Goal: Information Seeking & Learning: Learn about a topic

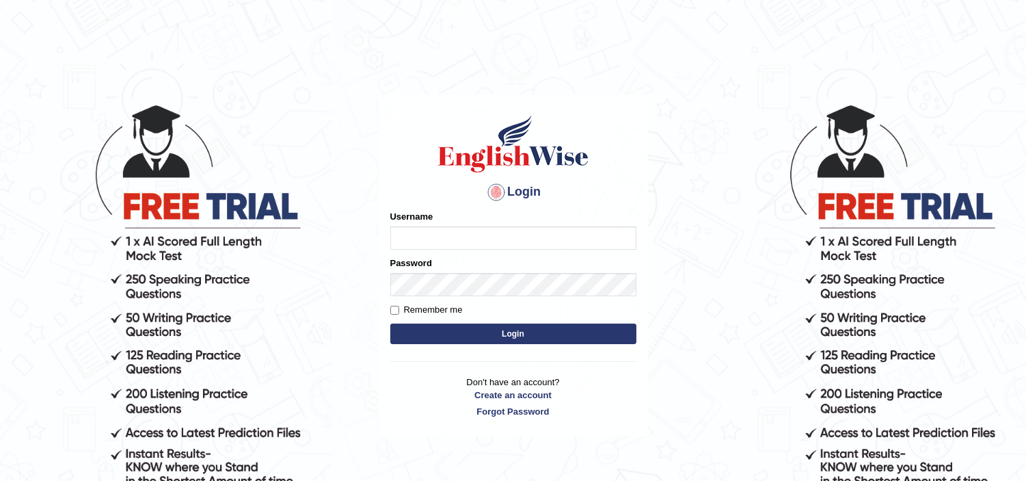
type input "jaspreet1991"
click at [451, 334] on button "Login" at bounding box center [513, 333] width 246 height 21
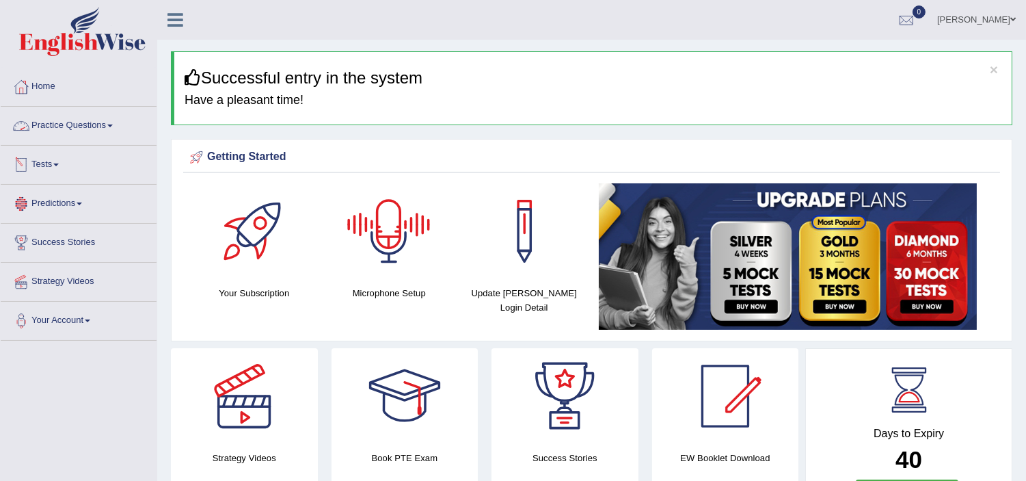
click at [68, 124] on link "Practice Questions" at bounding box center [79, 124] width 156 height 34
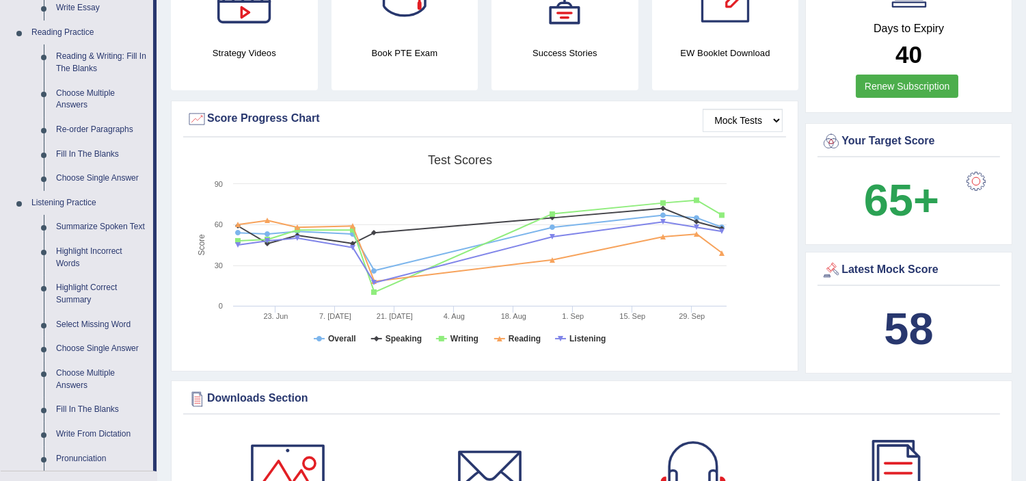
scroll to position [466, 0]
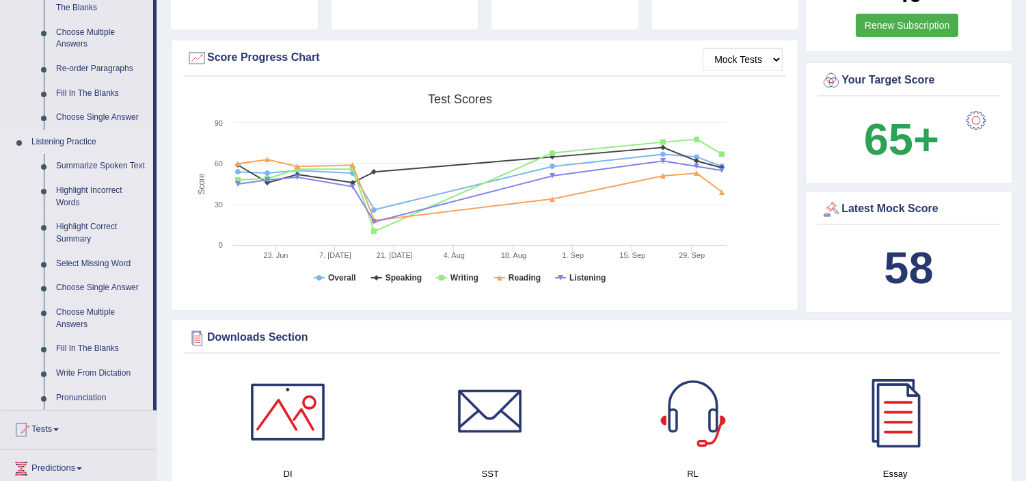
click at [99, 162] on link "Summarize Spoken Text" at bounding box center [101, 166] width 103 height 25
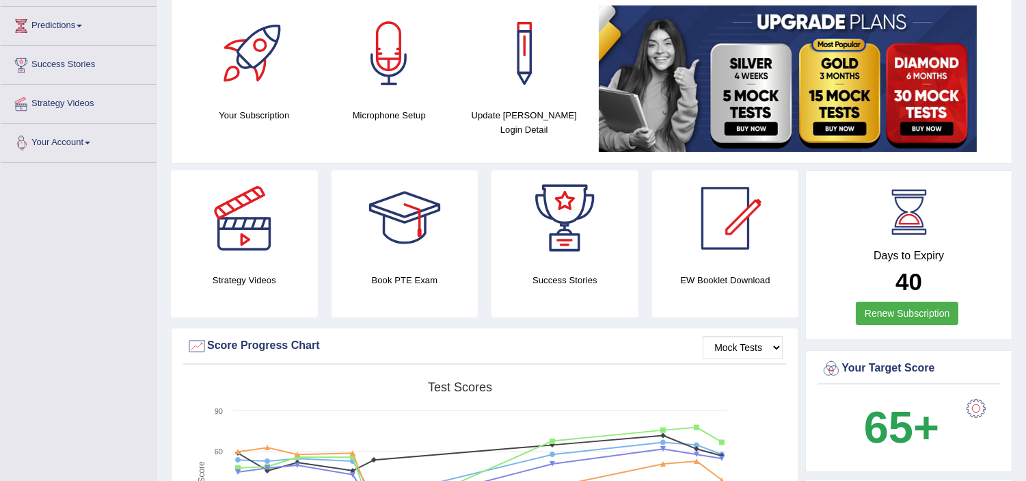
scroll to position [277, 0]
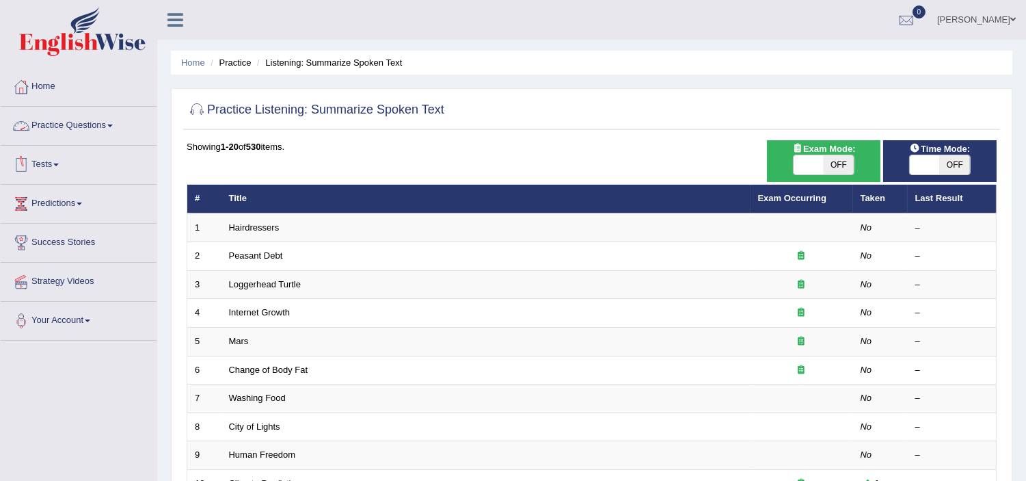
click at [64, 124] on link "Practice Questions" at bounding box center [79, 124] width 156 height 34
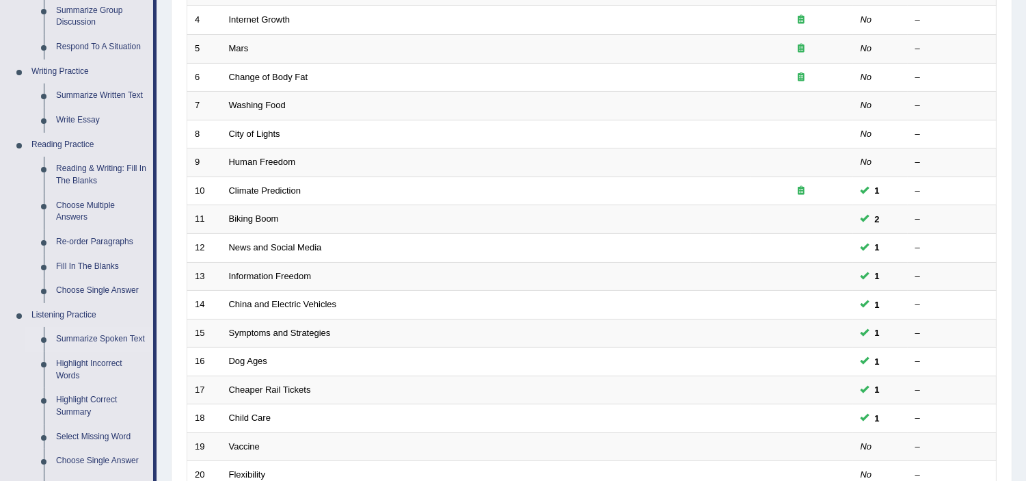
scroll to position [323, 0]
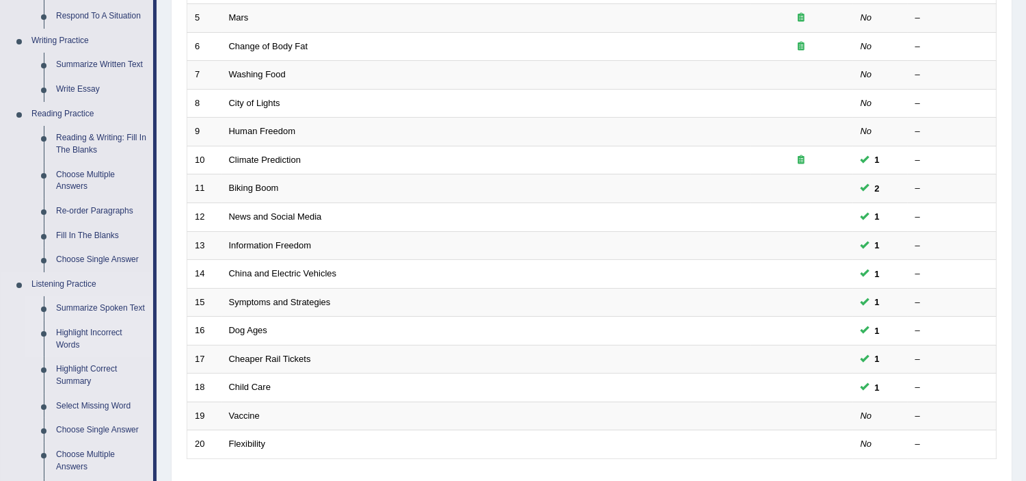
click at [108, 329] on link "Highlight Incorrect Words" at bounding box center [101, 339] width 103 height 36
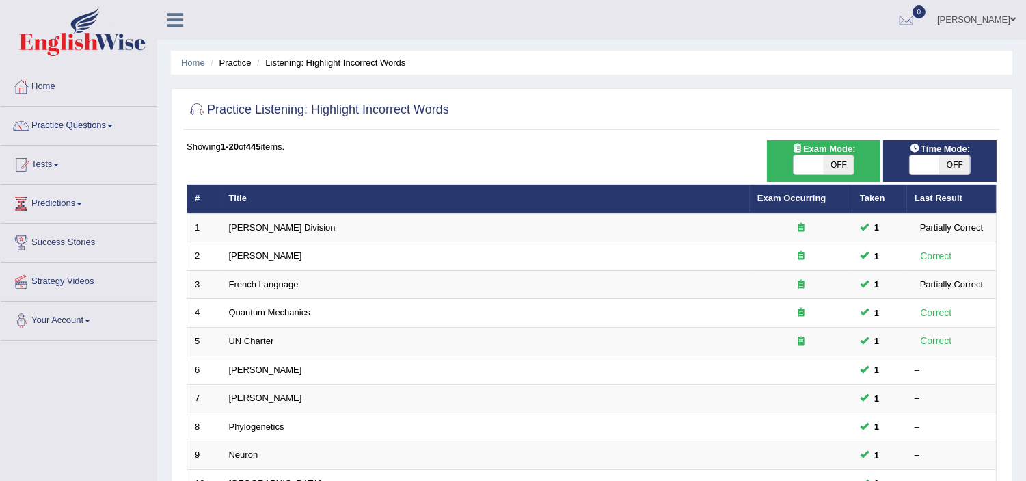
click at [958, 165] on span "OFF" at bounding box center [955, 164] width 30 height 19
checkbox input "true"
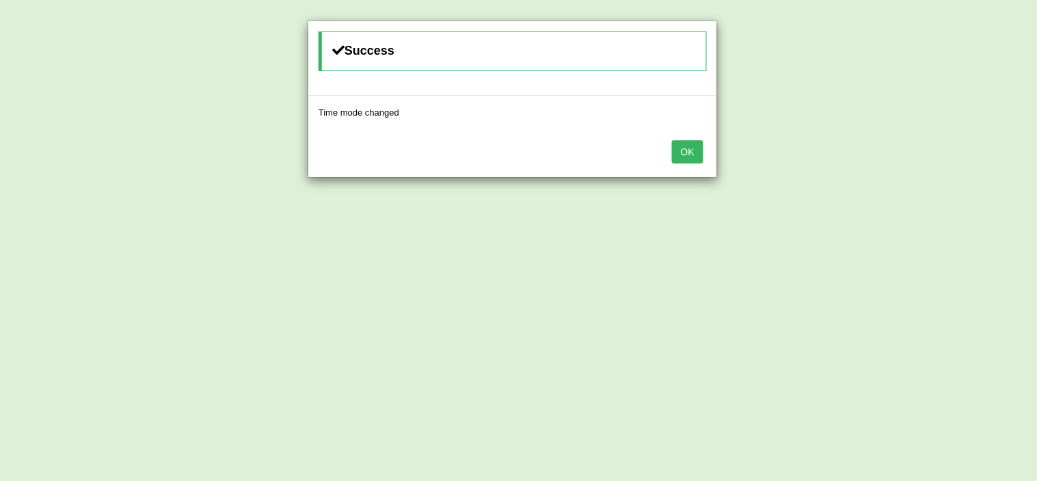
click at [693, 152] on button "OK" at bounding box center [687, 151] width 31 height 23
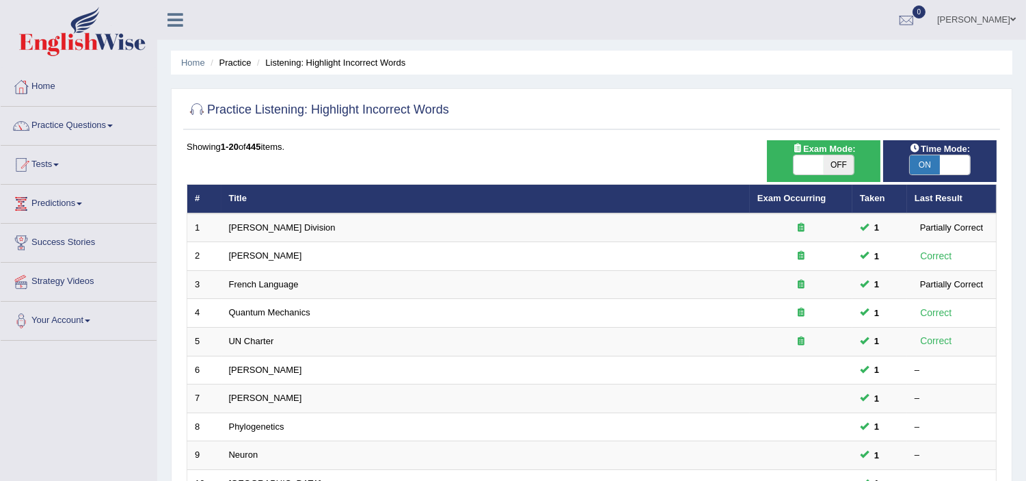
click at [841, 165] on span "OFF" at bounding box center [839, 164] width 30 height 19
checkbox input "true"
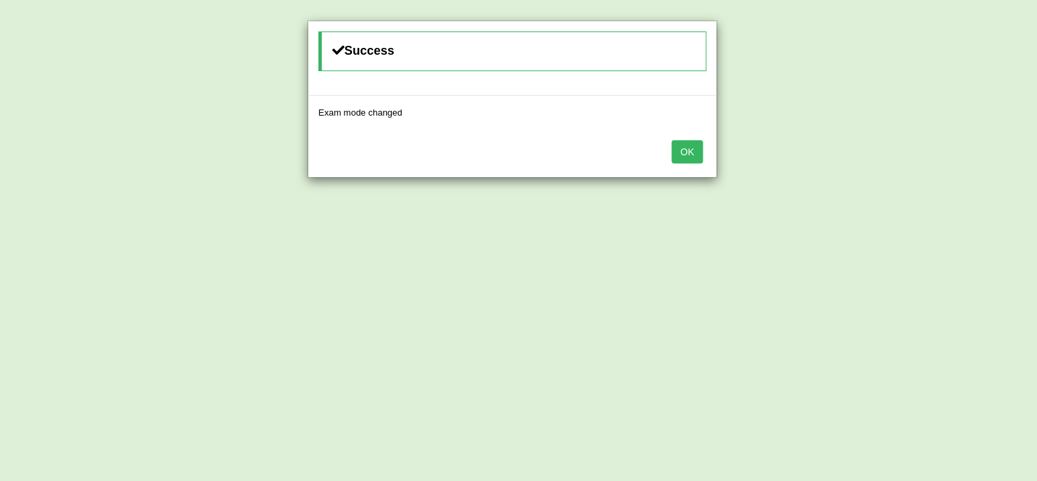
click at [686, 150] on button "OK" at bounding box center [687, 151] width 31 height 23
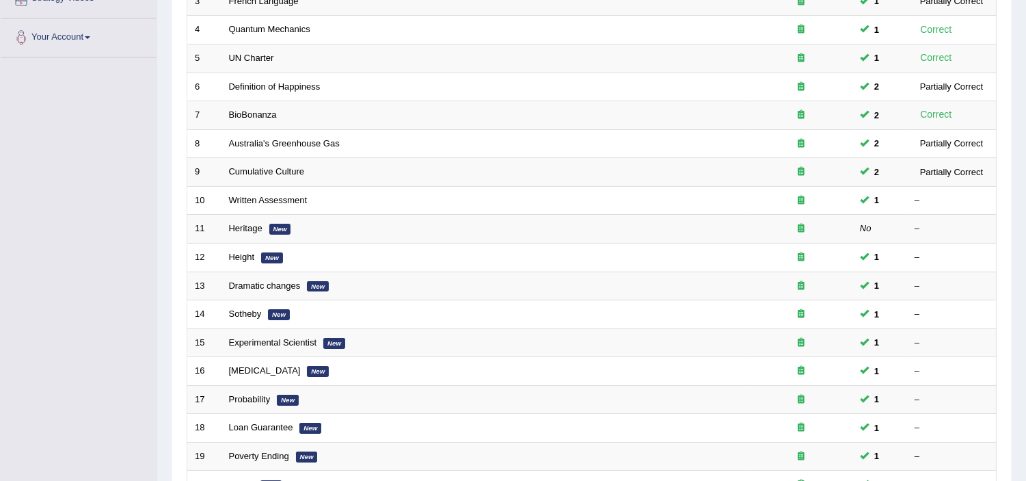
scroll to position [304, 0]
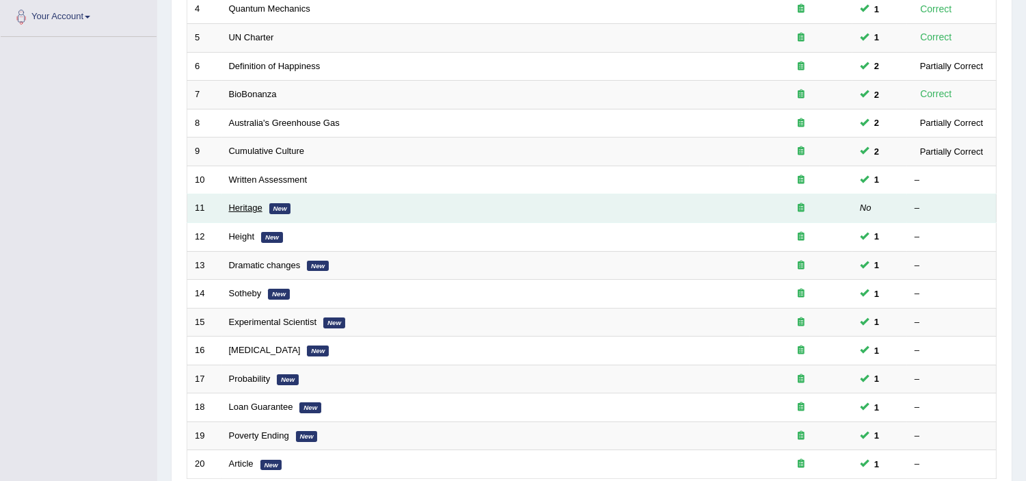
click at [256, 210] on link "Heritage" at bounding box center [245, 207] width 33 height 10
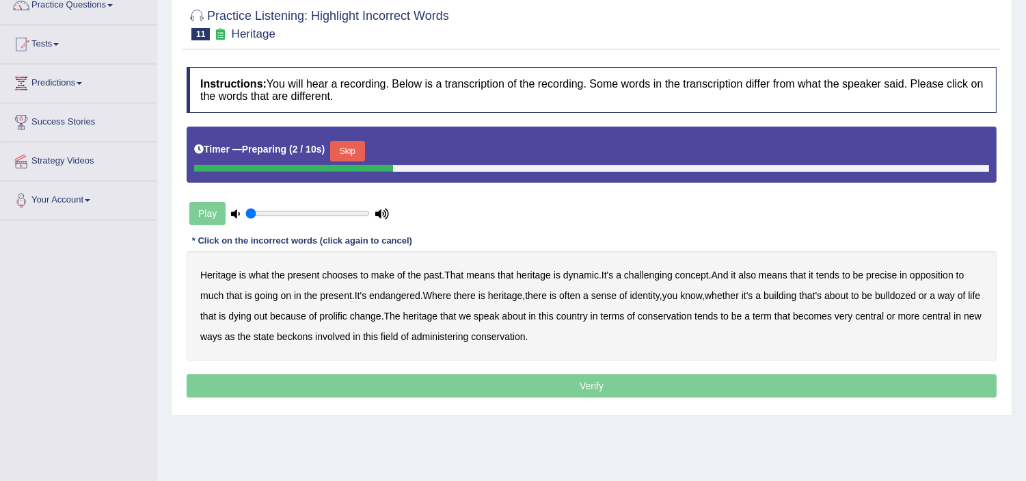
scroll to position [121, 0]
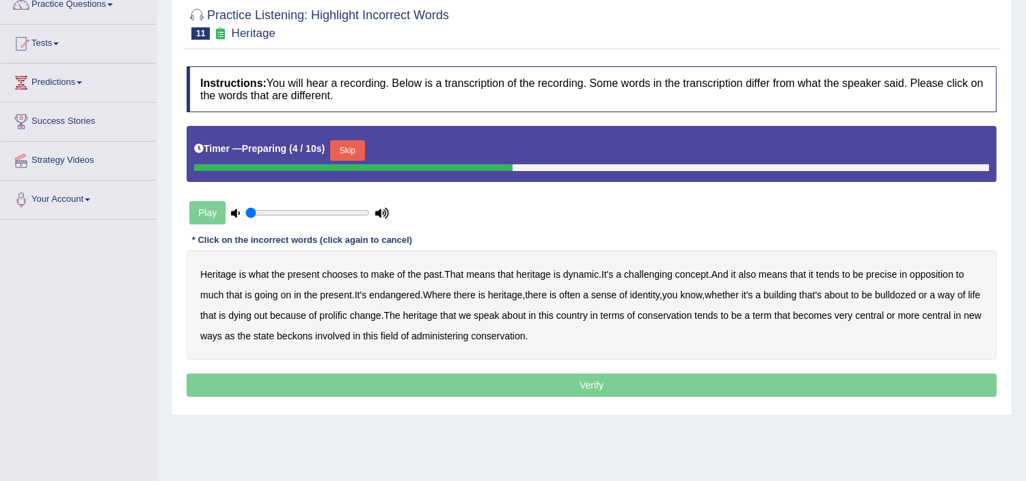
click at [353, 154] on button "Skip" at bounding box center [347, 150] width 34 height 21
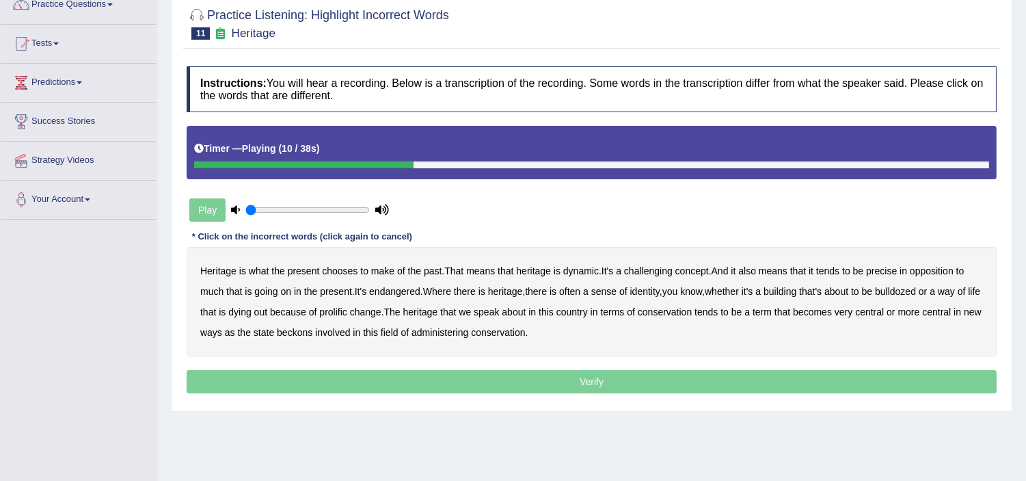
click at [667, 267] on b "challenging" at bounding box center [648, 270] width 49 height 11
click at [887, 269] on b "precise" at bounding box center [881, 270] width 31 height 11
click at [649, 292] on b "identity" at bounding box center [644, 291] width 29 height 11
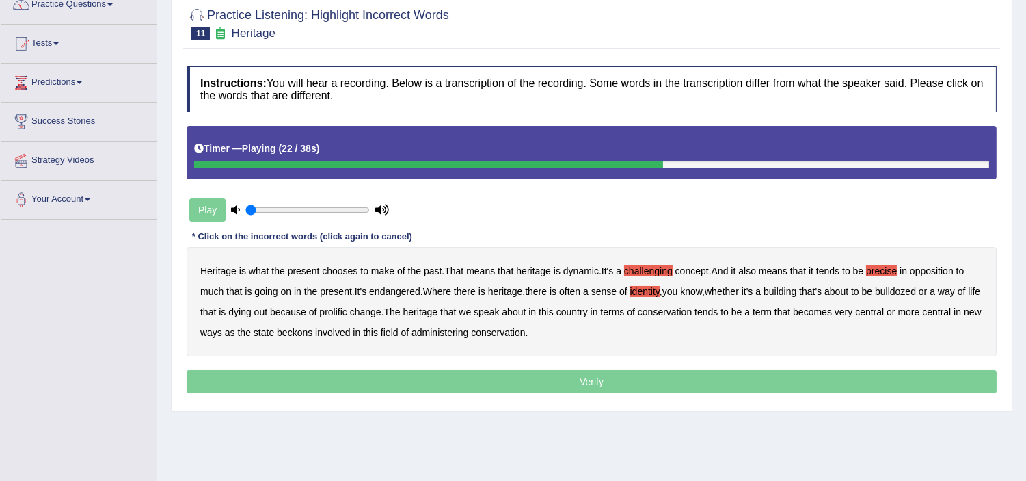
click at [696, 293] on b "know" at bounding box center [691, 291] width 22 height 11
click at [678, 292] on b "you" at bounding box center [670, 291] width 16 height 11
click at [344, 312] on b "prolific" at bounding box center [332, 311] width 27 height 11
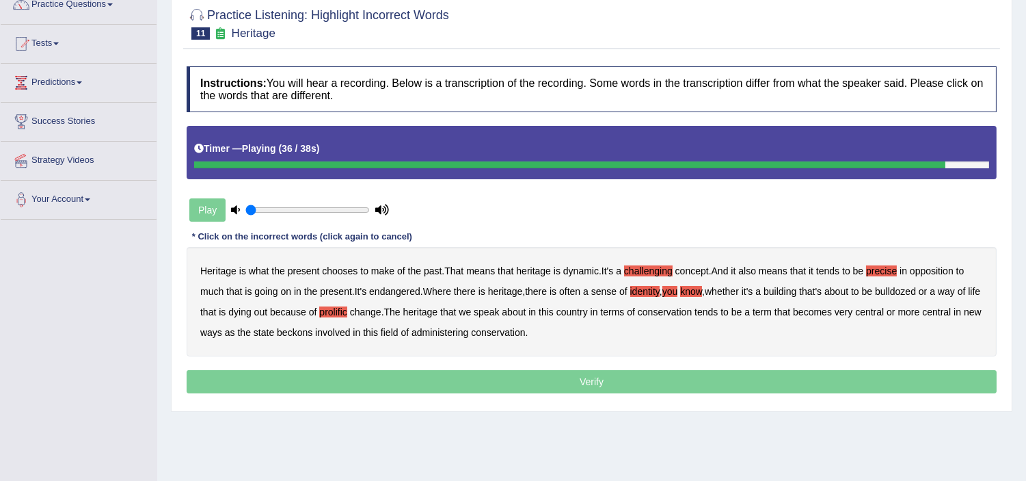
click at [312, 332] on b "beckons" at bounding box center [295, 332] width 36 height 11
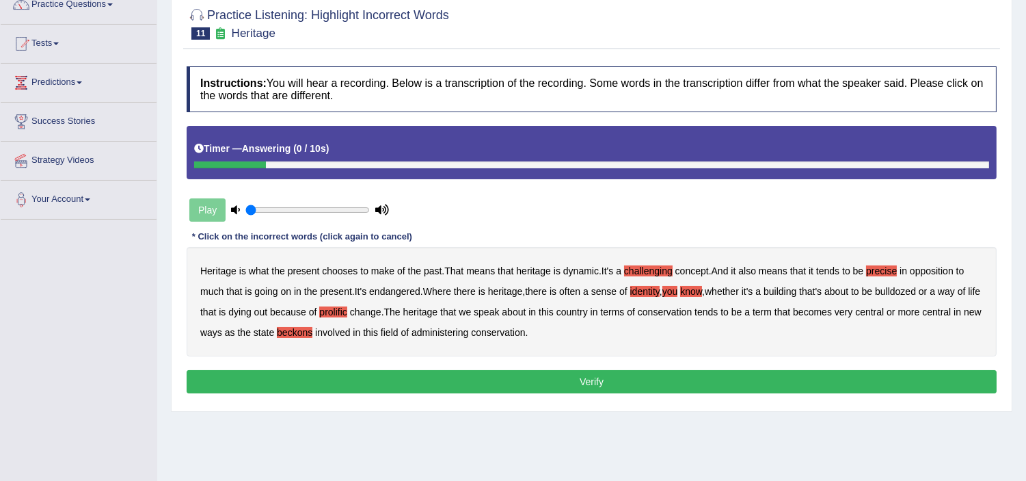
click at [501, 387] on button "Verify" at bounding box center [592, 381] width 810 height 23
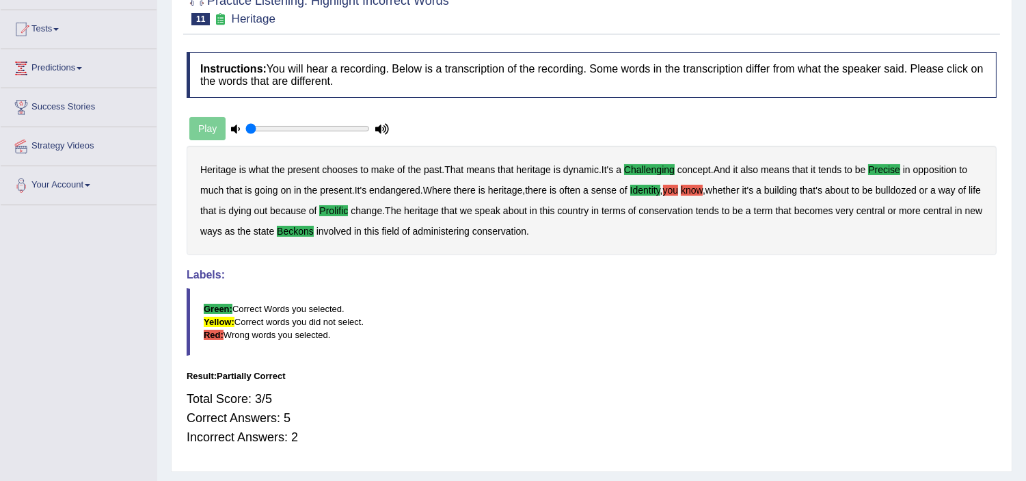
scroll to position [0, 0]
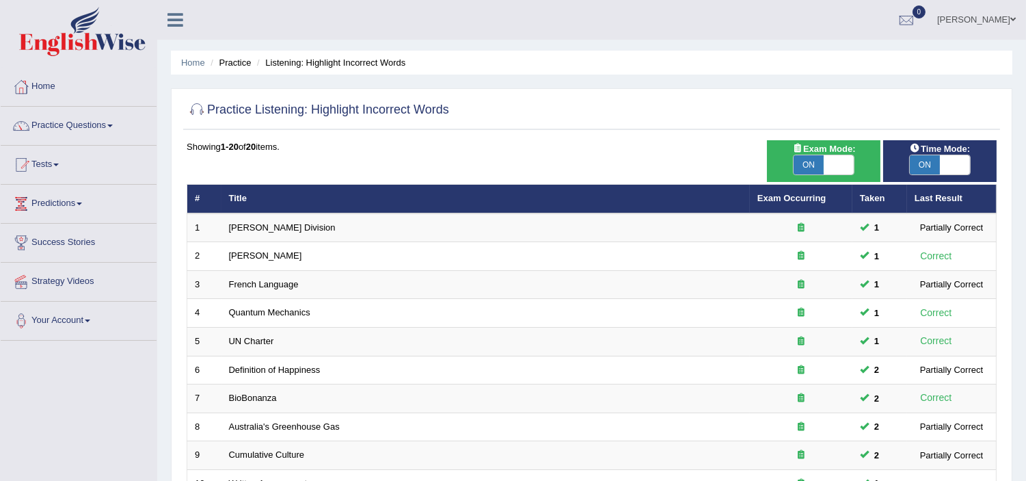
click at [816, 166] on span "ON" at bounding box center [809, 164] width 30 height 19
checkbox input "false"
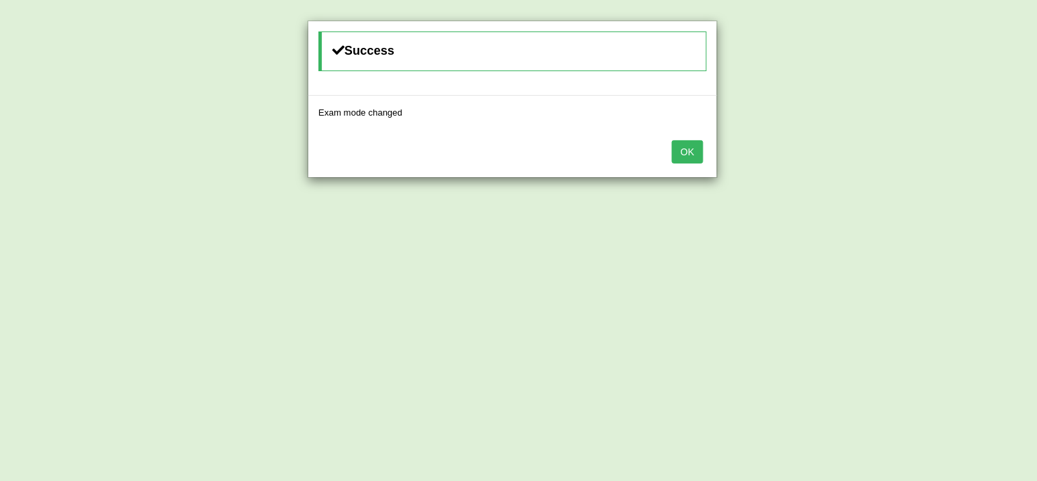
click at [690, 147] on button "OK" at bounding box center [687, 151] width 31 height 23
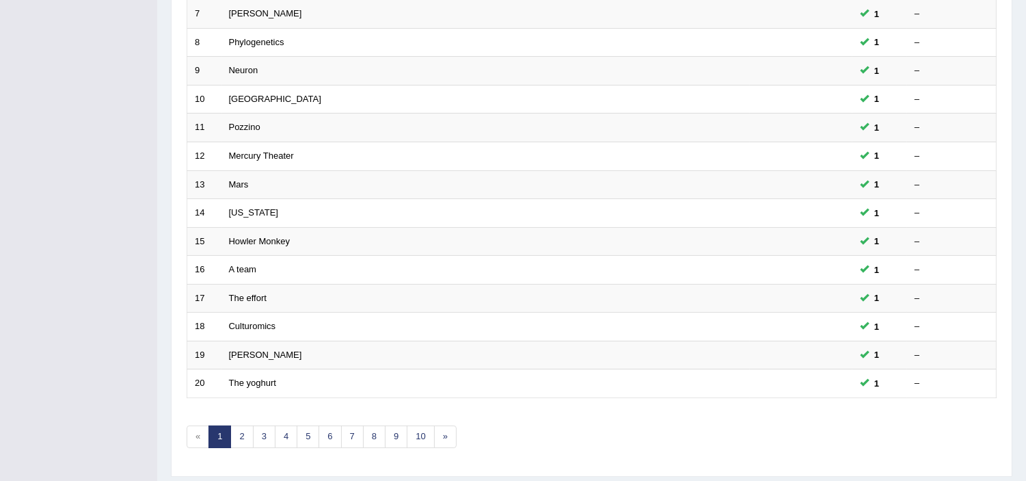
scroll to position [425, 0]
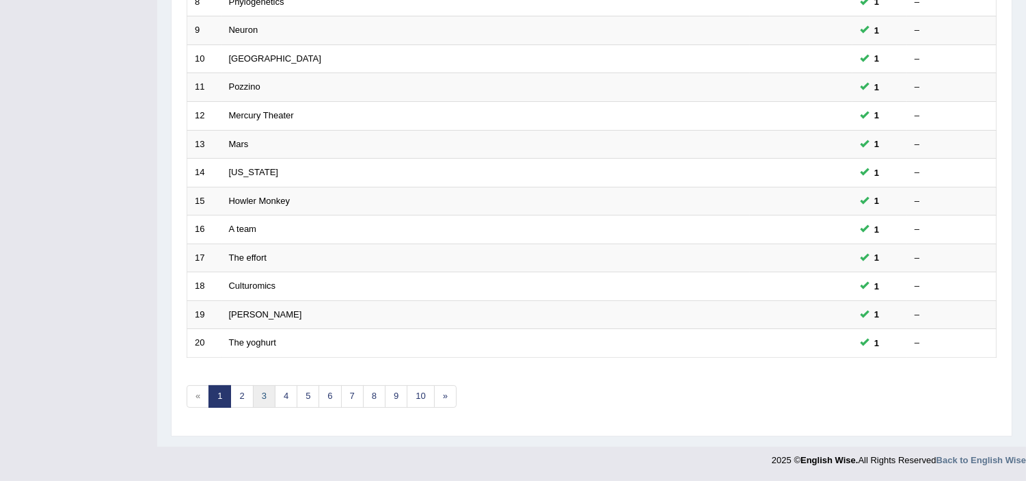
click at [258, 399] on link "3" at bounding box center [264, 396] width 23 height 23
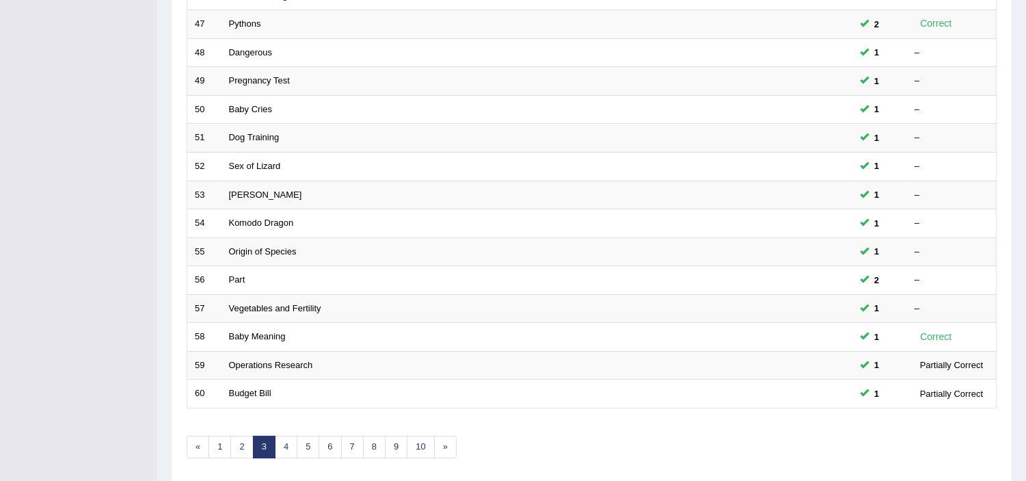
scroll to position [425, 0]
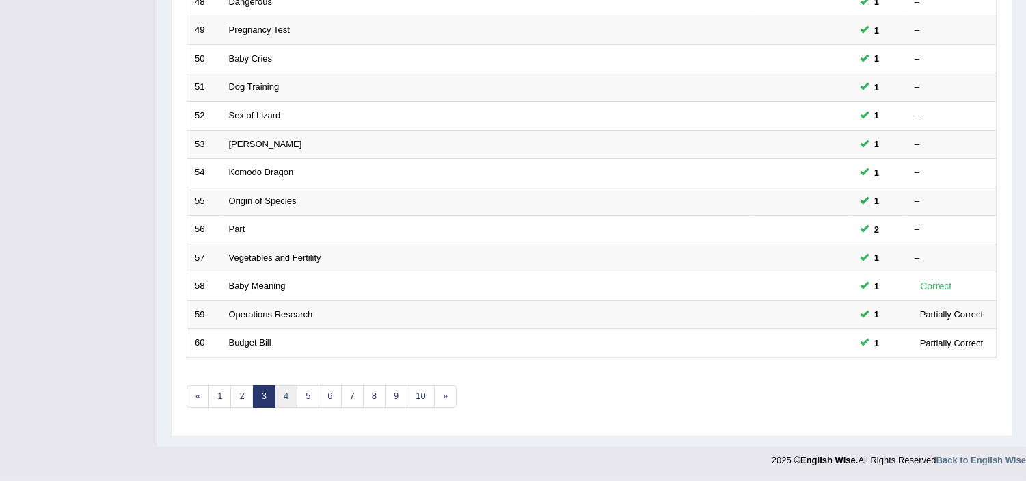
click at [291, 399] on link "4" at bounding box center [286, 396] width 23 height 23
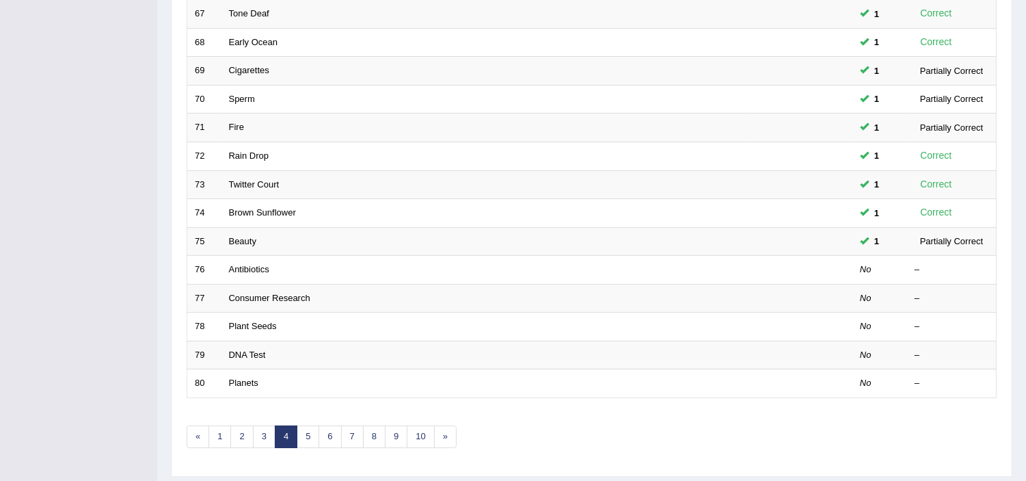
scroll to position [425, 0]
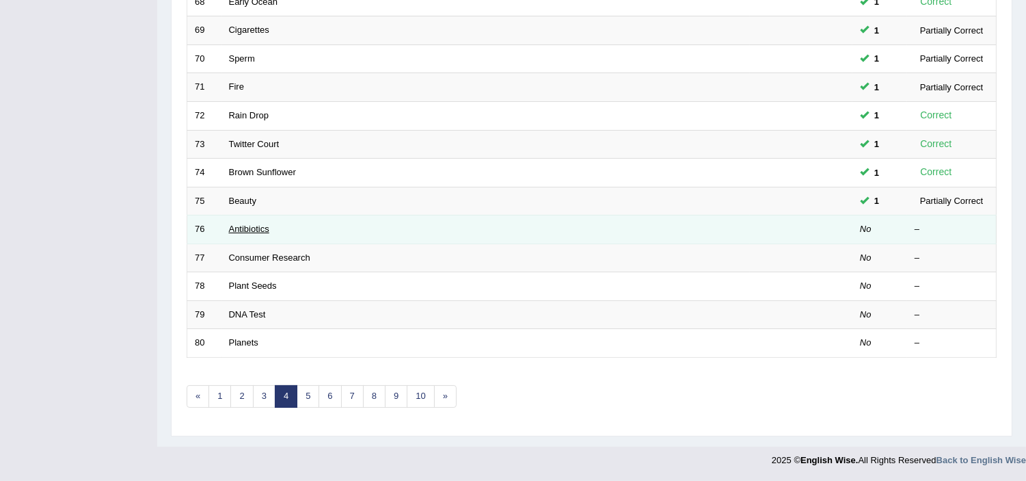
click at [257, 231] on link "Antibiotics" at bounding box center [249, 229] width 40 height 10
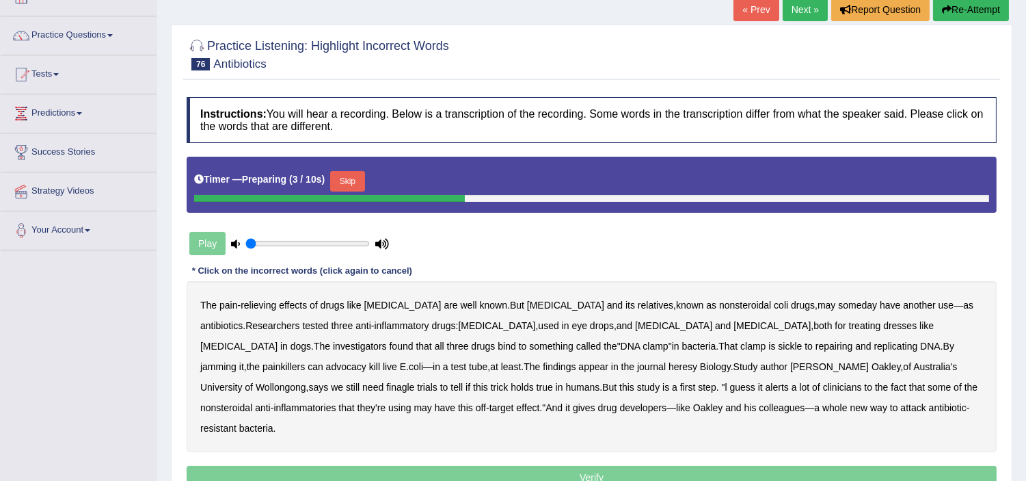
scroll to position [91, 0]
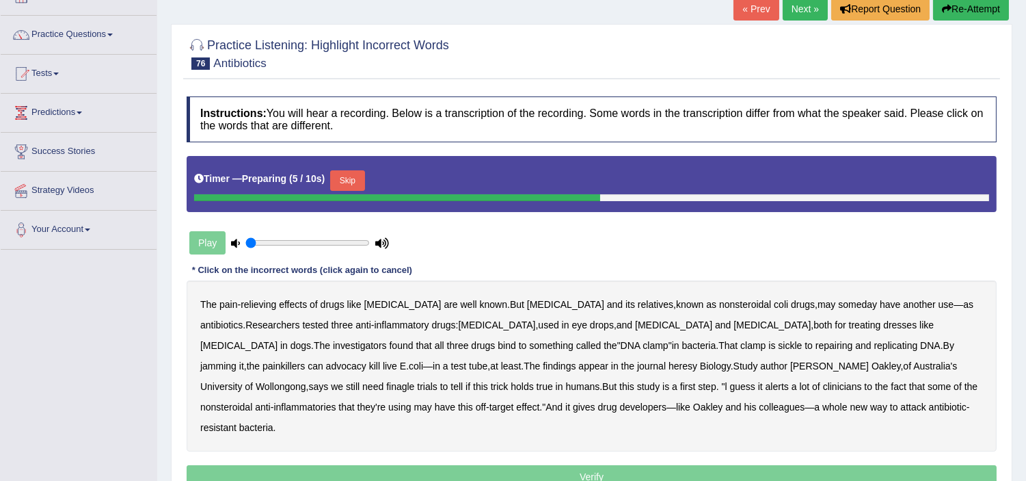
click at [351, 178] on button "Skip" at bounding box center [347, 180] width 34 height 21
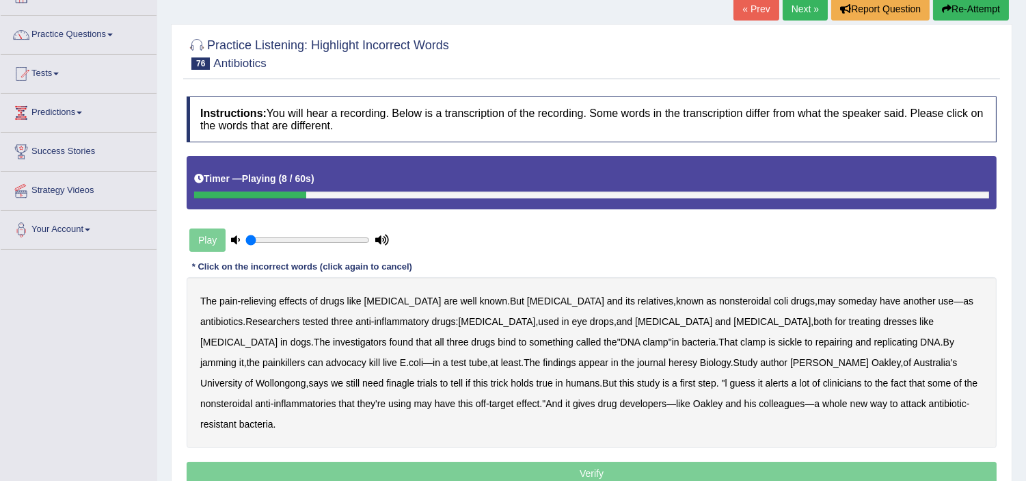
click at [774, 298] on b "coli" at bounding box center [781, 300] width 14 height 11
click at [883, 322] on b "dresses" at bounding box center [899, 321] width 33 height 11
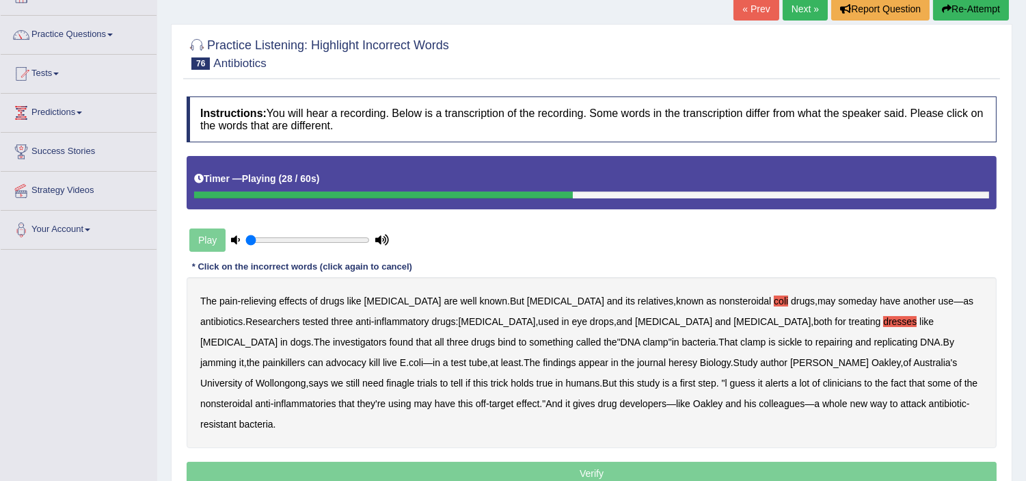
click at [778, 343] on b "sickle" at bounding box center [790, 341] width 24 height 11
click at [366, 357] on b "advocacy" at bounding box center [346, 362] width 40 height 11
click at [669, 361] on b "heresy" at bounding box center [683, 362] width 29 height 11
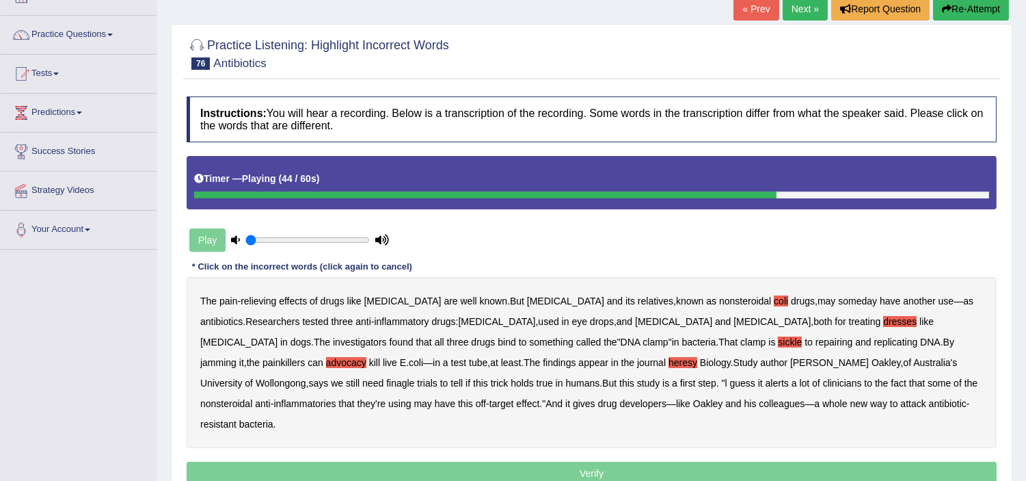
click at [414, 377] on b "finagle" at bounding box center [400, 382] width 28 height 11
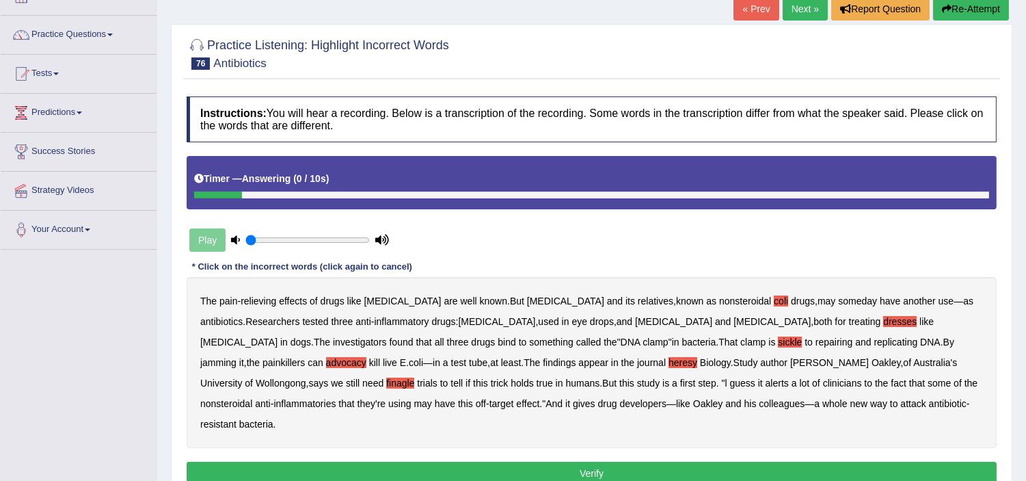
click at [681, 461] on button "Verify" at bounding box center [592, 472] width 810 height 23
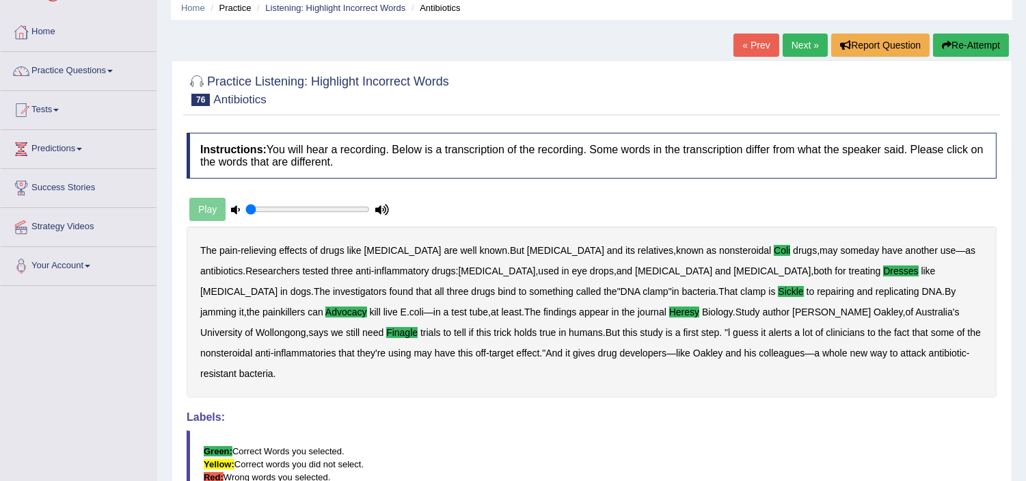
scroll to position [0, 0]
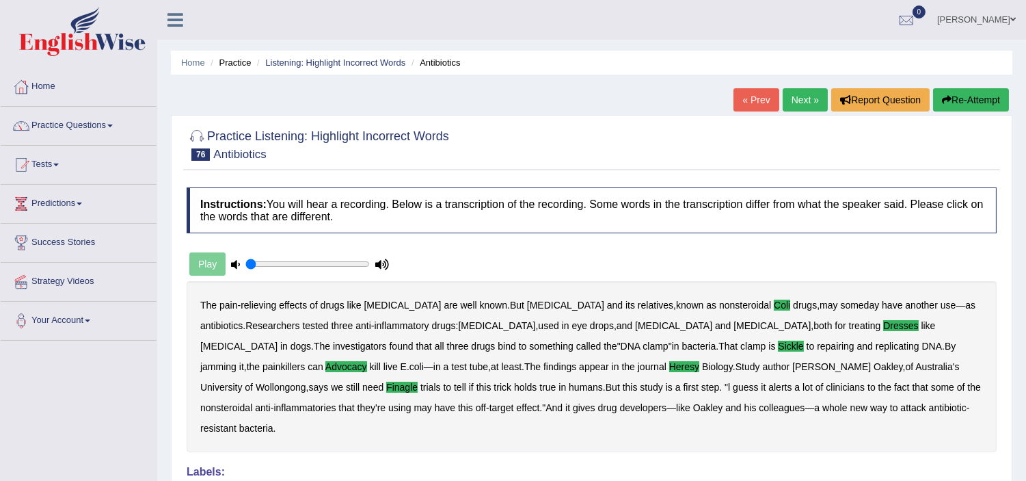
click at [789, 109] on link "Next »" at bounding box center [805, 99] width 45 height 23
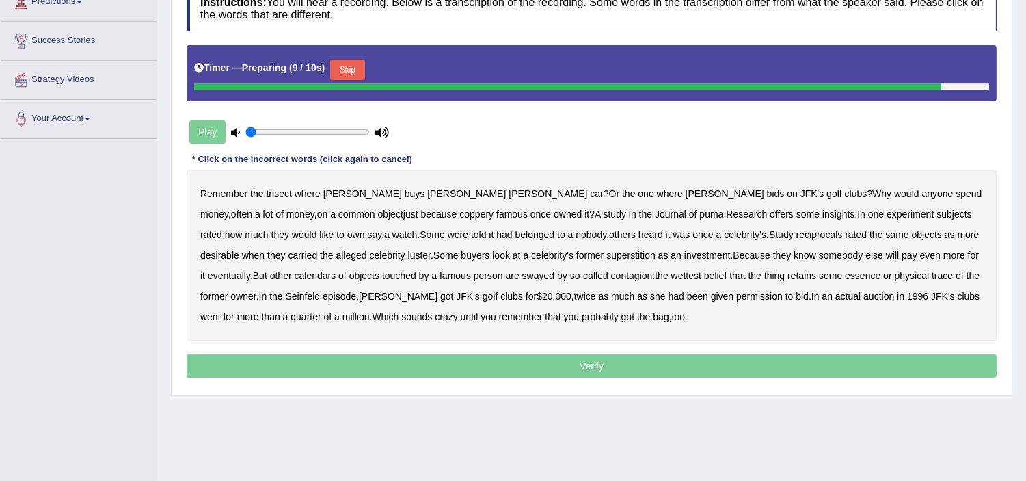
scroll to position [222, 0]
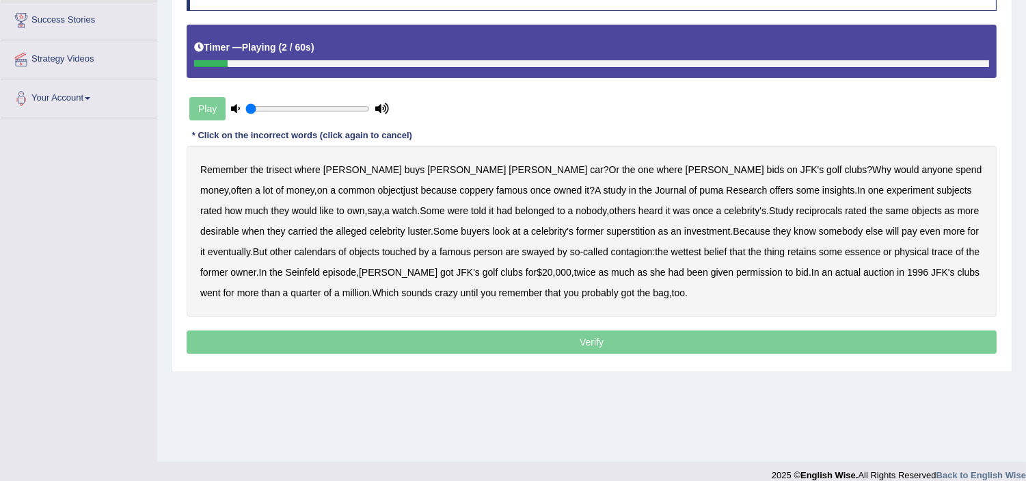
click at [276, 168] on b "trisect" at bounding box center [279, 169] width 25 height 11
click at [699, 189] on b "puma" at bounding box center [711, 190] width 24 height 11
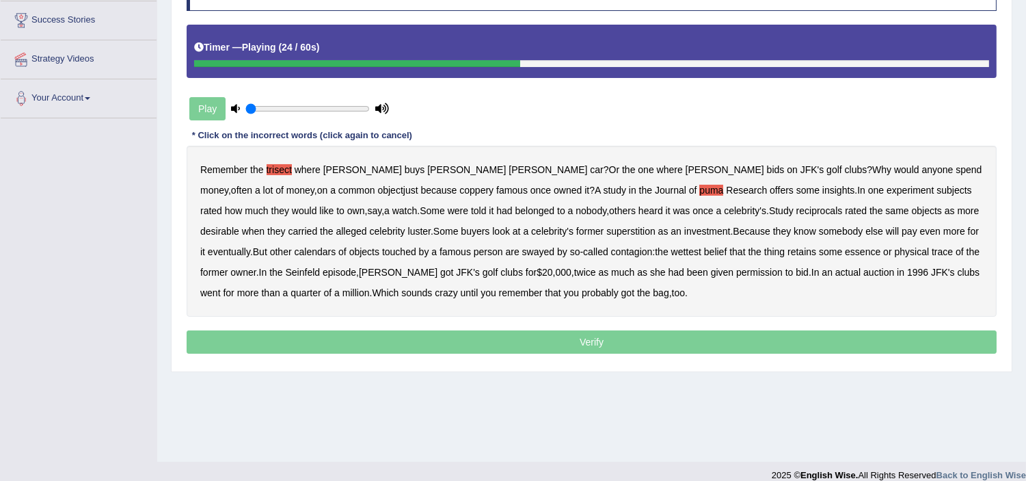
click at [796, 205] on b "reciprocals" at bounding box center [819, 210] width 46 height 11
click at [606, 230] on b "superstition" at bounding box center [630, 231] width 49 height 11
click at [295, 250] on b "calendars" at bounding box center [316, 251] width 42 height 11
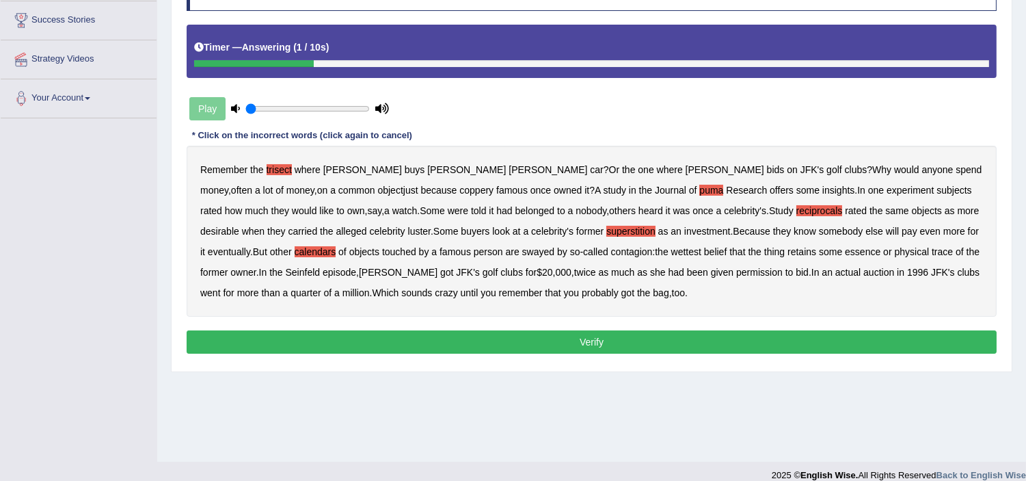
click at [549, 340] on button "Verify" at bounding box center [592, 341] width 810 height 23
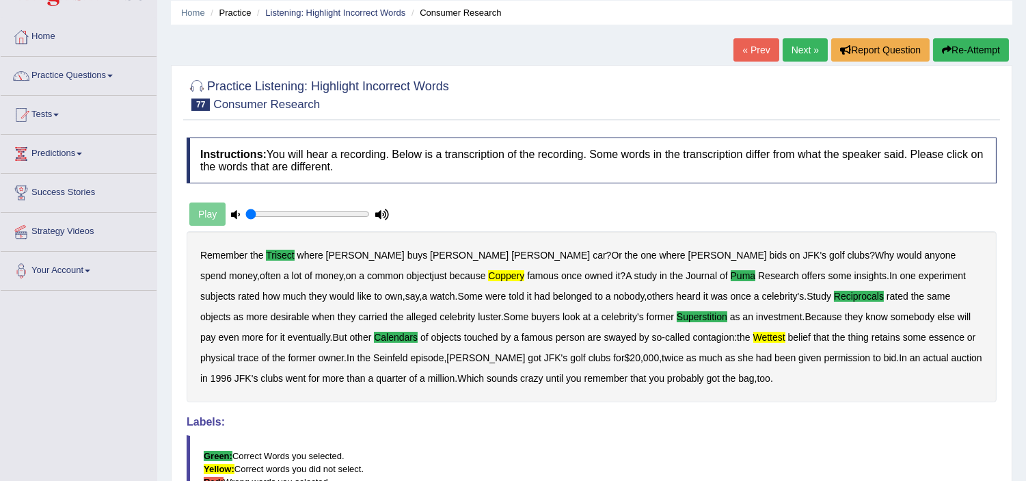
scroll to position [0, 0]
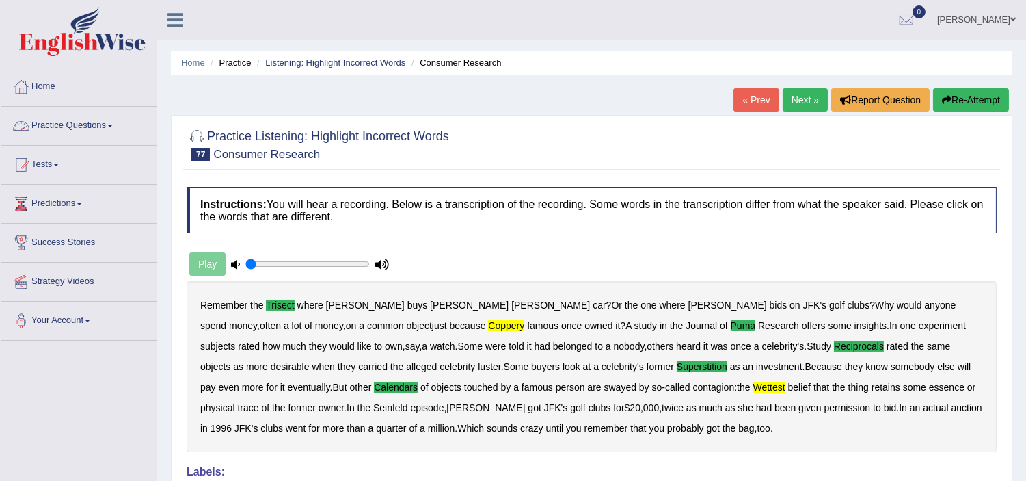
click at [70, 124] on link "Practice Questions" at bounding box center [79, 124] width 156 height 34
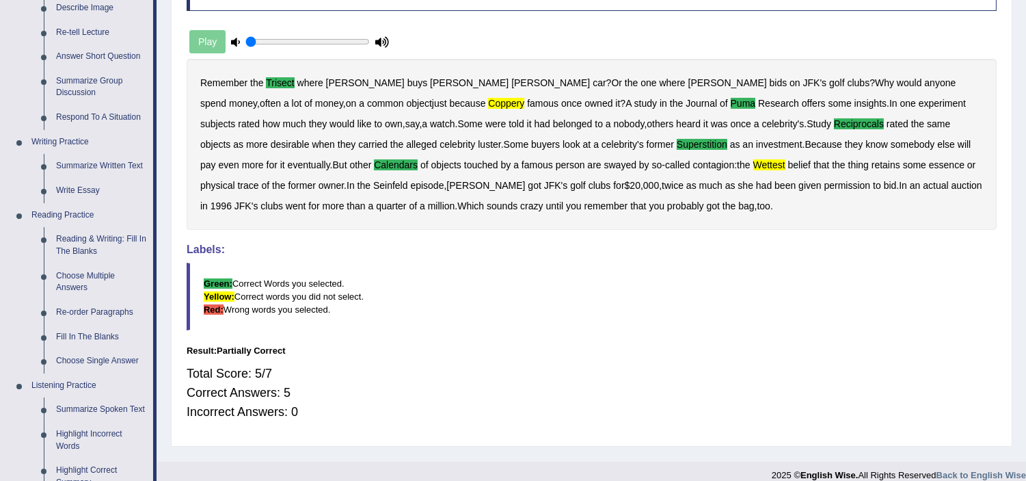
scroll to position [293, 0]
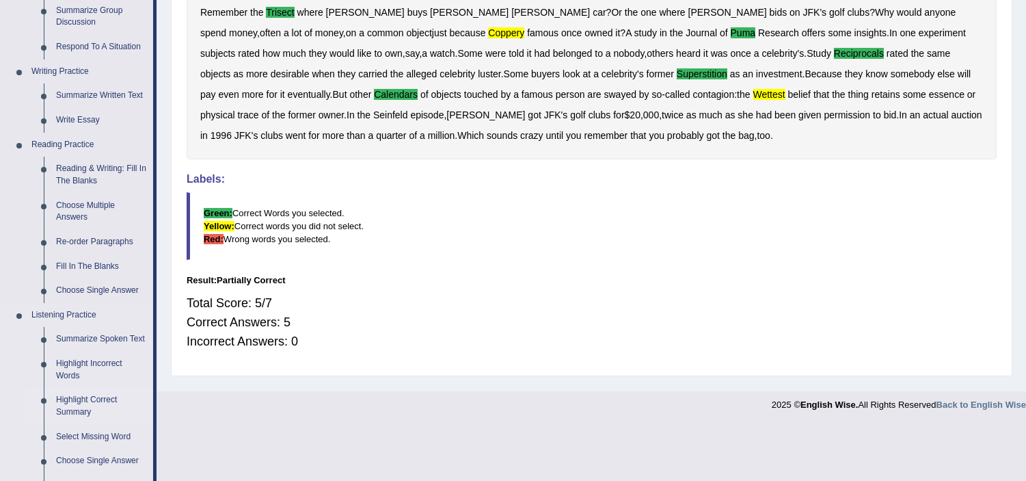
click at [76, 401] on link "Highlight Correct Summary" at bounding box center [101, 406] width 103 height 36
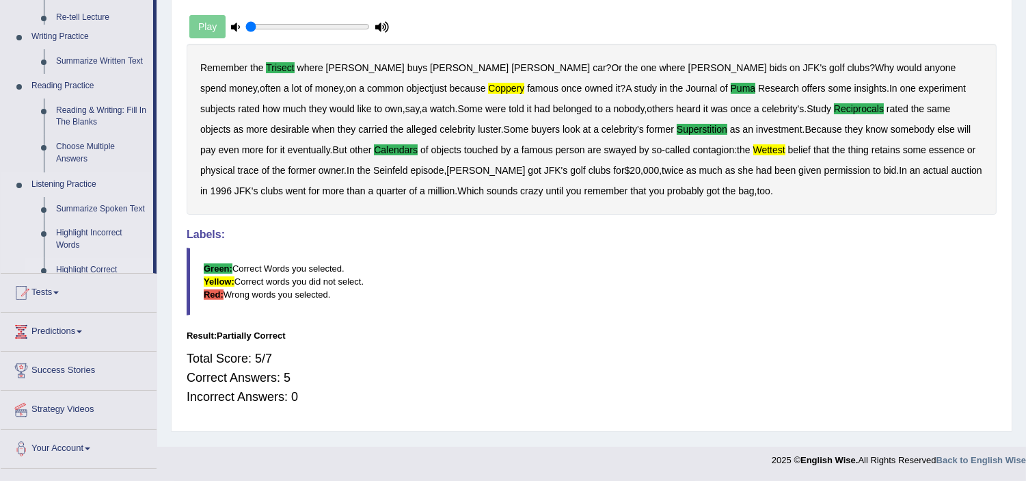
scroll to position [237, 0]
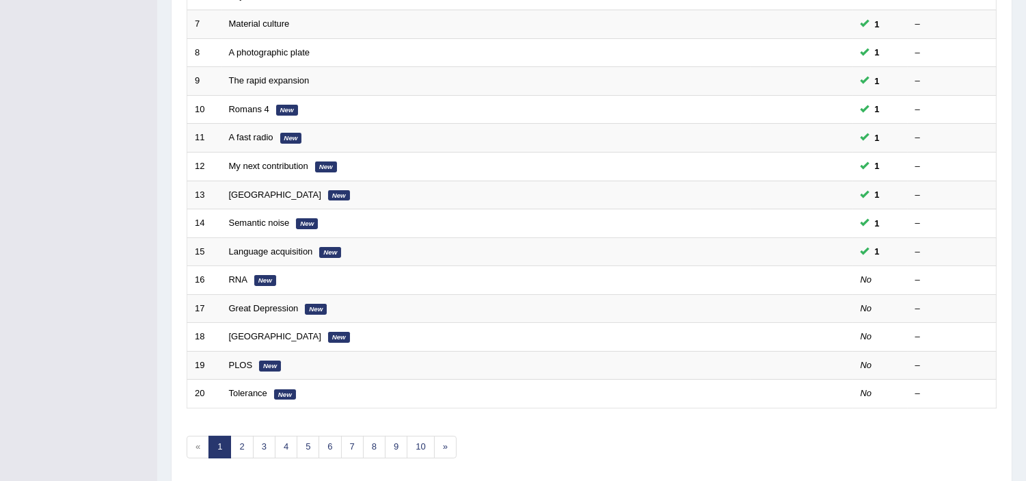
scroll to position [425, 0]
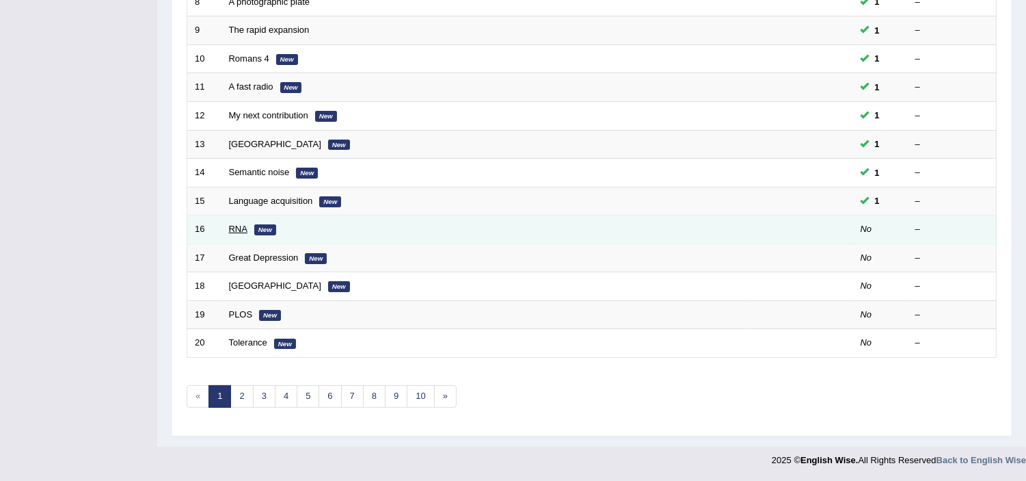
click at [238, 230] on link "RNA" at bounding box center [238, 229] width 18 height 10
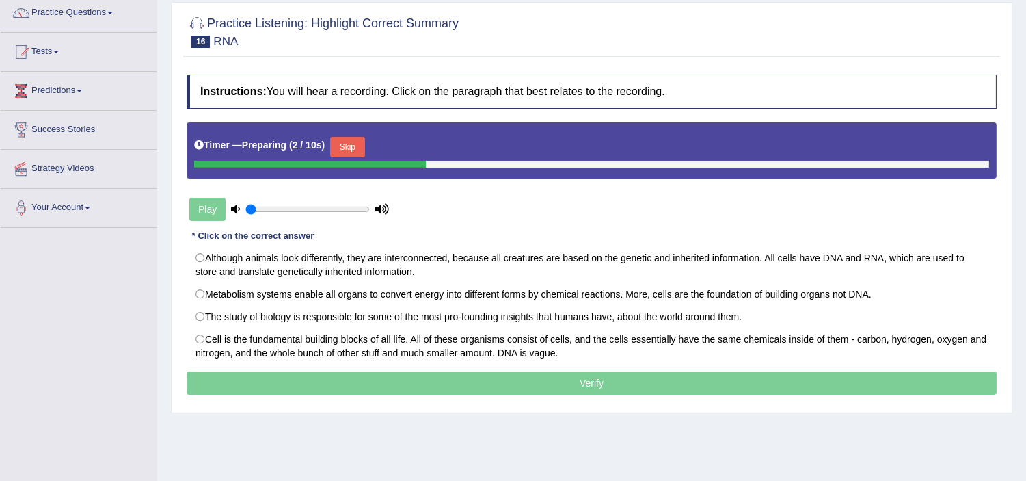
scroll to position [152, 0]
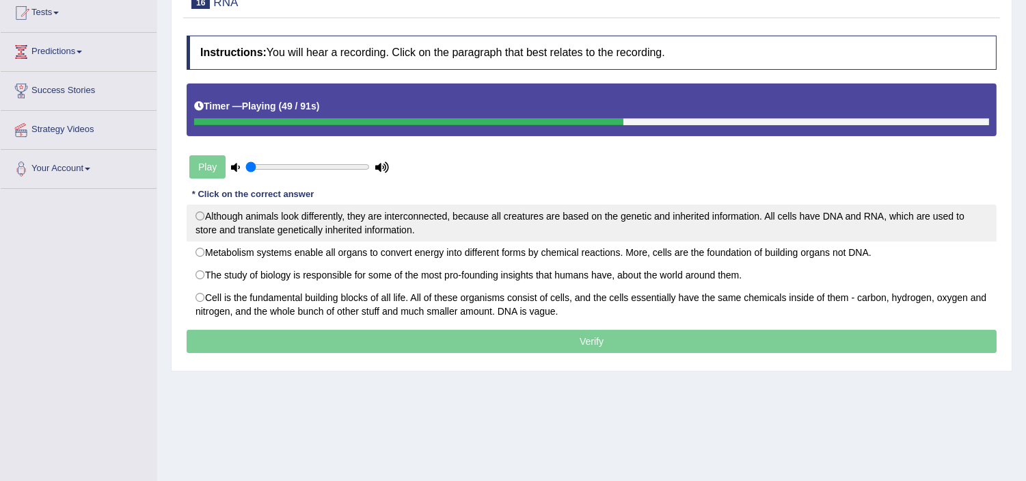
click at [202, 213] on label "Although animals look differently, they are interconnected, because all creatur…" at bounding box center [592, 222] width 810 height 37
radio input "true"
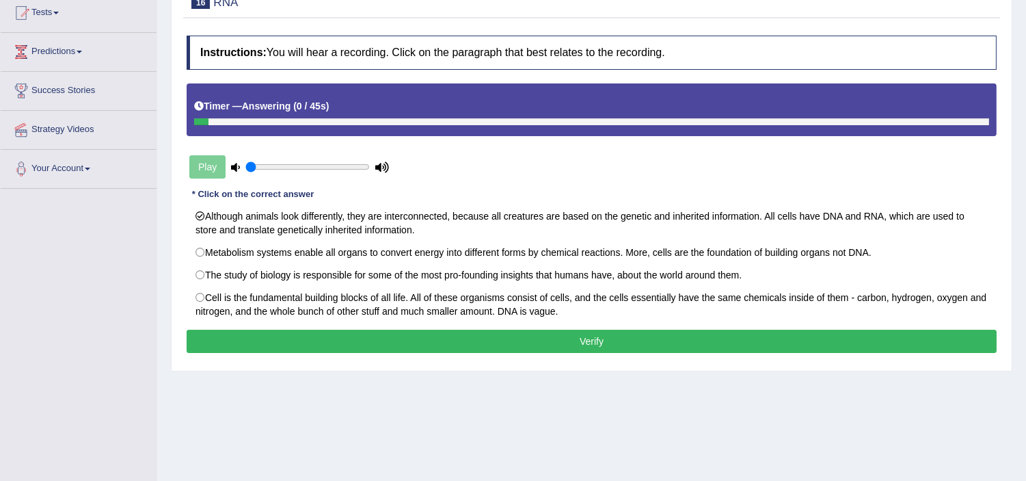
click at [571, 352] on button "Verify" at bounding box center [592, 341] width 810 height 23
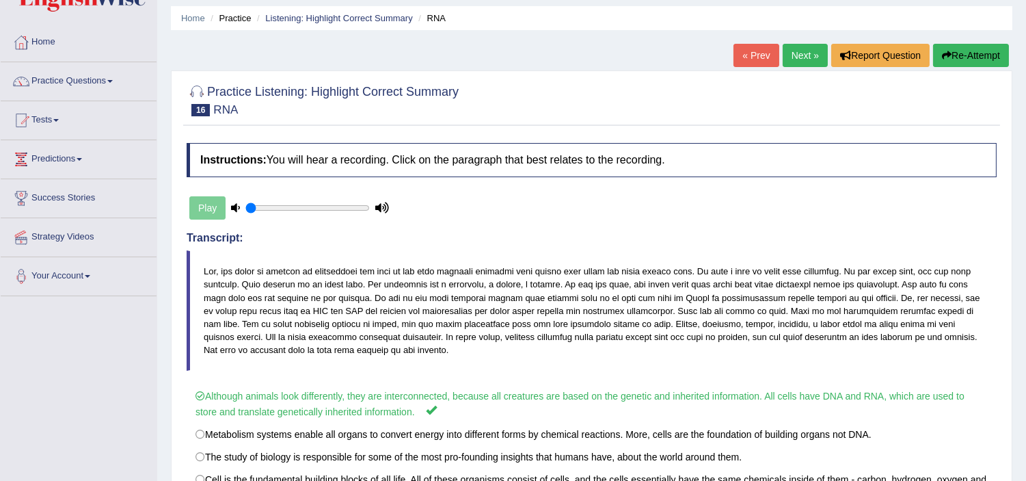
scroll to position [0, 0]
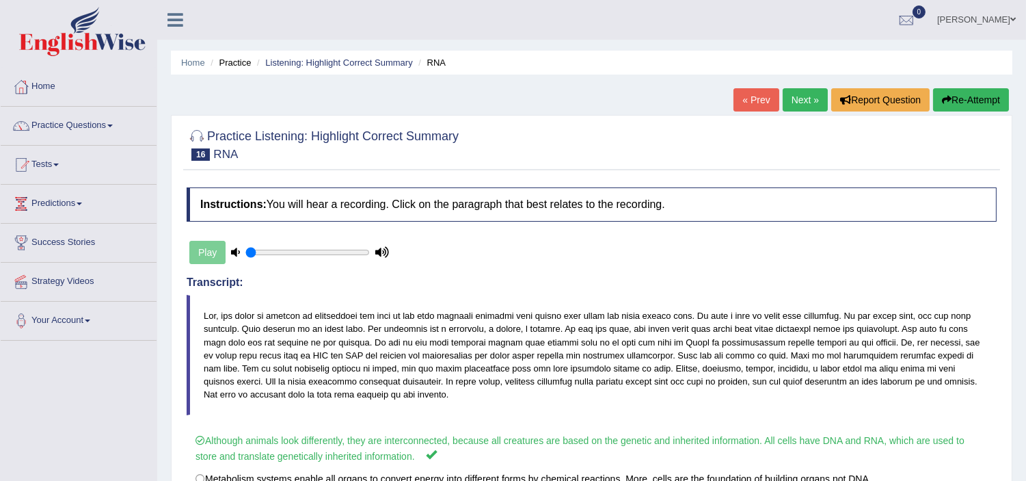
click at [801, 106] on link "Next »" at bounding box center [805, 99] width 45 height 23
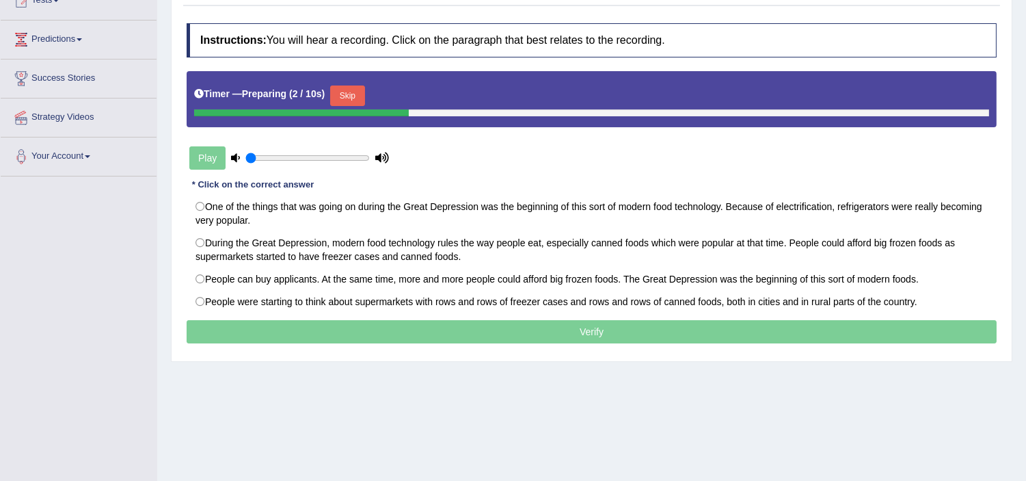
scroll to position [182, 0]
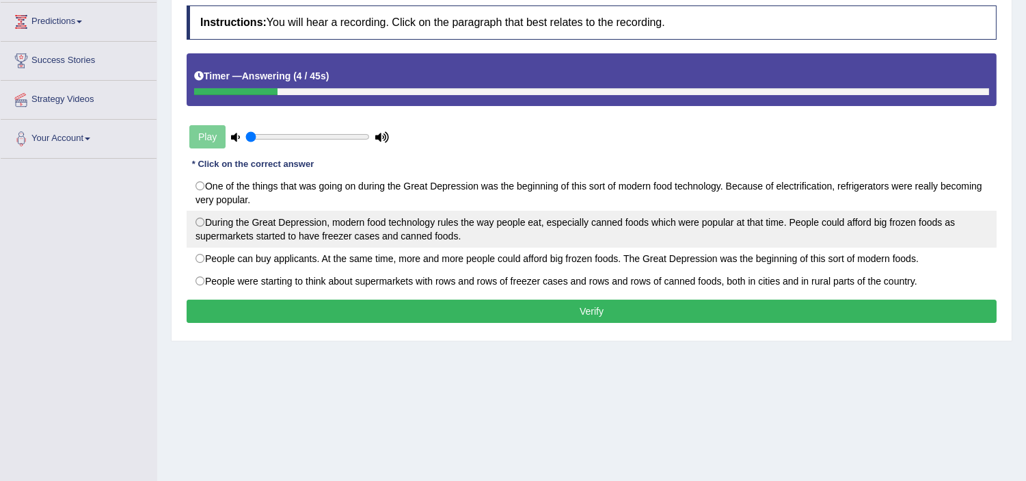
click at [201, 217] on label "During the Great Depression, modern food technology rules the way people eat, e…" at bounding box center [592, 229] width 810 height 37
radio input "true"
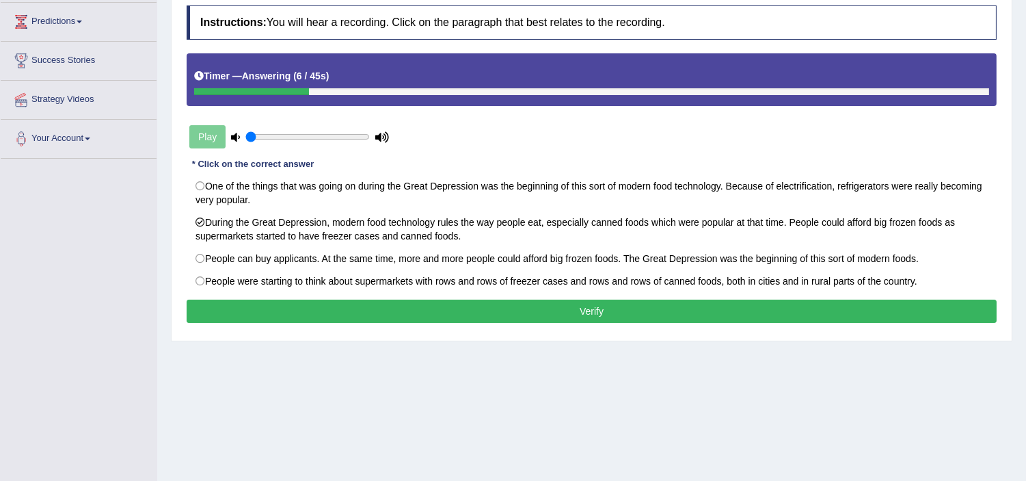
click at [450, 314] on button "Verify" at bounding box center [592, 310] width 810 height 23
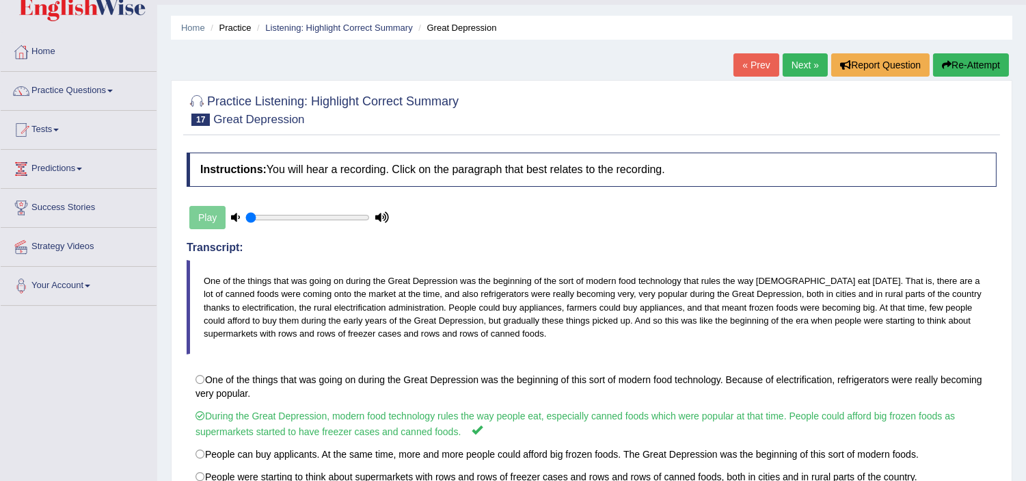
scroll to position [30, 0]
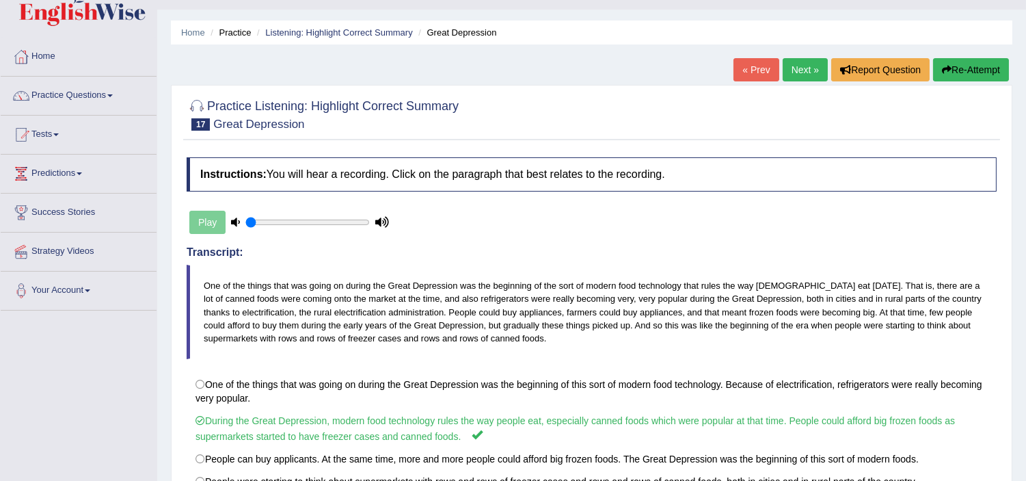
click at [790, 71] on link "Next »" at bounding box center [805, 69] width 45 height 23
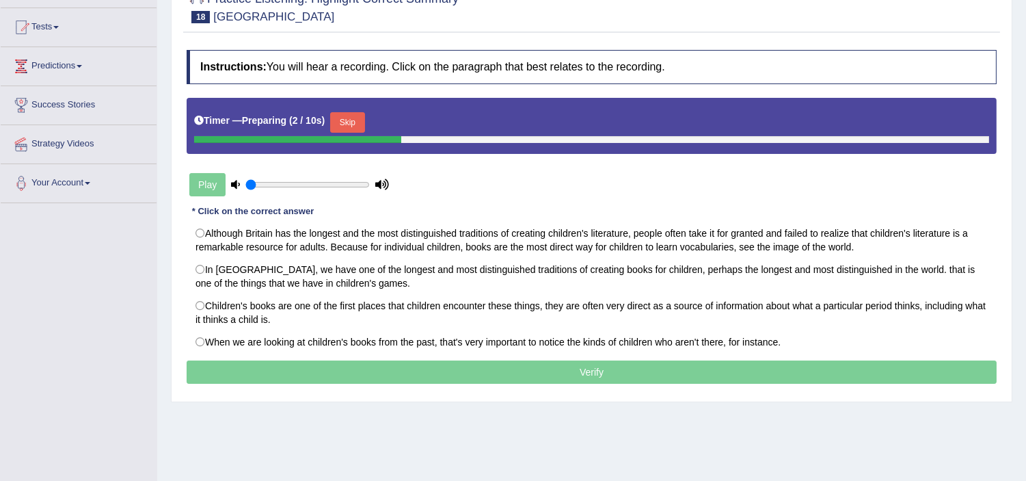
scroll to position [152, 0]
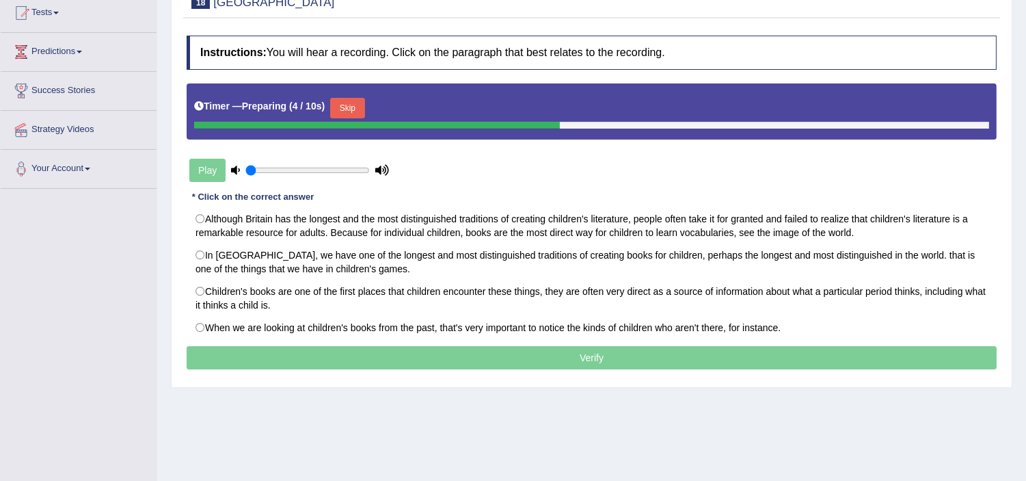
click at [346, 108] on button "Skip" at bounding box center [347, 108] width 34 height 21
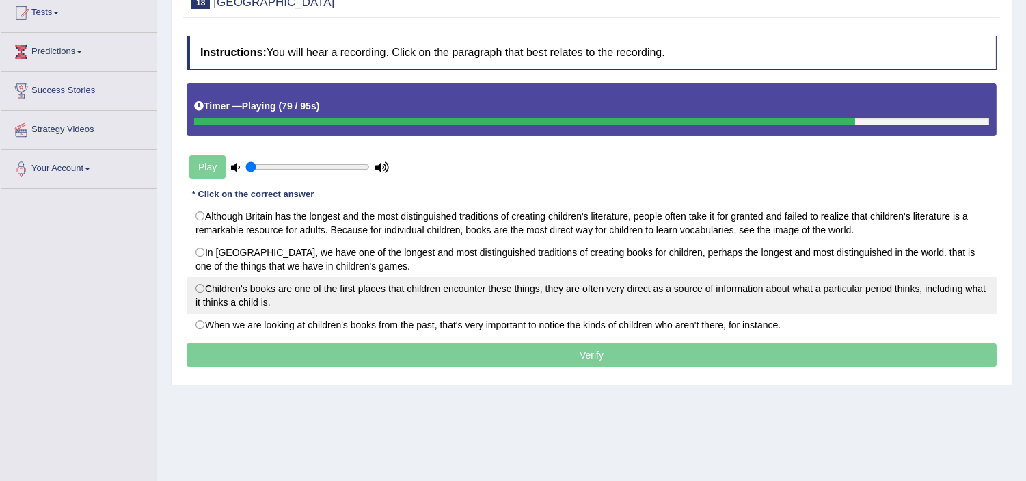
click at [201, 289] on label "Children's books are one of the first places that children encounter these thin…" at bounding box center [592, 295] width 810 height 37
radio input "true"
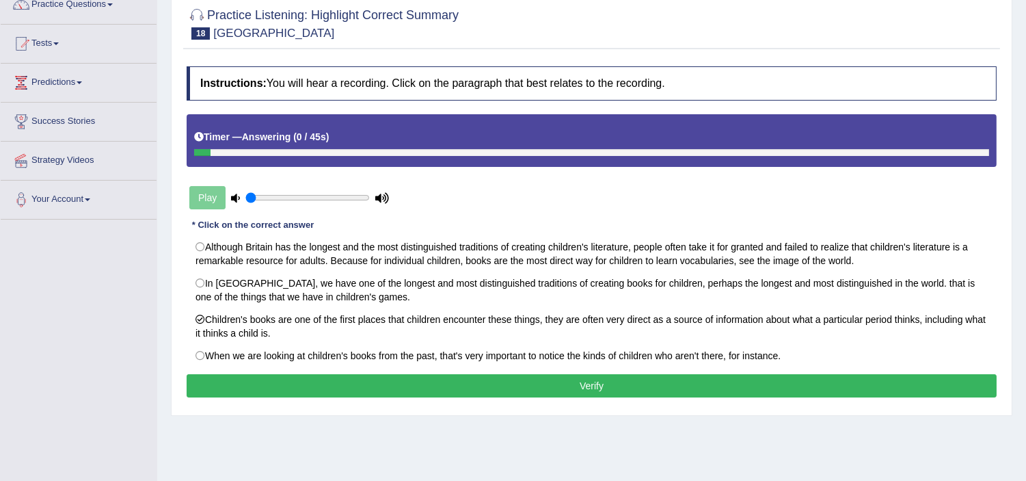
scroll to position [91, 0]
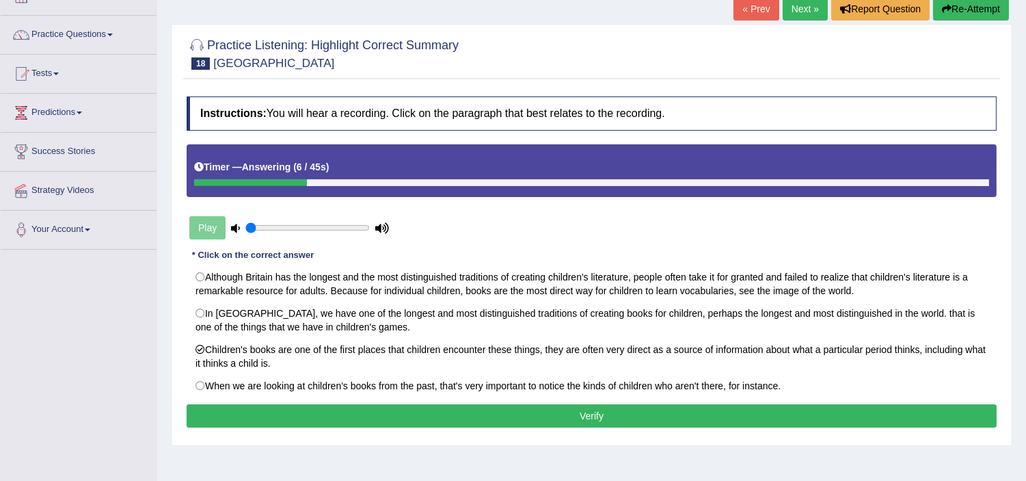
click at [515, 420] on button "Verify" at bounding box center [592, 415] width 810 height 23
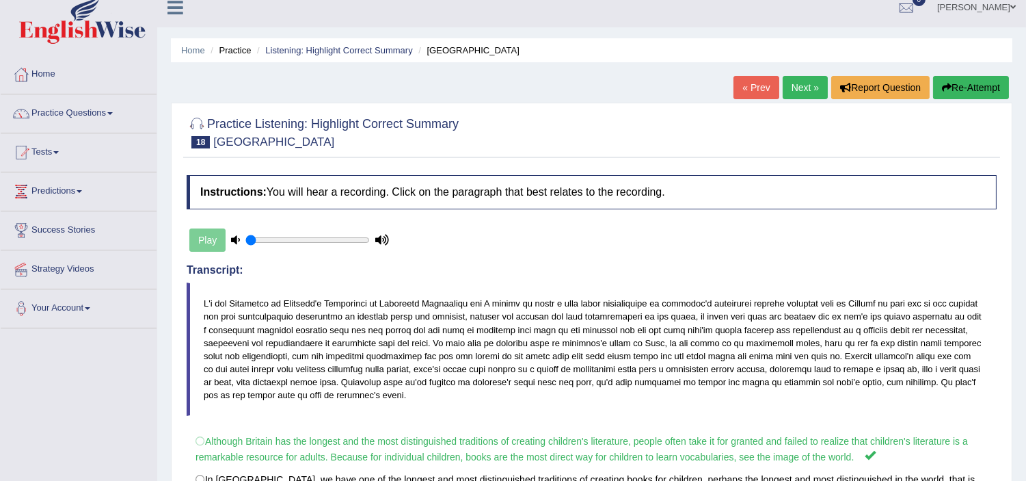
scroll to position [0, 0]
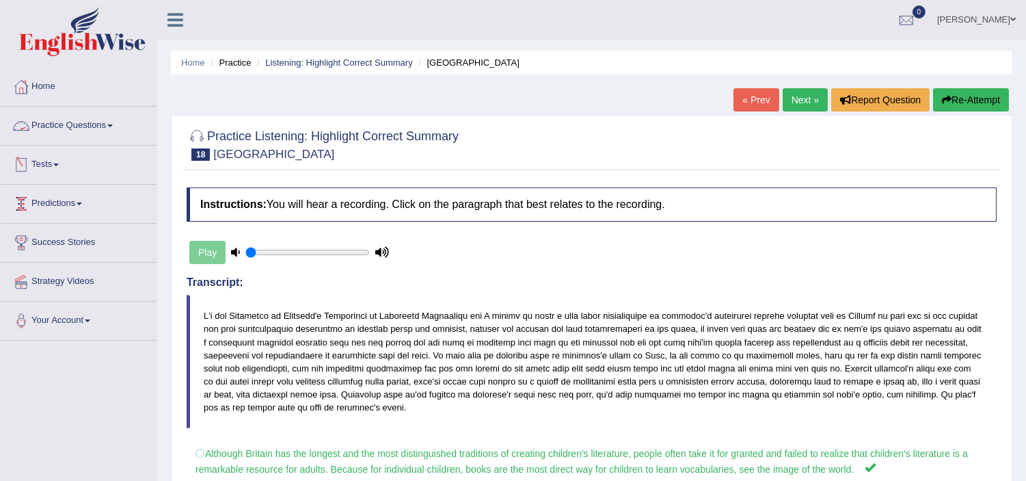
click at [69, 118] on link "Practice Questions" at bounding box center [79, 124] width 156 height 34
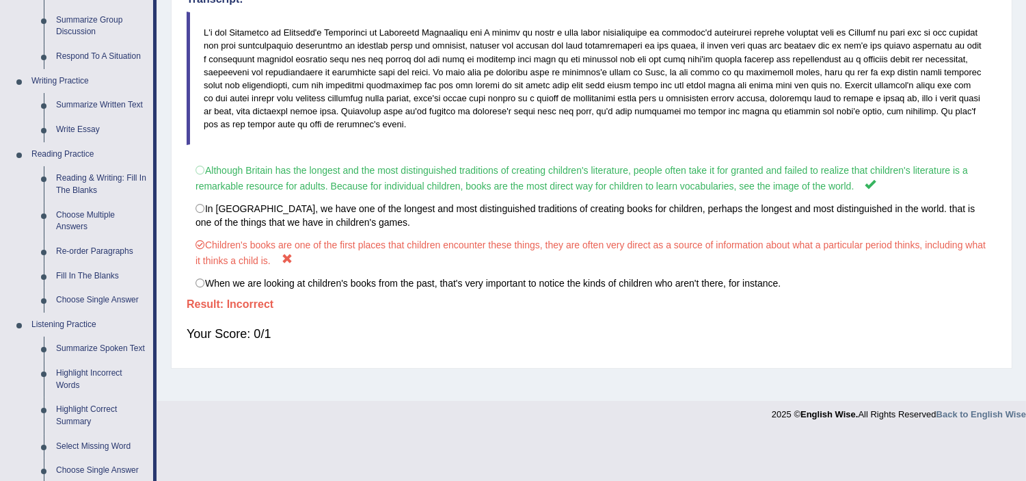
scroll to position [323, 0]
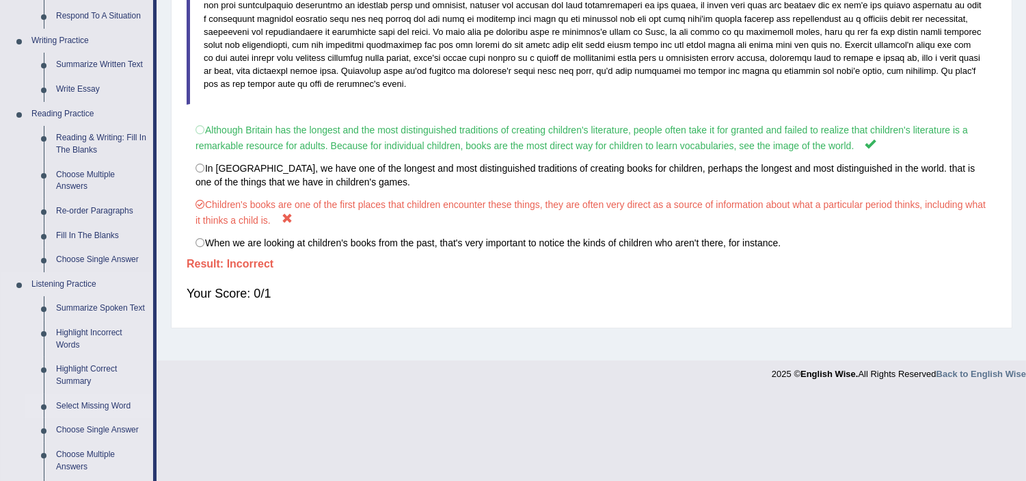
click at [96, 403] on link "Select Missing Word" at bounding box center [101, 406] width 103 height 25
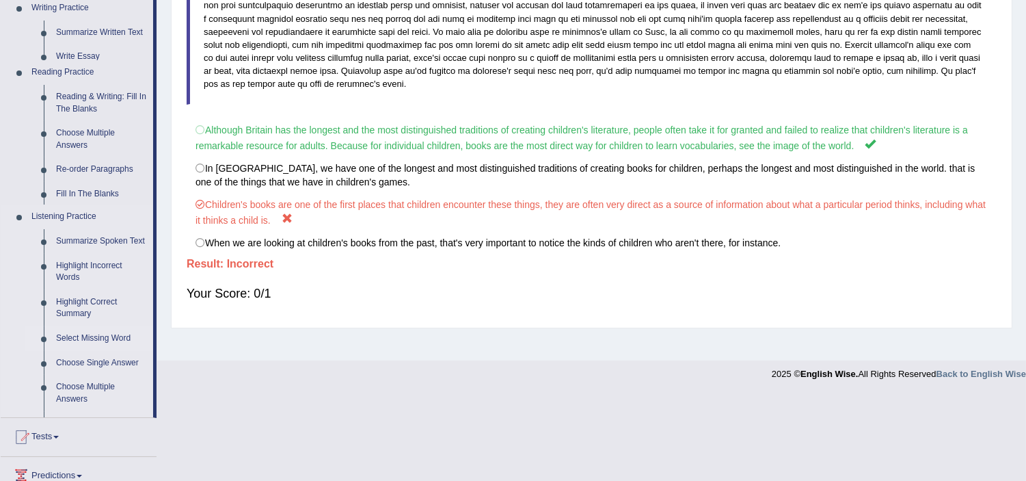
scroll to position [237, 0]
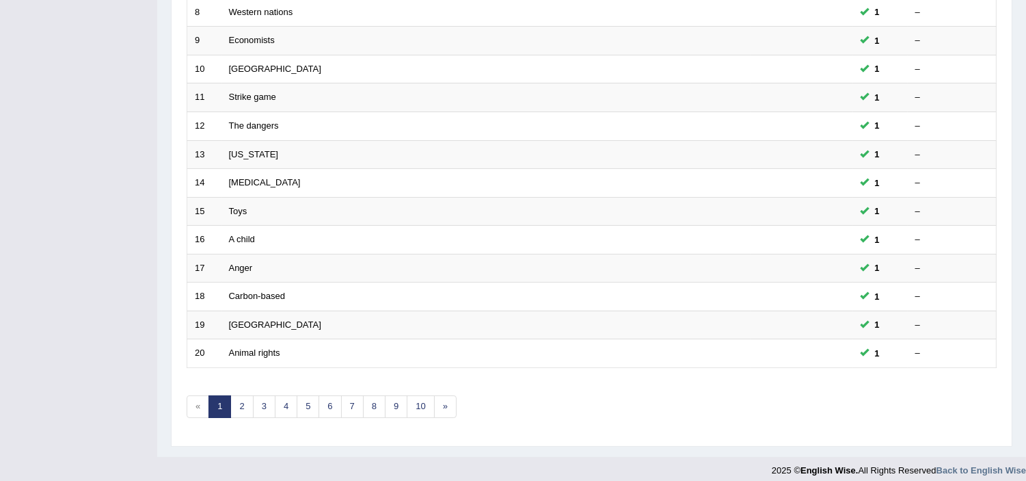
scroll to position [425, 0]
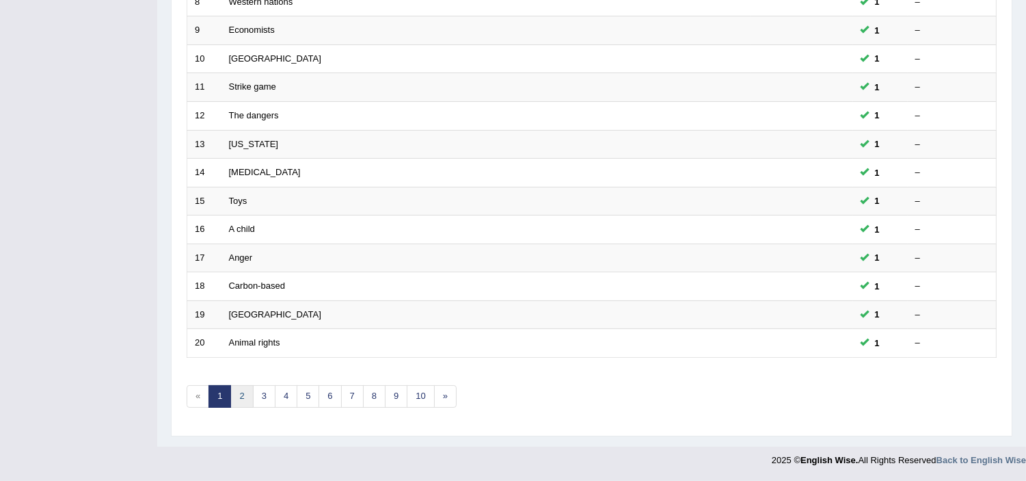
click at [244, 394] on link "2" at bounding box center [241, 396] width 23 height 23
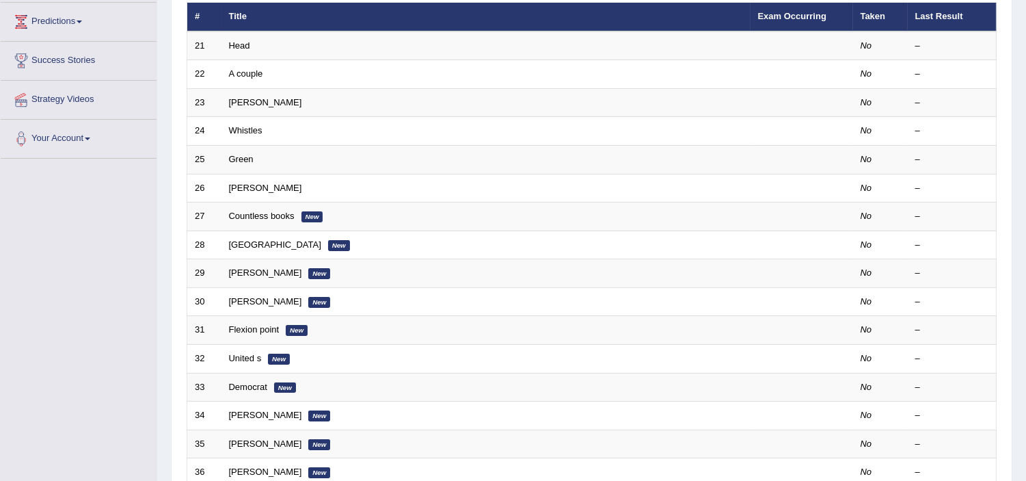
scroll to position [213, 0]
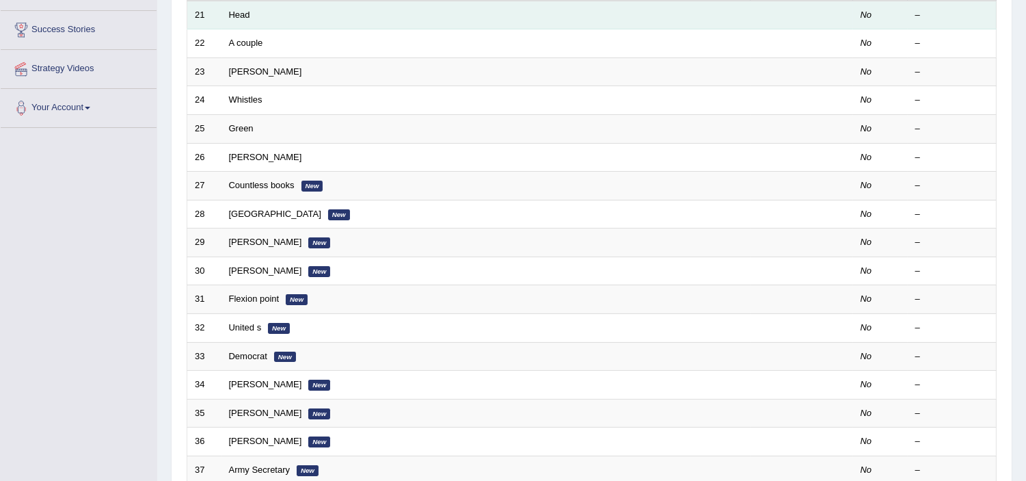
click at [433, 15] on td "Head" at bounding box center [486, 15] width 529 height 29
click at [235, 14] on link "Head" at bounding box center [239, 15] width 21 height 10
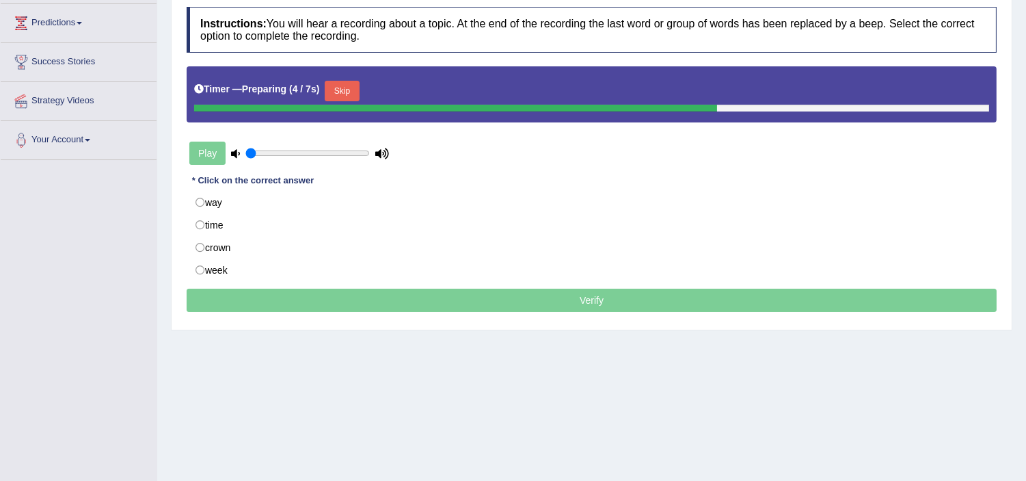
scroll to position [182, 0]
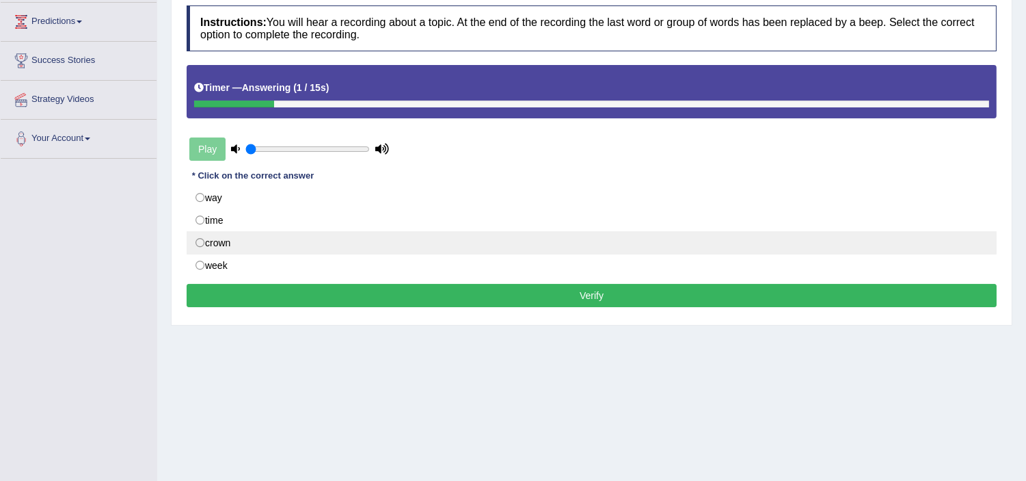
click at [198, 241] on label "crown" at bounding box center [592, 242] width 810 height 23
radio input "true"
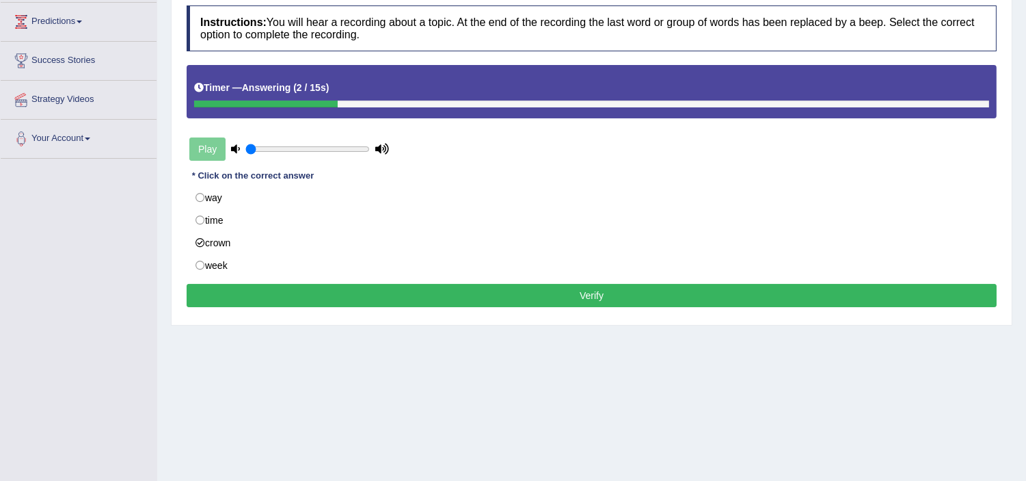
click at [289, 293] on button "Verify" at bounding box center [592, 295] width 810 height 23
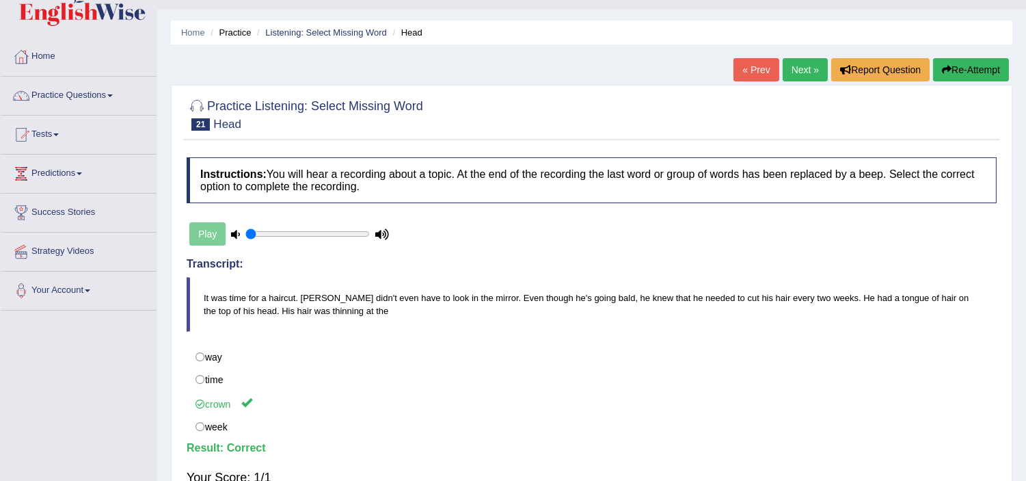
scroll to position [0, 0]
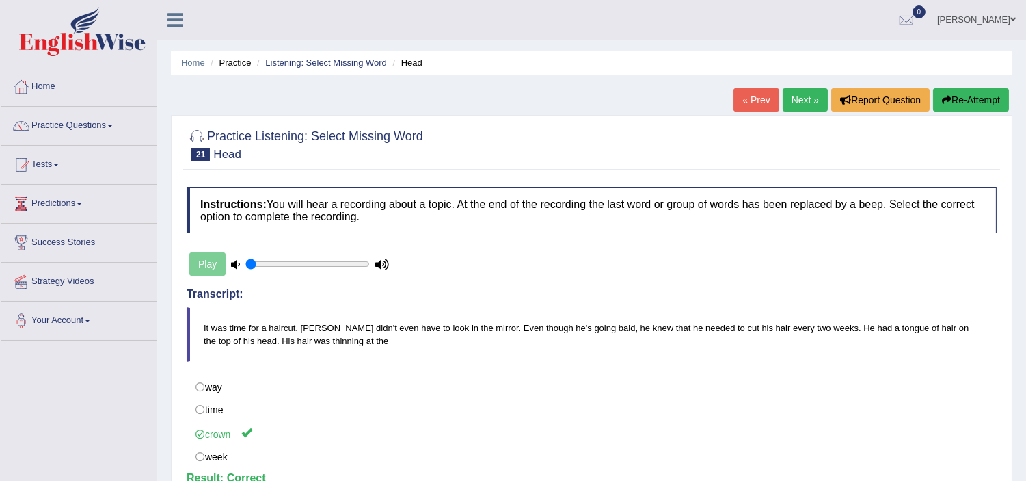
click at [796, 107] on link "Next »" at bounding box center [805, 99] width 45 height 23
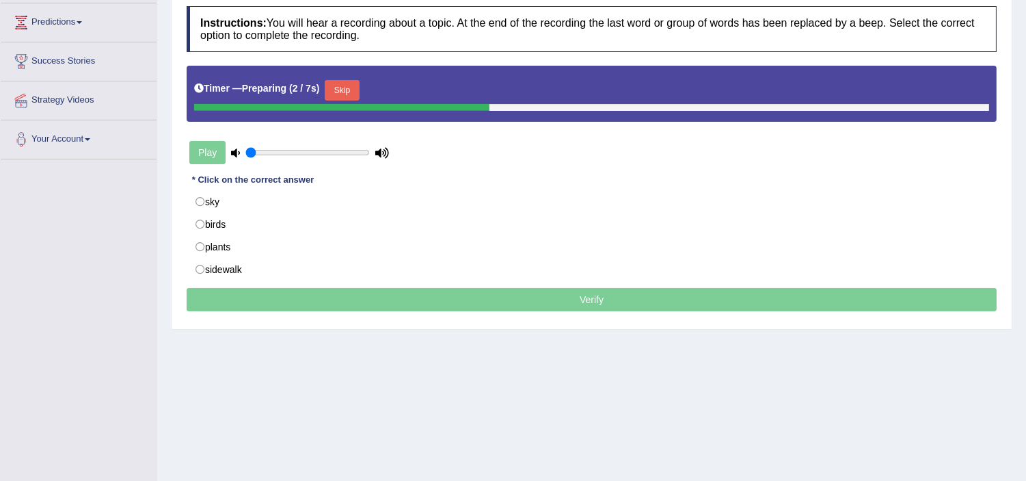
scroll to position [182, 0]
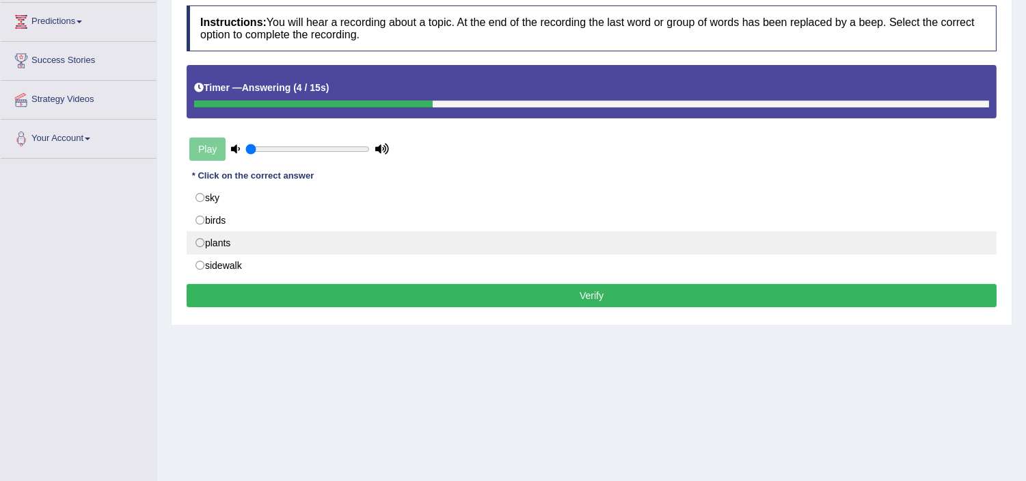
click at [200, 244] on label "plants" at bounding box center [592, 242] width 810 height 23
radio input "true"
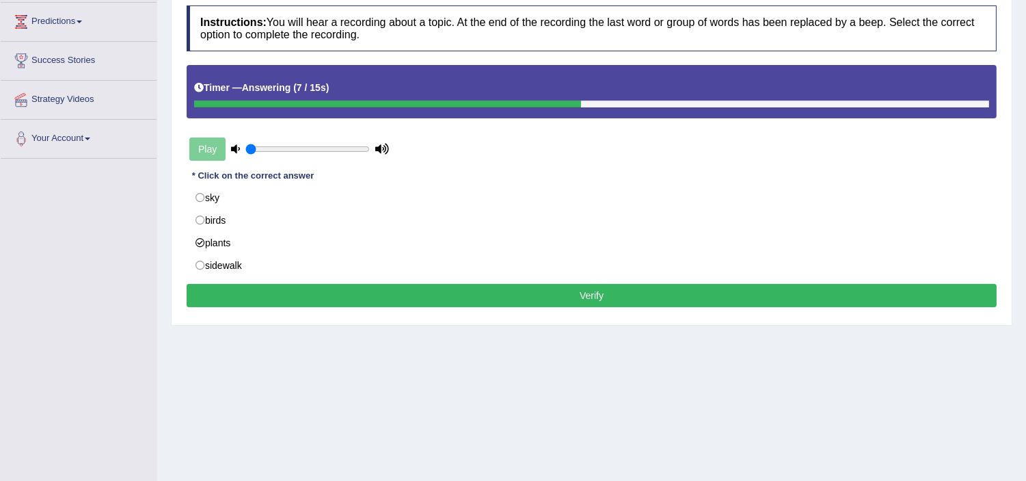
click at [274, 296] on button "Verify" at bounding box center [592, 295] width 810 height 23
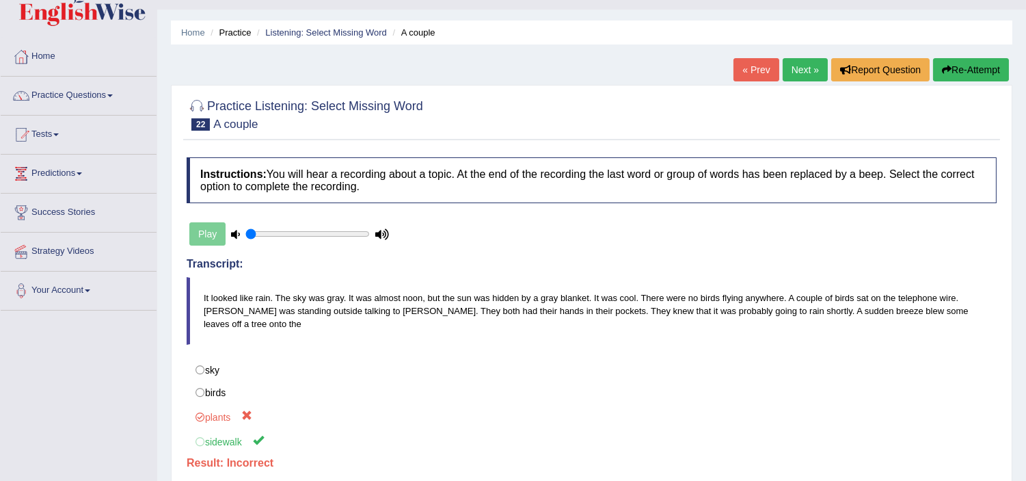
scroll to position [0, 0]
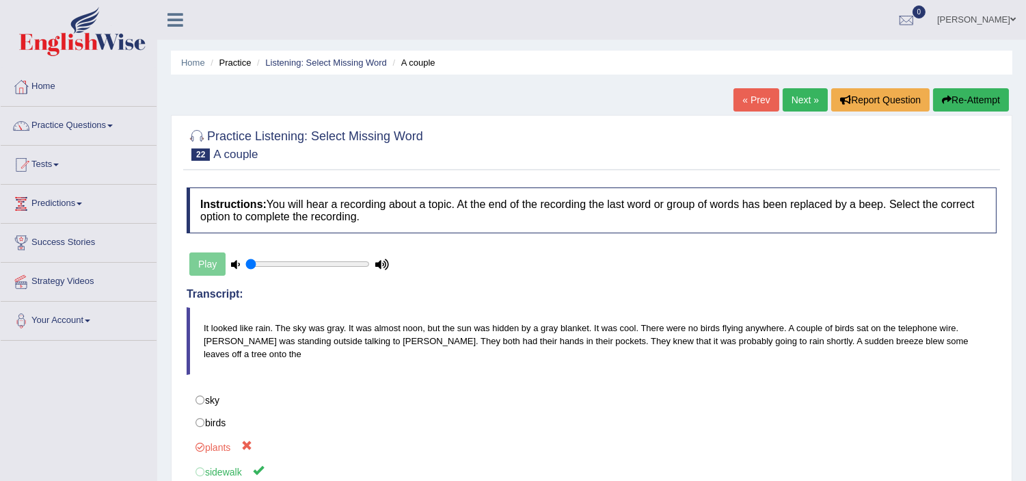
click at [803, 107] on link "Next »" at bounding box center [805, 99] width 45 height 23
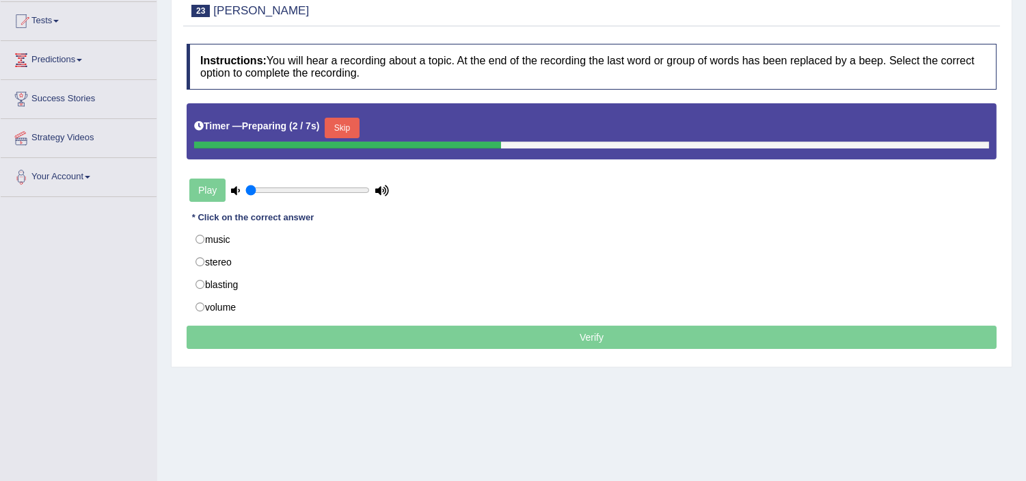
scroll to position [152, 0]
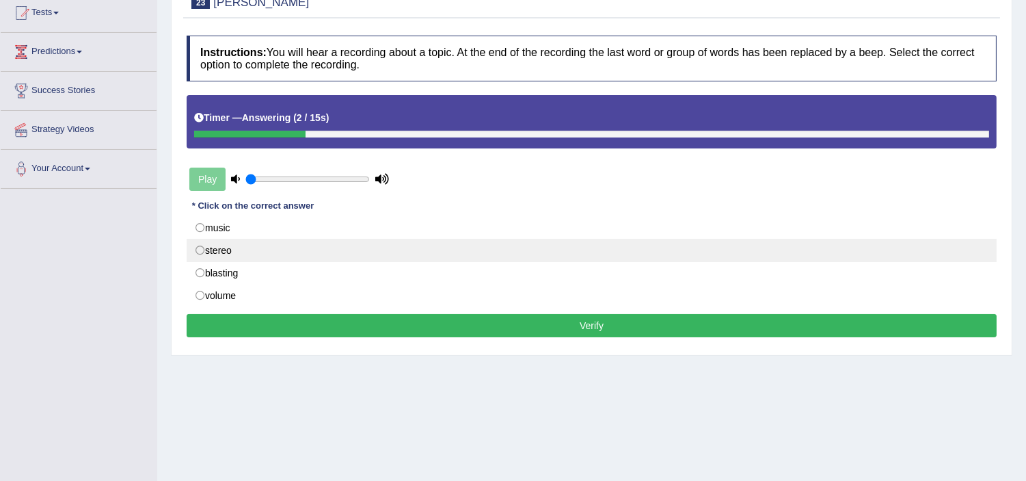
click at [200, 254] on label "stereo" at bounding box center [592, 250] width 810 height 23
radio input "true"
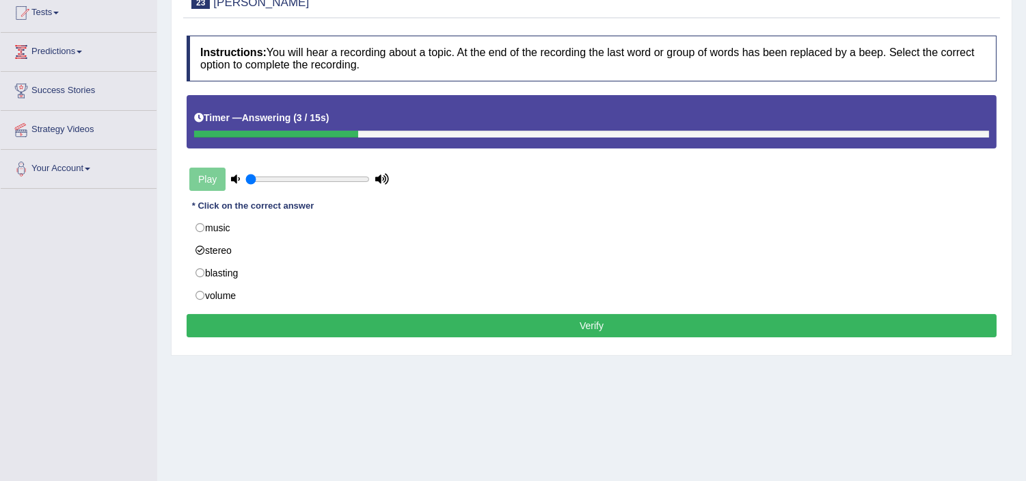
click at [301, 327] on button "Verify" at bounding box center [592, 325] width 810 height 23
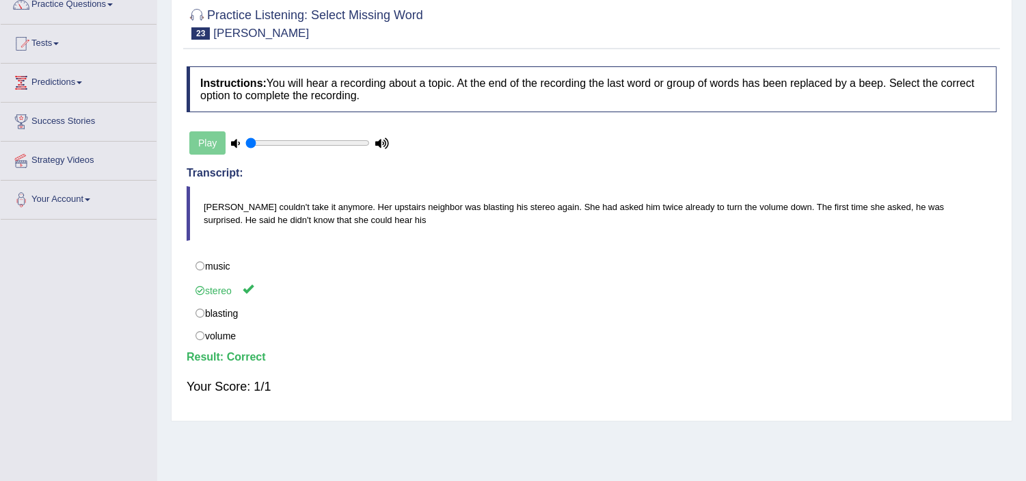
scroll to position [0, 0]
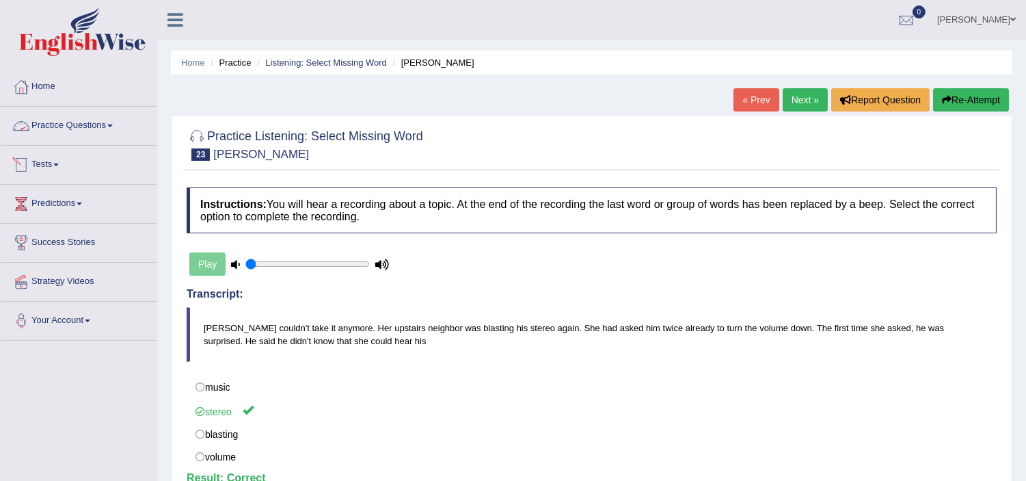
click at [53, 125] on link "Practice Questions" at bounding box center [79, 124] width 156 height 34
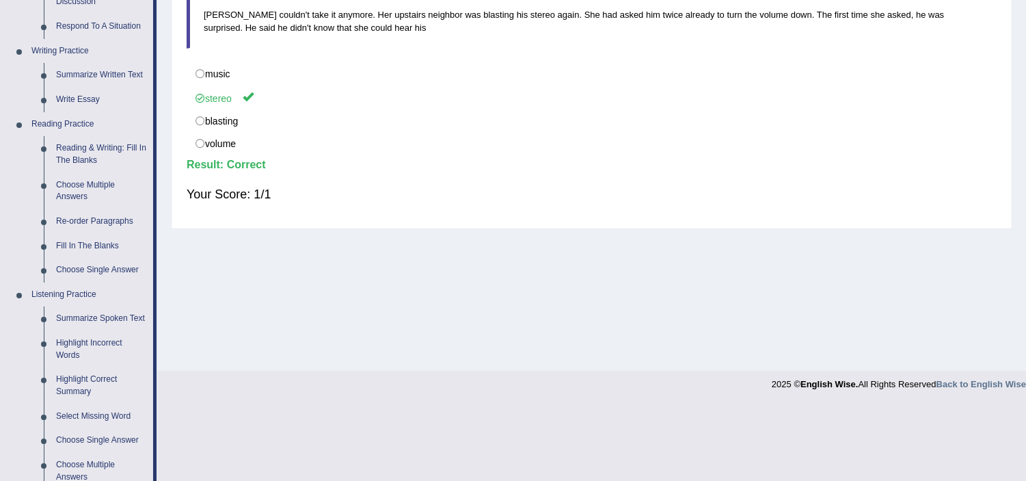
scroll to position [344, 0]
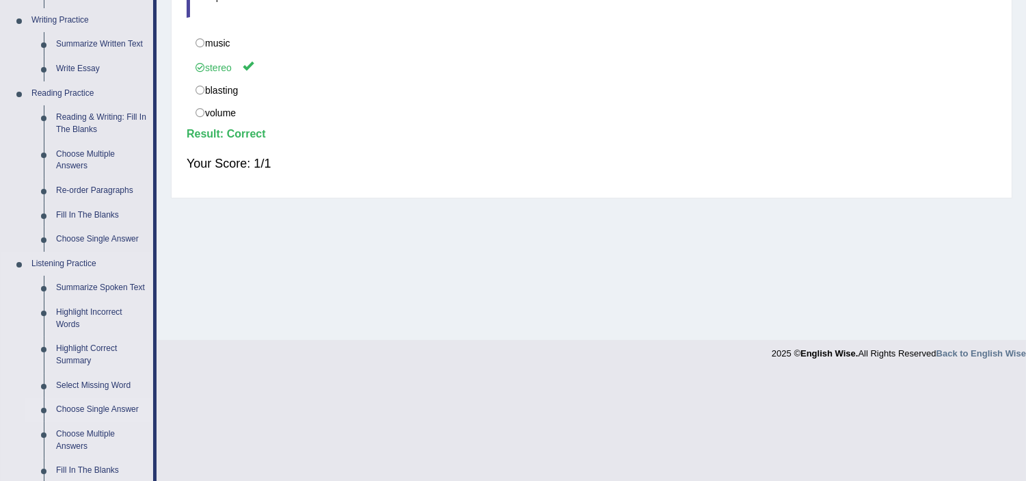
click at [86, 406] on link "Choose Single Answer" at bounding box center [101, 409] width 103 height 25
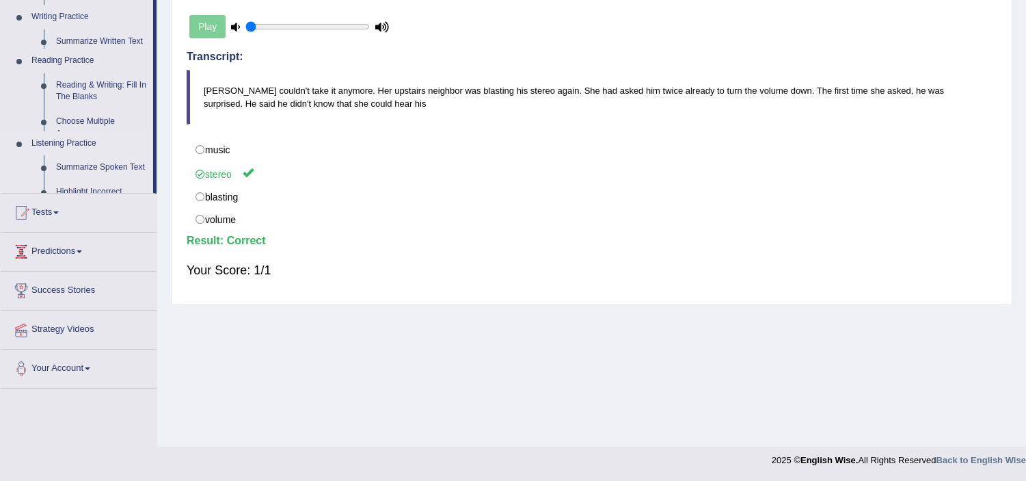
scroll to position [237, 0]
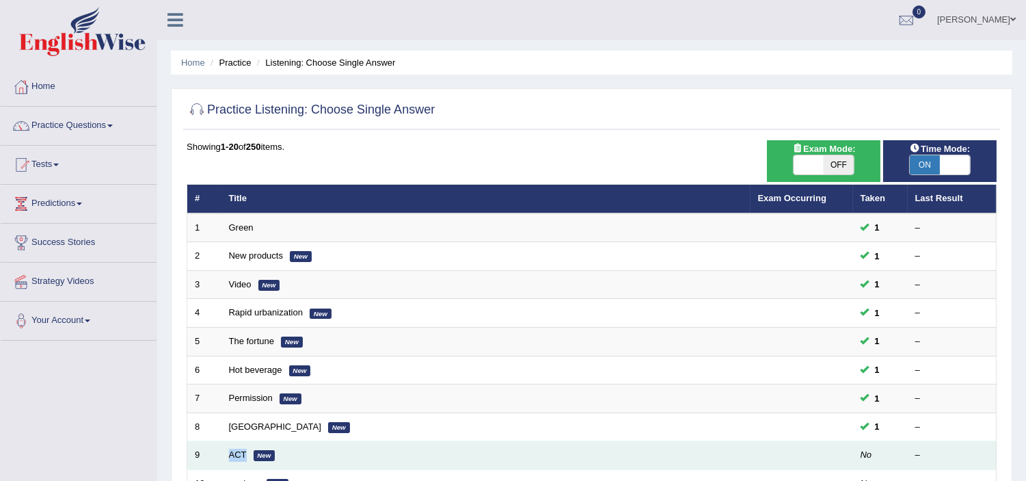
drag, startPoint x: 226, startPoint y: 455, endPoint x: 247, endPoint y: 448, distance: 22.7
click at [247, 448] on td "ACT New" at bounding box center [486, 455] width 529 height 29
click at [243, 452] on link "ACT" at bounding box center [238, 454] width 18 height 10
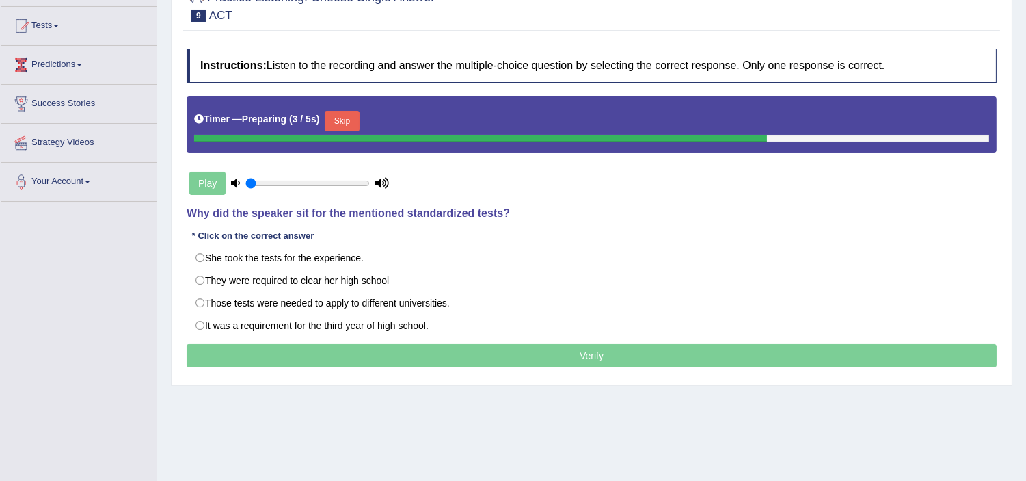
scroll to position [152, 0]
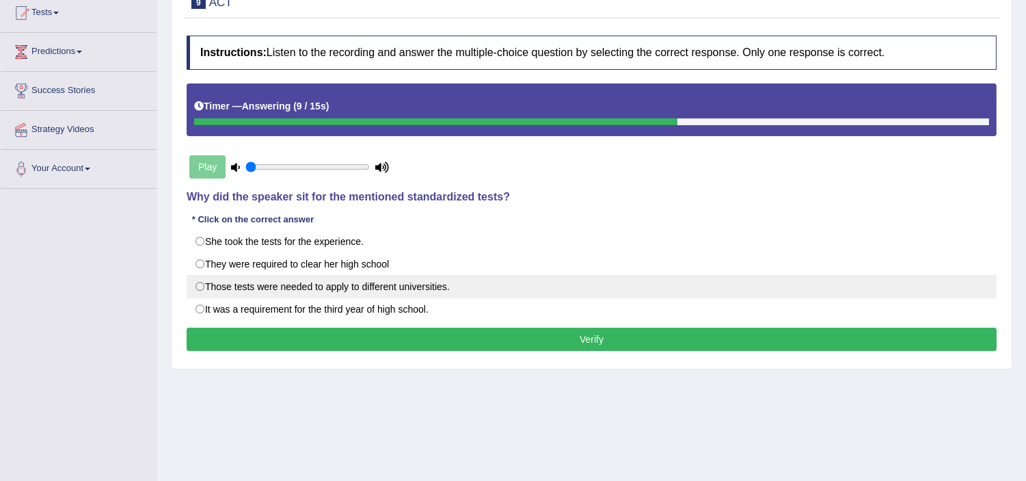
click at [202, 291] on label "Those tests were needed to apply to different universities." at bounding box center [592, 286] width 810 height 23
radio input "true"
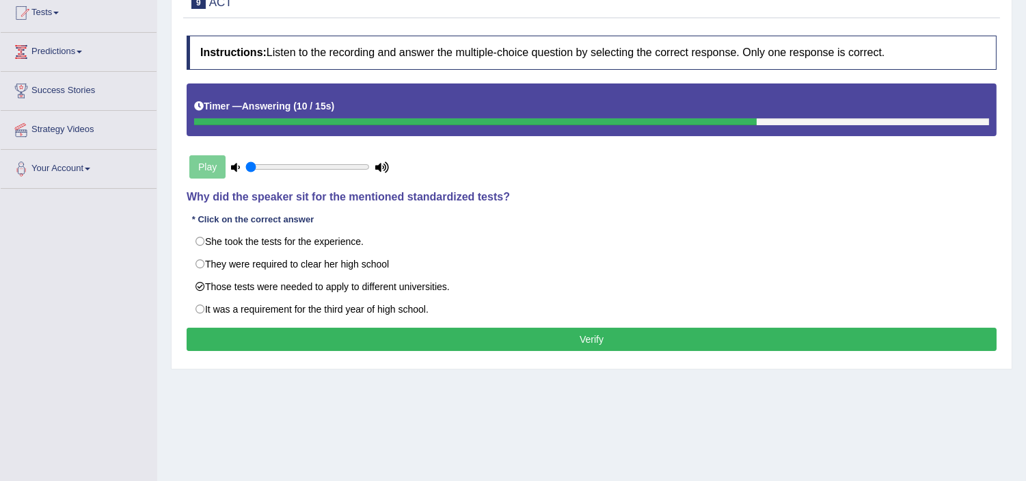
click at [234, 340] on button "Verify" at bounding box center [592, 338] width 810 height 23
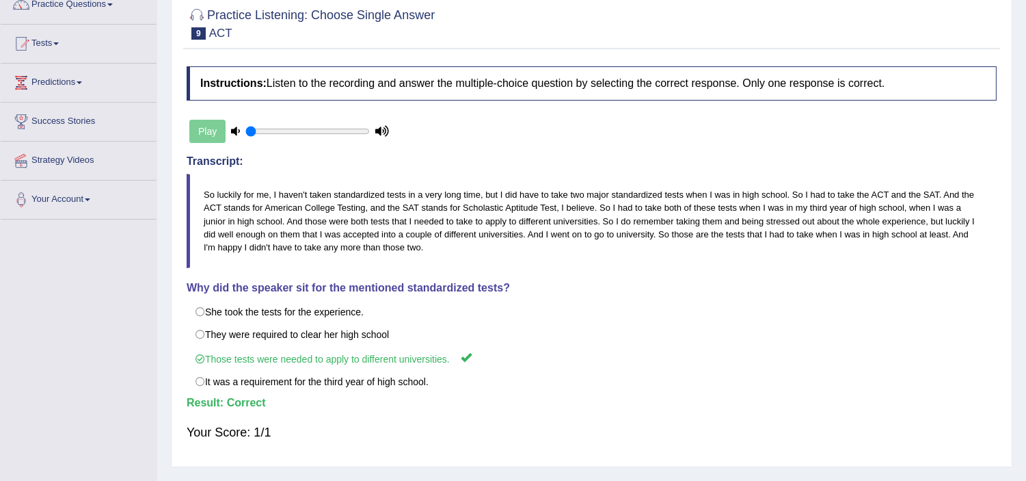
scroll to position [0, 0]
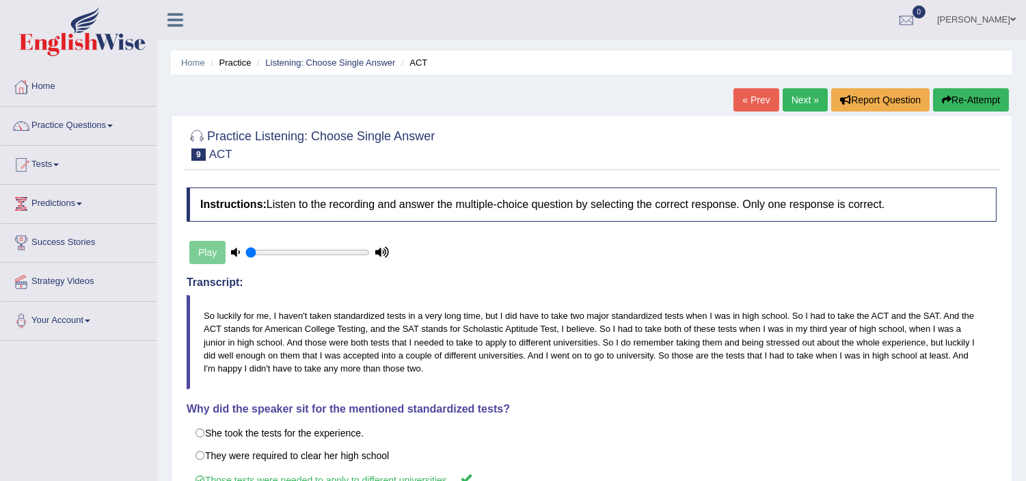
click at [800, 99] on link "Next »" at bounding box center [805, 99] width 45 height 23
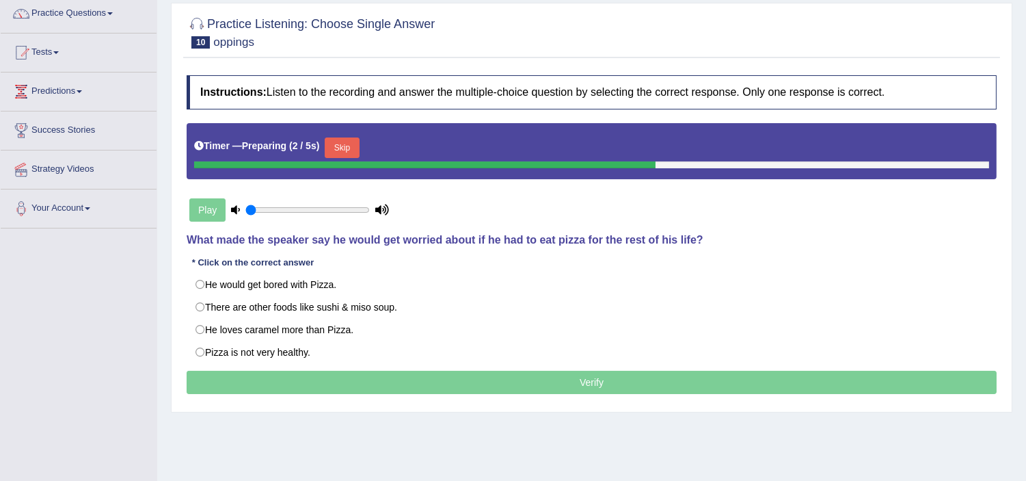
scroll to position [121, 0]
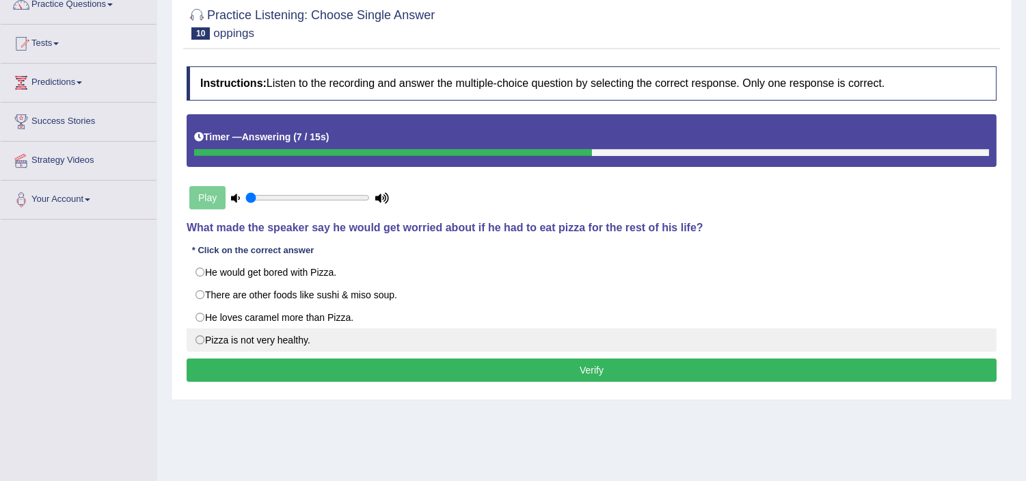
click at [200, 343] on label "Pizza is not very healthy." at bounding box center [592, 339] width 810 height 23
radio input "true"
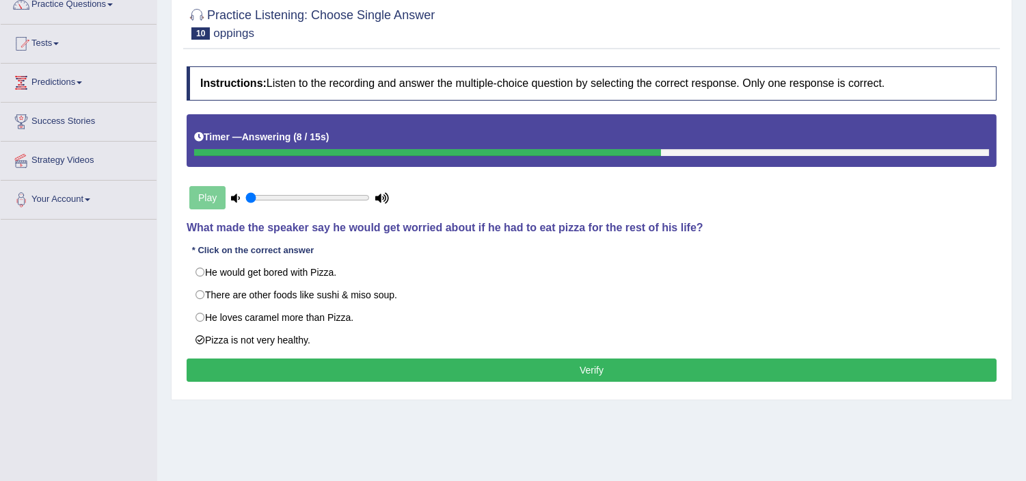
click at [238, 377] on button "Verify" at bounding box center [592, 369] width 810 height 23
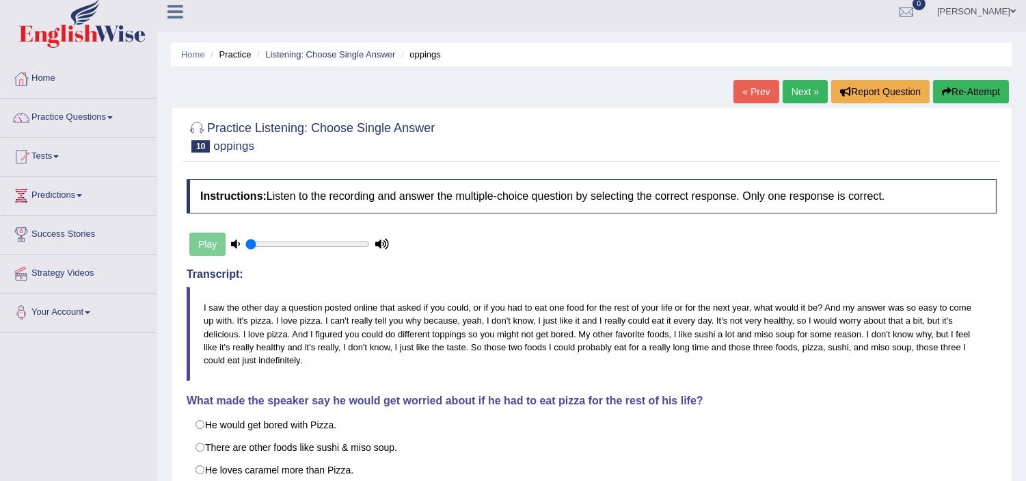
scroll to position [0, 0]
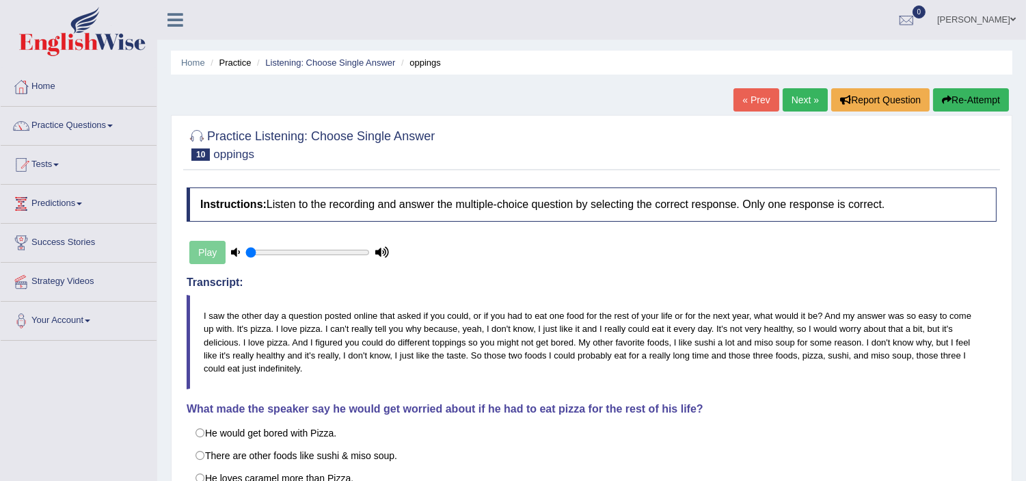
click at [798, 101] on link "Next »" at bounding box center [805, 99] width 45 height 23
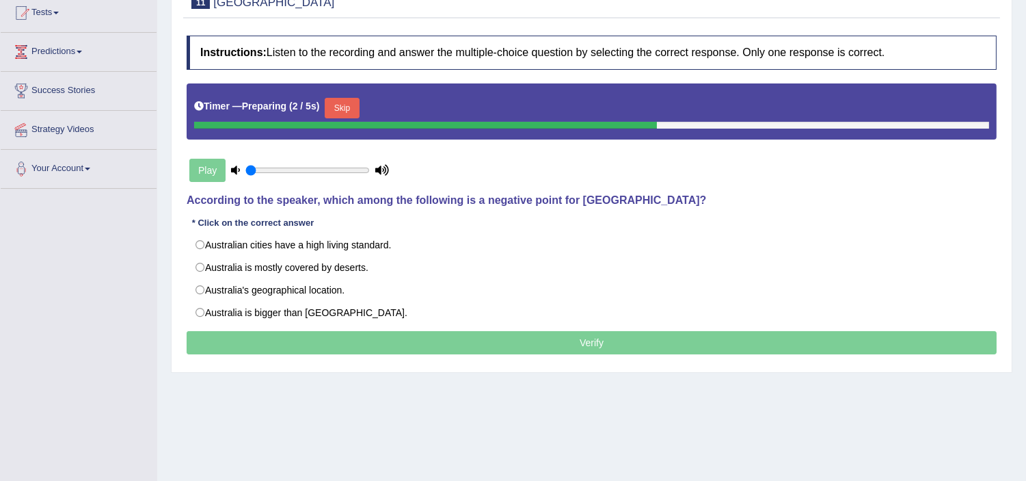
scroll to position [182, 0]
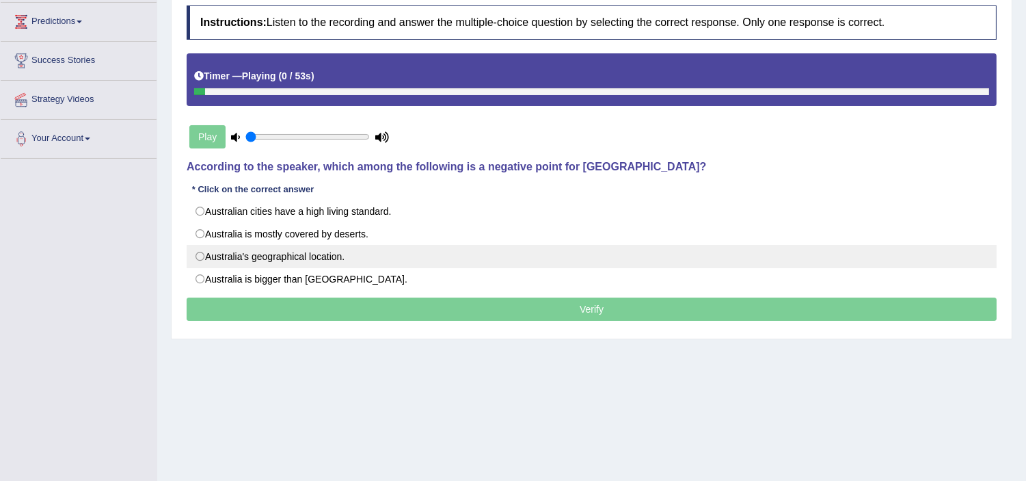
click at [196, 258] on label "Australia's geographical location." at bounding box center [592, 256] width 810 height 23
radio input "true"
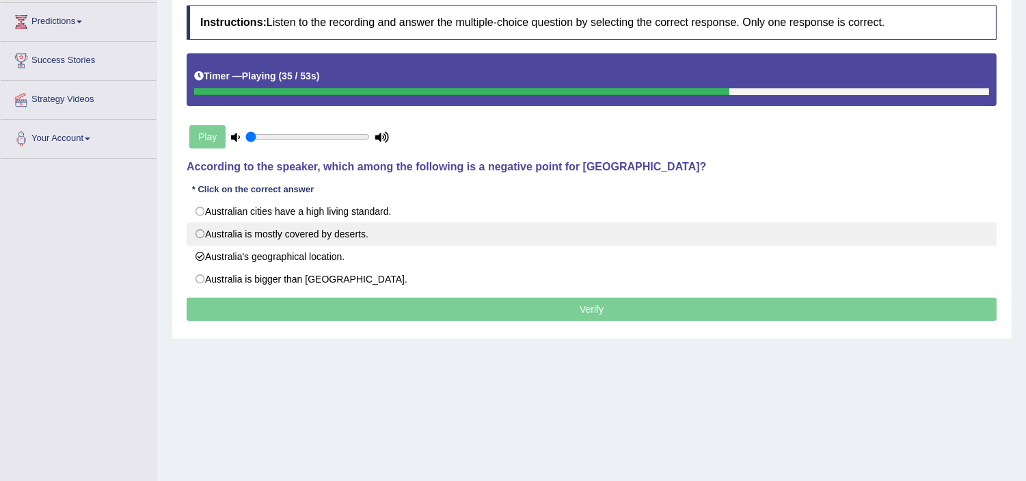
click at [429, 230] on label "Australia is mostly covered by deserts." at bounding box center [592, 233] width 810 height 23
radio input "true"
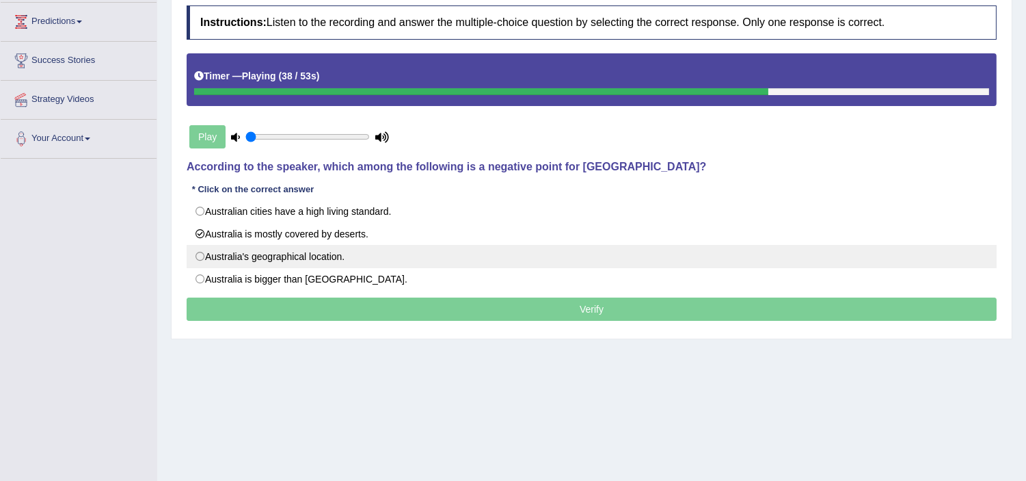
click at [200, 254] on label "Australia's geographical location." at bounding box center [592, 256] width 810 height 23
radio input "true"
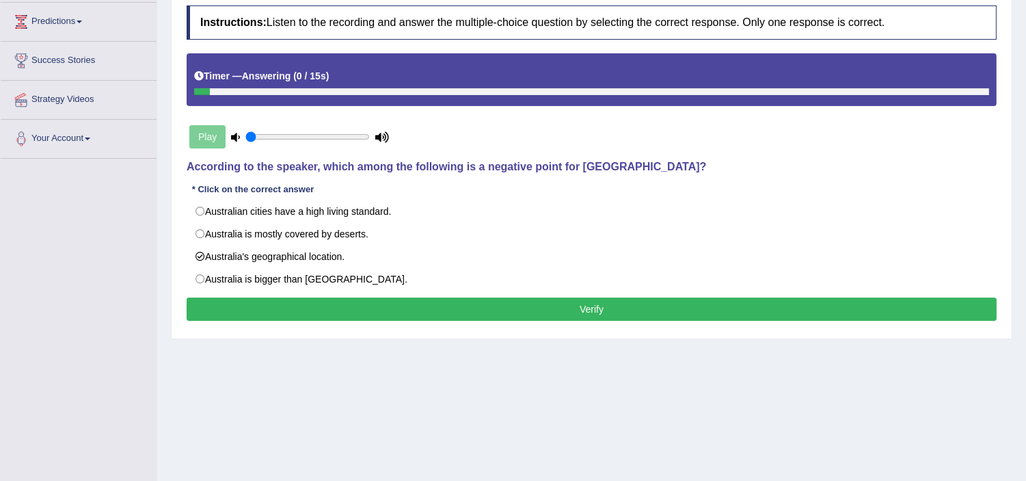
click at [585, 310] on button "Verify" at bounding box center [592, 308] width 810 height 23
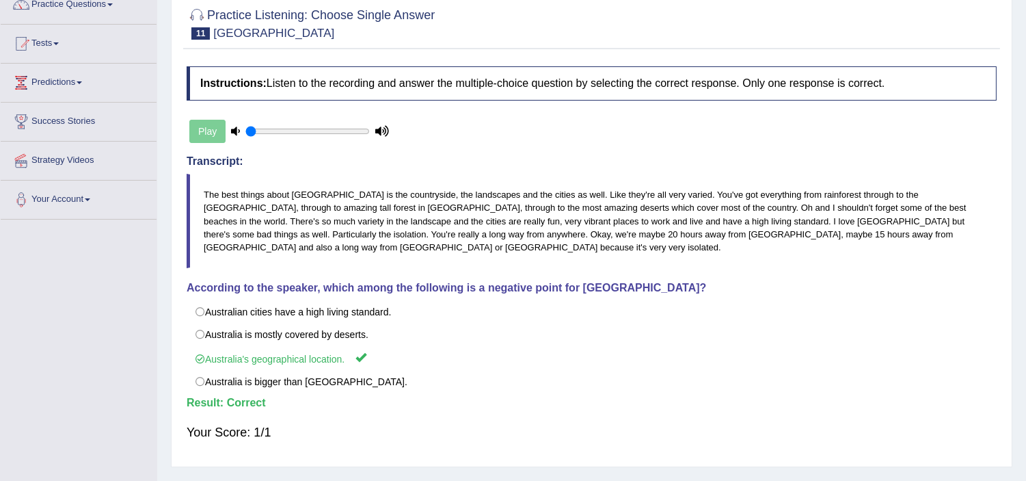
scroll to position [0, 0]
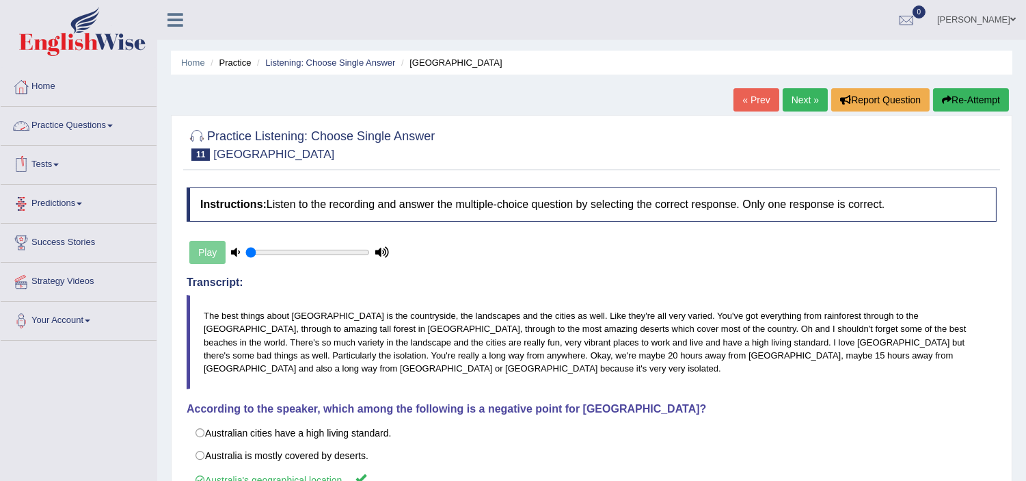
click at [80, 126] on link "Practice Questions" at bounding box center [79, 124] width 156 height 34
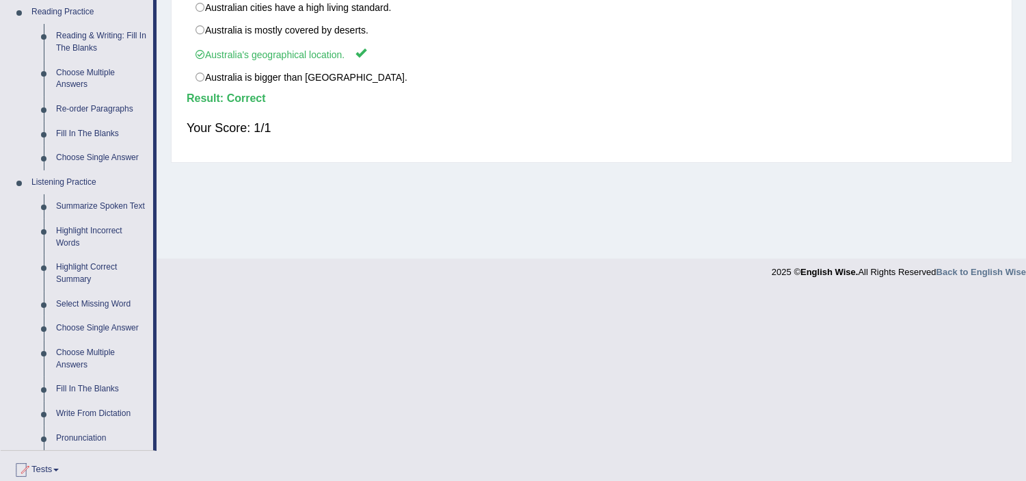
scroll to position [435, 0]
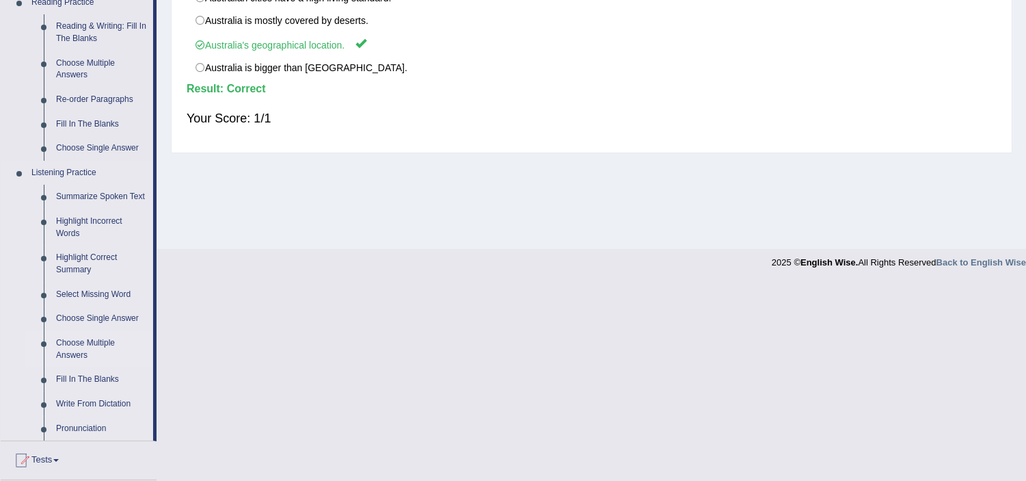
click at [98, 344] on link "Choose Multiple Answers" at bounding box center [101, 349] width 103 height 36
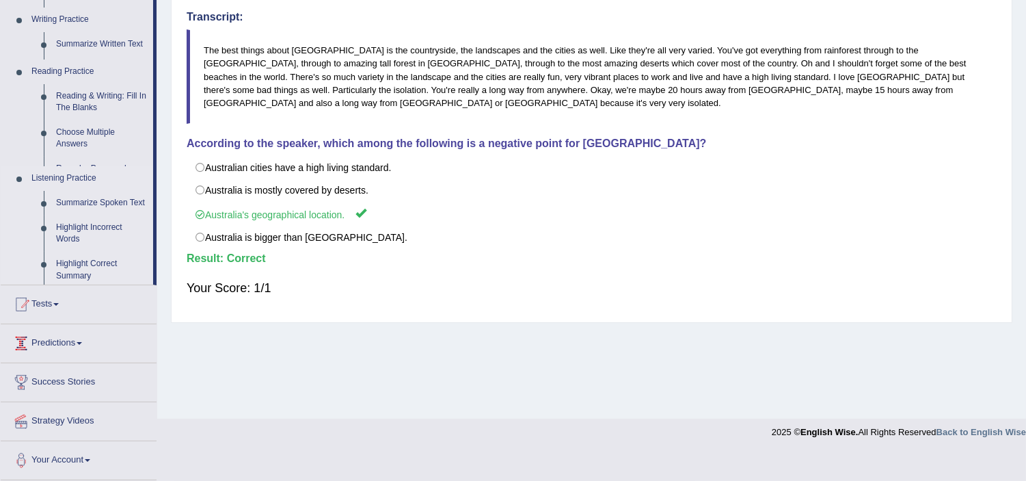
scroll to position [237, 0]
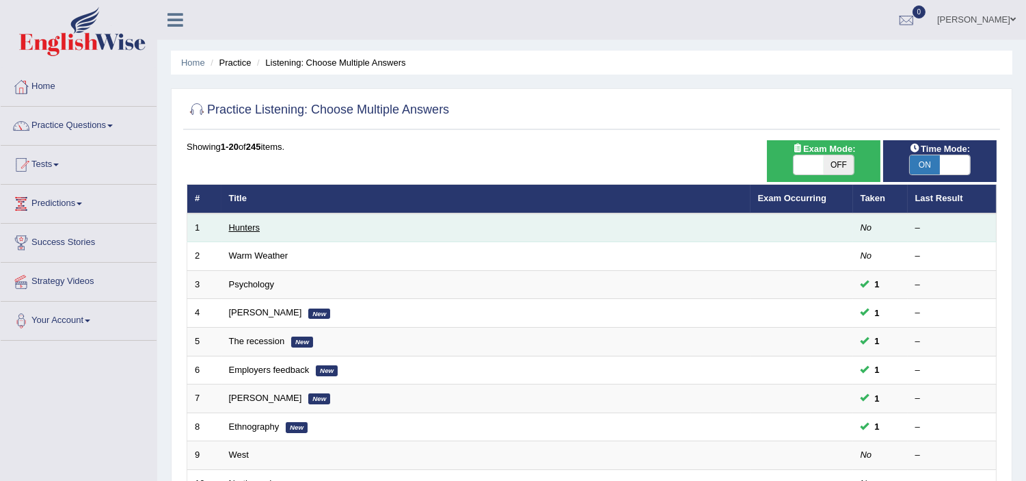
click at [250, 226] on link "Hunters" at bounding box center [244, 227] width 31 height 10
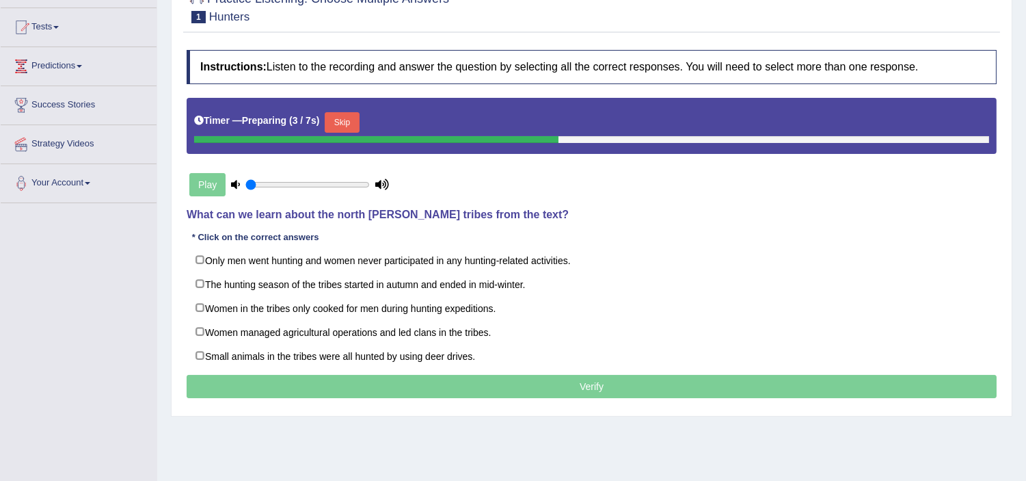
scroll to position [152, 0]
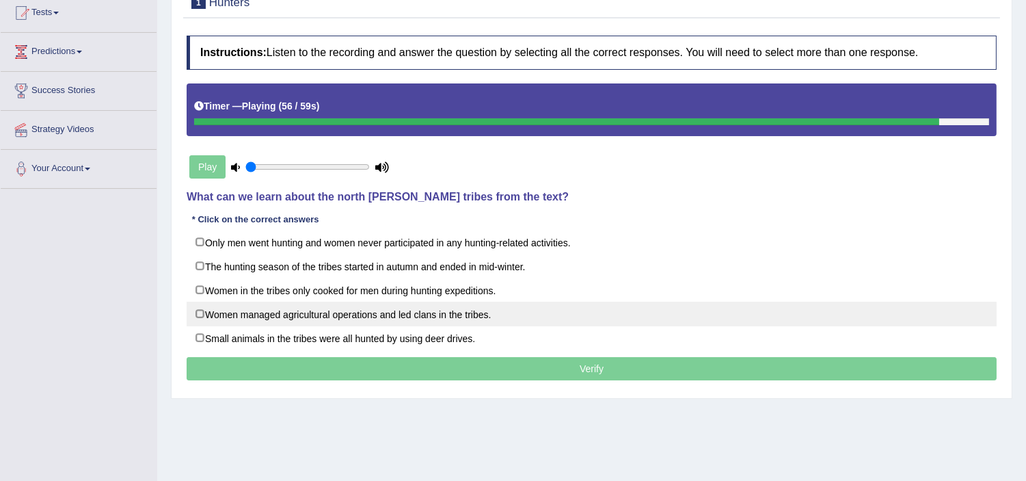
click at [199, 315] on label "Women managed agricultural operations and led clans in the tribes." at bounding box center [592, 313] width 810 height 25
checkbox input "true"
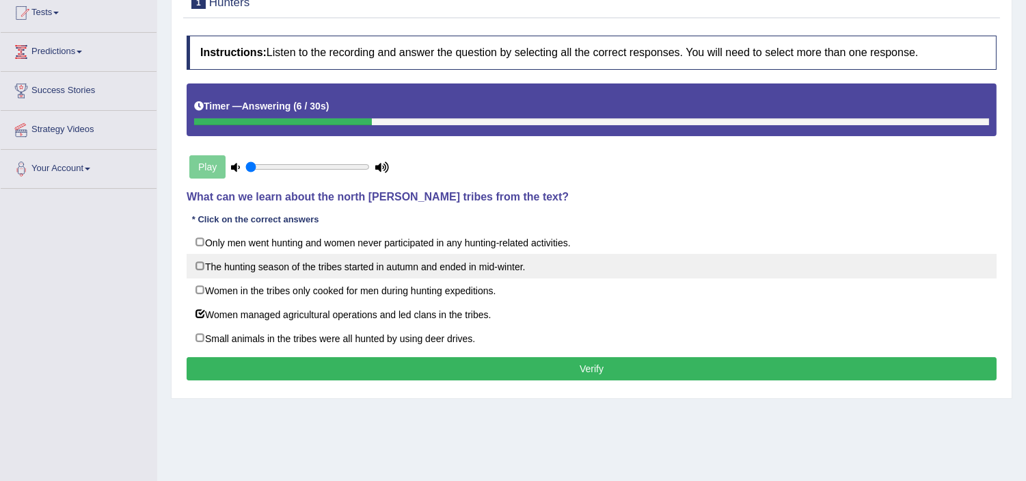
click at [198, 267] on label "The hunting season of the tribes started in autumn and ended in mid-winter." at bounding box center [592, 266] width 810 height 25
checkbox input "true"
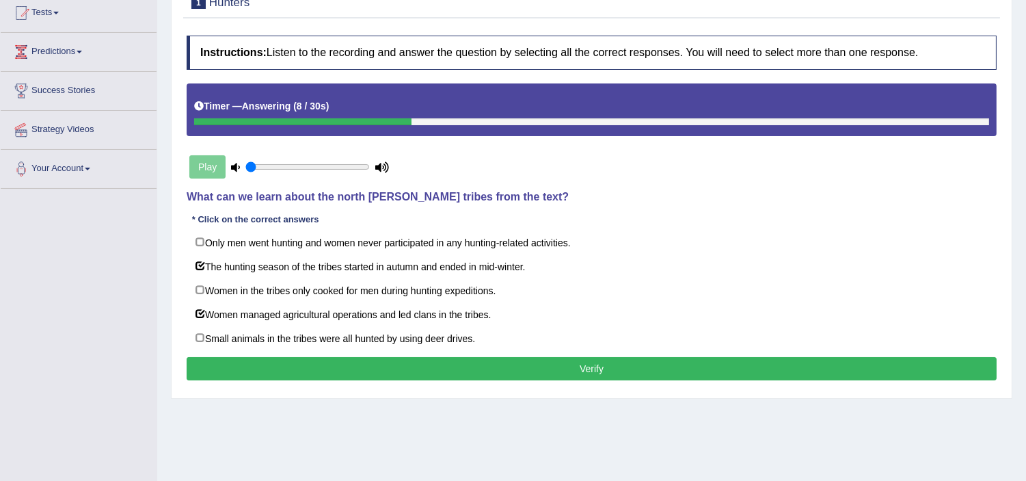
click at [312, 374] on button "Verify" at bounding box center [592, 368] width 810 height 23
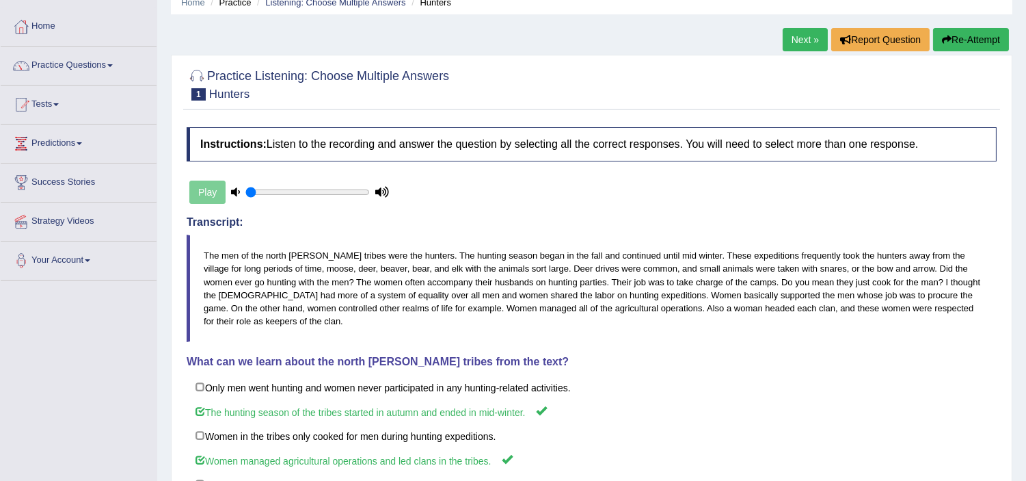
scroll to position [40, 0]
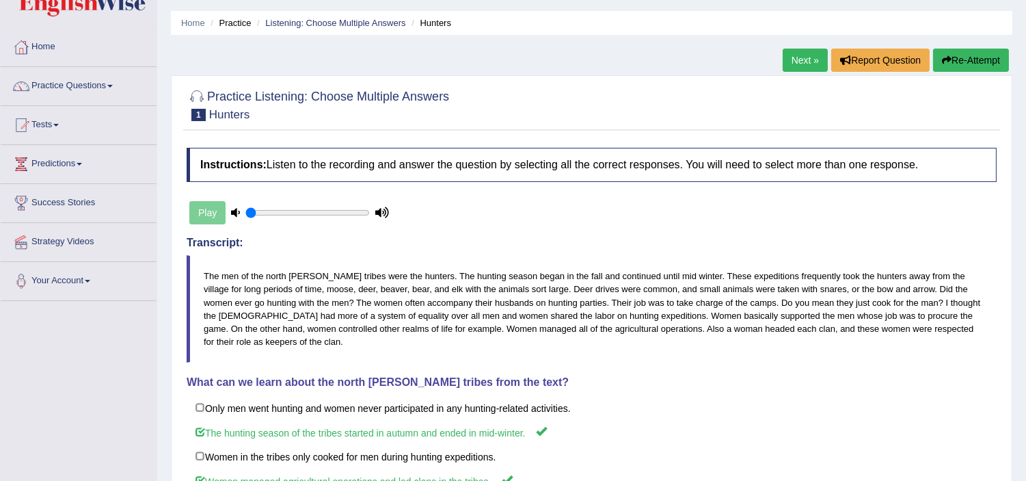
click at [800, 56] on link "Next »" at bounding box center [805, 60] width 45 height 23
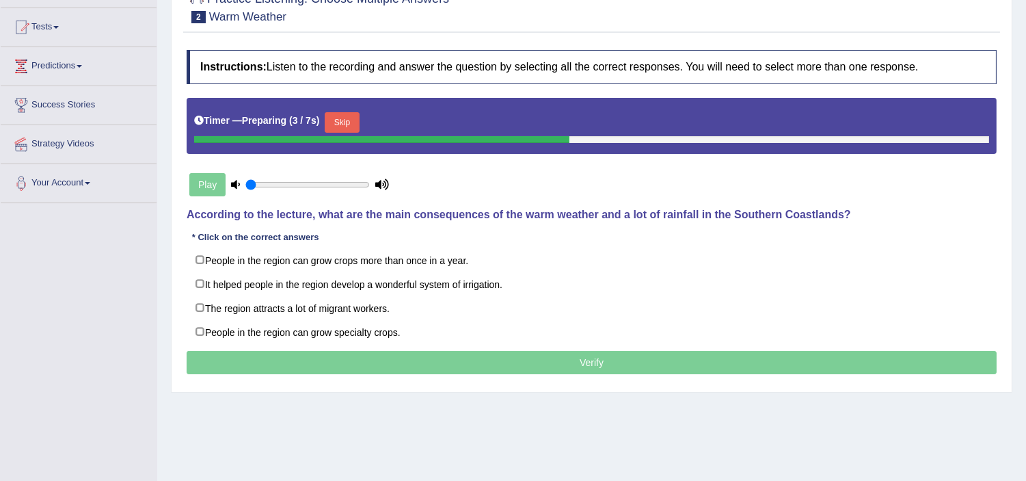
scroll to position [152, 0]
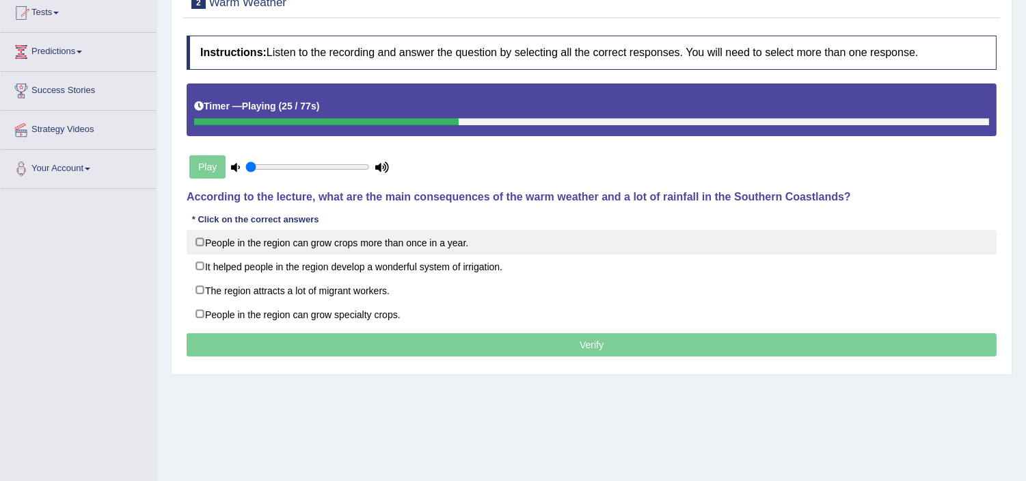
click at [201, 242] on label "People in the region can grow crops more than once in a year." at bounding box center [592, 242] width 810 height 25
checkbox input "true"
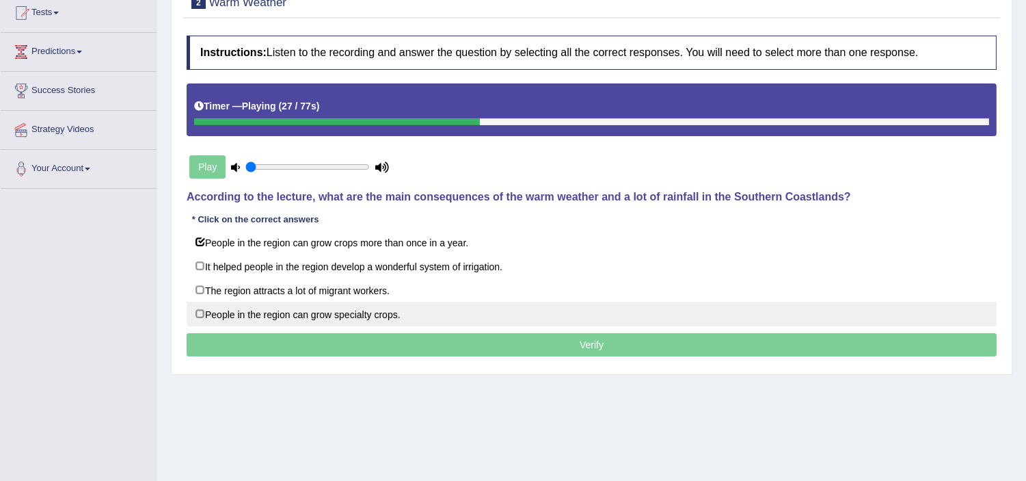
click at [420, 312] on label "People in the region can grow specialty crops." at bounding box center [592, 313] width 810 height 25
click at [208, 315] on label "People in the region can grow specialty crops." at bounding box center [592, 313] width 810 height 25
click at [197, 317] on label "People in the region can grow specialty crops." at bounding box center [592, 313] width 810 height 25
checkbox input "true"
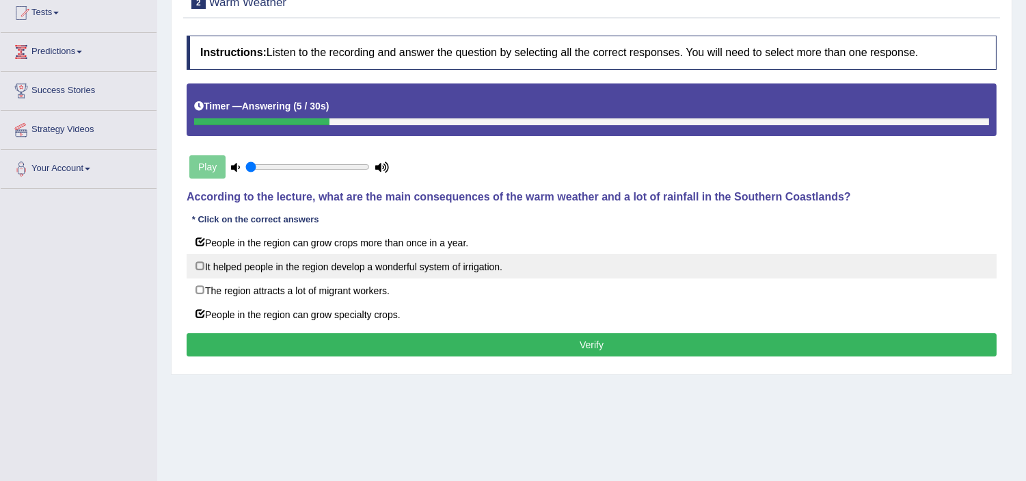
click at [199, 265] on label "It helped people in the region develop a wonderful system of irrigation." at bounding box center [592, 266] width 810 height 25
checkbox input "true"
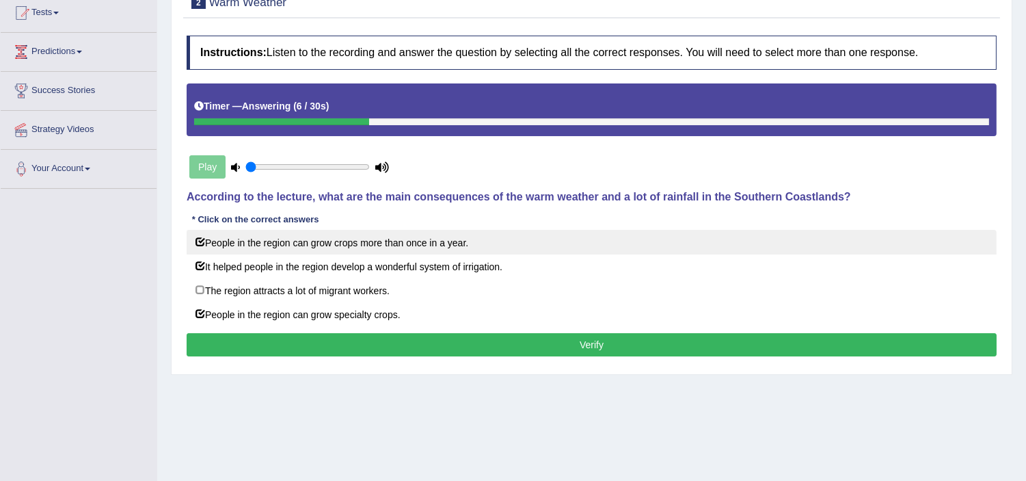
click at [199, 234] on label "People in the region can grow crops more than once in a year." at bounding box center [592, 242] width 810 height 25
checkbox input "false"
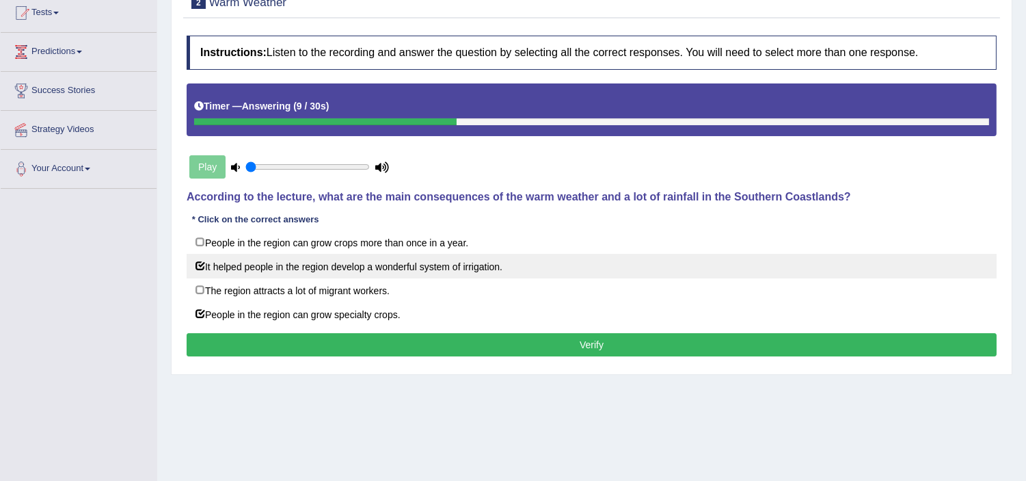
click at [200, 264] on label "It helped people in the region develop a wonderful system of irrigation." at bounding box center [592, 266] width 810 height 25
checkbox input "false"
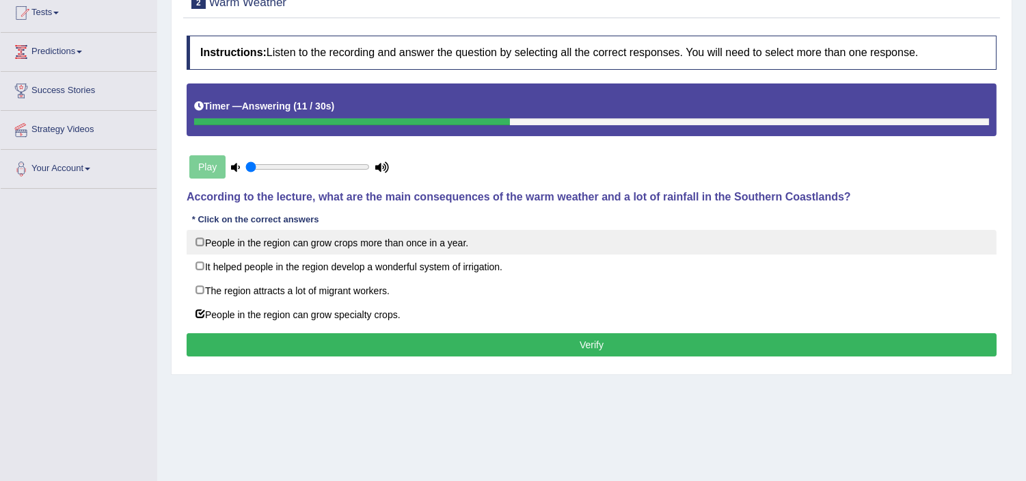
click at [200, 240] on label "People in the region can grow crops more than once in a year." at bounding box center [592, 242] width 810 height 25
checkbox input "true"
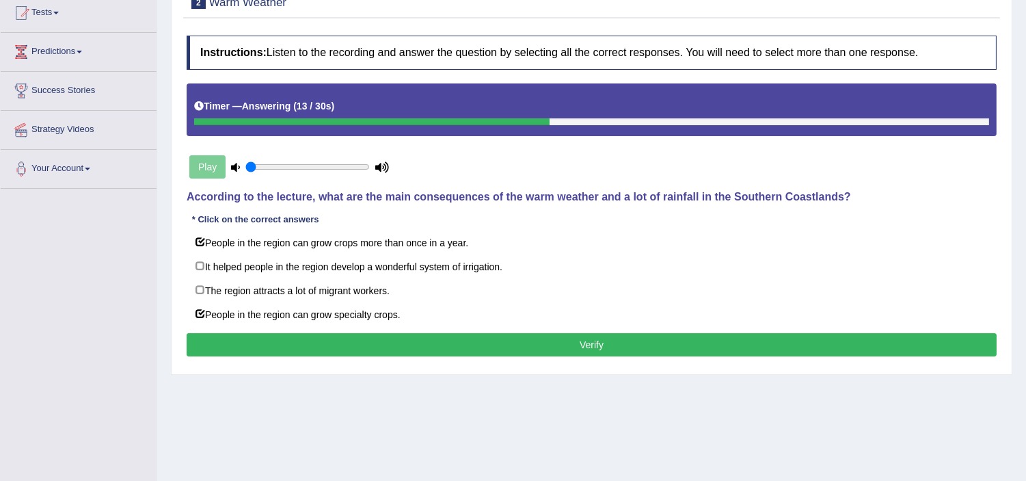
click at [271, 344] on button "Verify" at bounding box center [592, 344] width 810 height 23
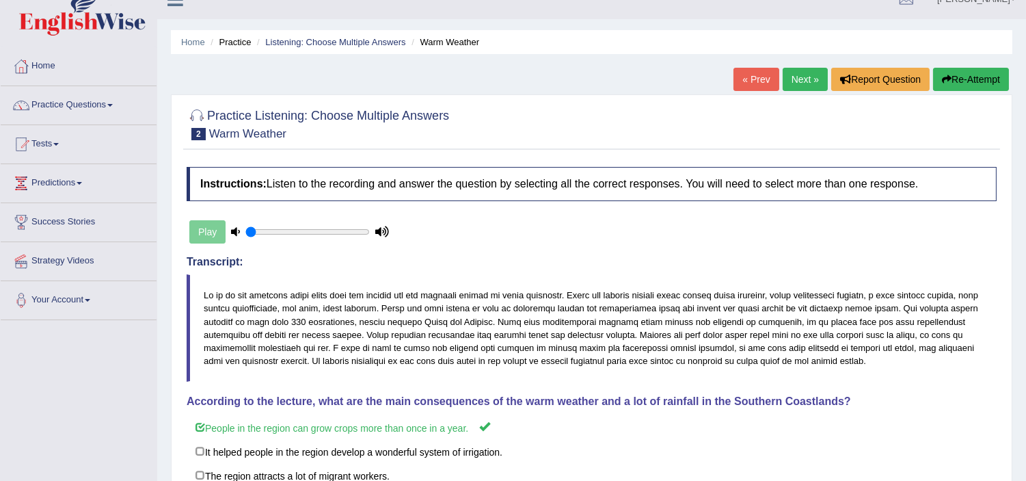
scroll to position [0, 0]
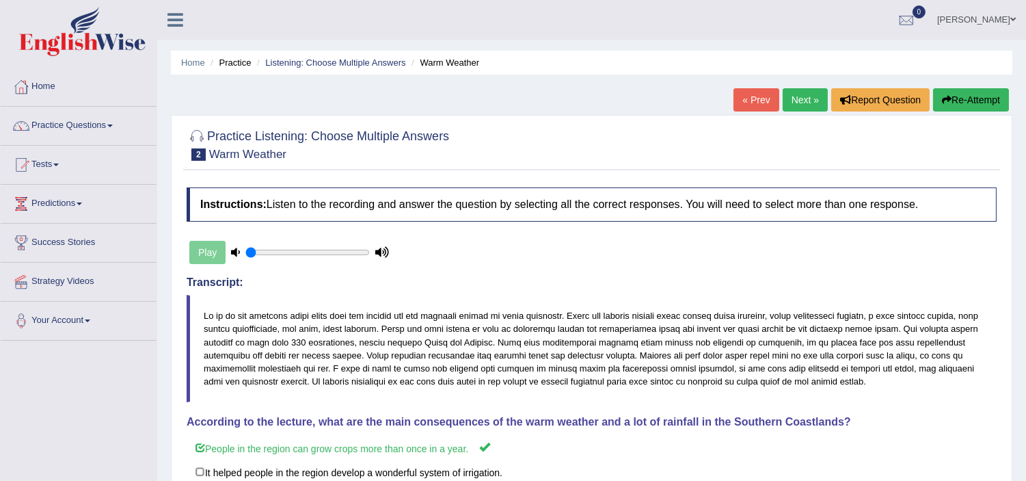
click at [799, 103] on link "Next »" at bounding box center [805, 99] width 45 height 23
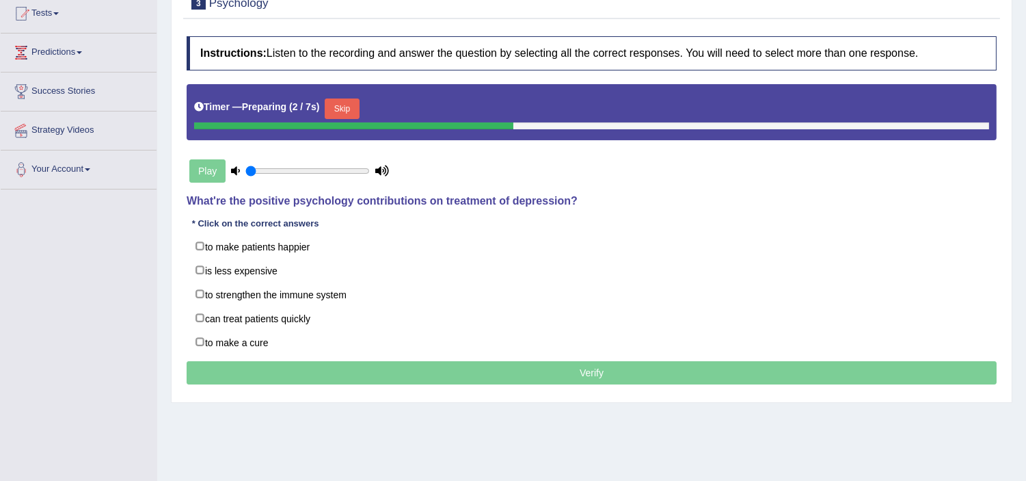
scroll to position [182, 0]
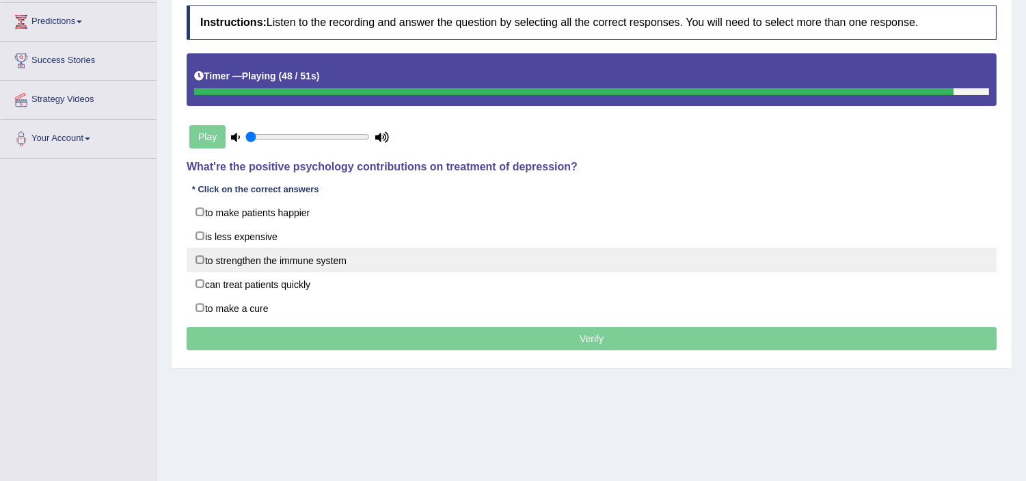
click at [201, 258] on label "to strengthen the immune system" at bounding box center [592, 259] width 810 height 25
checkbox input "true"
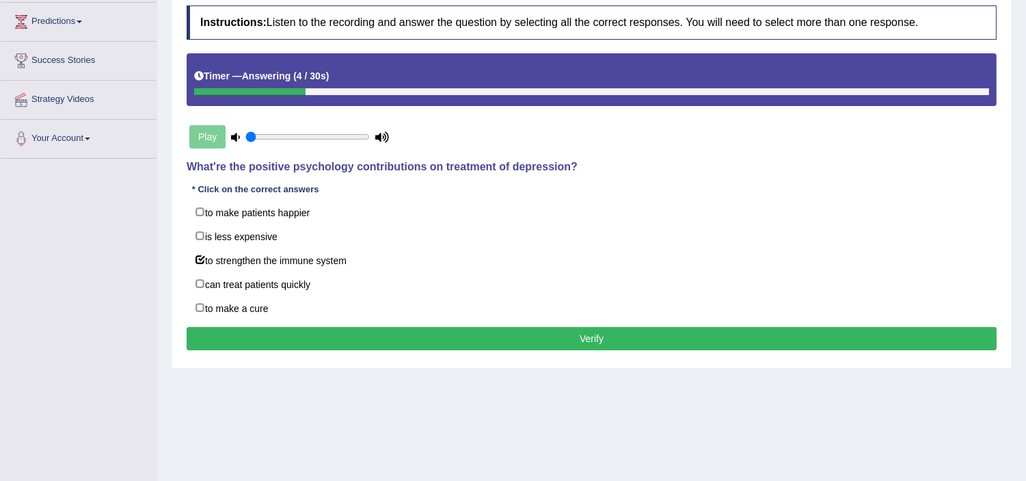
click at [346, 342] on button "Verify" at bounding box center [592, 338] width 810 height 23
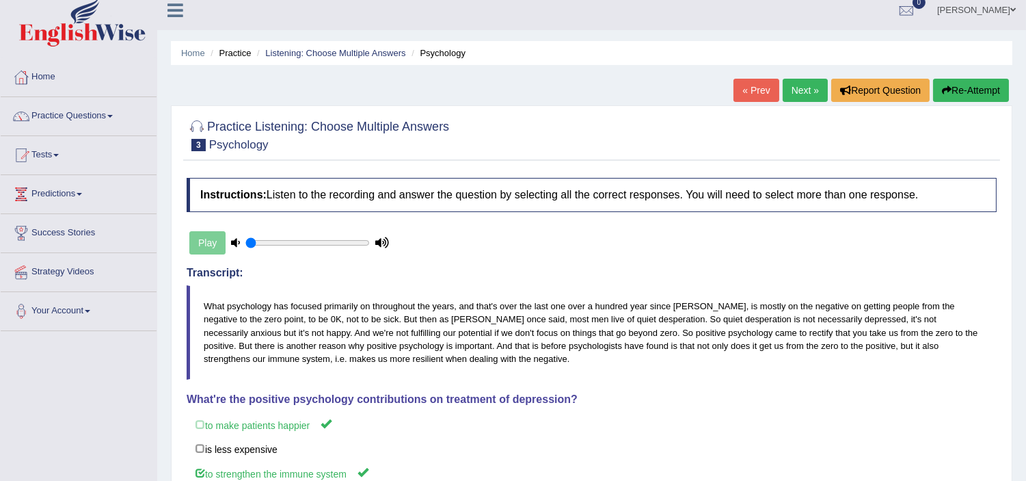
scroll to position [0, 0]
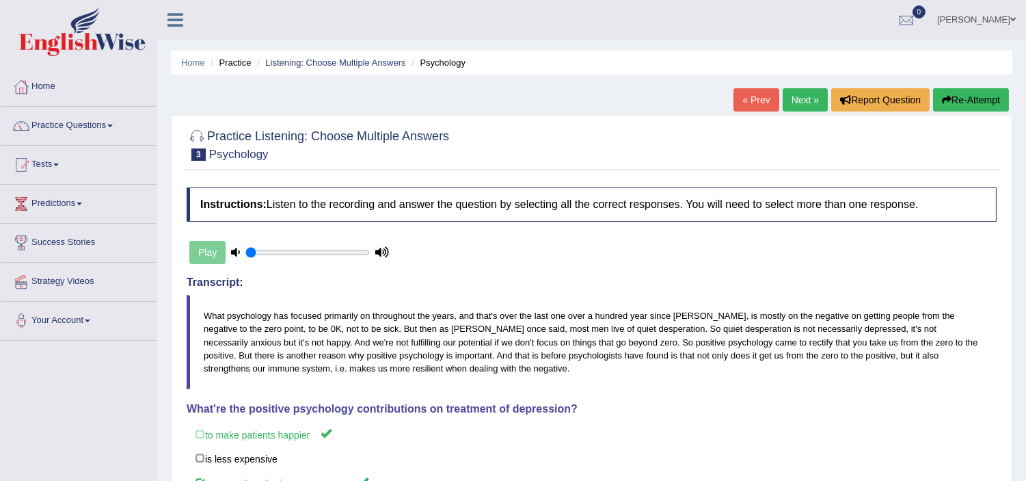
click at [796, 100] on link "Next »" at bounding box center [805, 99] width 45 height 23
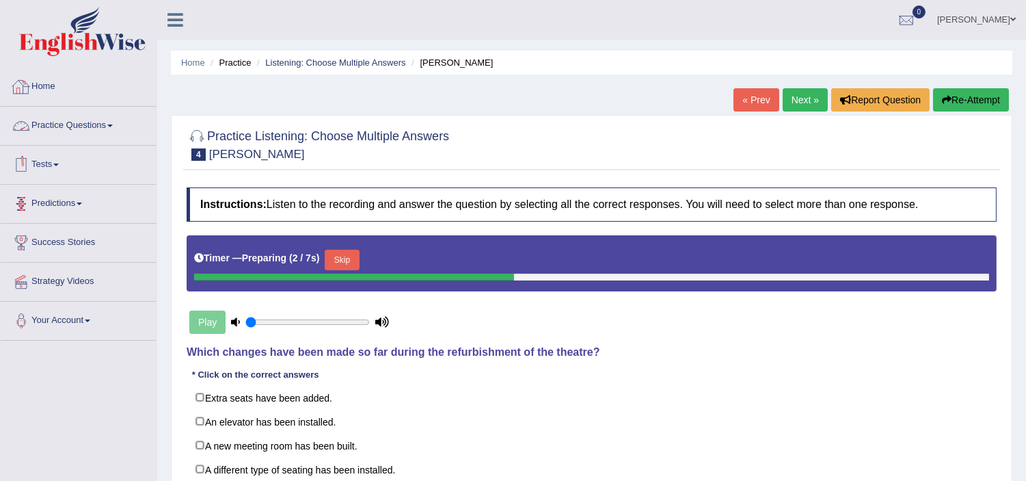
click at [96, 124] on link "Practice Questions" at bounding box center [79, 124] width 156 height 34
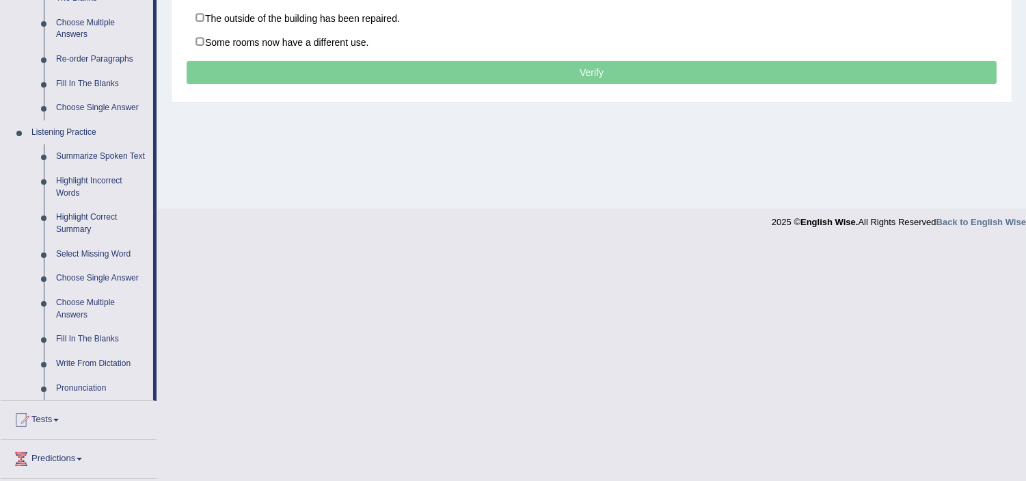
scroll to position [506, 0]
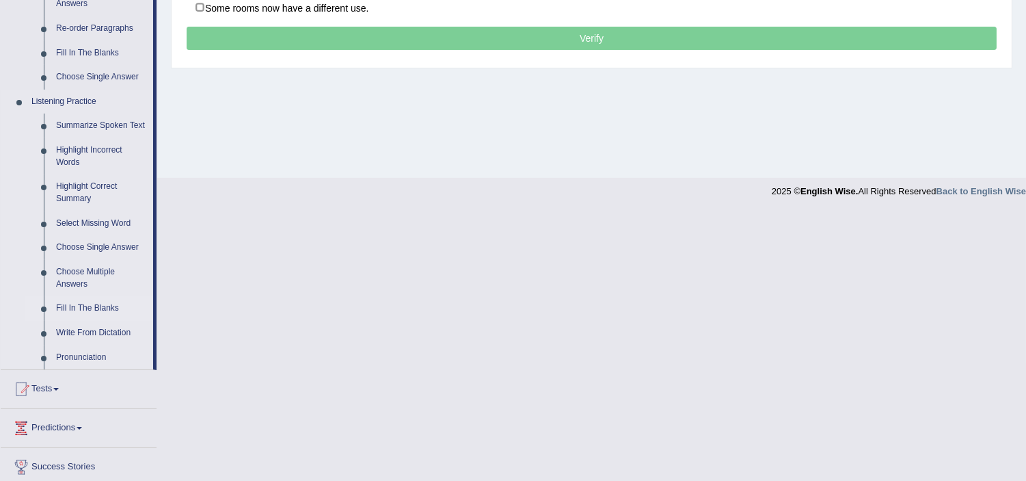
click at [88, 308] on link "Fill In The Blanks" at bounding box center [101, 308] width 103 height 25
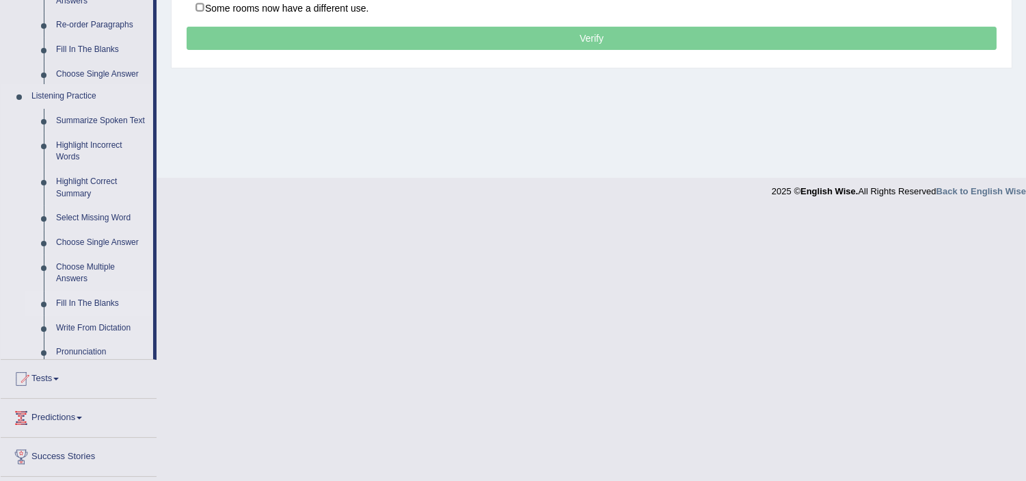
scroll to position [237, 0]
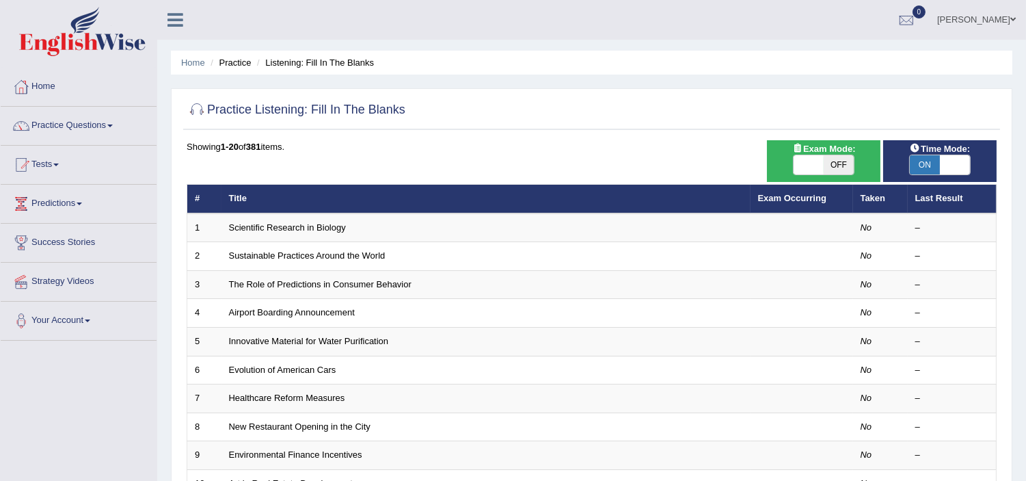
click at [845, 161] on span "OFF" at bounding box center [839, 164] width 30 height 19
checkbox input "true"
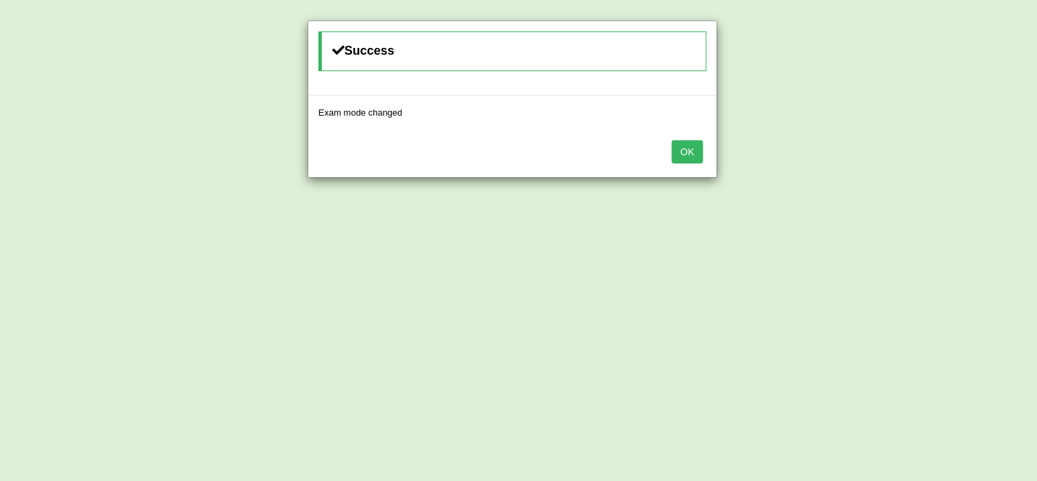
click at [686, 148] on button "OK" at bounding box center [687, 151] width 31 height 23
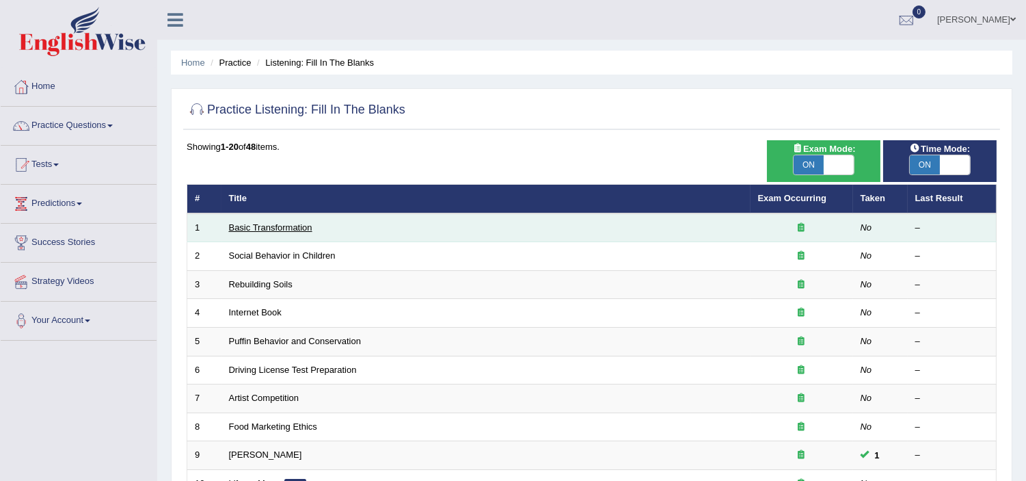
click at [294, 229] on link "Basic Transformation" at bounding box center [270, 227] width 83 height 10
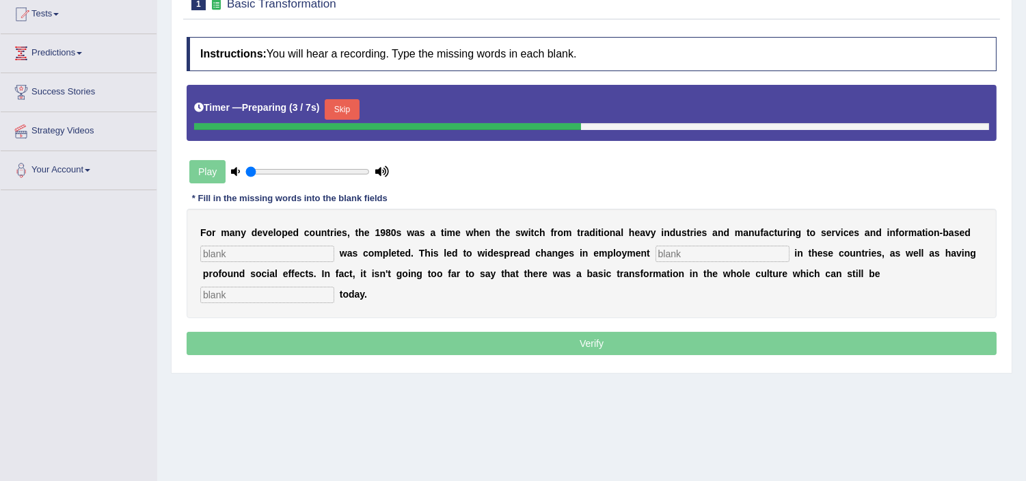
scroll to position [182, 0]
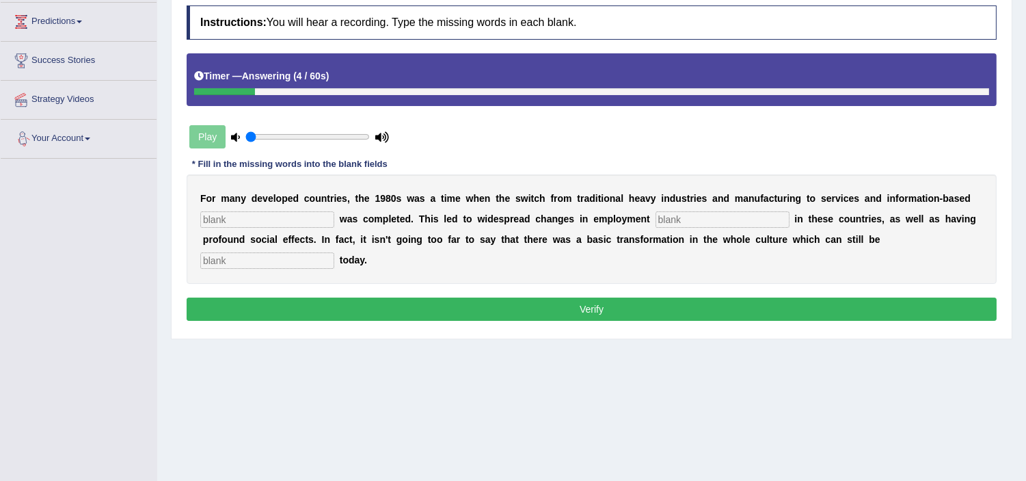
click at [213, 214] on input "text" at bounding box center [267, 219] width 134 height 16
type input "inter-price"
click at [665, 223] on input "text" at bounding box center [723, 219] width 134 height 16
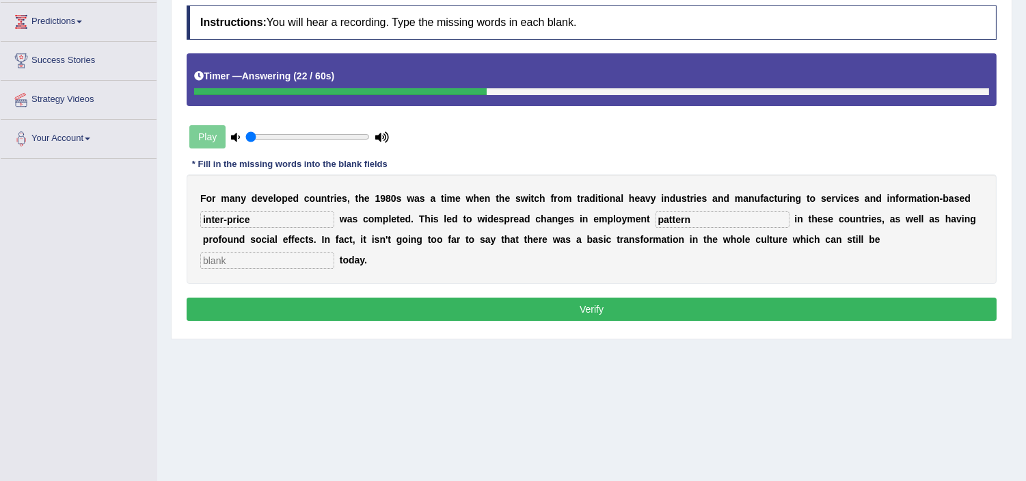
type input "pattern"
click at [302, 260] on input "text" at bounding box center [267, 260] width 134 height 16
type input "observe"
click at [278, 303] on button "Verify" at bounding box center [592, 308] width 810 height 23
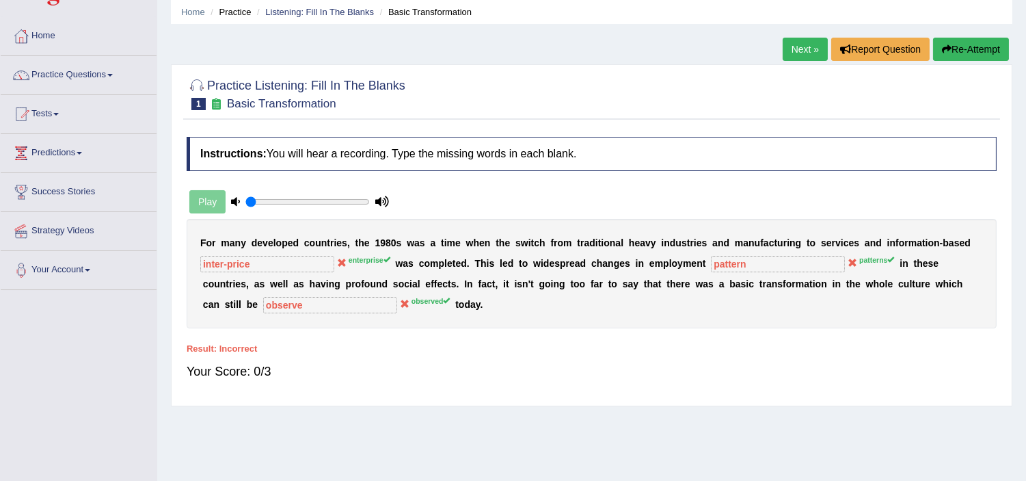
scroll to position [0, 0]
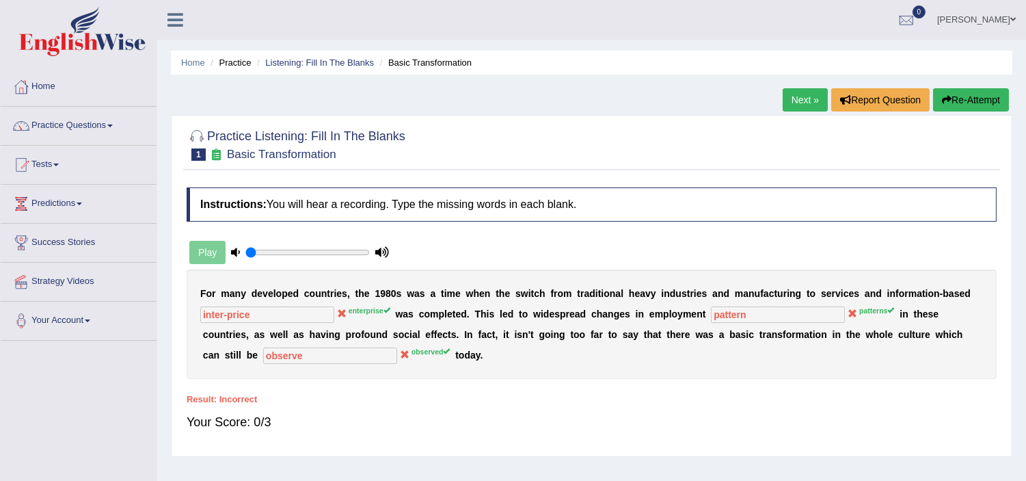
click at [796, 101] on link "Next »" at bounding box center [805, 99] width 45 height 23
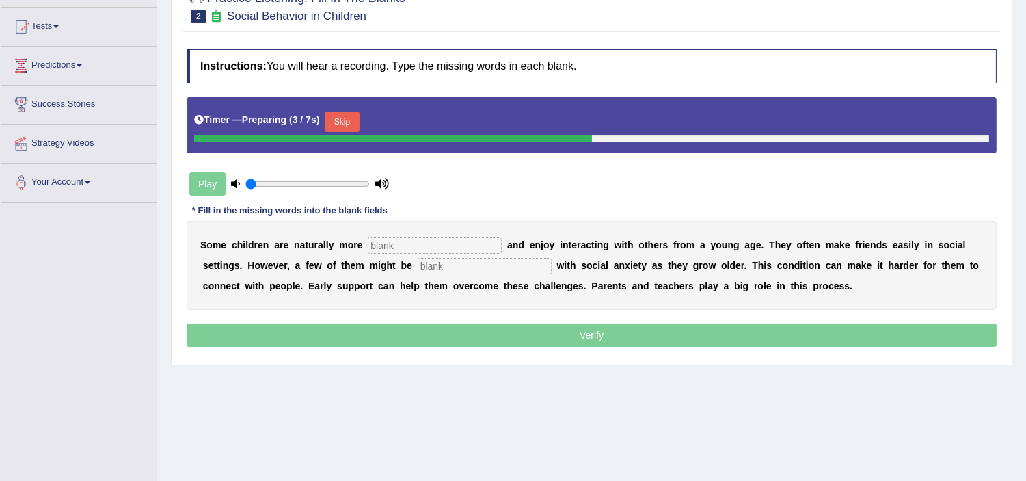
scroll to position [152, 0]
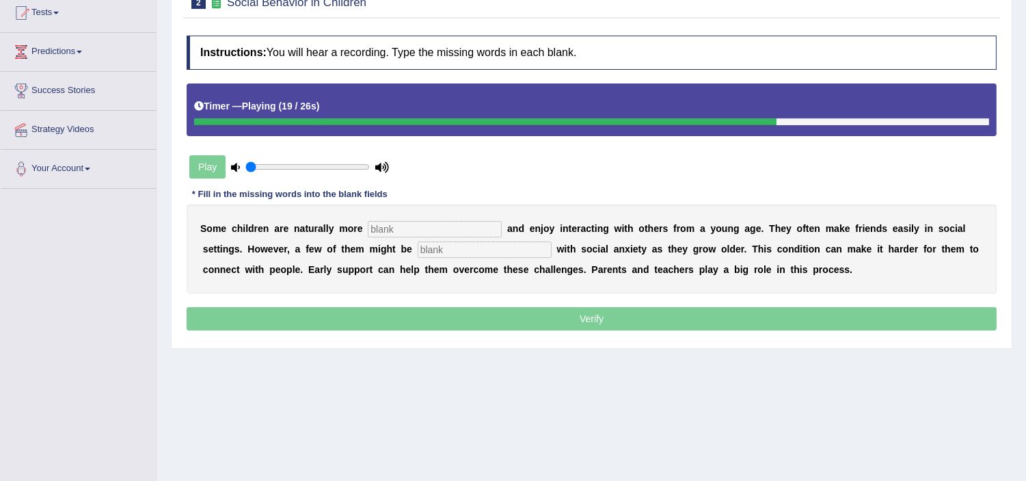
click at [381, 226] on input "text" at bounding box center [435, 229] width 134 height 16
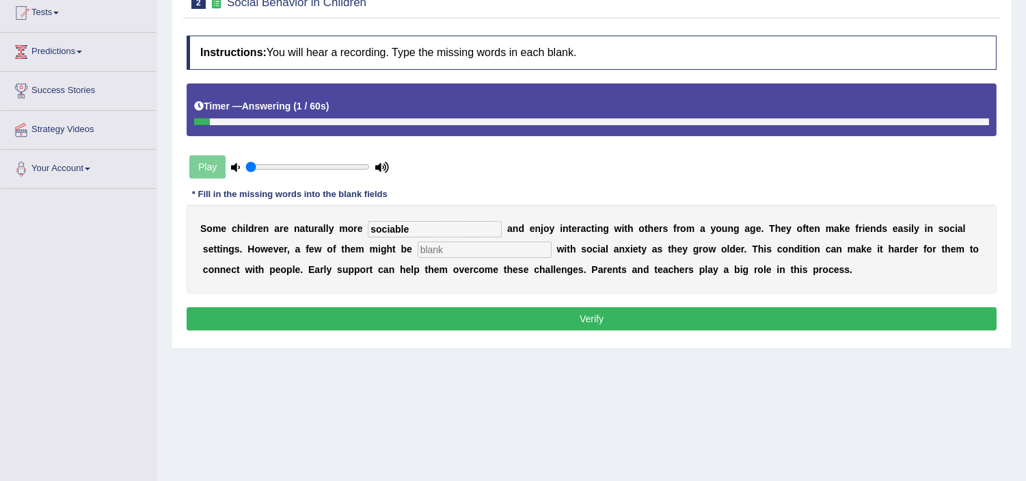
type input "sociable"
click at [445, 250] on input "text" at bounding box center [485, 249] width 134 height 16
type input "diagnose"
click at [484, 317] on button "Verify" at bounding box center [592, 318] width 810 height 23
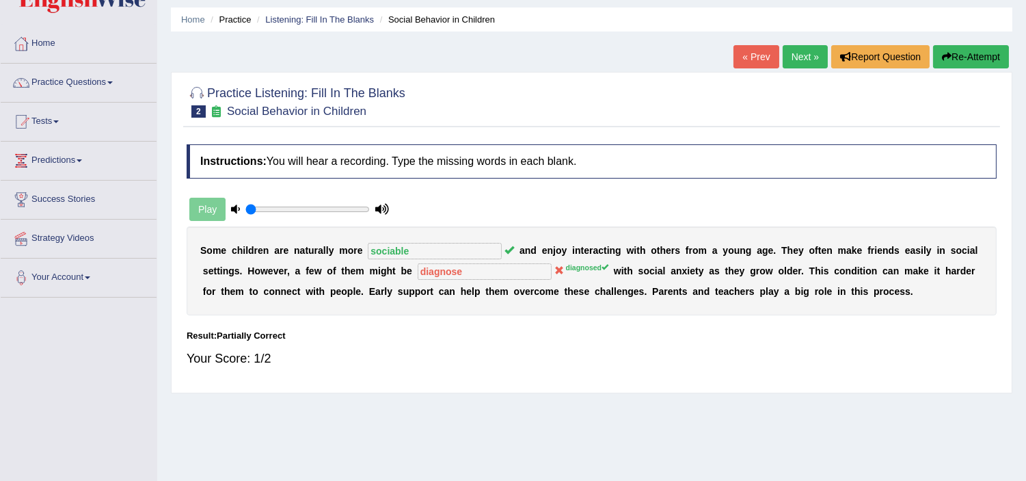
scroll to position [30, 0]
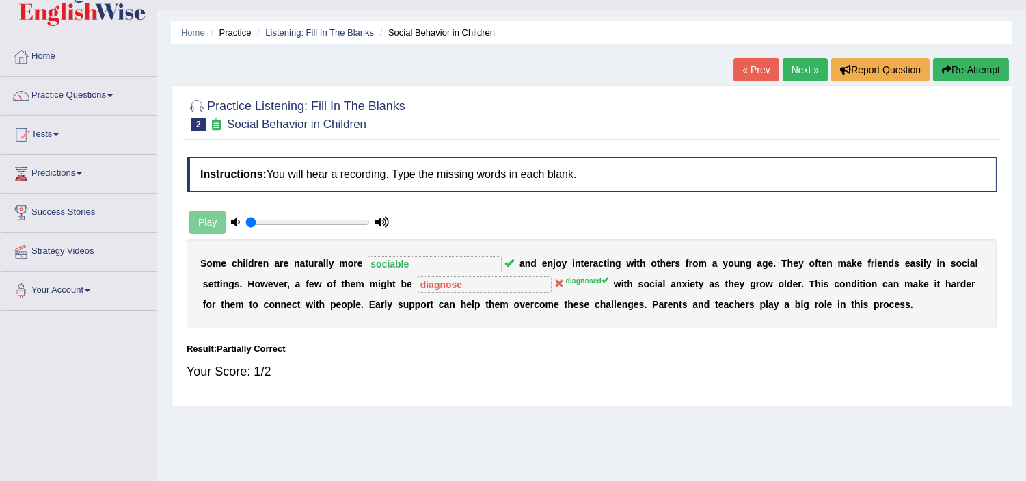
click at [805, 70] on link "Next »" at bounding box center [805, 69] width 45 height 23
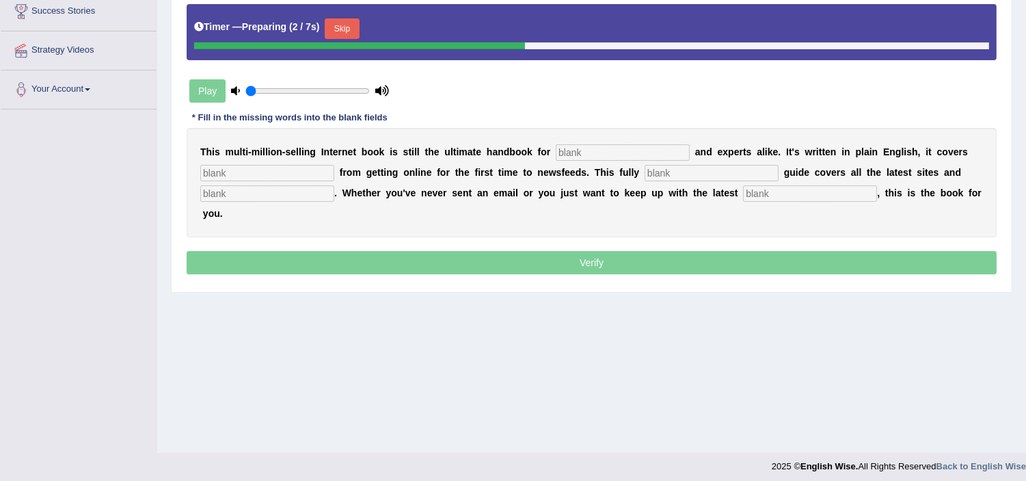
scroll to position [237, 0]
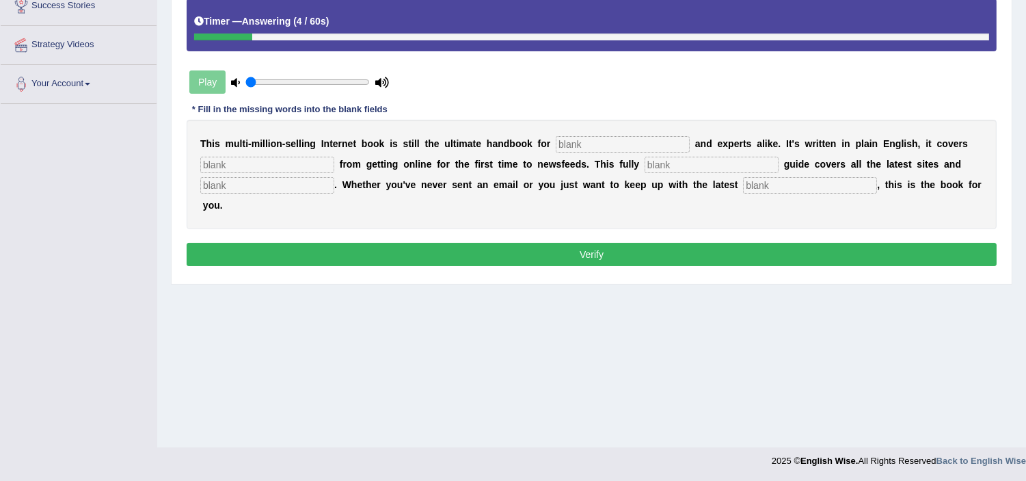
click at [565, 140] on input "text" at bounding box center [623, 144] width 134 height 16
type input "novels"
click at [269, 158] on input "text" at bounding box center [267, 165] width 134 height 16
click at [264, 165] on input "text" at bounding box center [267, 165] width 134 height 16
type input "everything"
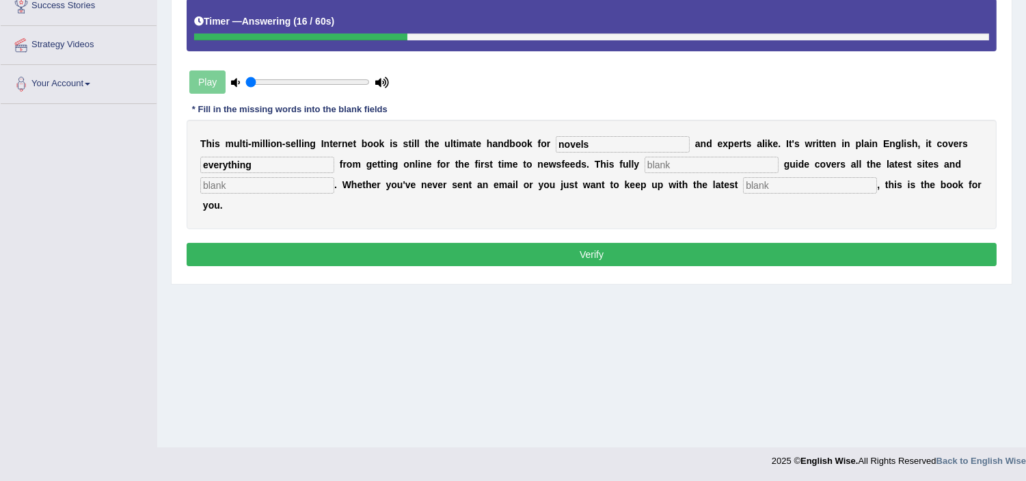
click at [652, 165] on input "text" at bounding box center [712, 165] width 134 height 16
type input "revised"
click at [271, 183] on input "text" at bounding box center [267, 185] width 134 height 16
type input "crazies"
click at [755, 180] on input "text" at bounding box center [810, 185] width 134 height 16
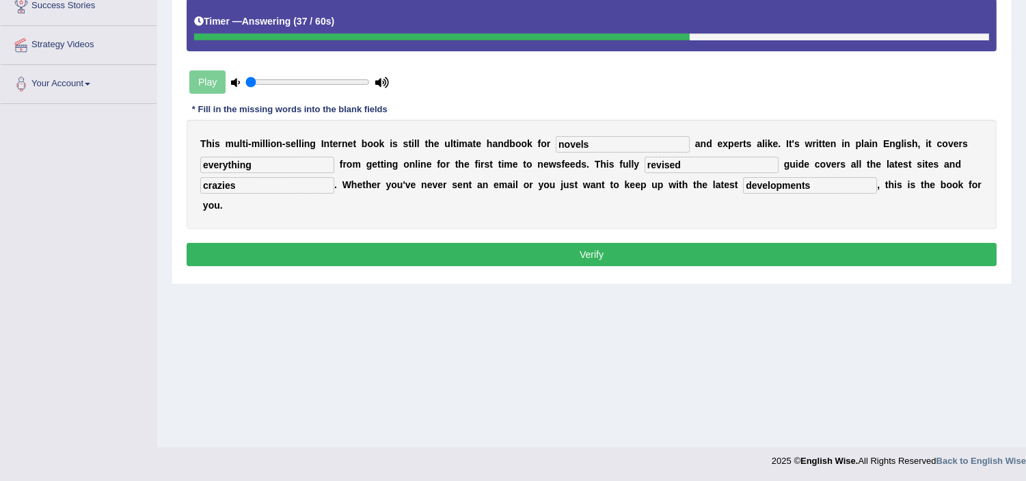
type input "developments"
click at [743, 258] on button "Verify" at bounding box center [592, 254] width 810 height 23
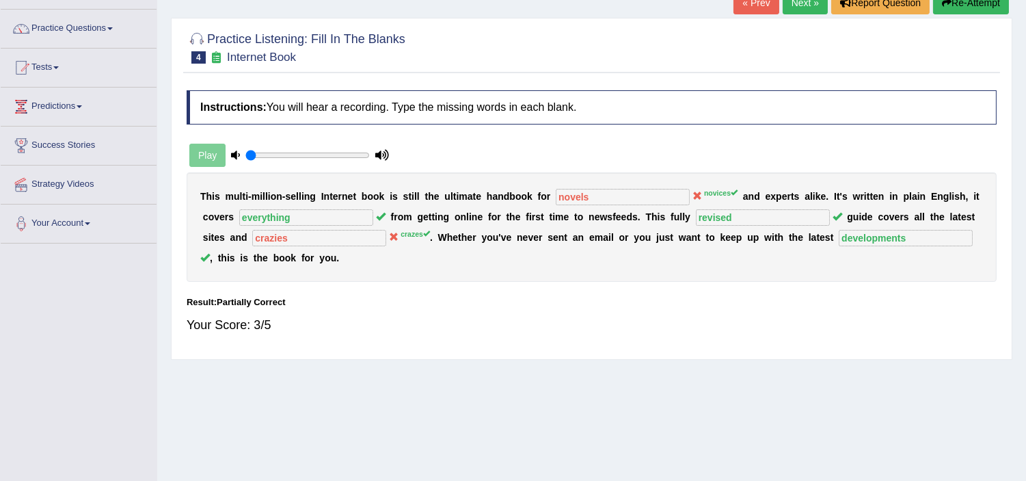
scroll to position [85, 0]
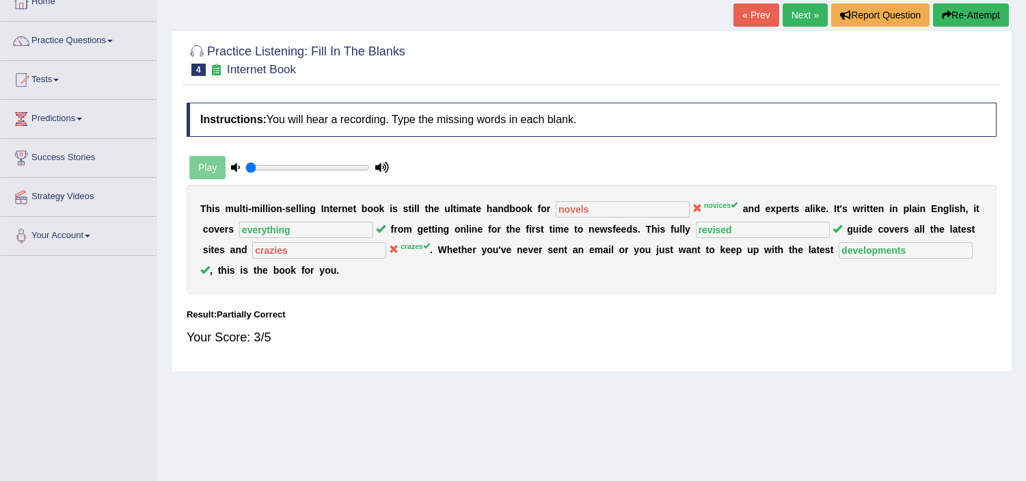
click at [802, 12] on link "Next »" at bounding box center [805, 14] width 45 height 23
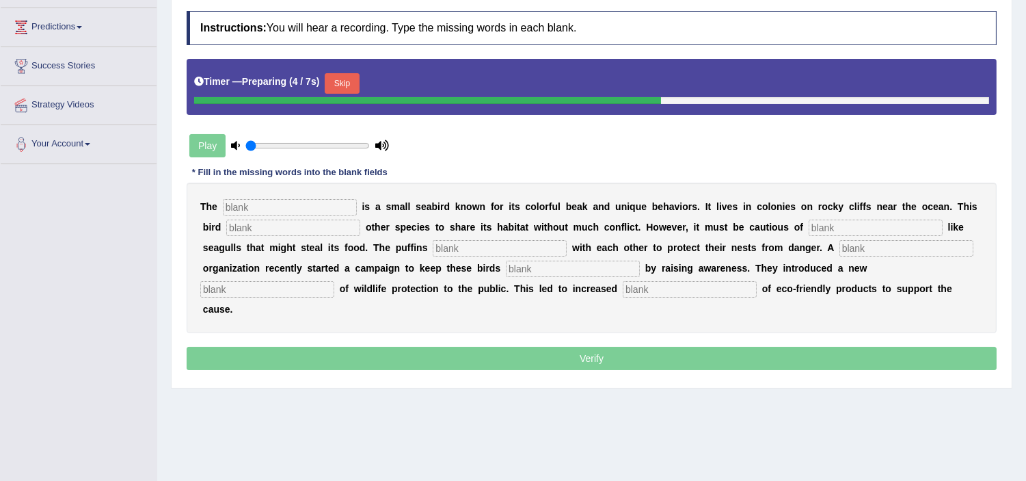
scroll to position [213, 0]
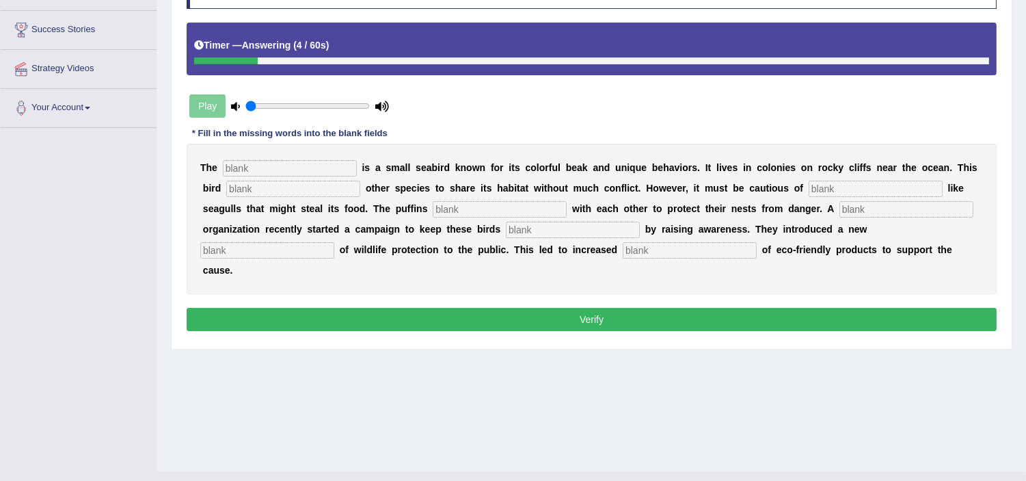
click at [247, 160] on input "text" at bounding box center [290, 168] width 134 height 16
type input "puffin"
click at [260, 187] on input "text" at bounding box center [293, 188] width 134 height 16
type input "allows"
click at [850, 185] on input "text" at bounding box center [876, 188] width 134 height 16
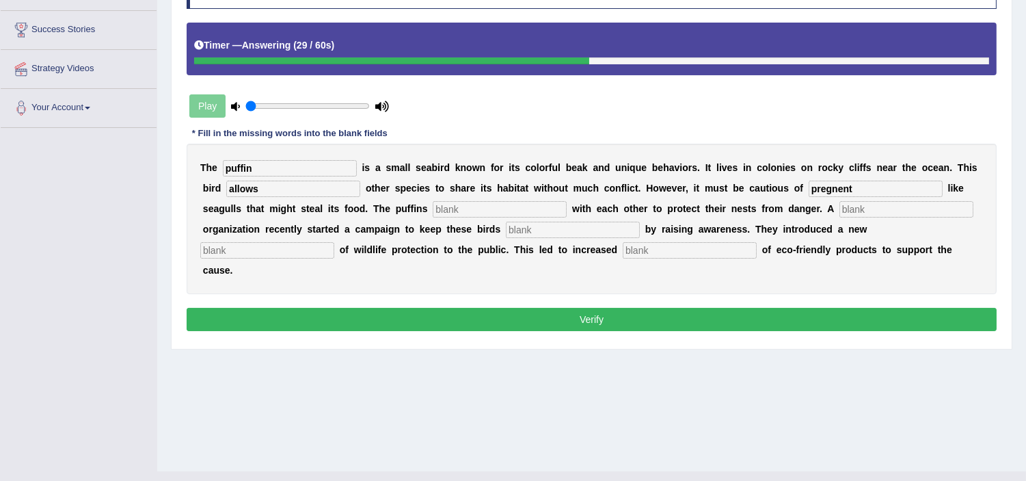
type input "pregnent"
click at [465, 209] on input "text" at bounding box center [500, 209] width 134 height 16
type input "co-operate"
click at [866, 206] on input "text" at bounding box center [907, 209] width 134 height 16
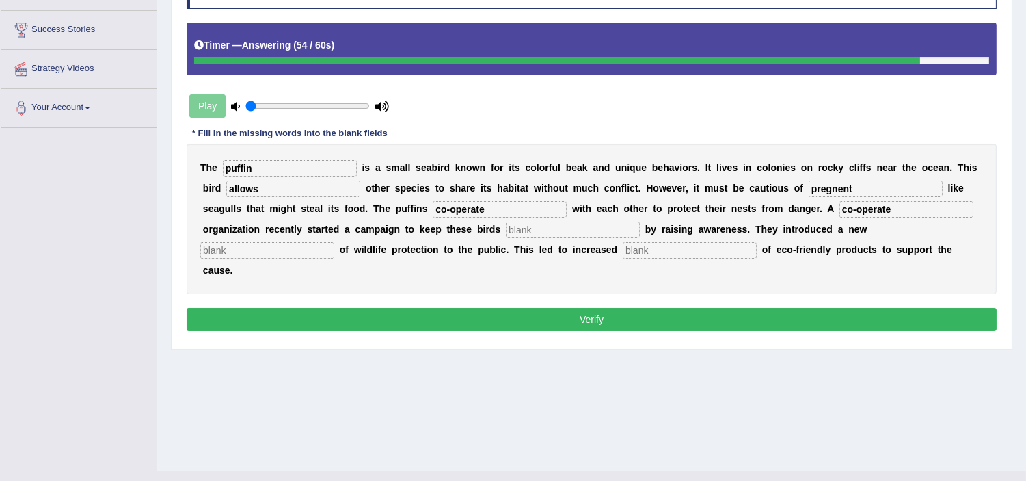
type input "co-operate"
click at [547, 228] on input "text" at bounding box center [573, 230] width 134 height 16
type input "safe"
click at [316, 250] on div "T h e puffin i s a s m a l l s e a b i r d k n o w n f o r i t s c o l o r f u …" at bounding box center [592, 219] width 810 height 150
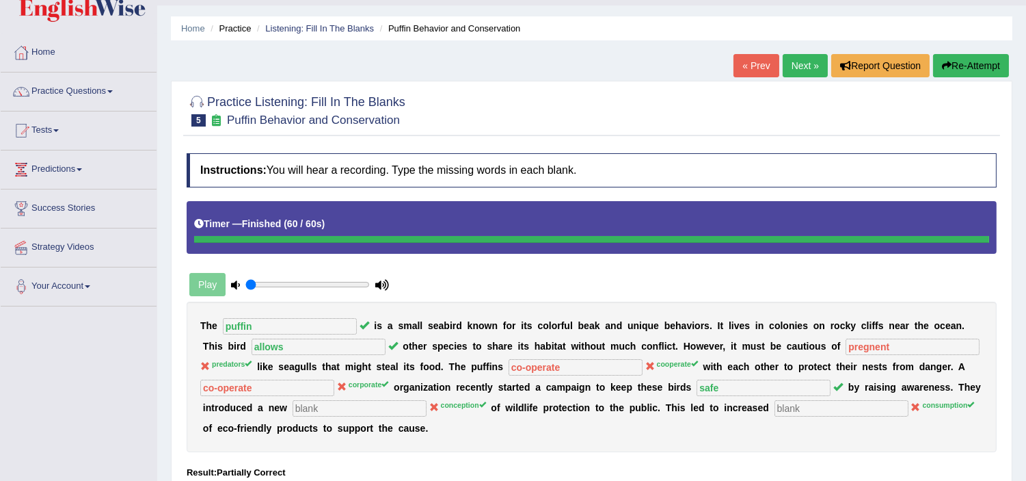
scroll to position [21, 0]
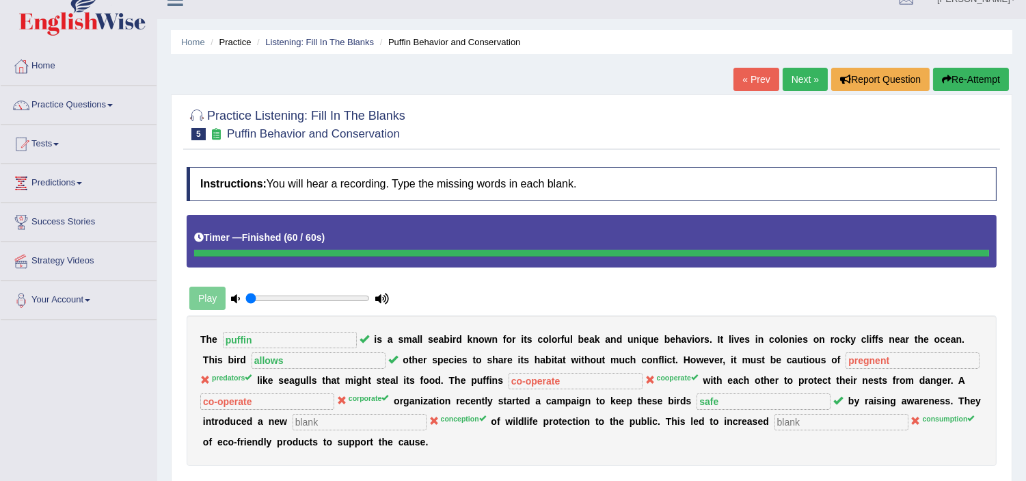
click at [805, 77] on link "Next »" at bounding box center [805, 79] width 45 height 23
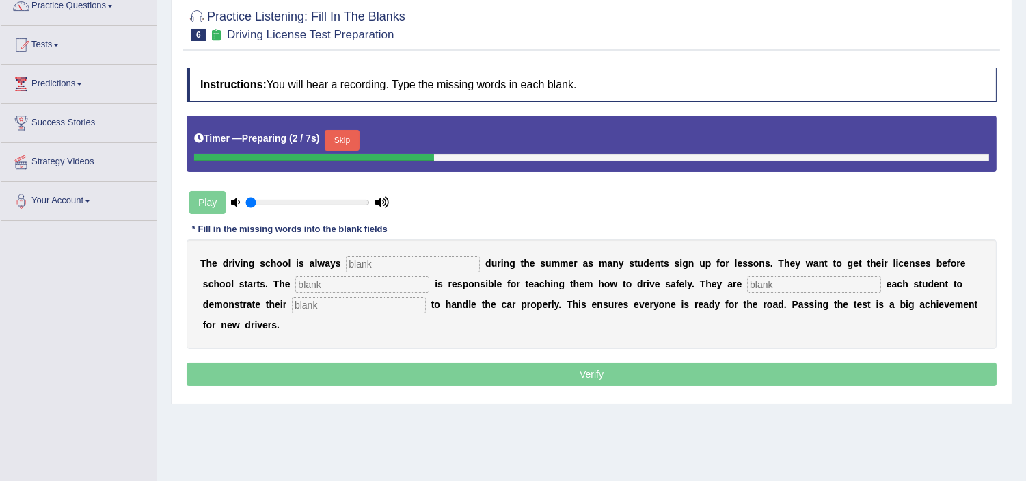
scroll to position [121, 0]
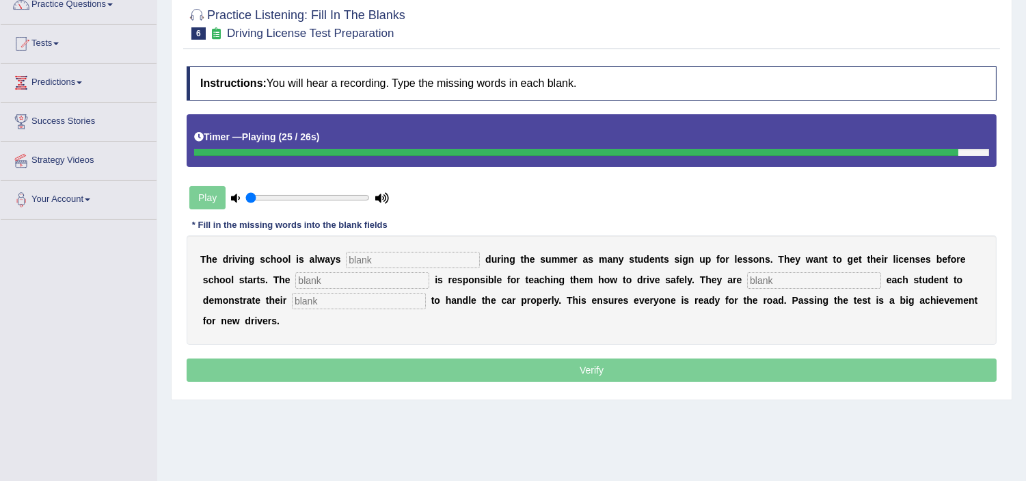
click at [388, 262] on input "text" at bounding box center [413, 260] width 134 height 16
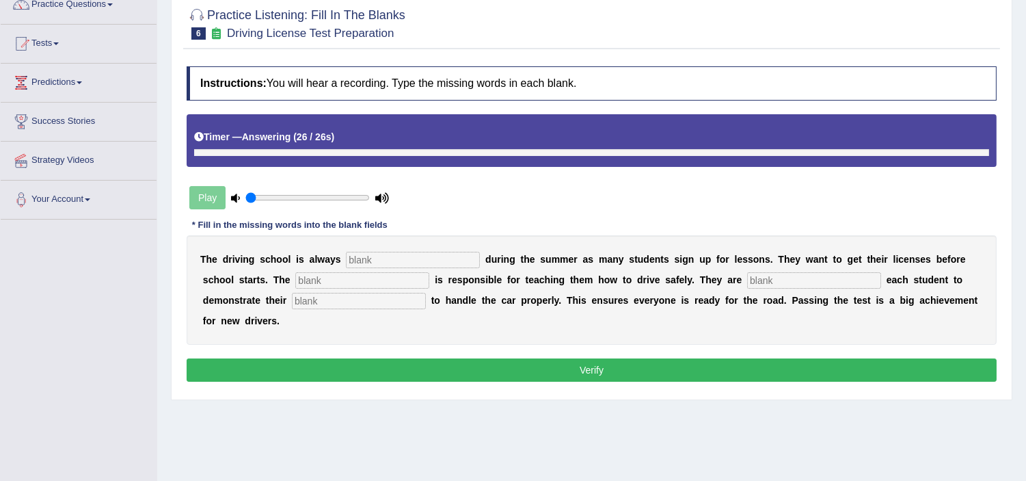
type input "u"
type input "busy"
click at [332, 278] on input "text" at bounding box center [362, 280] width 134 height 16
click at [326, 277] on input "instrutor" at bounding box center [362, 280] width 134 height 16
type input "instructor"
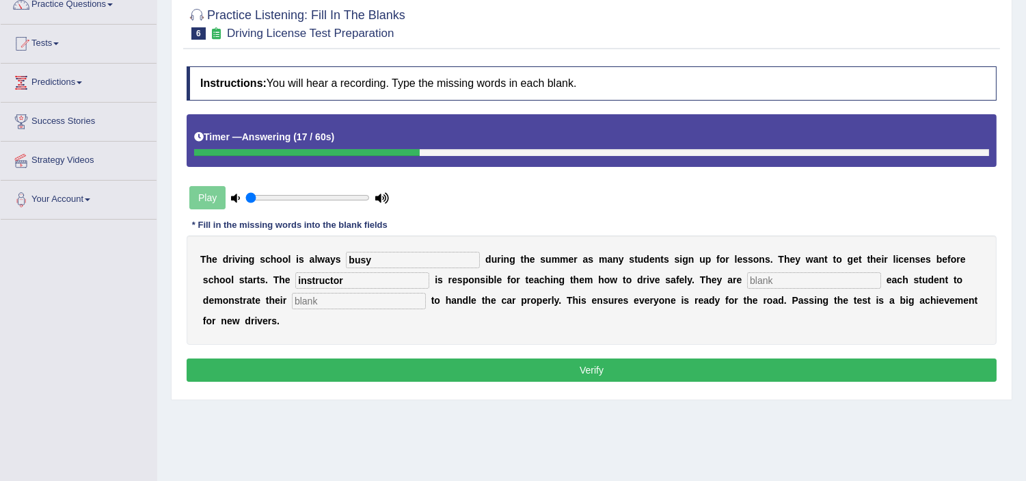
click at [766, 283] on input "text" at bounding box center [814, 280] width 134 height 16
type input "requiring"
click at [362, 298] on input "text" at bounding box center [359, 301] width 134 height 16
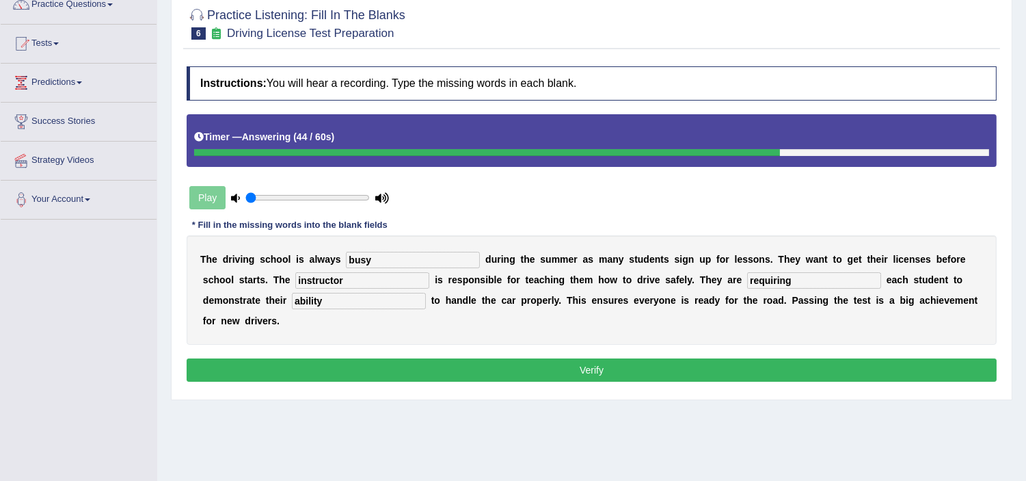
type input "ability"
click at [569, 372] on button "Verify" at bounding box center [592, 369] width 810 height 23
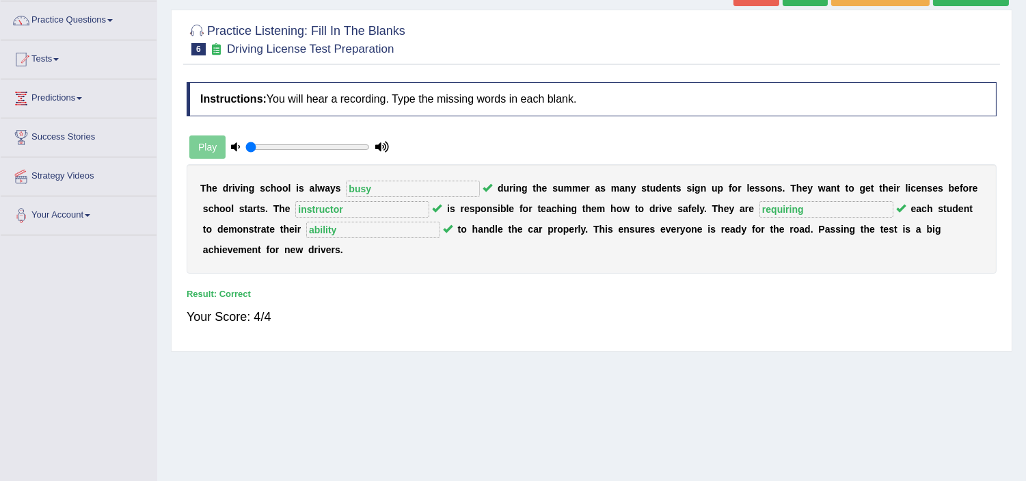
scroll to position [91, 0]
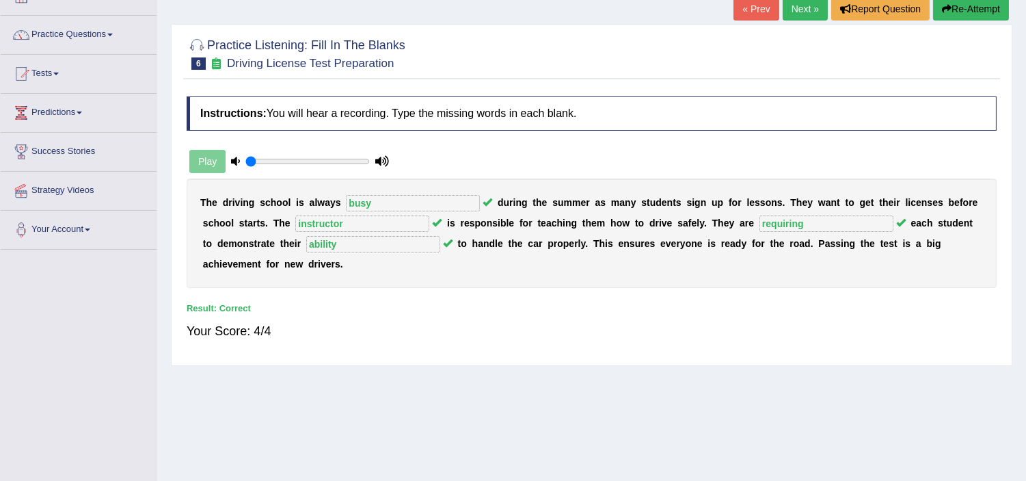
click at [805, 5] on link "Next »" at bounding box center [805, 8] width 45 height 23
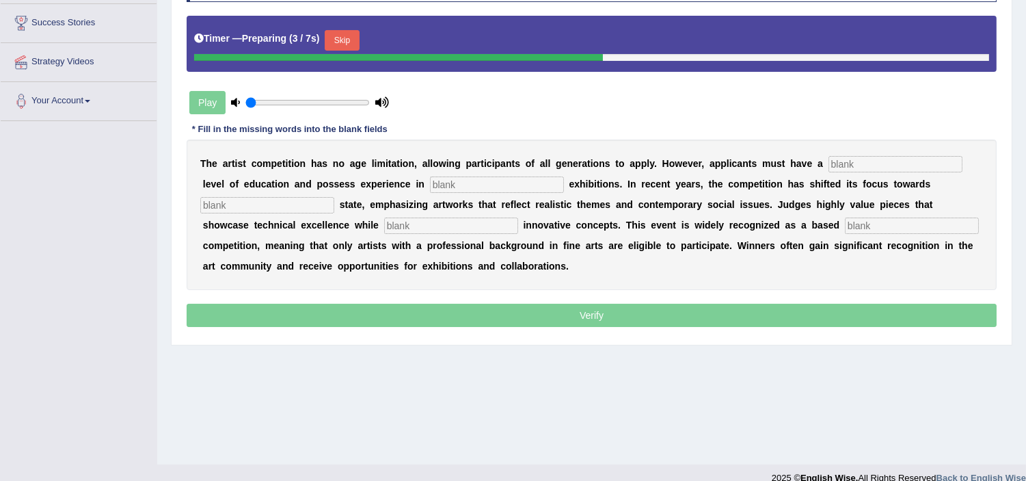
scroll to position [237, 0]
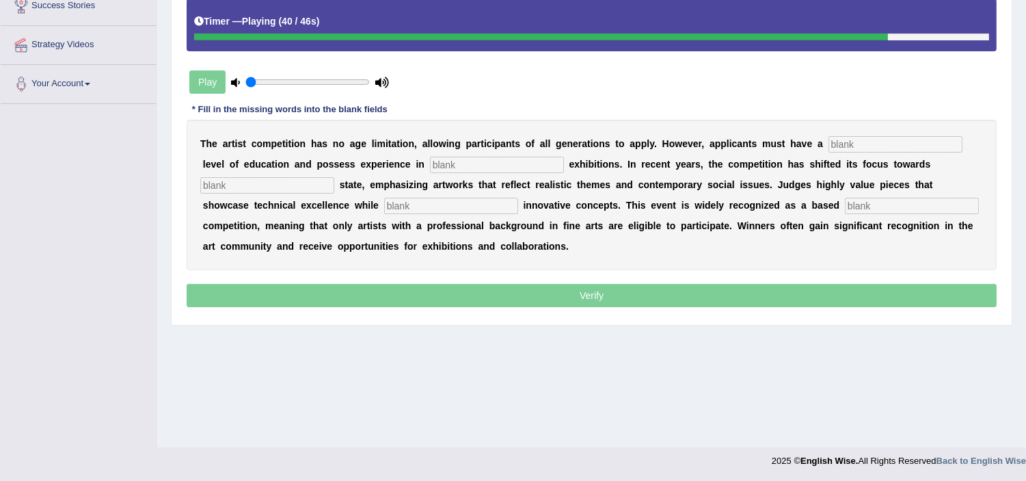
click at [879, 146] on input "text" at bounding box center [896, 144] width 134 height 16
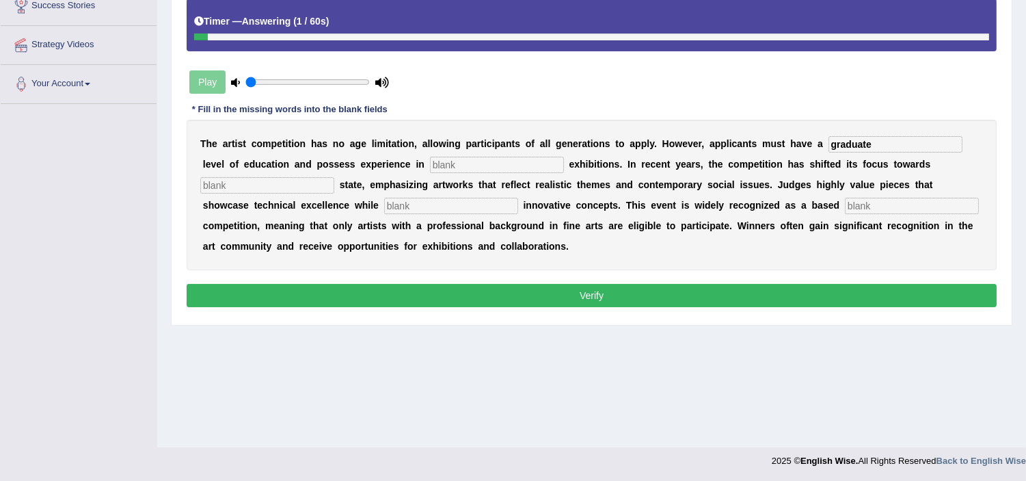
type input "graduate"
click at [457, 167] on input "text" at bounding box center [497, 165] width 134 height 16
type input "cultural"
click at [256, 187] on input "text" at bounding box center [267, 185] width 134 height 16
type input "real"
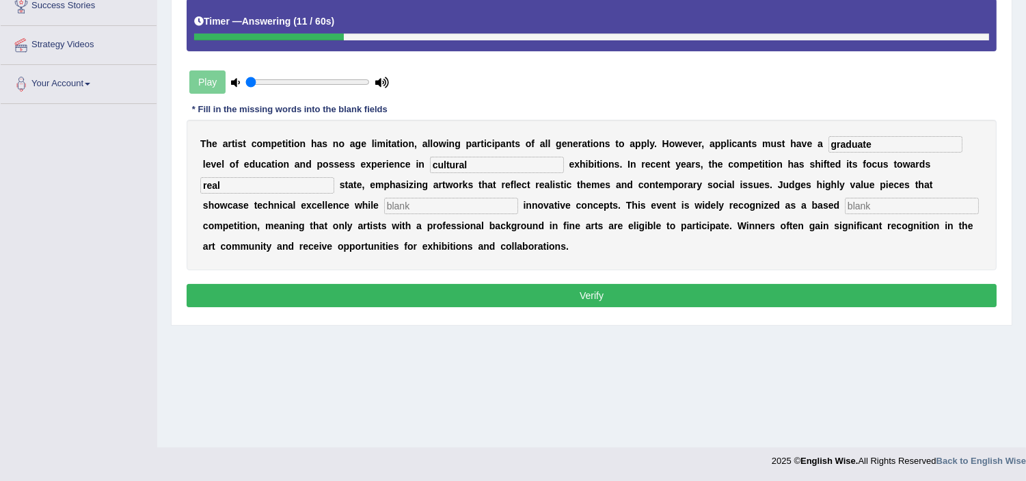
click at [395, 205] on input "text" at bounding box center [451, 206] width 134 height 16
type input "cooperating"
click at [845, 203] on input "text" at bounding box center [912, 206] width 134 height 16
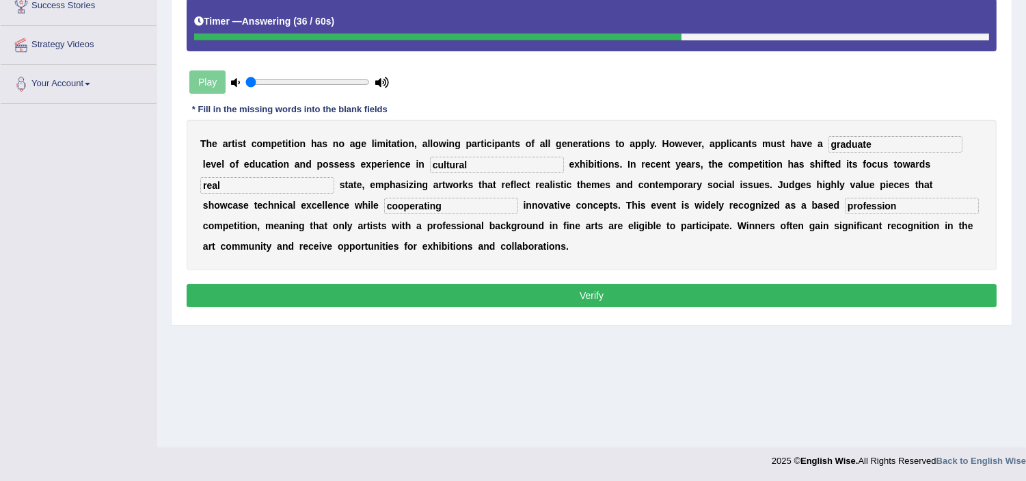
type input "profession"
click at [658, 295] on button "Verify" at bounding box center [592, 295] width 810 height 23
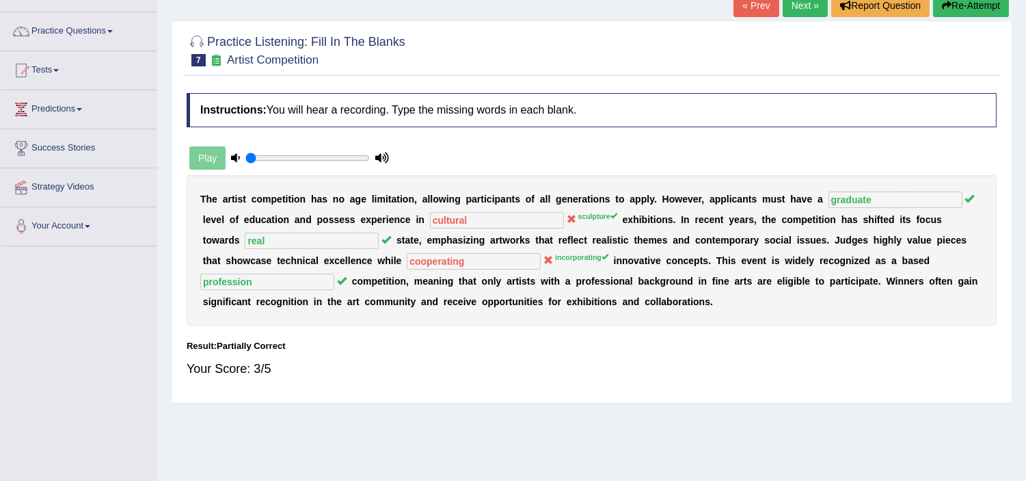
scroll to position [0, 0]
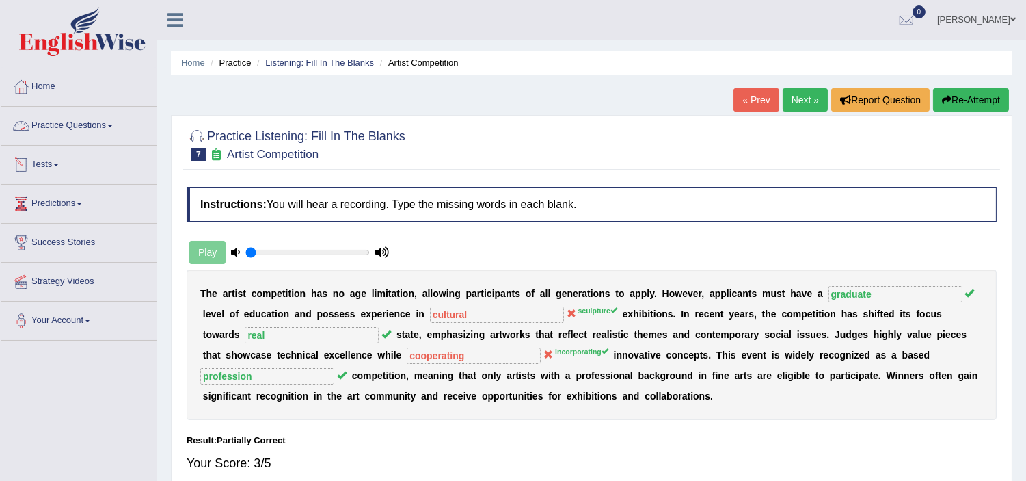
click at [97, 125] on link "Practice Questions" at bounding box center [79, 124] width 156 height 34
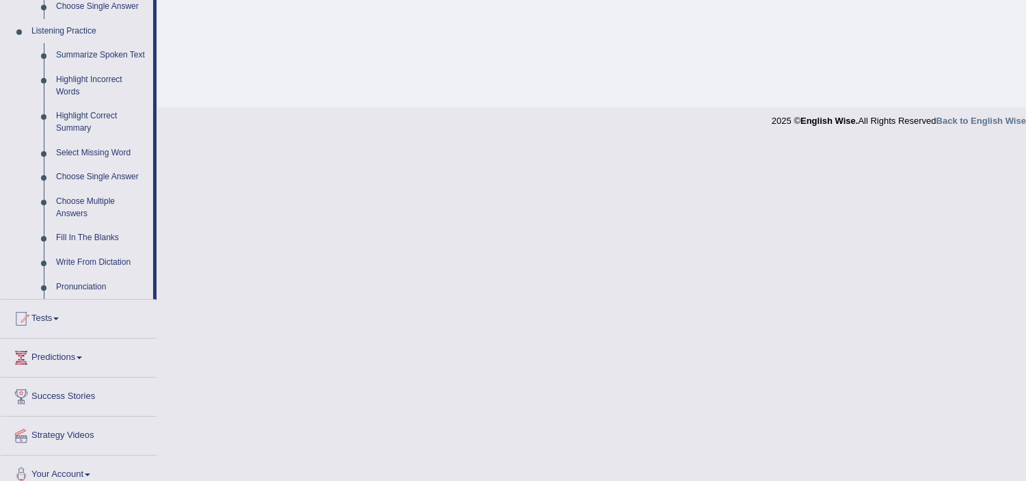
scroll to position [591, 0]
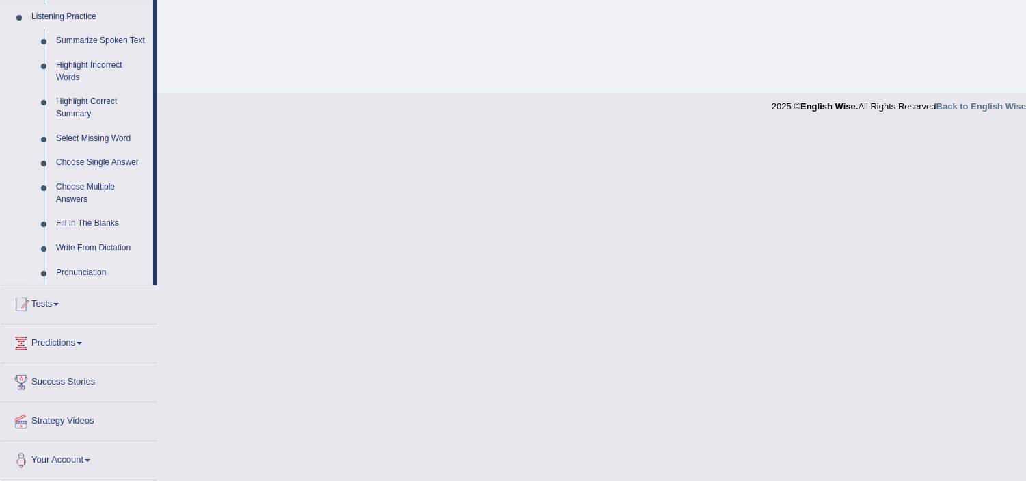
click at [85, 271] on link "Pronunciation" at bounding box center [101, 272] width 103 height 25
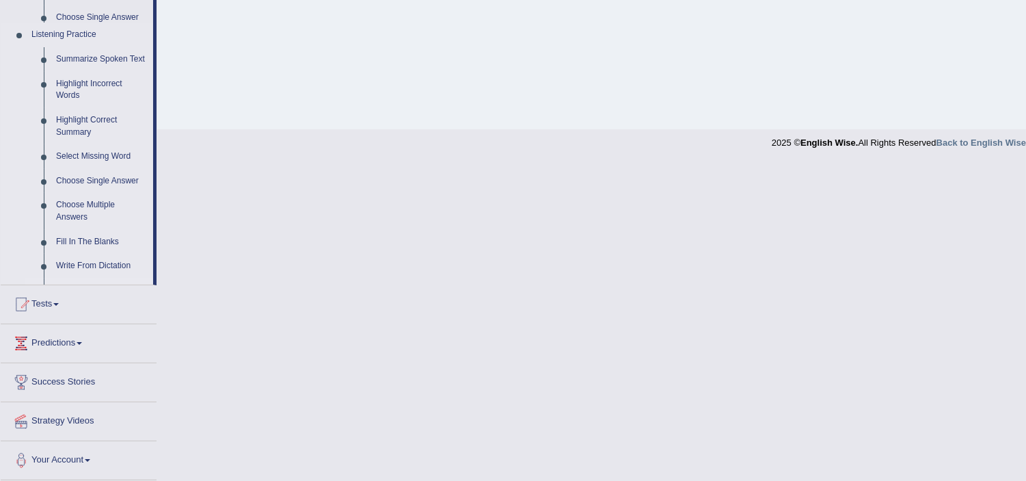
scroll to position [438, 0]
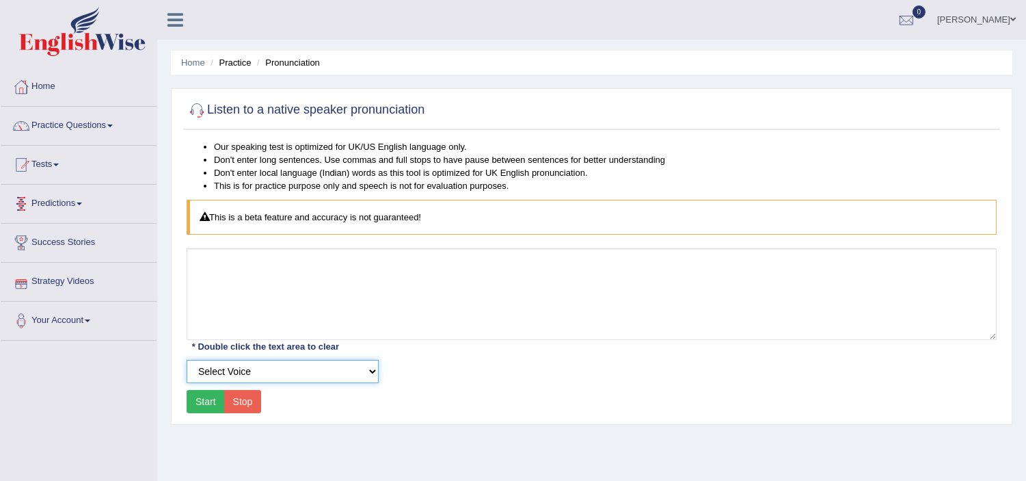
click at [236, 371] on select "Select Voice UK English [DEMOGRAPHIC_DATA] UK English [DEMOGRAPHIC_DATA]" at bounding box center [283, 371] width 192 height 23
click at [154, 383] on div "Toggle navigation Home Practice Questions Speaking Practice Read Aloud Repeat S…" at bounding box center [513, 355] width 1026 height 711
click at [65, 127] on link "Practice Questions" at bounding box center [79, 124] width 156 height 34
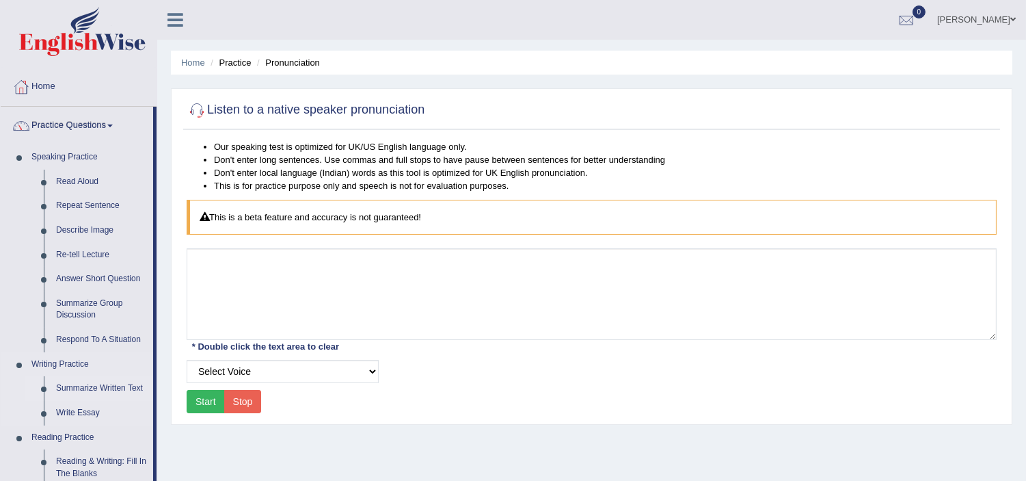
click at [103, 386] on link "Summarize Written Text" at bounding box center [101, 388] width 103 height 25
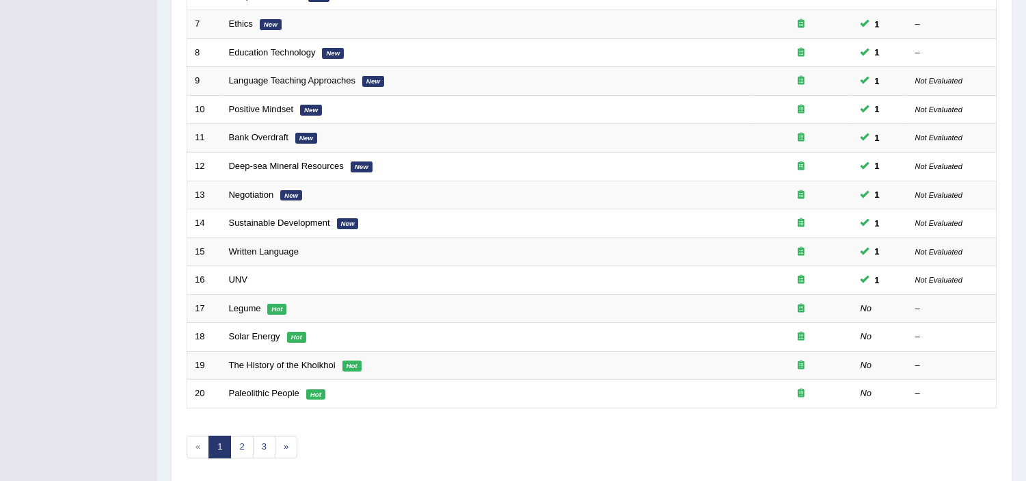
scroll to position [425, 0]
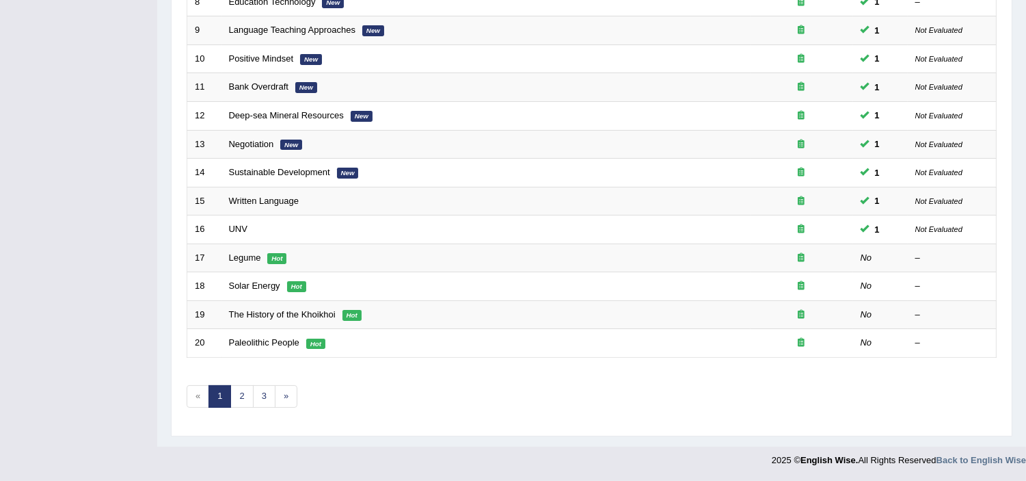
drag, startPoint x: 1025, startPoint y: 7, endPoint x: 1032, endPoint y: 8, distance: 6.9
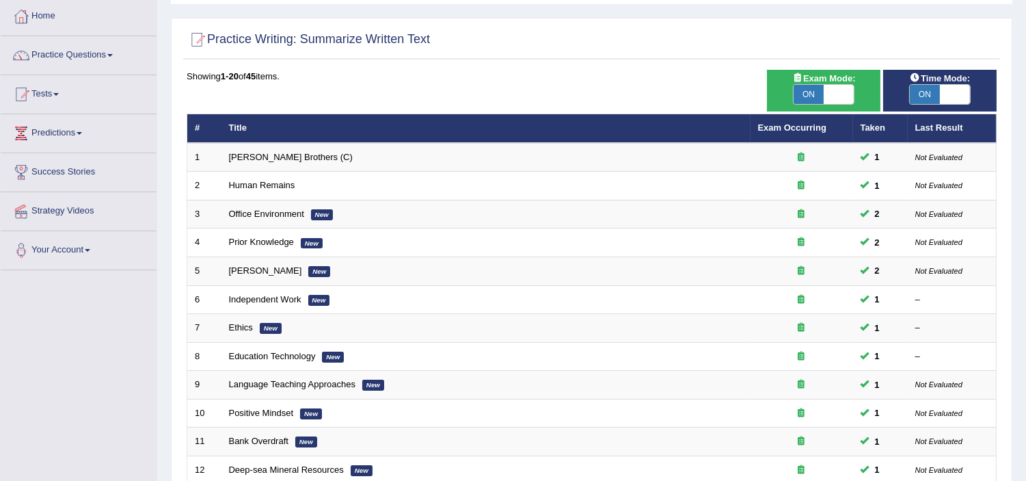
scroll to position [0, 0]
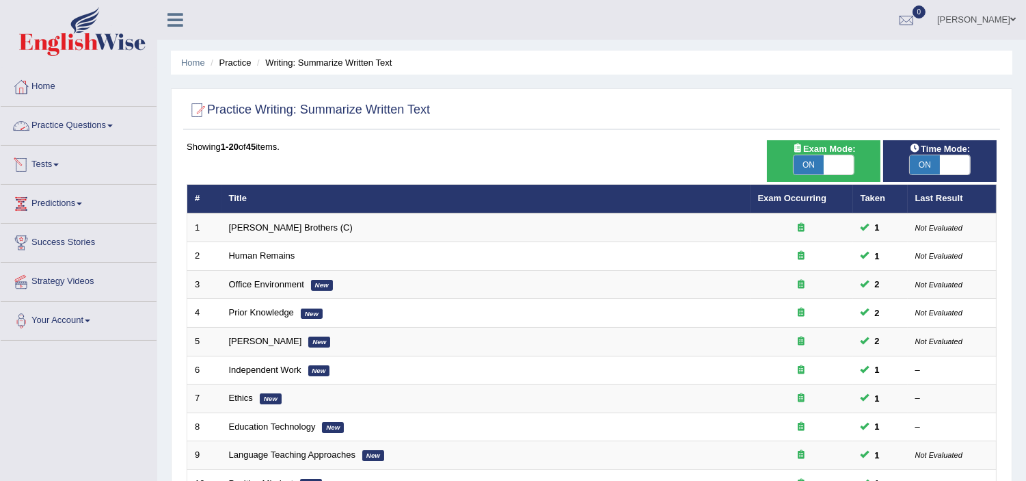
click at [94, 110] on link "Practice Questions" at bounding box center [79, 124] width 156 height 34
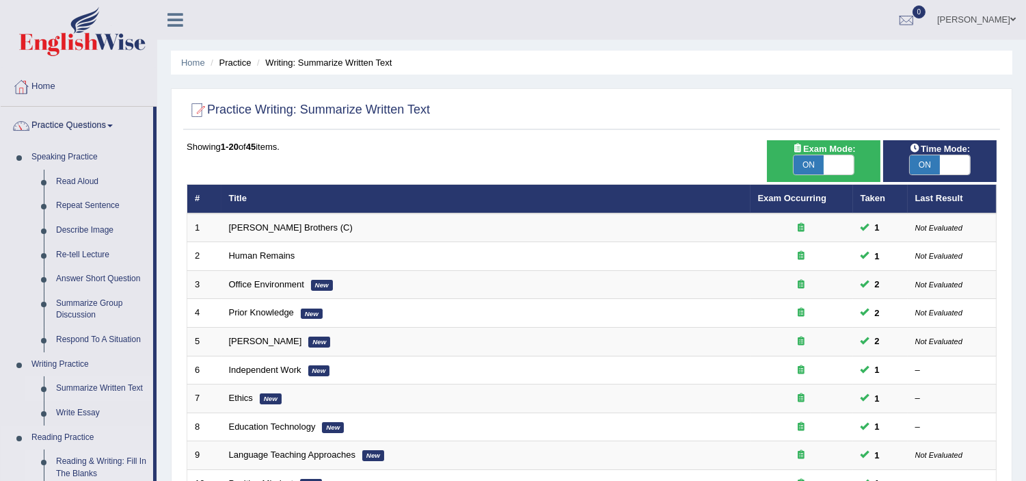
click at [118, 461] on link "Reading & Writing: Fill In The Blanks" at bounding box center [101, 467] width 103 height 36
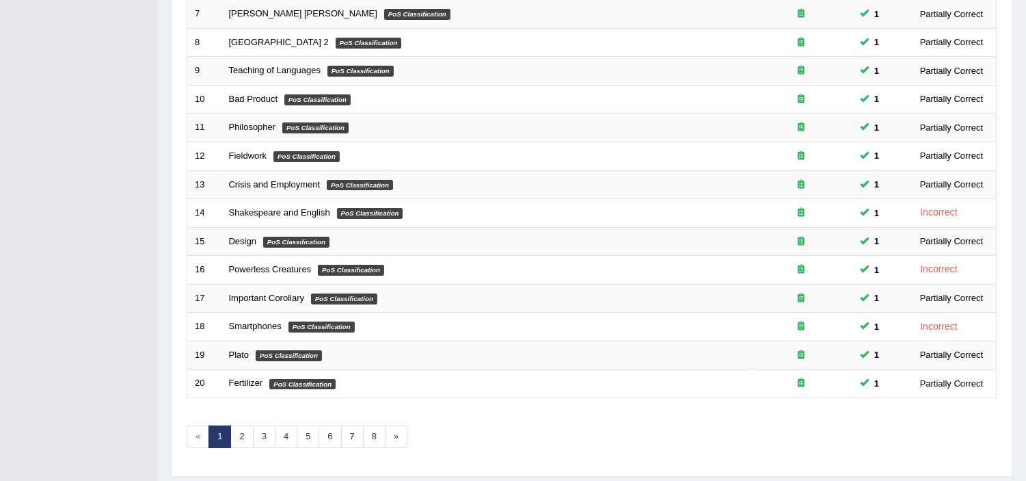
scroll to position [425, 0]
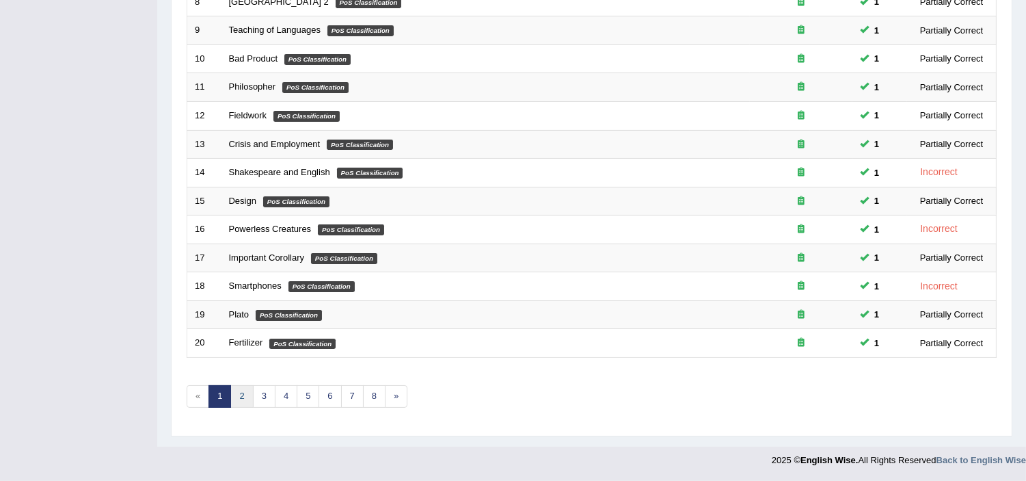
click at [246, 398] on link "2" at bounding box center [241, 396] width 23 height 23
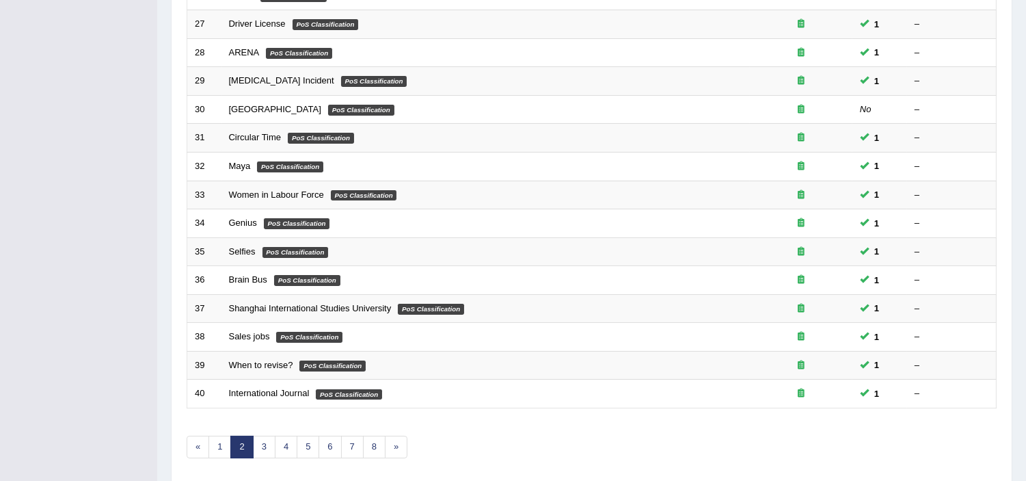
scroll to position [425, 0]
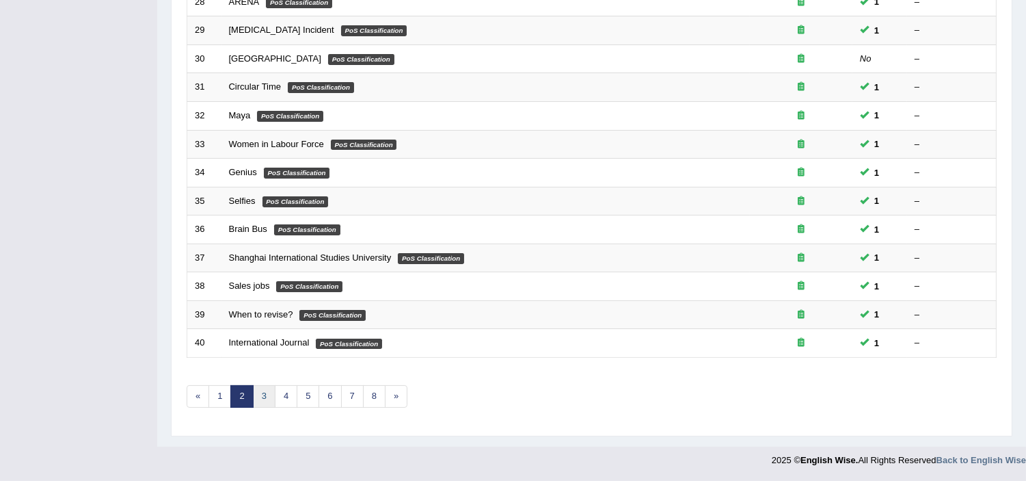
click at [263, 400] on link "3" at bounding box center [264, 396] width 23 height 23
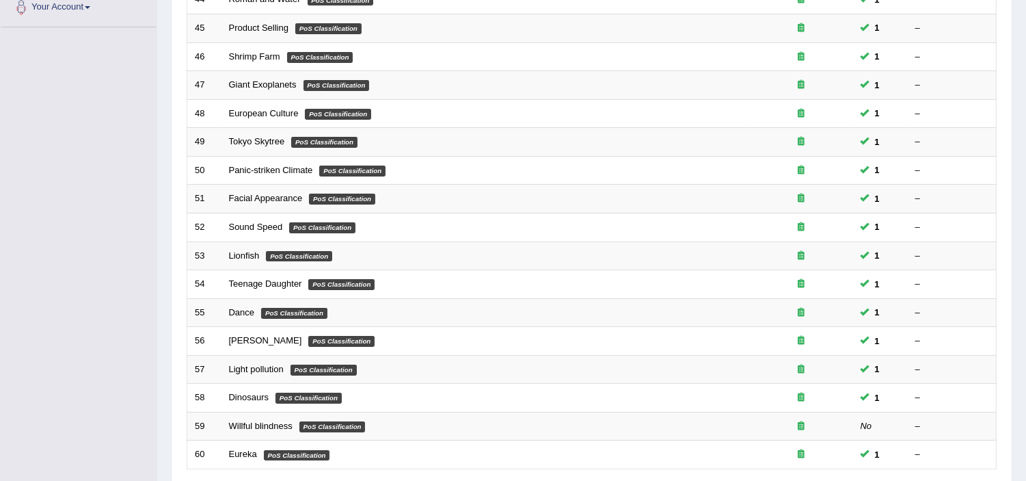
scroll to position [425, 0]
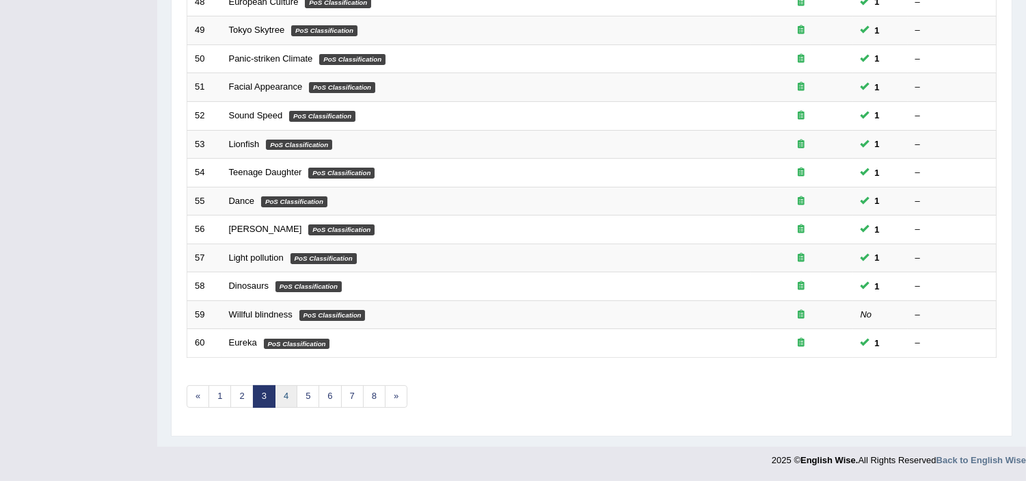
click at [289, 399] on link "4" at bounding box center [286, 396] width 23 height 23
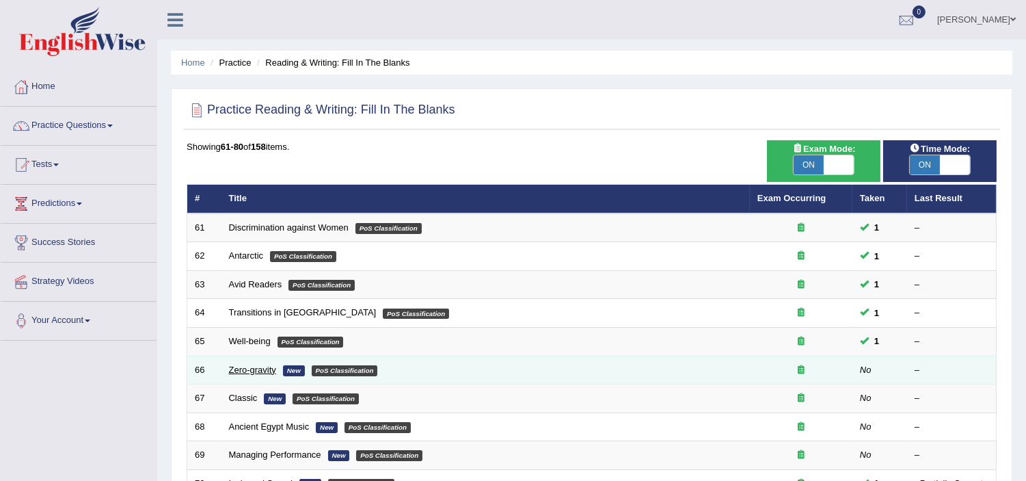
click at [261, 369] on link "Zero-gravity" at bounding box center [252, 369] width 47 height 10
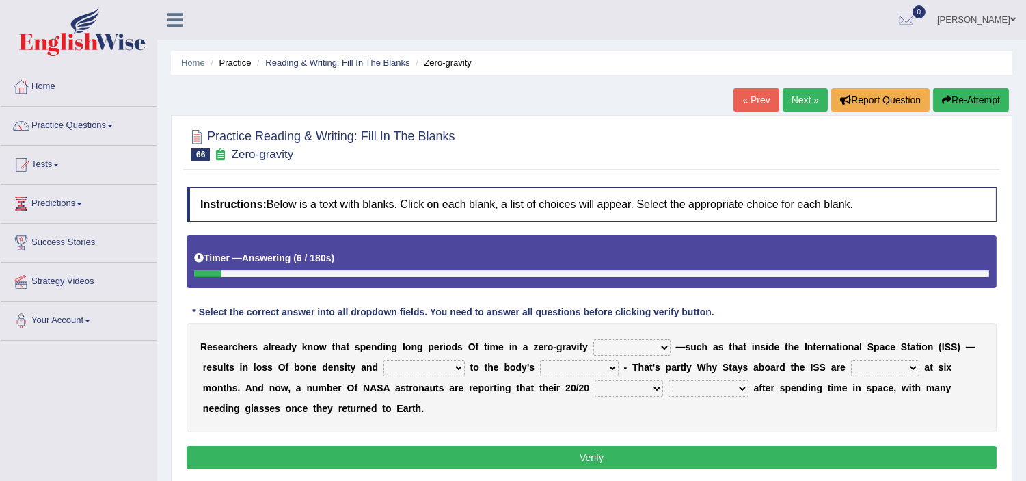
click at [665, 345] on select "planet weather climate environment" at bounding box center [631, 347] width 77 height 16
select select "environment"
click at [593, 339] on select "planet weather climate environment" at bounding box center [631, 347] width 77 height 16
click at [459, 364] on select "enhancement damage gain recovery" at bounding box center [424, 368] width 81 height 16
select select "damage"
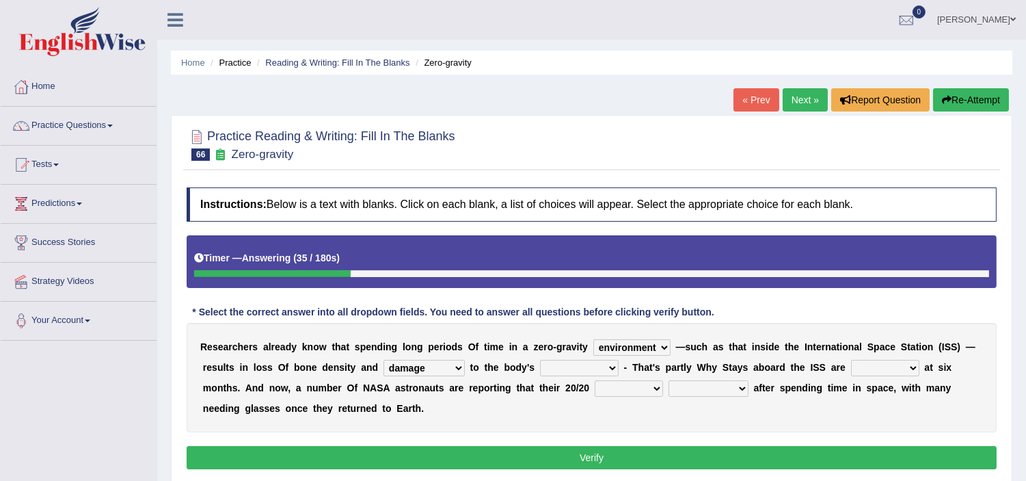
click at [384, 360] on select "enhancement damage gain recovery" at bounding box center [424, 368] width 81 height 16
click at [606, 366] on select "muscles flexibility development action" at bounding box center [579, 368] width 79 height 16
select select "muscles"
click at [540, 360] on select "muscles flexibility development action" at bounding box center [579, 368] width 79 height 16
click at [662, 366] on b at bounding box center [662, 367] width 5 height 11
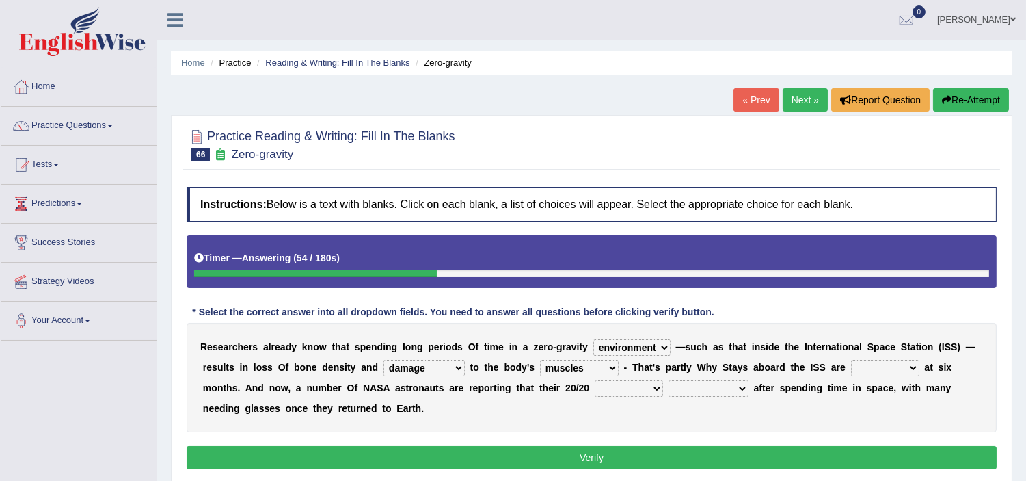
click at [913, 365] on select "allowed excessive timed restricted" at bounding box center [885, 368] width 68 height 16
click at [851, 360] on select "allowed excessive timed restricted" at bounding box center [885, 368] width 68 height 16
click at [904, 368] on select "allowed excessive timed restricted" at bounding box center [885, 368] width 68 height 16
click at [851, 360] on select "allowed excessive timed restricted" at bounding box center [885, 368] width 68 height 16
click at [903, 366] on select "allowed excessive timed restricted" at bounding box center [885, 368] width 68 height 16
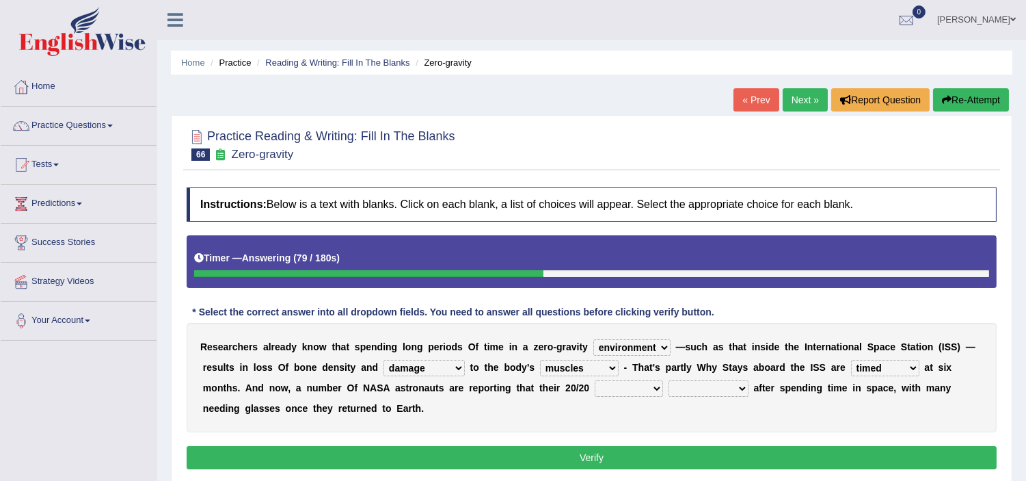
select select "restricted"
click at [851, 360] on select "allowed excessive timed restricted" at bounding box center [885, 368] width 68 height 16
click at [658, 388] on select "voices smelling vision hearing" at bounding box center [629, 388] width 68 height 16
select select "vision"
click at [595, 380] on select "voices smelling vision hearing" at bounding box center [629, 388] width 68 height 16
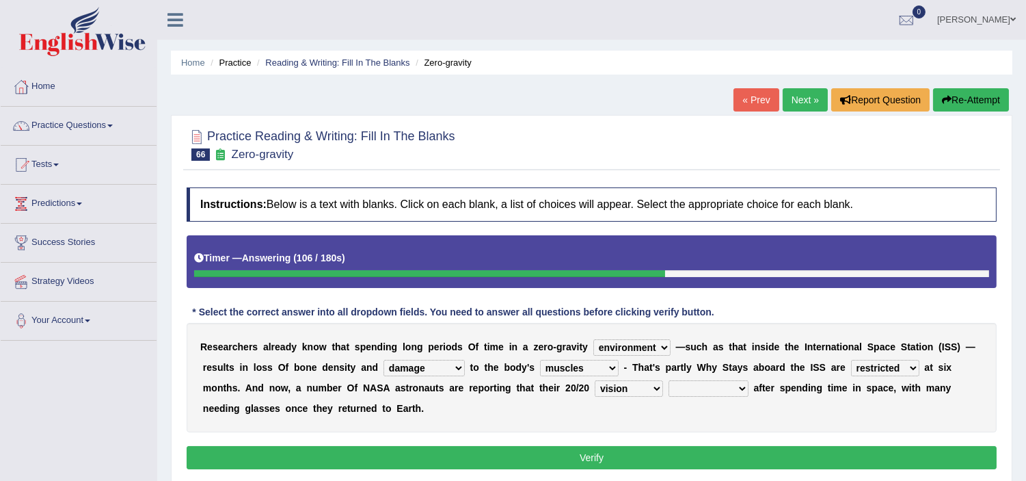
click at [742, 386] on select "disappeared fatigue faded strengthened" at bounding box center [709, 388] width 80 height 16
select select "faded"
click at [669, 380] on select "disappeared fatigue faded strengthened" at bounding box center [709, 388] width 80 height 16
click at [613, 455] on button "Verify" at bounding box center [592, 457] width 810 height 23
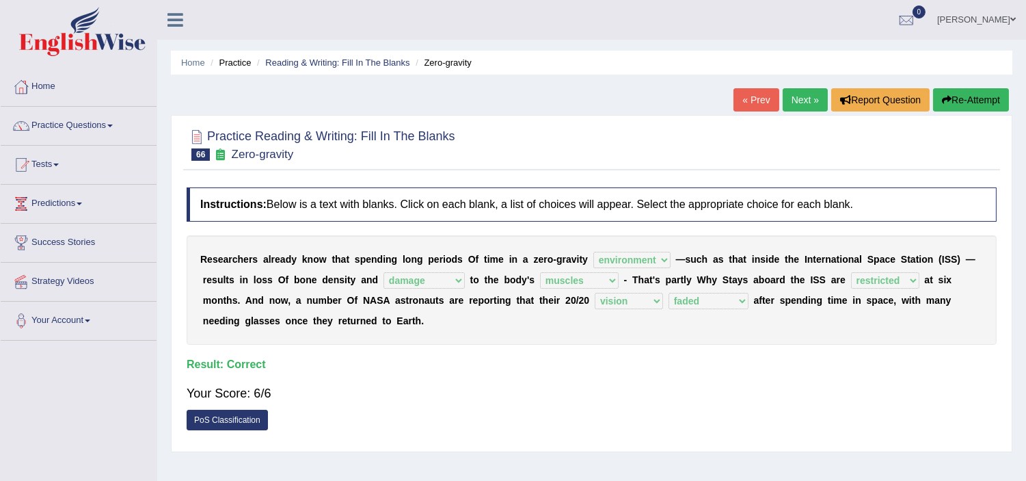
click at [788, 98] on link "Next »" at bounding box center [805, 99] width 45 height 23
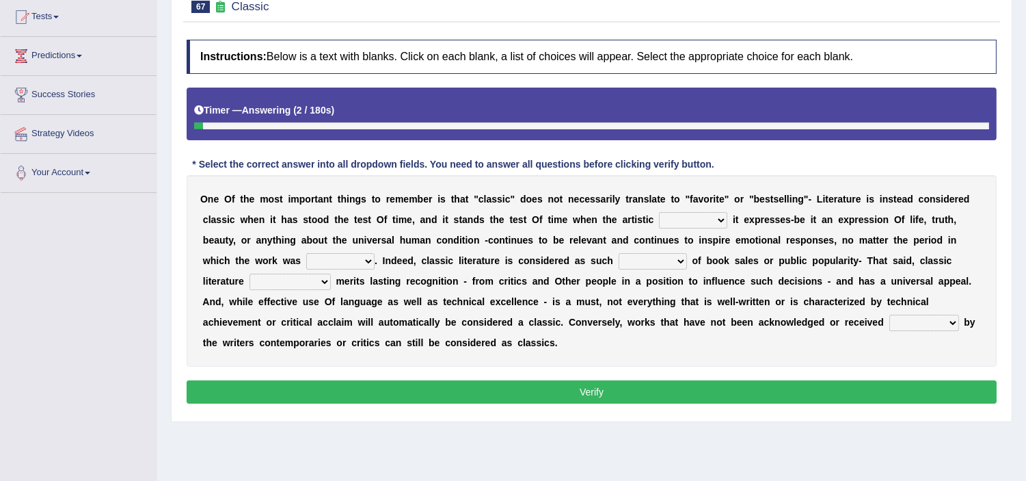
scroll to position [152, 0]
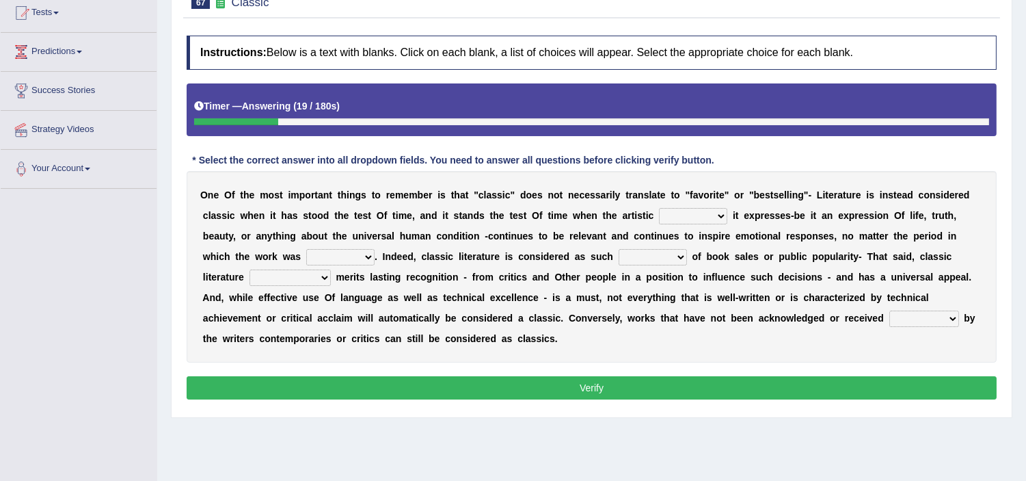
click at [720, 213] on select "quality facade bid clime" at bounding box center [693, 216] width 68 height 16
select select "quality"
click at [659, 208] on select "quality facade bid clime" at bounding box center [693, 216] width 68 height 16
click at [721, 212] on select "quality facade bid clime" at bounding box center [693, 216] width 68 height 16
click at [390, 239] on b "a" at bounding box center [388, 235] width 5 height 11
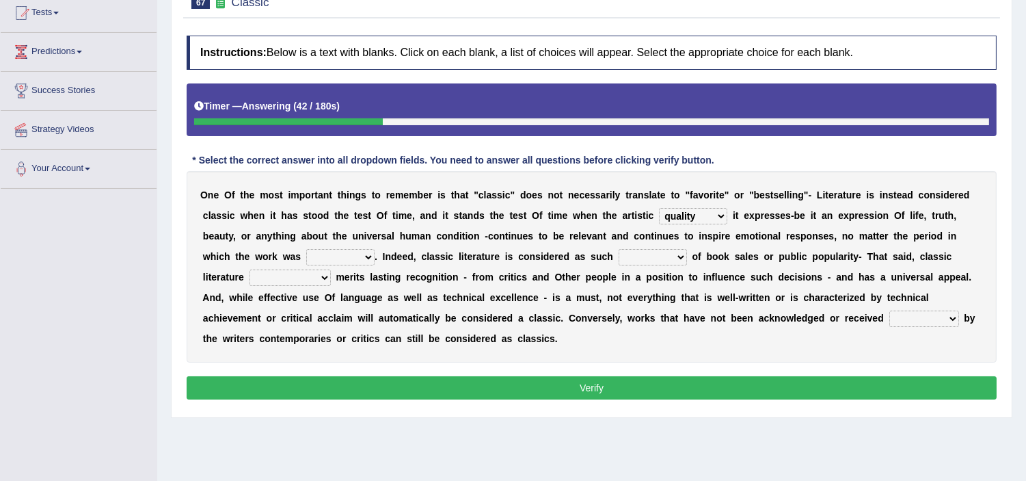
click at [367, 254] on select "written writing write to write" at bounding box center [340, 257] width 68 height 16
click at [306, 249] on select "written writing write to write" at bounding box center [340, 257] width 68 height 16
click at [371, 252] on select "written writing write to write" at bounding box center [340, 257] width 68 height 16
select select "written"
click at [306, 249] on select "written writing write to write" at bounding box center [340, 257] width 68 height 16
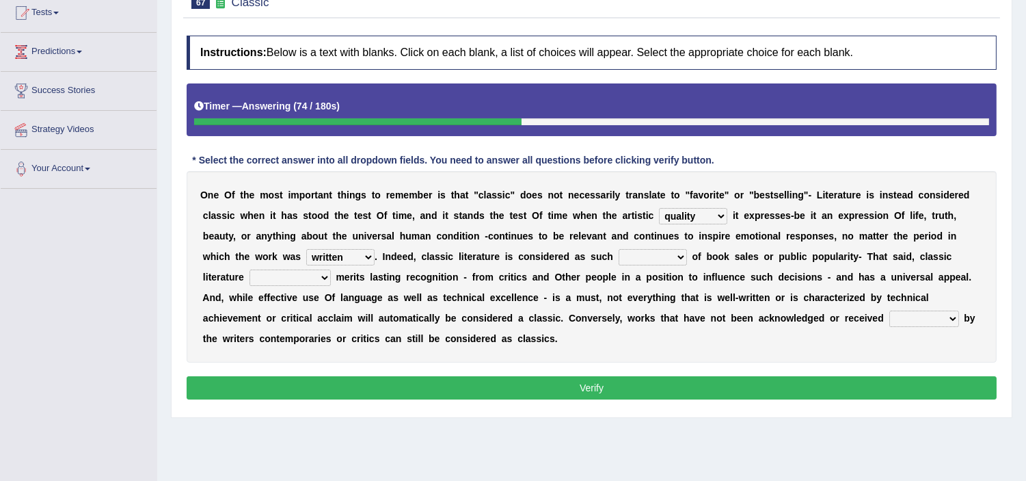
click at [679, 254] on select "careless devoid lacking regardless" at bounding box center [653, 257] width 68 height 16
select select "lacking"
click at [619, 249] on select "careless devoid lacking regardless" at bounding box center [653, 257] width 68 height 16
click at [324, 275] on select "exclusively usually merely consequently" at bounding box center [290, 277] width 81 height 16
click at [250, 269] on select "exclusively usually merely consequently" at bounding box center [290, 277] width 81 height 16
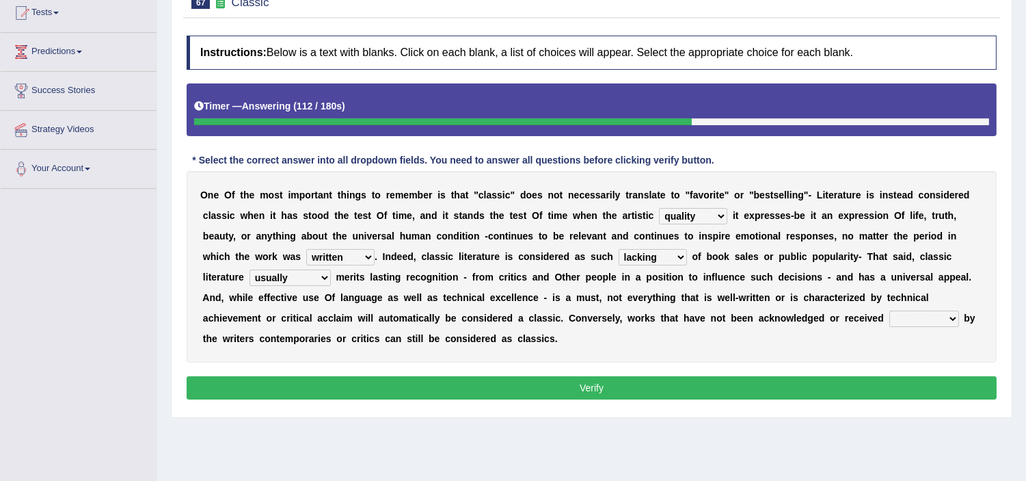
click at [324, 277] on select "exclusively usually merely consequently" at bounding box center [290, 277] width 81 height 16
select select "exclusively"
click at [250, 269] on select "exclusively usually merely consequently" at bounding box center [290, 277] width 81 height 16
click at [952, 315] on select "imposingly positively efficiently arguably" at bounding box center [924, 318] width 70 height 16
select select "efficiently"
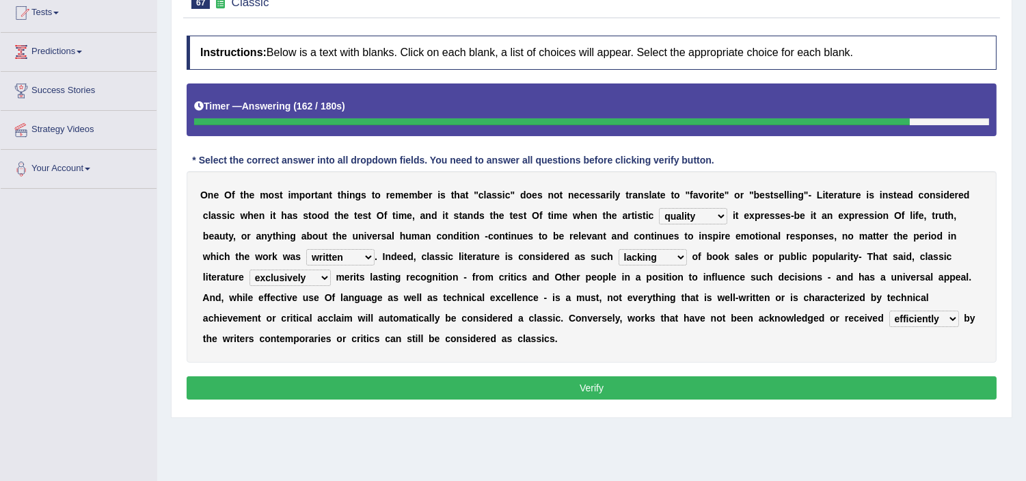
click at [889, 310] on select "imposingly positively efficiently arguably" at bounding box center [924, 318] width 70 height 16
click at [861, 387] on button "Verify" at bounding box center [592, 387] width 810 height 23
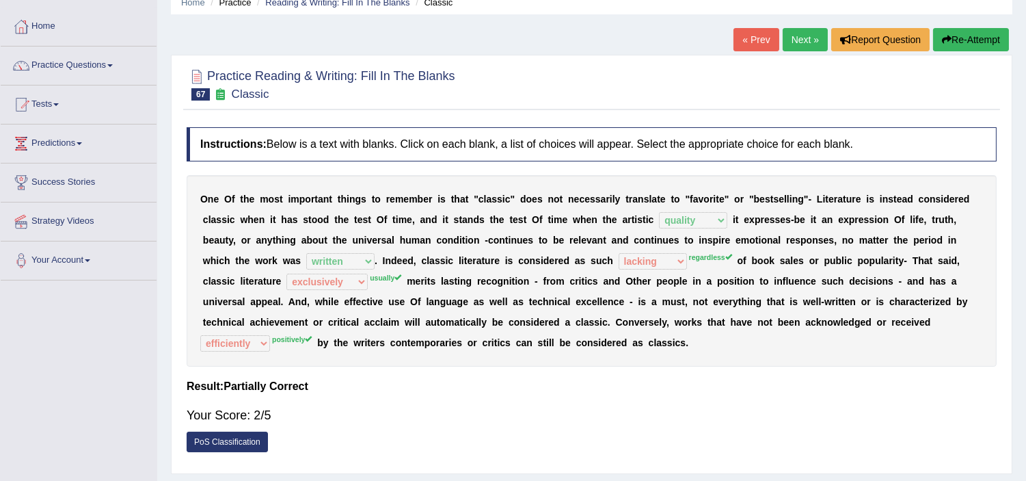
scroll to position [0, 0]
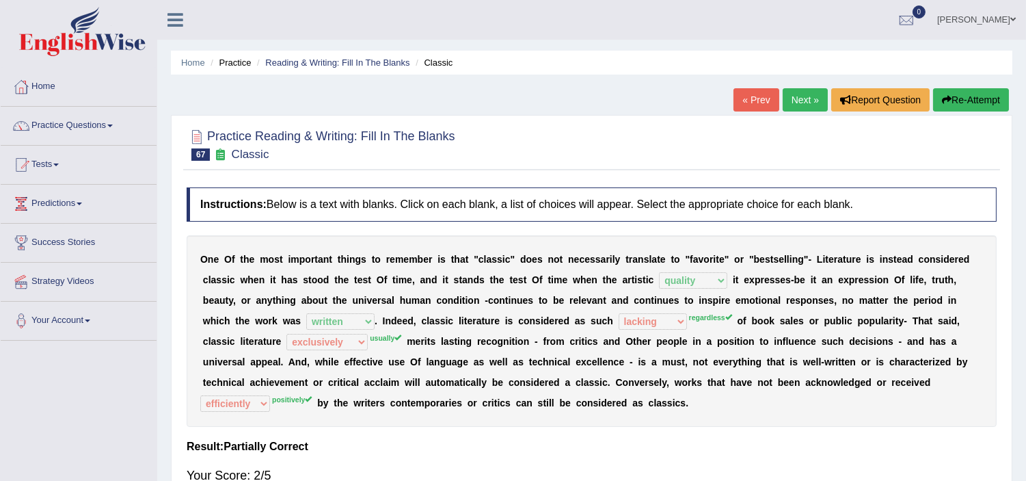
click at [802, 100] on link "Next »" at bounding box center [805, 99] width 45 height 23
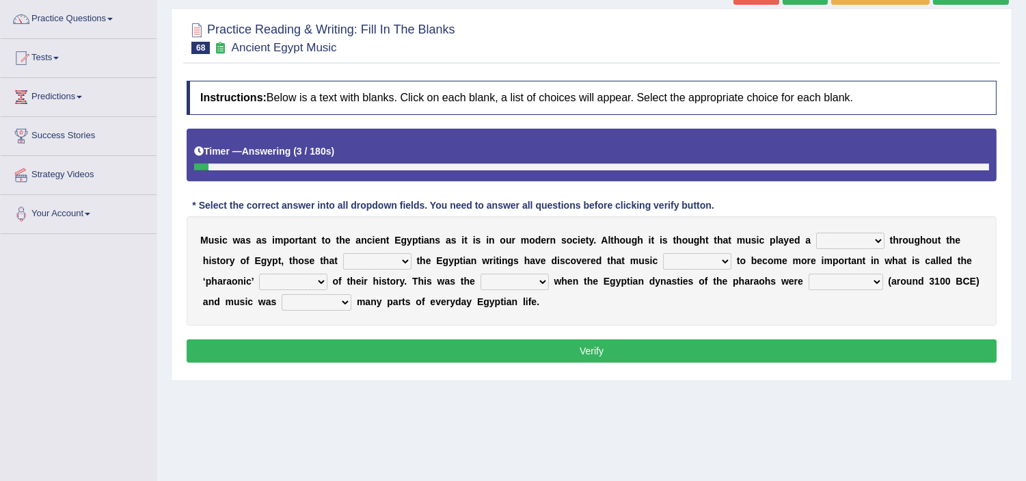
scroll to position [121, 0]
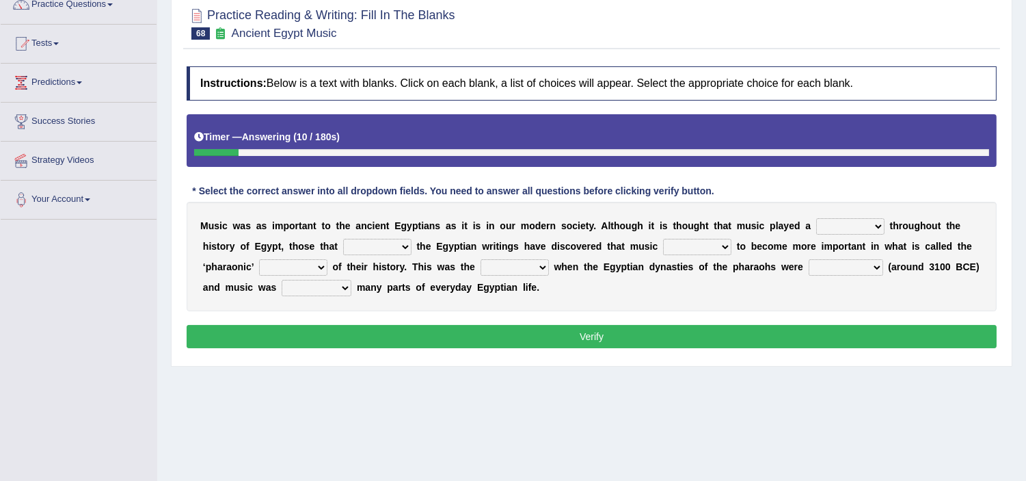
click at [884, 222] on select "role game response situation" at bounding box center [850, 226] width 68 height 16
select select "role"
click at [816, 218] on select "role game response situation" at bounding box center [850, 226] width 68 height 16
click at [402, 245] on select "need require confirm study" at bounding box center [377, 247] width 68 height 16
select select "require"
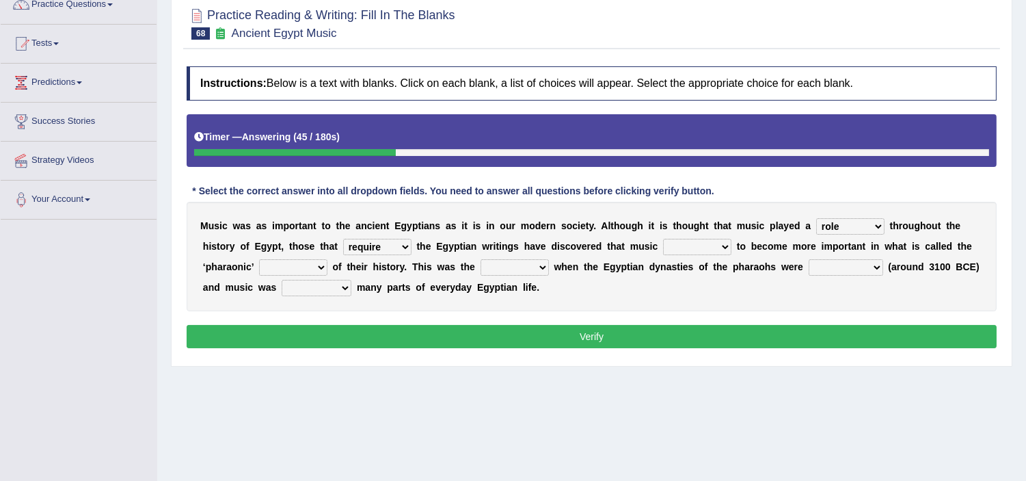
click at [343, 239] on select "need require confirm study" at bounding box center [377, 247] width 68 height 16
click at [723, 244] on select "predicted seemed like thought" at bounding box center [697, 247] width 68 height 16
select select "thought"
click at [663, 239] on select "predicted seemed like thought" at bounding box center [697, 247] width 68 height 16
click at [319, 265] on select "period people place race" at bounding box center [293, 267] width 68 height 16
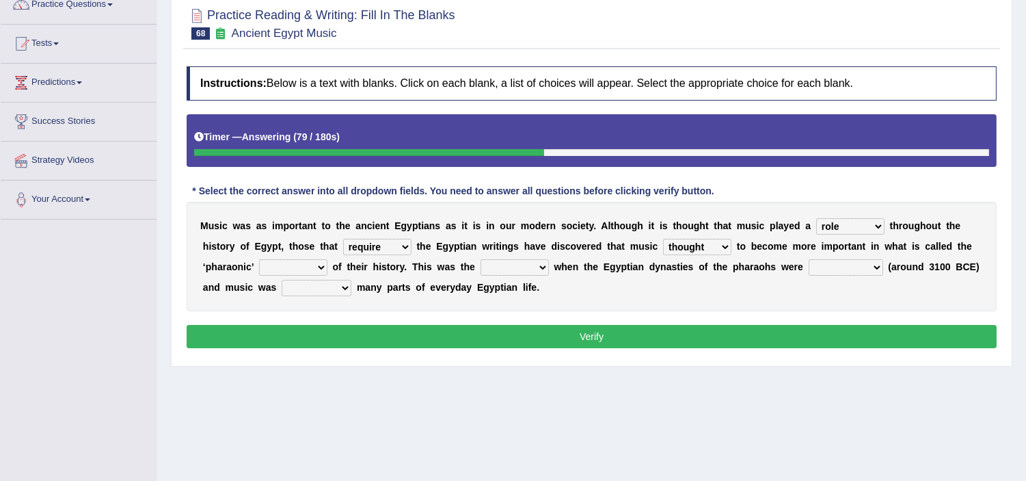
select select "period"
click at [259, 259] on select "period people place race" at bounding box center [293, 267] width 68 height 16
click at [541, 263] on select "result range time group" at bounding box center [515, 267] width 68 height 16
select select "group"
click at [481, 259] on select "result range time group" at bounding box center [515, 267] width 68 height 16
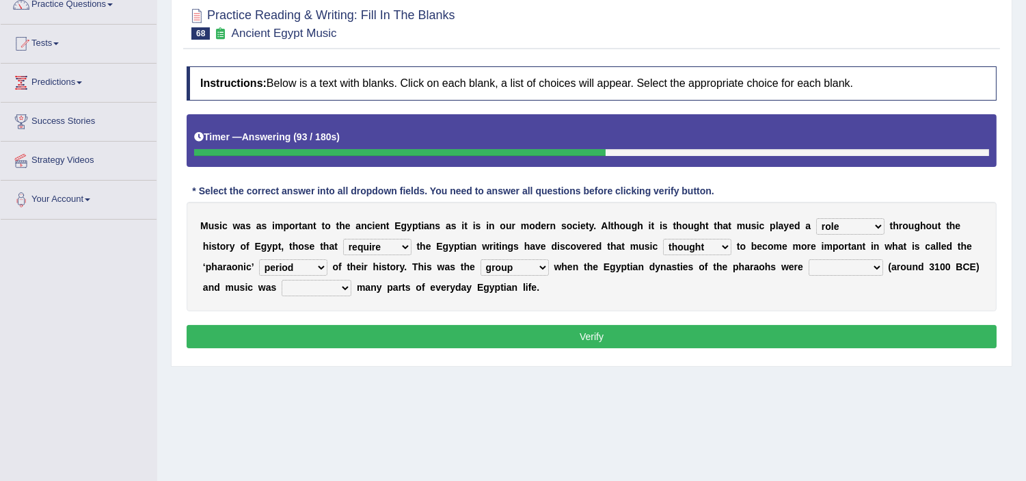
click at [875, 267] on select "contributed established constructed raised" at bounding box center [846, 267] width 75 height 16
select select "raised"
click at [809, 259] on select "contributed established constructed raised" at bounding box center [846, 267] width 75 height 16
click at [345, 284] on select "found at found found from found in" at bounding box center [317, 288] width 70 height 16
select select "found in"
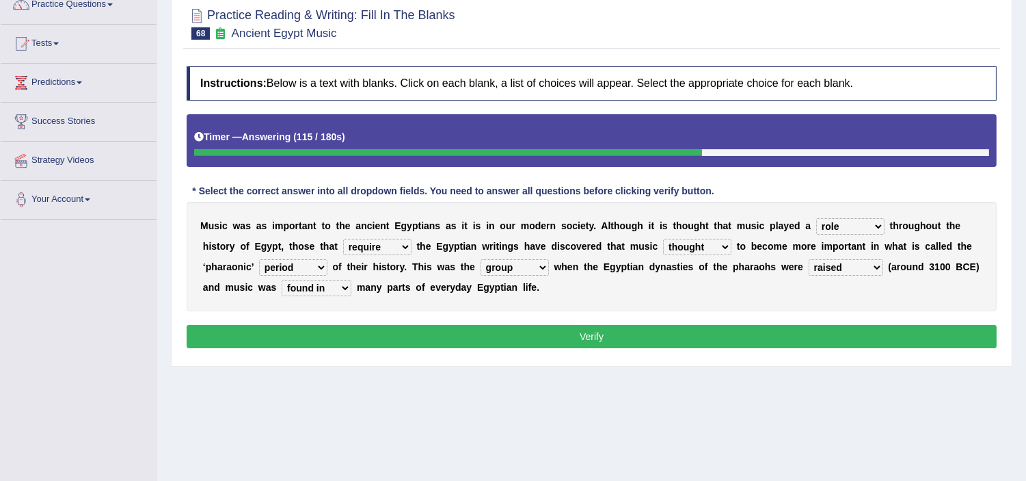
click at [282, 280] on select "found at found found from found in" at bounding box center [317, 288] width 70 height 16
click at [386, 334] on button "Verify" at bounding box center [592, 336] width 810 height 23
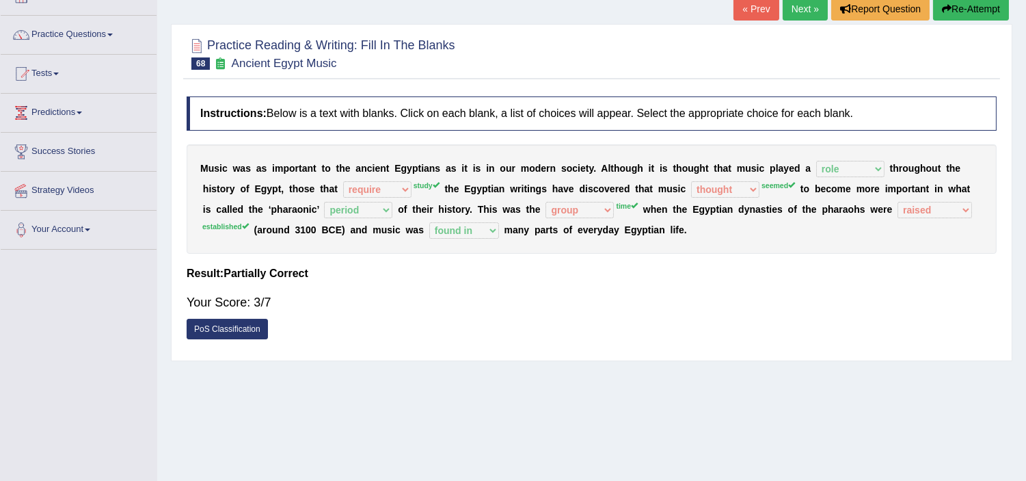
scroll to position [0, 0]
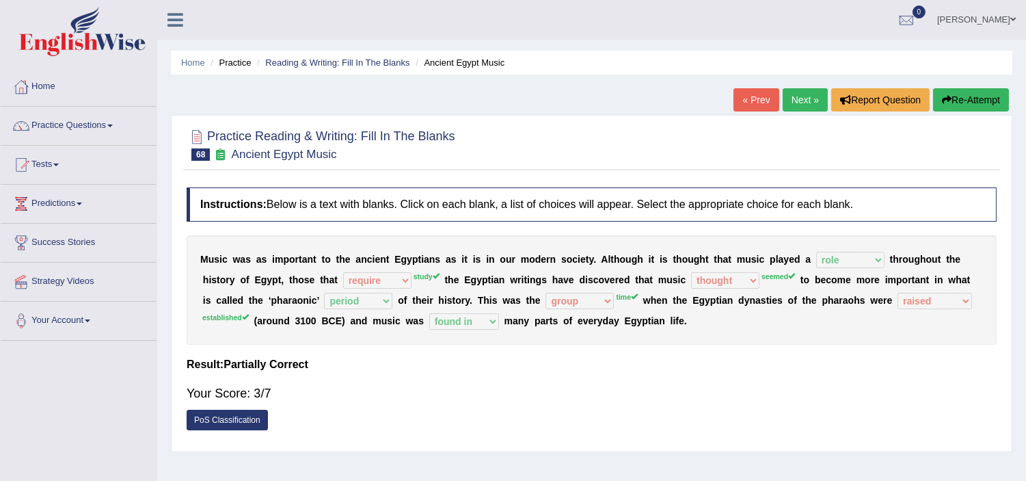
click at [795, 99] on link "Next »" at bounding box center [805, 99] width 45 height 23
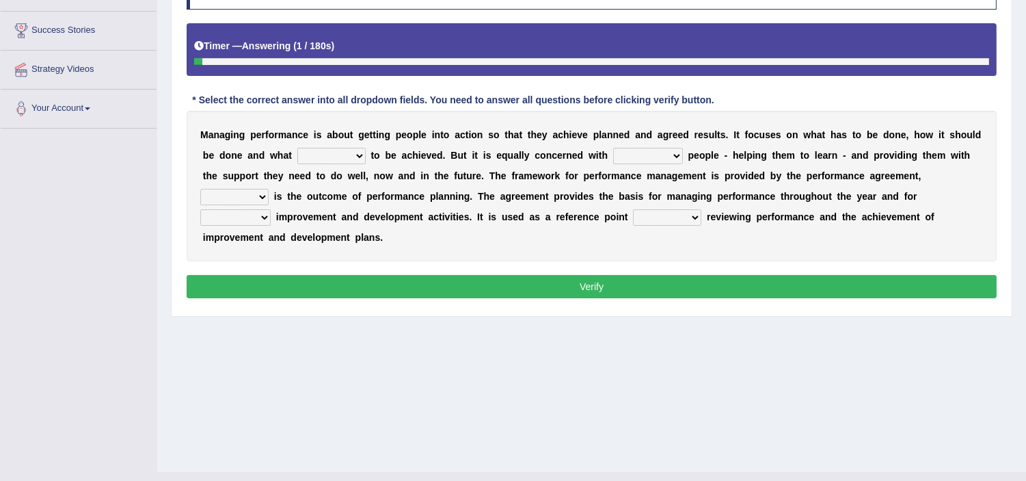
scroll to position [237, 0]
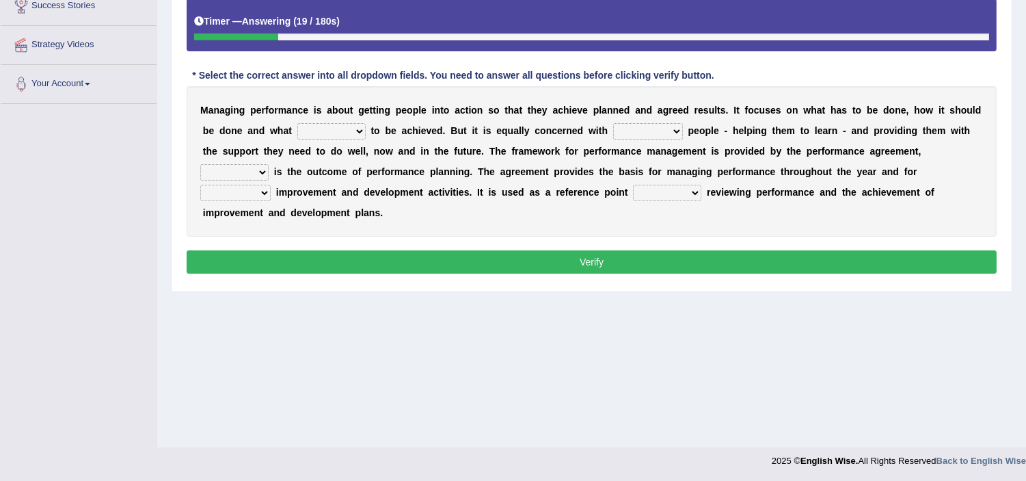
click at [356, 130] on select "is need must requires" at bounding box center [331, 131] width 68 height 16
select select "is"
click at [297, 123] on select "is need must requires" at bounding box center [331, 131] width 68 height 16
click at [679, 128] on select "developing evaluating recruiting alerting" at bounding box center [648, 131] width 70 height 16
select select "developing"
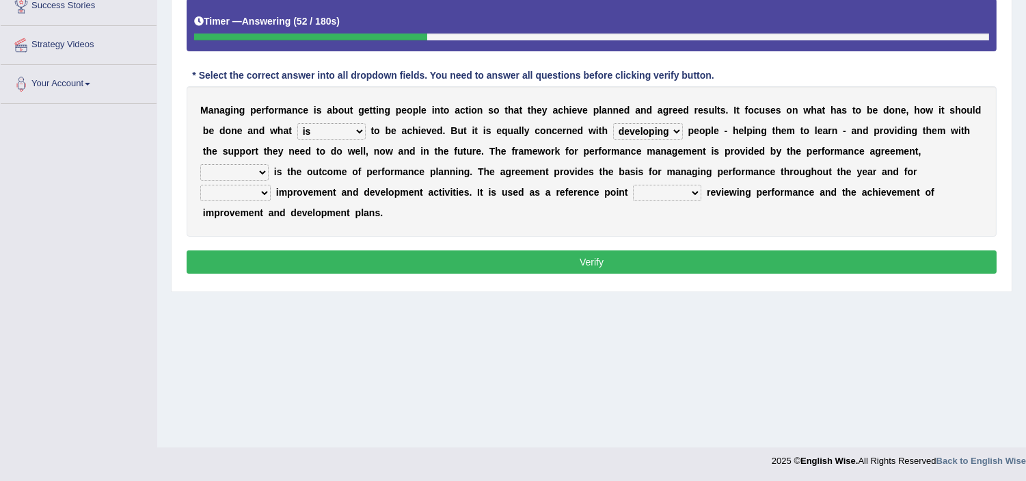
click at [613, 123] on select "developing evaluating recruiting alerting" at bounding box center [648, 131] width 70 height 16
click at [256, 168] on select "what this which of which" at bounding box center [234, 172] width 68 height 16
click at [200, 164] on select "what this which of which" at bounding box center [234, 172] width 68 height 16
click at [260, 171] on select "what this which of which" at bounding box center [234, 172] width 68 height 16
select select "this"
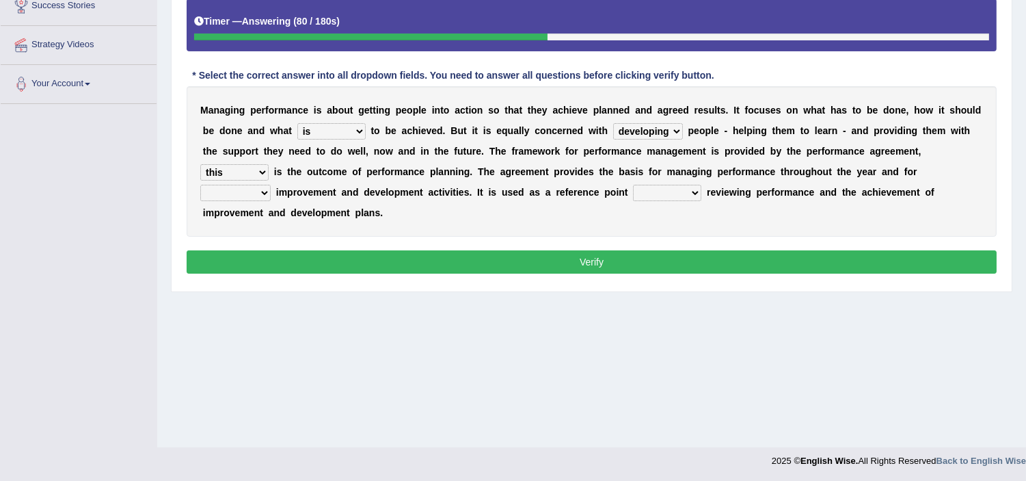
click at [200, 164] on select "what this which of which" at bounding box center [234, 172] width 68 height 16
click at [264, 187] on select "guiding reassuring heralding concluding" at bounding box center [235, 193] width 70 height 16
select select "reassuring"
click at [200, 185] on select "guiding reassuring heralding concluding" at bounding box center [235, 193] width 70 height 16
click at [693, 188] on select "when as until since" at bounding box center [667, 193] width 68 height 16
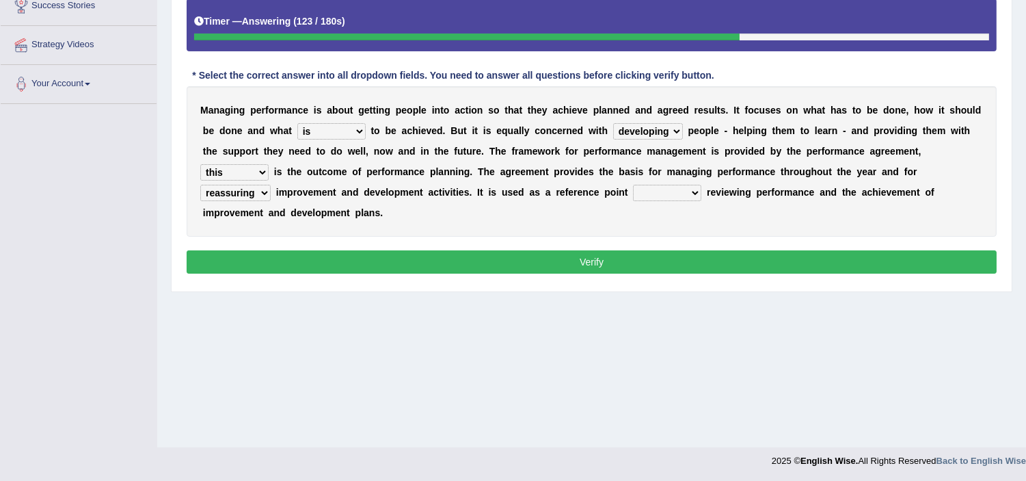
select select "until"
click at [634, 185] on select "when as until since" at bounding box center [667, 193] width 68 height 16
click at [631, 253] on button "Verify" at bounding box center [592, 261] width 810 height 23
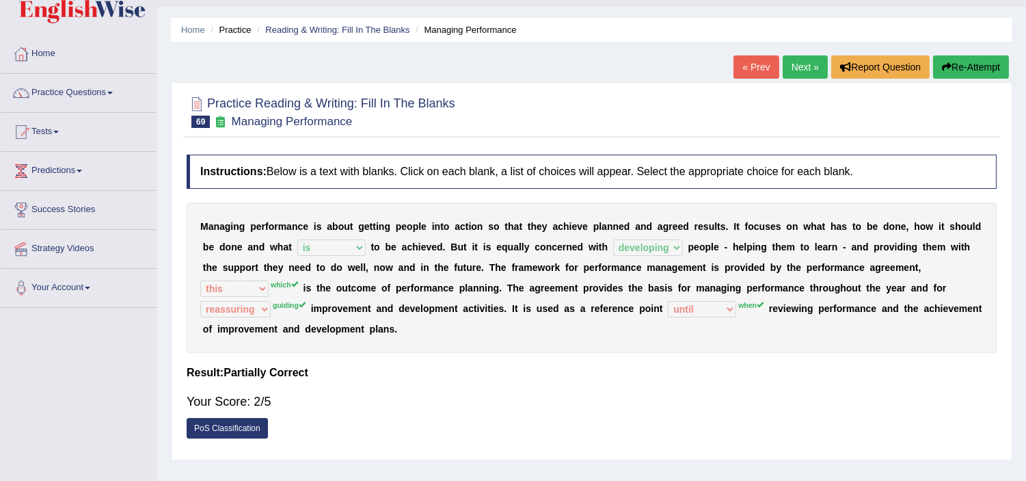
scroll to position [0, 0]
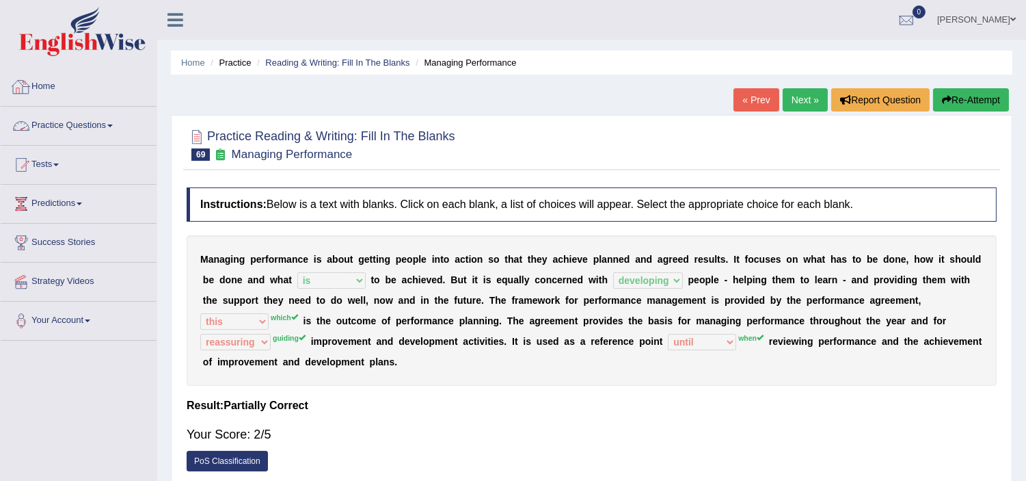
click at [68, 120] on link "Practice Questions" at bounding box center [79, 124] width 156 height 34
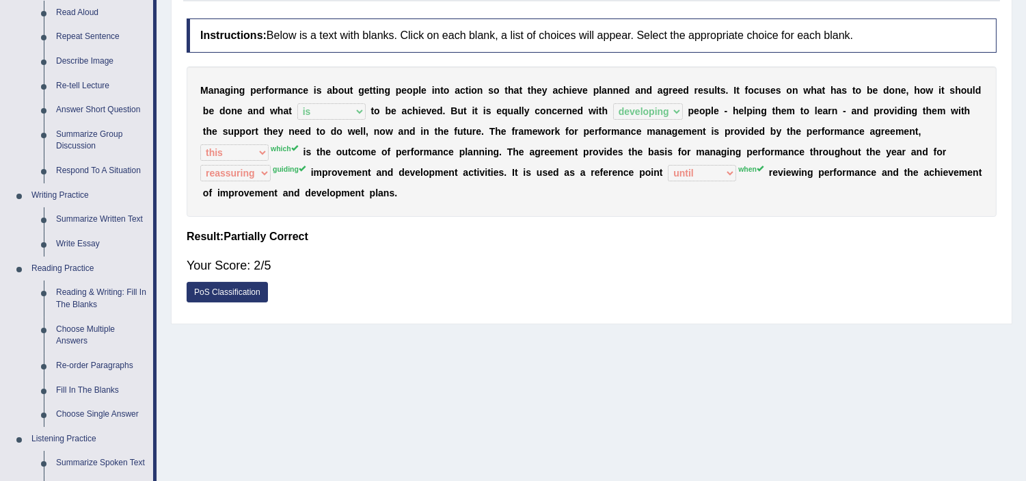
scroll to position [182, 0]
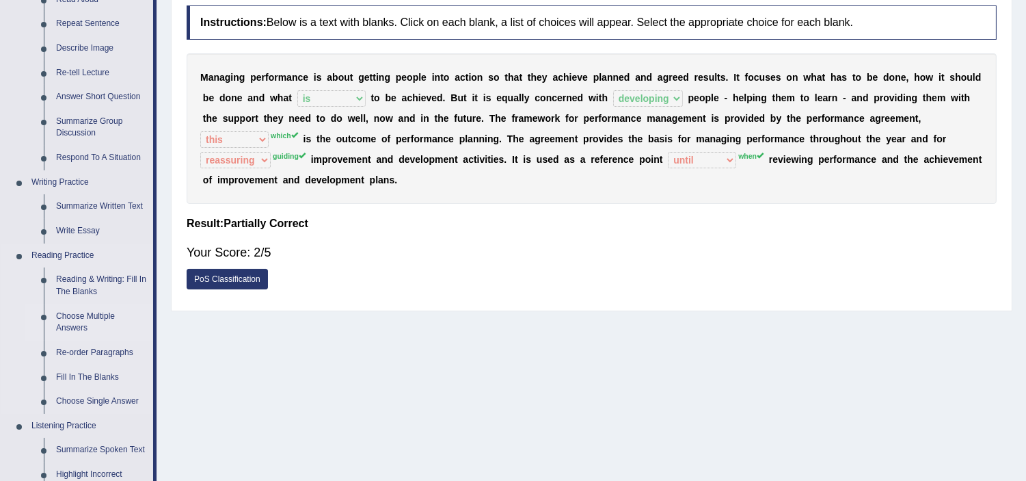
click at [85, 312] on link "Choose Multiple Answers" at bounding box center [101, 322] width 103 height 36
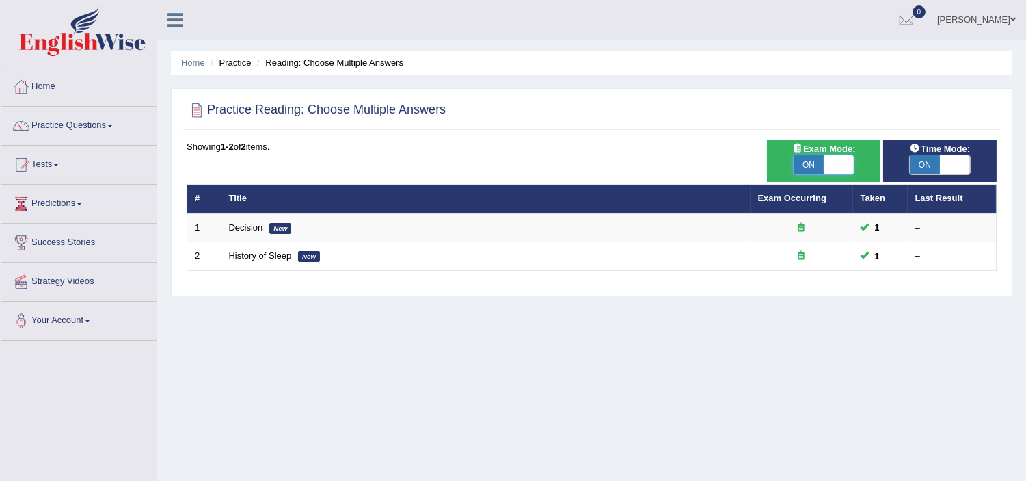
click at [831, 160] on span at bounding box center [839, 164] width 30 height 19
checkbox input "false"
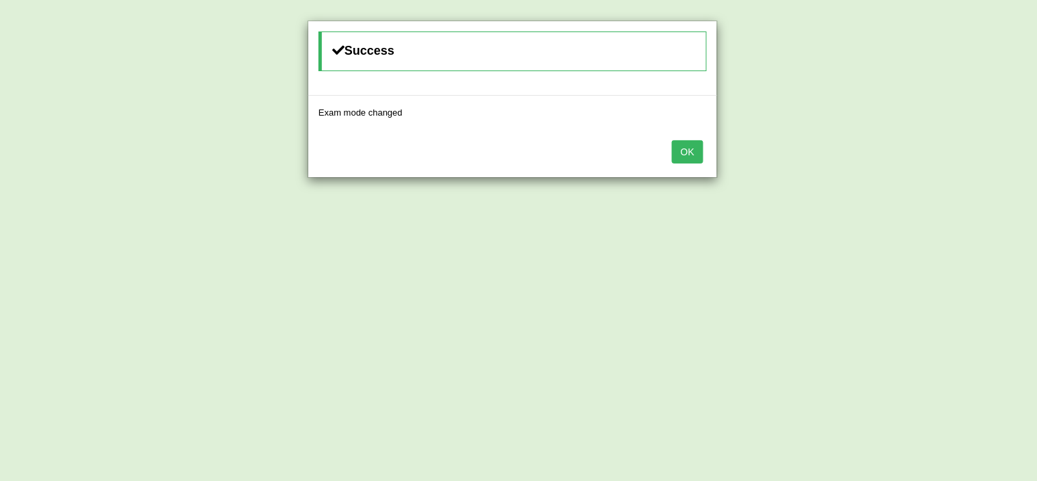
click at [686, 142] on button "OK" at bounding box center [687, 151] width 31 height 23
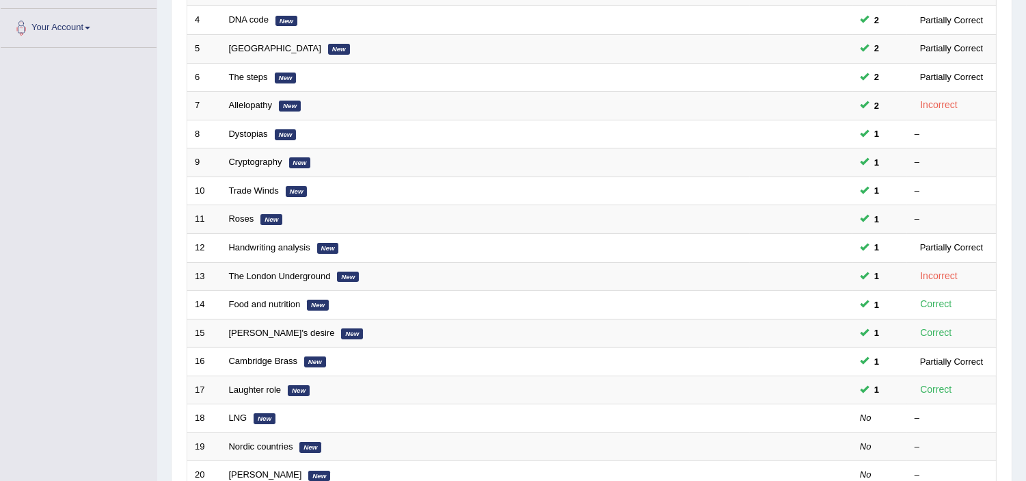
scroll to position [425, 0]
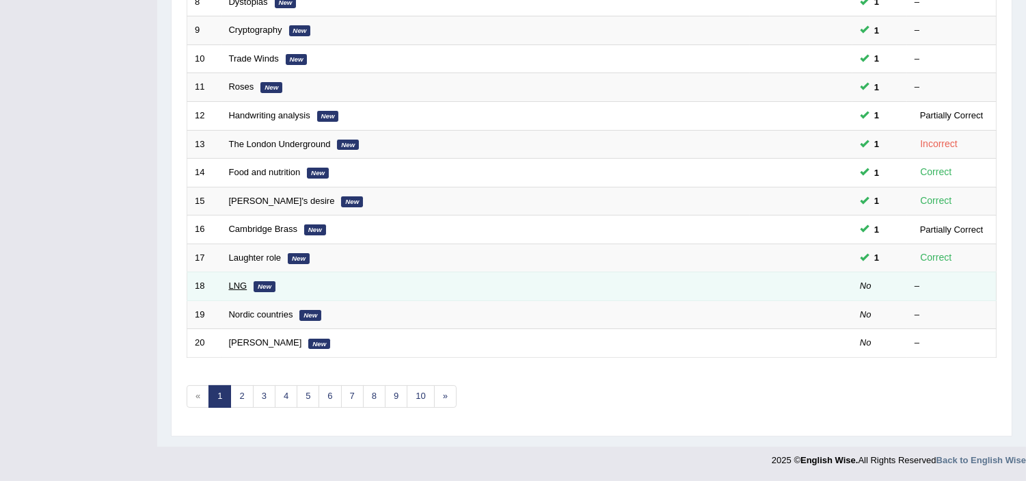
click at [236, 282] on link "LNG" at bounding box center [238, 285] width 18 height 10
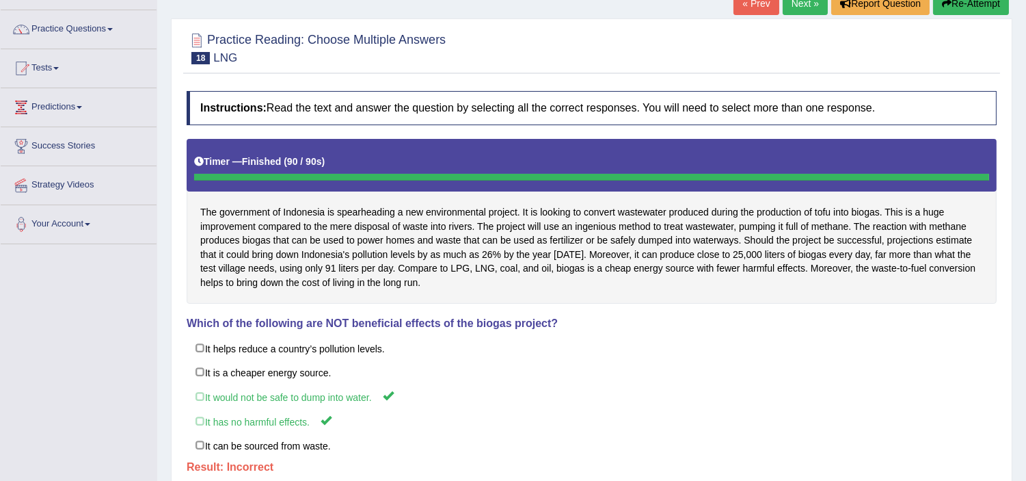
scroll to position [91, 0]
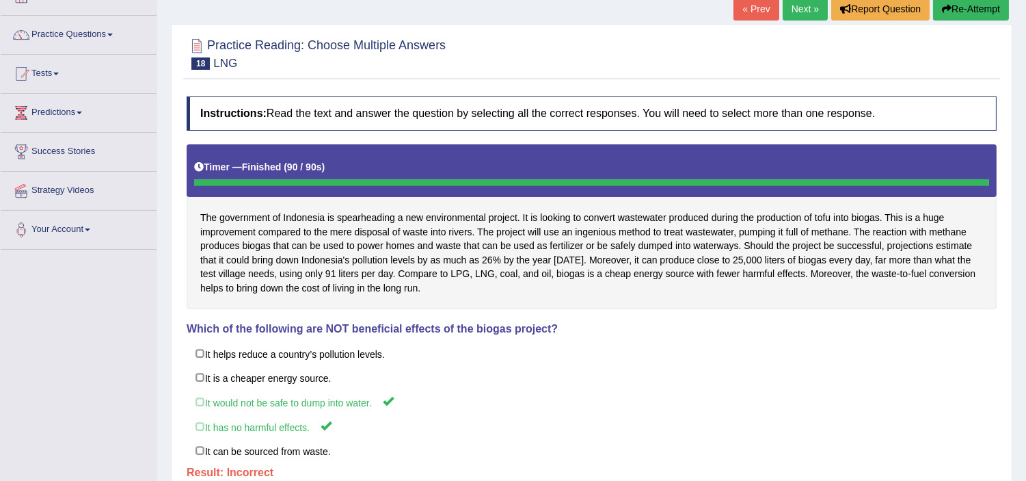
click at [801, 5] on link "Next »" at bounding box center [805, 8] width 45 height 23
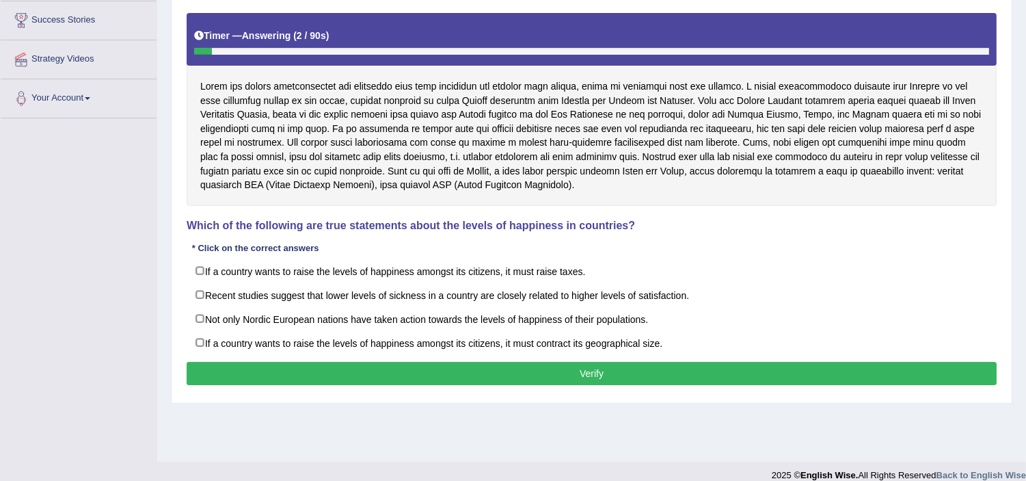
scroll to position [237, 0]
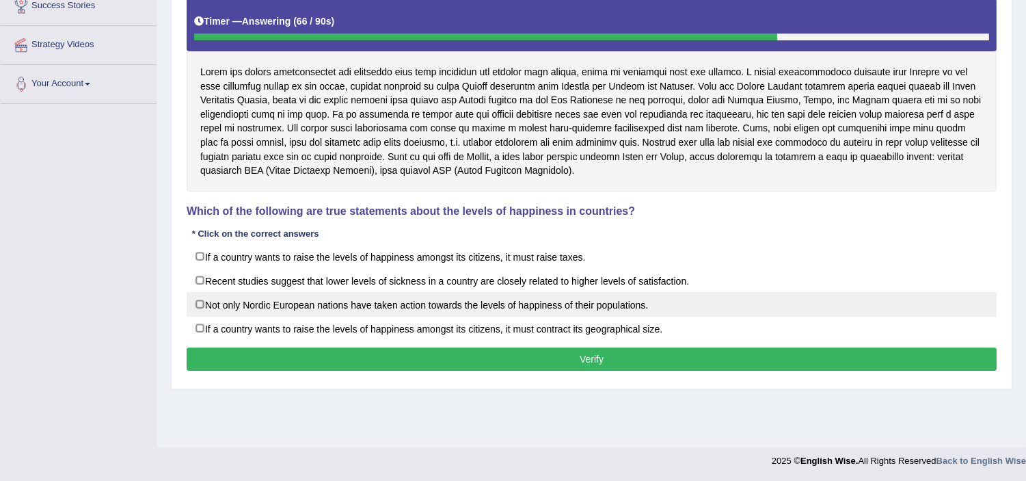
click at [202, 304] on label "Not only Nordic European nations have taken action towards the levels of happin…" at bounding box center [592, 304] width 810 height 25
checkbox input "true"
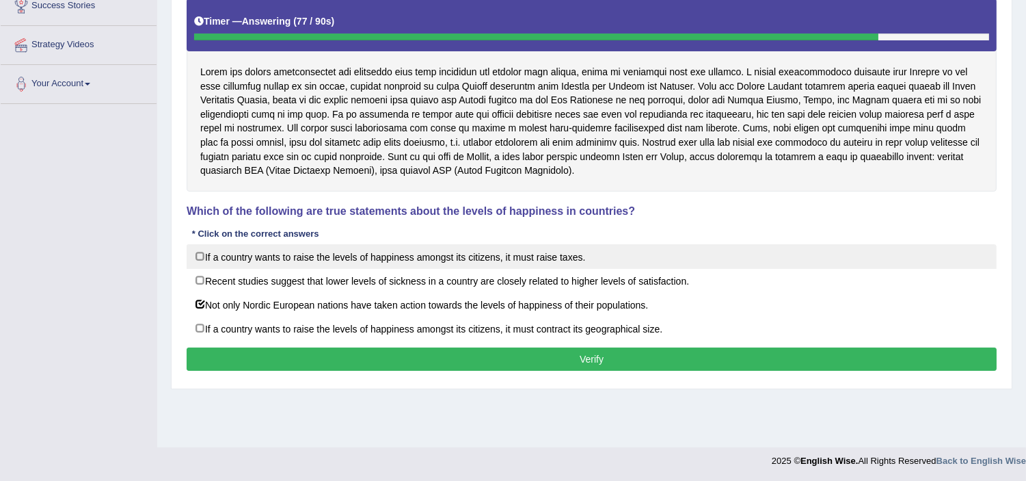
click at [197, 253] on label "If a country wants to raise the levels of happiness amongst its citizens, it mu…" at bounding box center [592, 256] width 810 height 25
checkbox input "true"
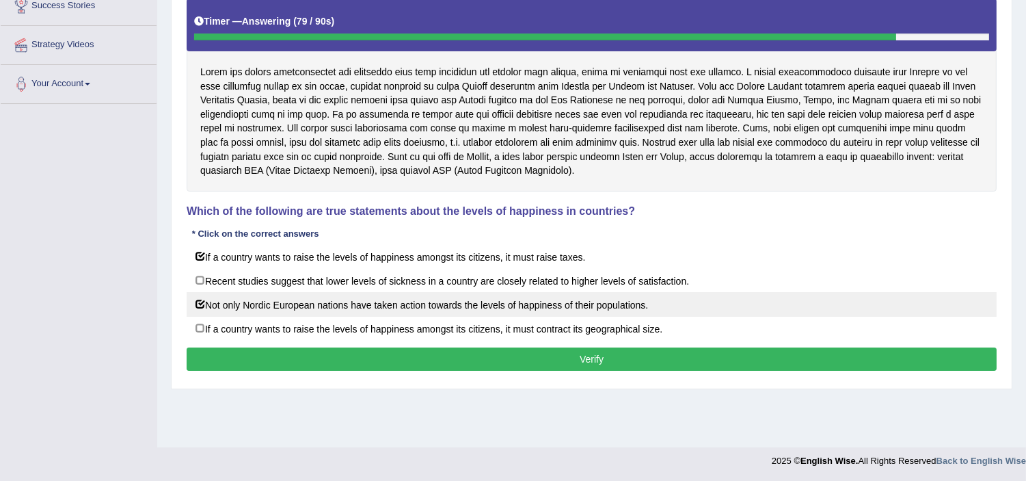
click at [202, 304] on label "Not only Nordic European nations have taken action towards the levels of happin…" at bounding box center [592, 304] width 810 height 25
checkbox input "false"
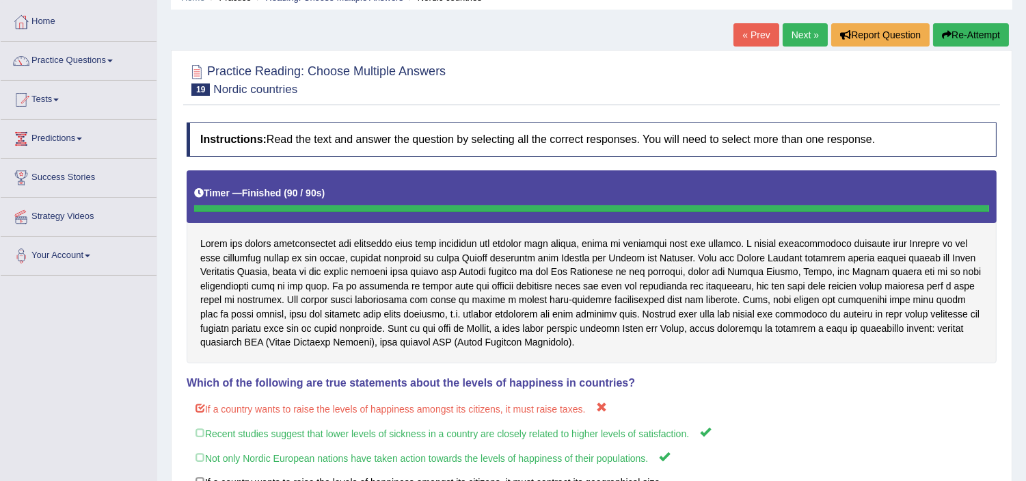
scroll to position [0, 0]
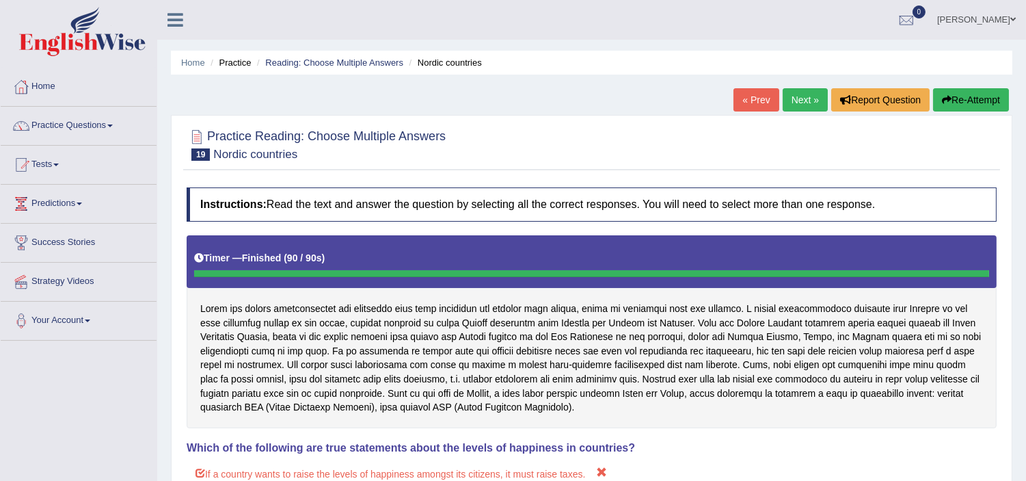
click at [789, 97] on link "Next »" at bounding box center [805, 99] width 45 height 23
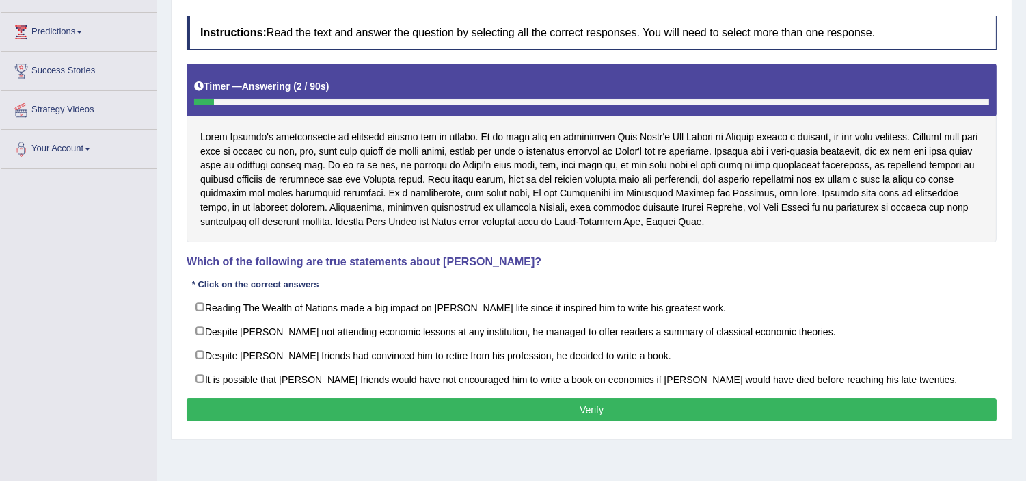
scroll to position [213, 0]
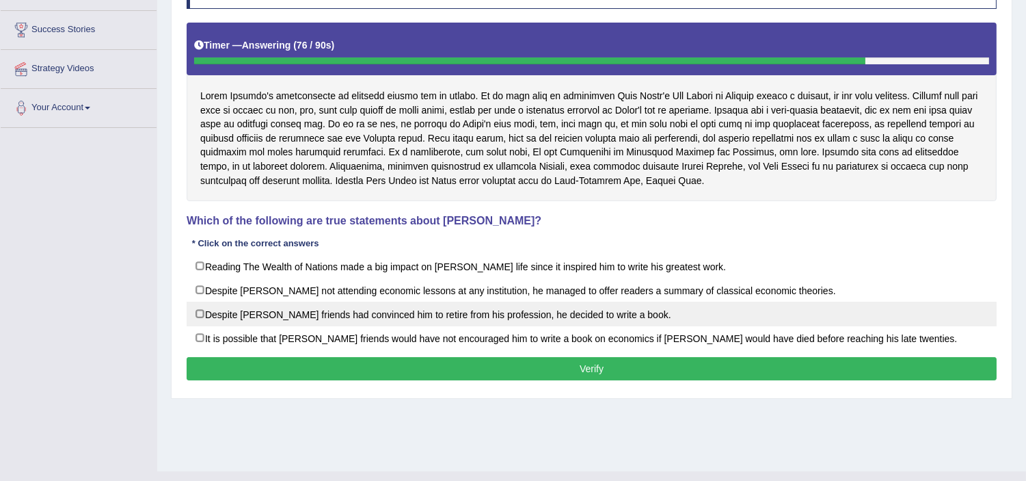
click at [200, 314] on label "Despite David Ricardo’s friends had convinced him to retire from his profession…" at bounding box center [592, 313] width 810 height 25
checkbox input "true"
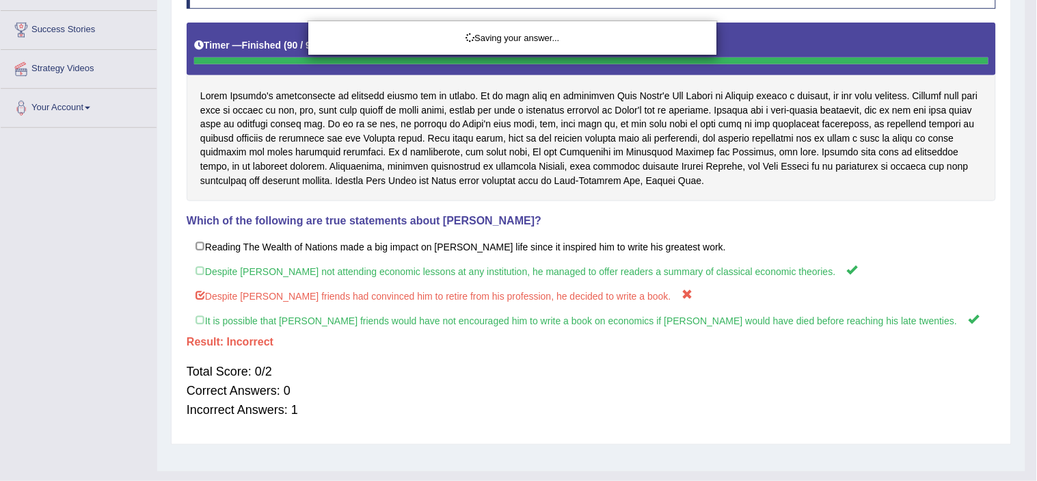
click at [284, 268] on body "Toggle navigation Home Practice Questions Speaking Practice Read Aloud Repeat S…" at bounding box center [518, 27] width 1037 height 481
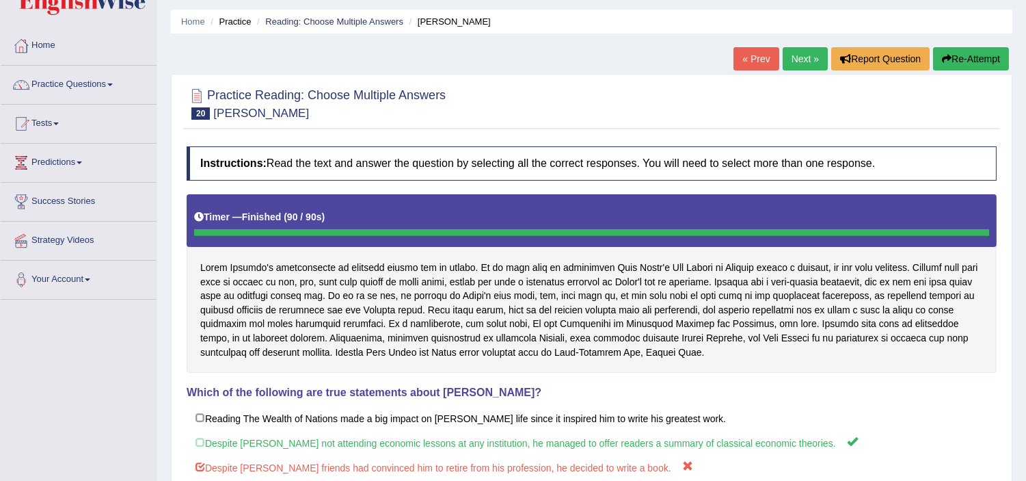
scroll to position [0, 0]
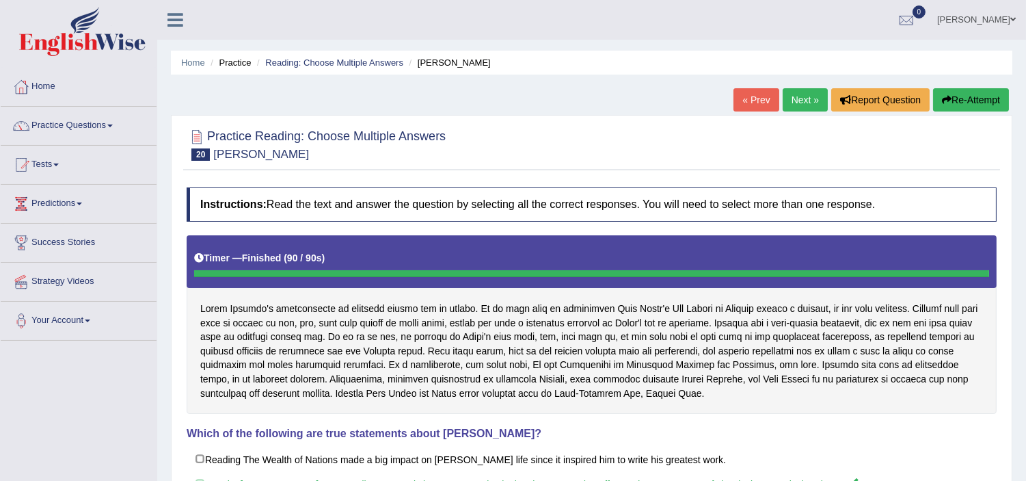
click at [799, 98] on link "Next »" at bounding box center [805, 99] width 45 height 23
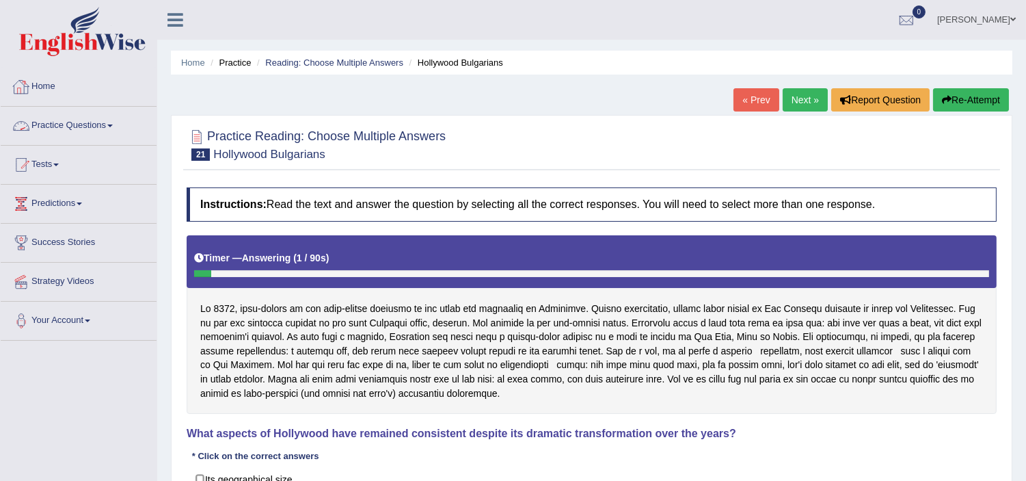
click at [87, 124] on link "Practice Questions" at bounding box center [79, 124] width 156 height 34
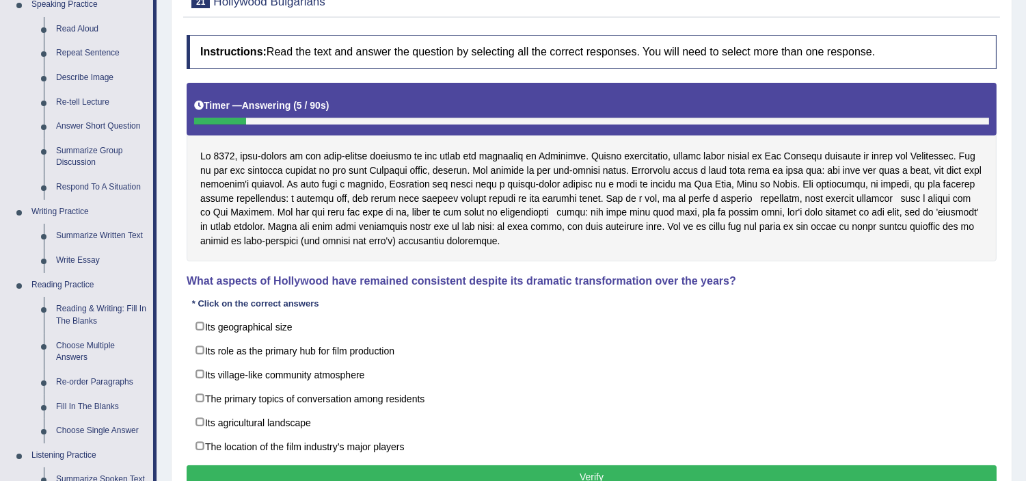
scroll to position [182, 0]
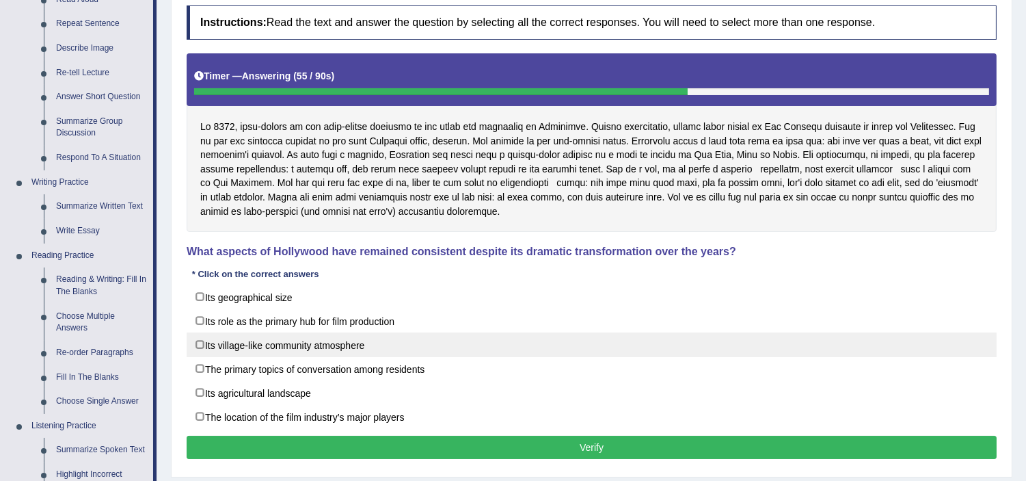
click at [198, 345] on label "Its village-like community atmosphere" at bounding box center [592, 344] width 810 height 25
checkbox input "true"
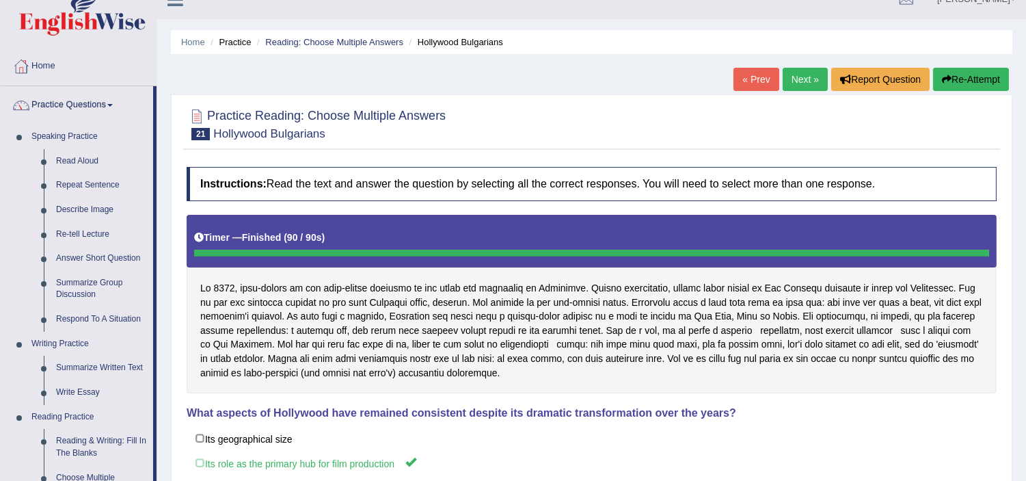
scroll to position [0, 0]
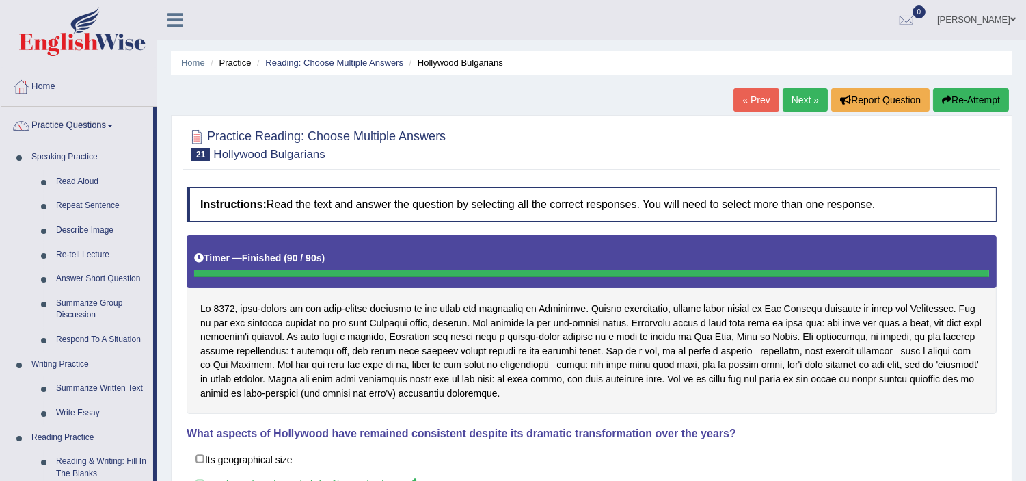
click at [801, 96] on link "Next »" at bounding box center [805, 99] width 45 height 23
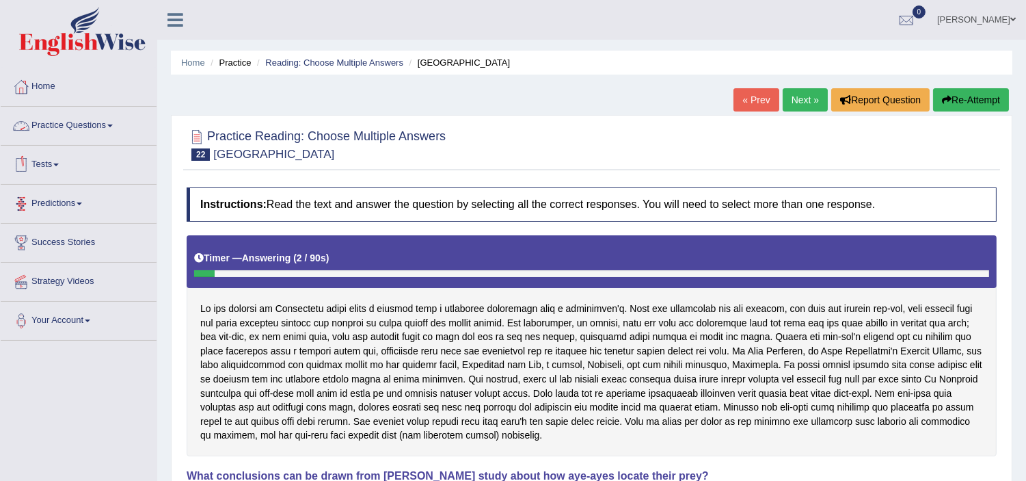
click at [77, 122] on link "Practice Questions" at bounding box center [79, 124] width 156 height 34
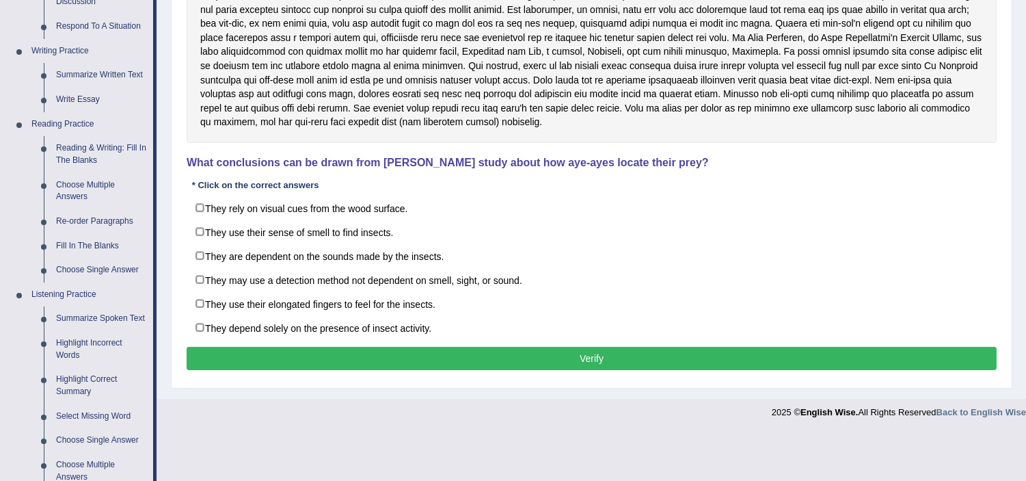
scroll to position [323, 0]
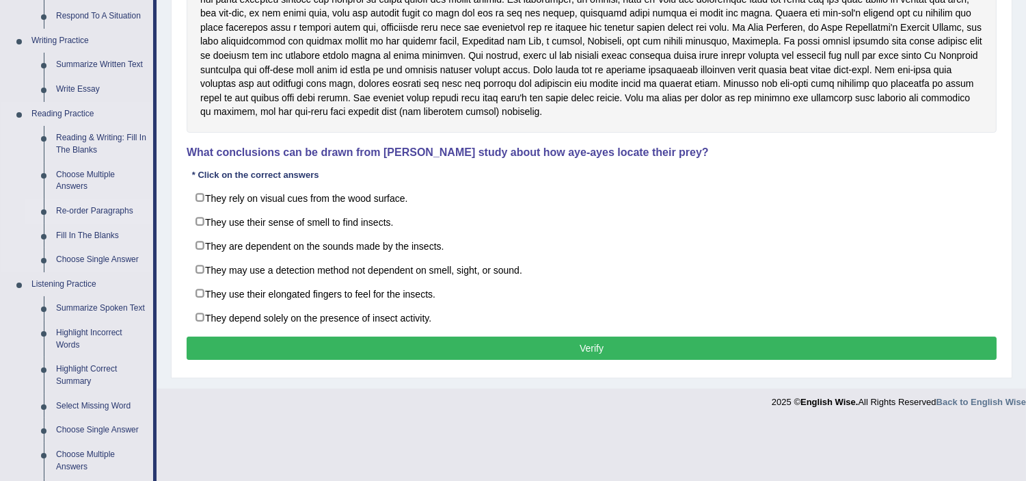
click at [101, 213] on link "Re-order Paragraphs" at bounding box center [101, 211] width 103 height 25
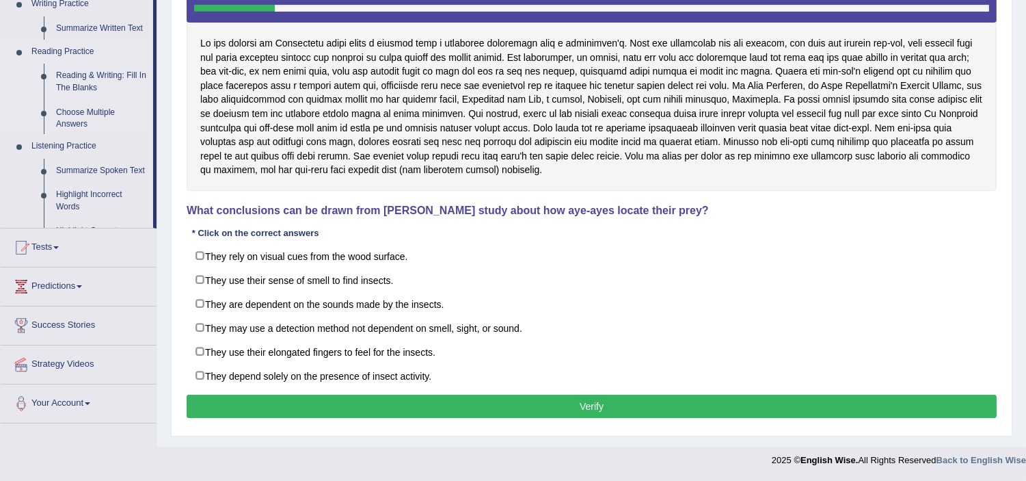
scroll to position [271, 0]
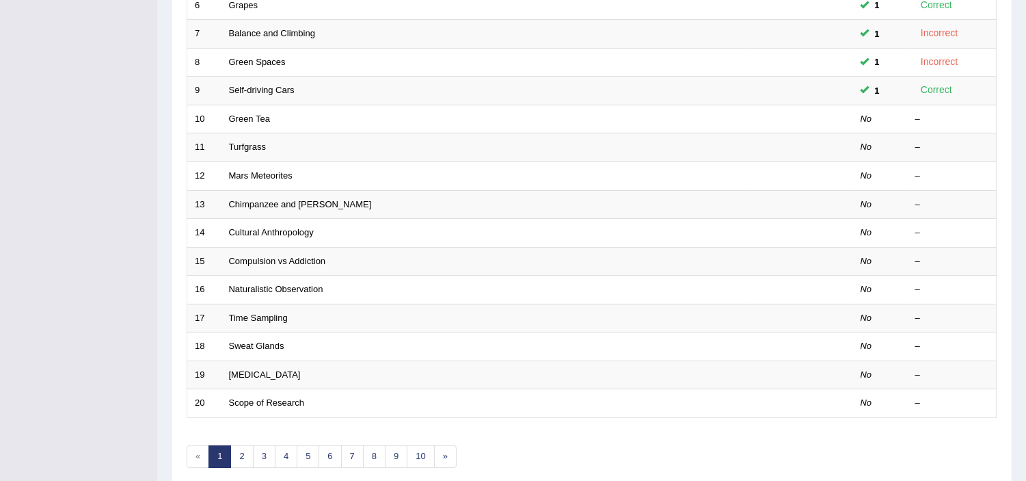
scroll to position [384, 0]
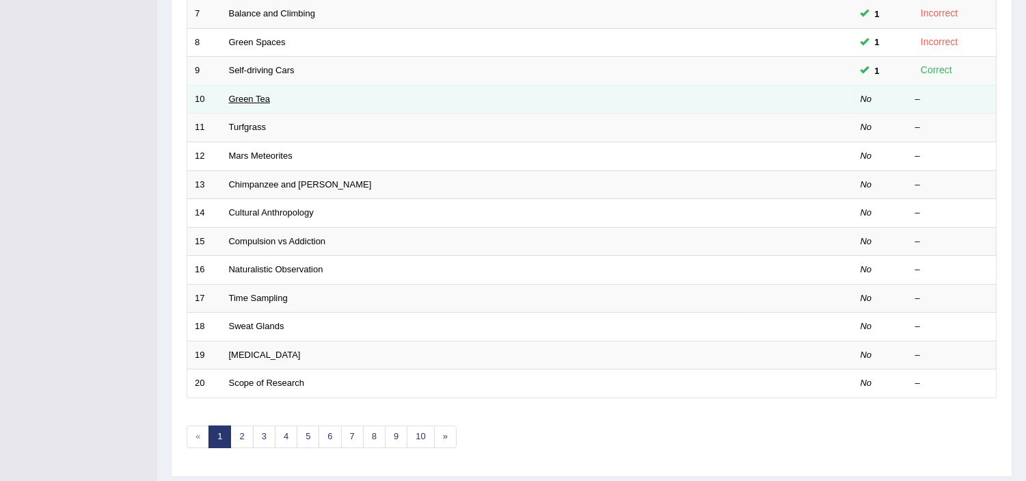
click at [268, 96] on link "Green Tea" at bounding box center [249, 99] width 41 height 10
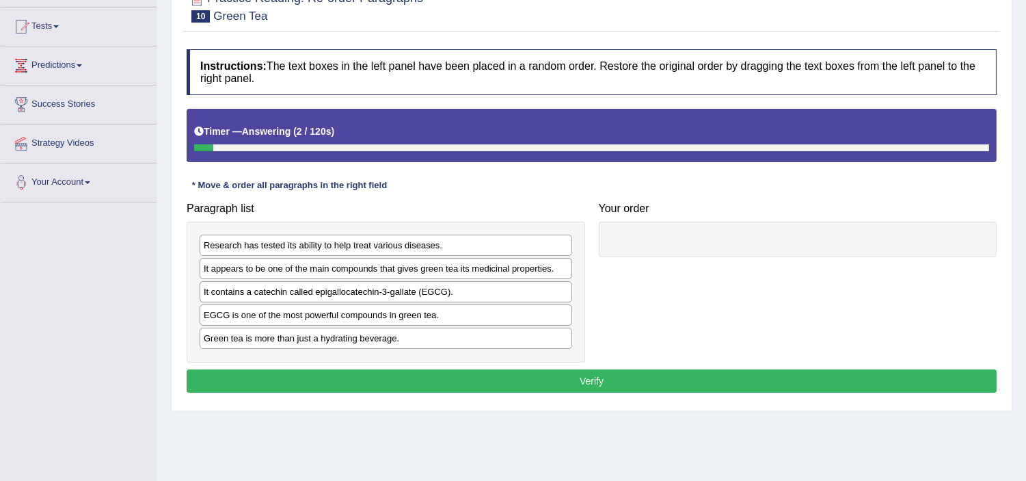
scroll to position [152, 0]
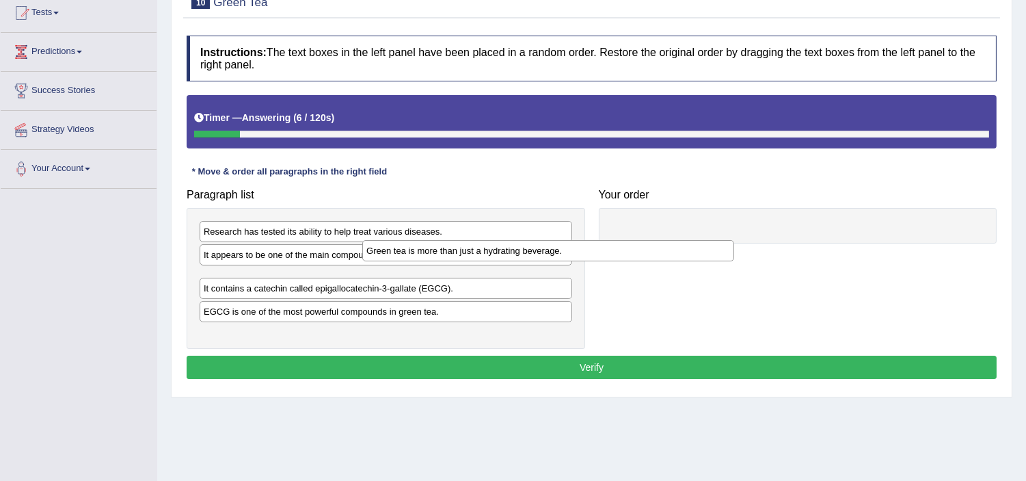
drag, startPoint x: 421, startPoint y: 325, endPoint x: 617, endPoint y: 233, distance: 215.9
click at [617, 240] on div "Green tea is more than just a hydrating beverage." at bounding box center [548, 250] width 372 height 21
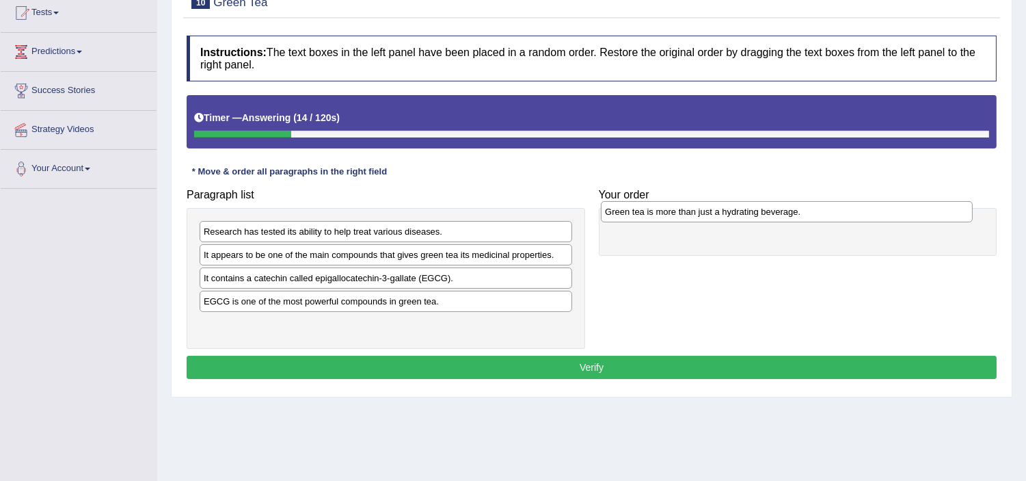
drag, startPoint x: 331, startPoint y: 283, endPoint x: 732, endPoint y: 217, distance: 406.8
click at [732, 217] on div "Green tea is more than just a hydrating beverage." at bounding box center [787, 211] width 372 height 21
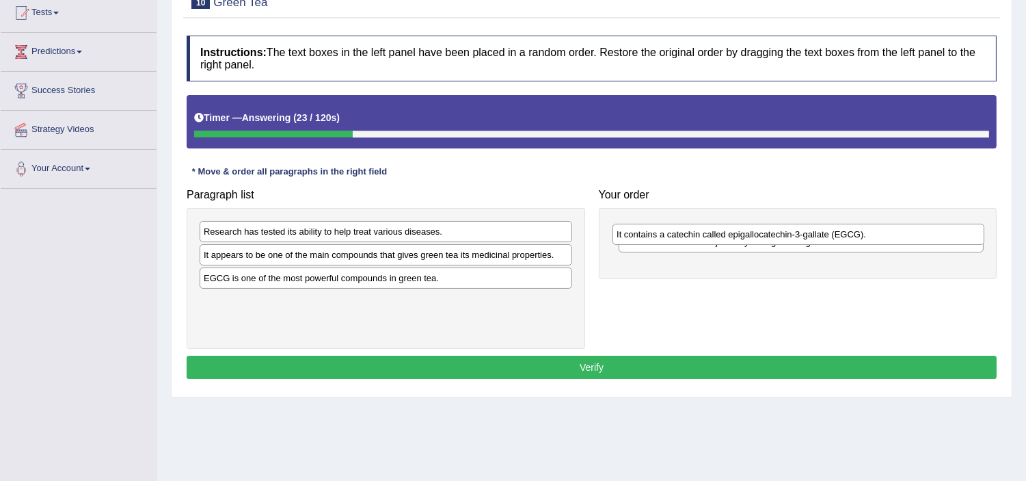
drag, startPoint x: 326, startPoint y: 278, endPoint x: 745, endPoint y: 243, distance: 420.5
click at [745, 243] on div "It contains a catechin called epigallocatechin-3-gallate (EGCG)." at bounding box center [799, 234] width 372 height 21
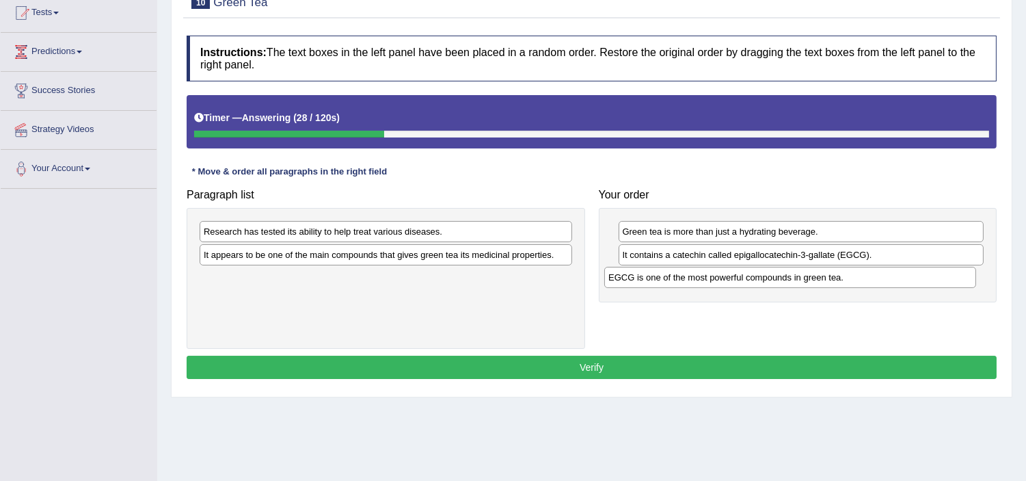
drag, startPoint x: 366, startPoint y: 278, endPoint x: 770, endPoint y: 278, distance: 404.7
click at [770, 278] on div "EGCG is one of the most powerful compounds in green tea." at bounding box center [790, 277] width 372 height 21
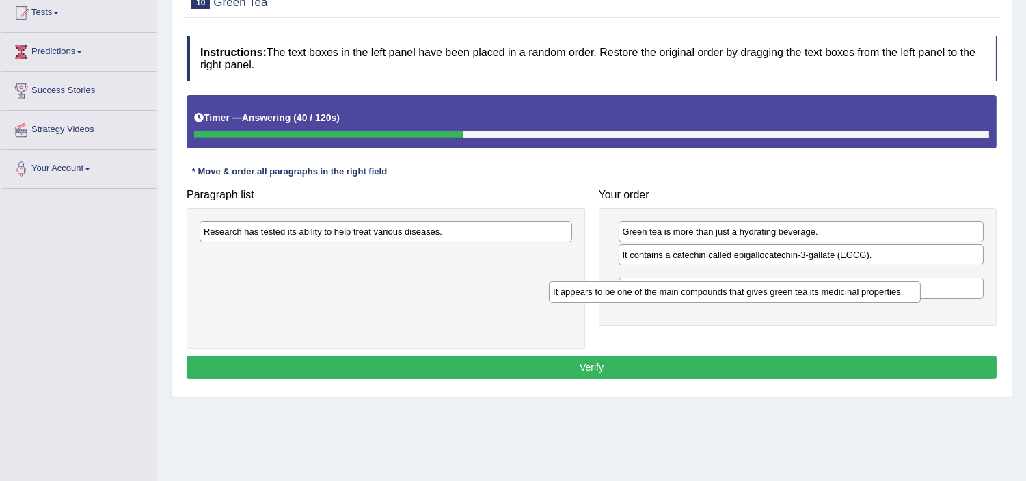
drag, startPoint x: 390, startPoint y: 250, endPoint x: 742, endPoint y: 289, distance: 353.5
click at [742, 289] on div "It appears to be one of the main compounds that gives green tea its medicinal p…" at bounding box center [735, 291] width 372 height 21
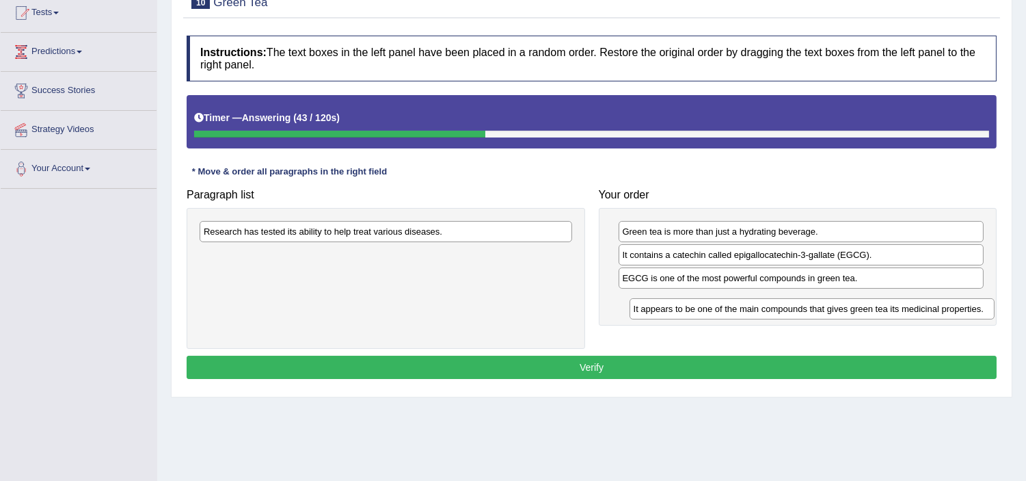
drag, startPoint x: 684, startPoint y: 280, endPoint x: 695, endPoint y: 310, distance: 32.0
click at [695, 310] on div "It appears to be one of the main compounds that gives green tea its medicinal p…" at bounding box center [812, 308] width 365 height 21
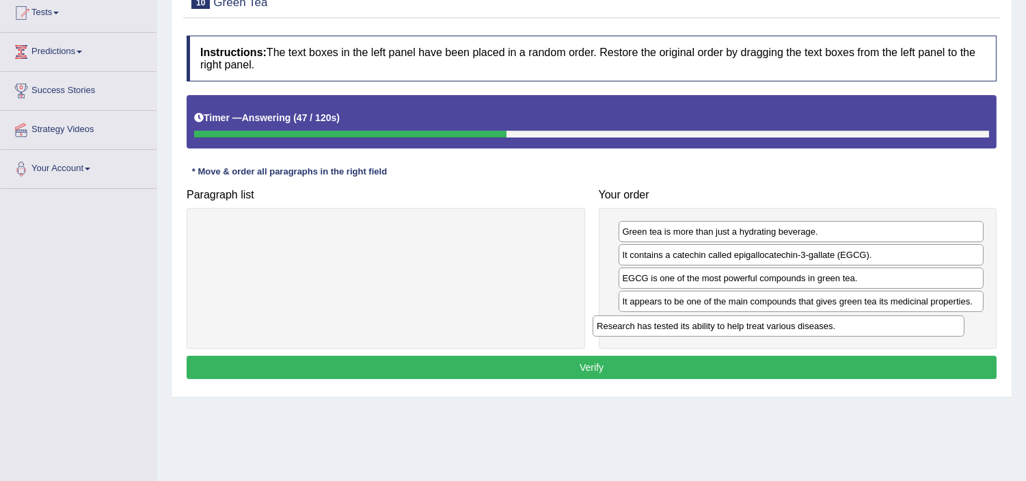
drag, startPoint x: 336, startPoint y: 232, endPoint x: 729, endPoint y: 326, distance: 404.1
click at [729, 326] on div "Research has tested its ability to help treat various diseases." at bounding box center [779, 325] width 372 height 21
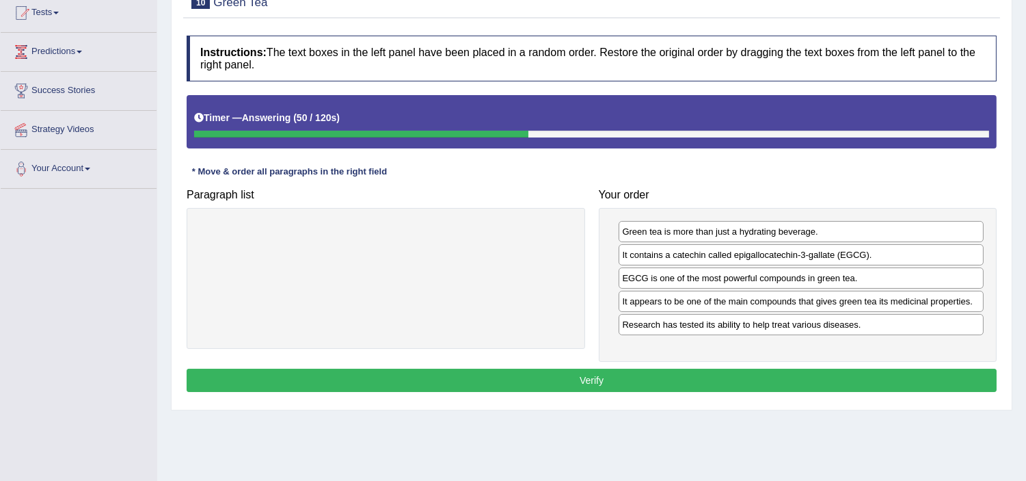
click at [621, 376] on button "Verify" at bounding box center [592, 379] width 810 height 23
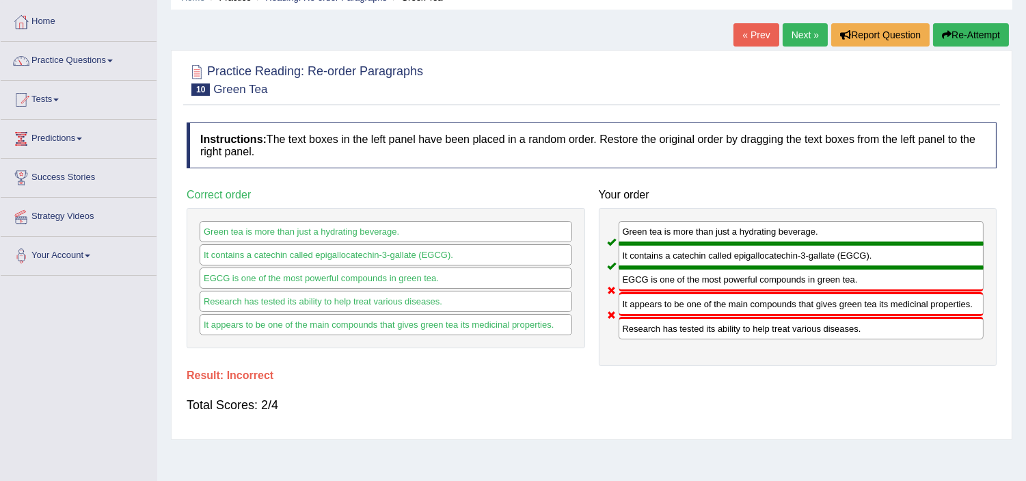
scroll to position [60, 0]
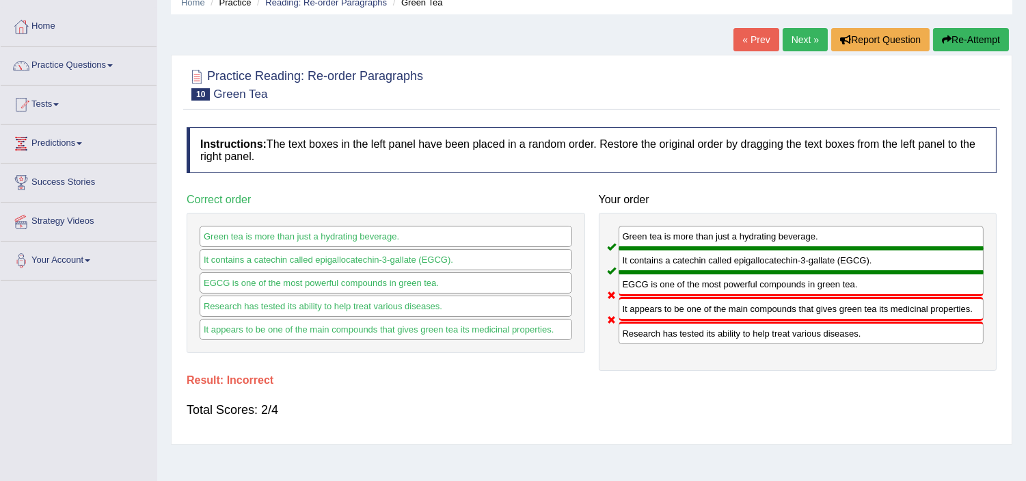
click at [804, 32] on link "Next »" at bounding box center [805, 39] width 45 height 23
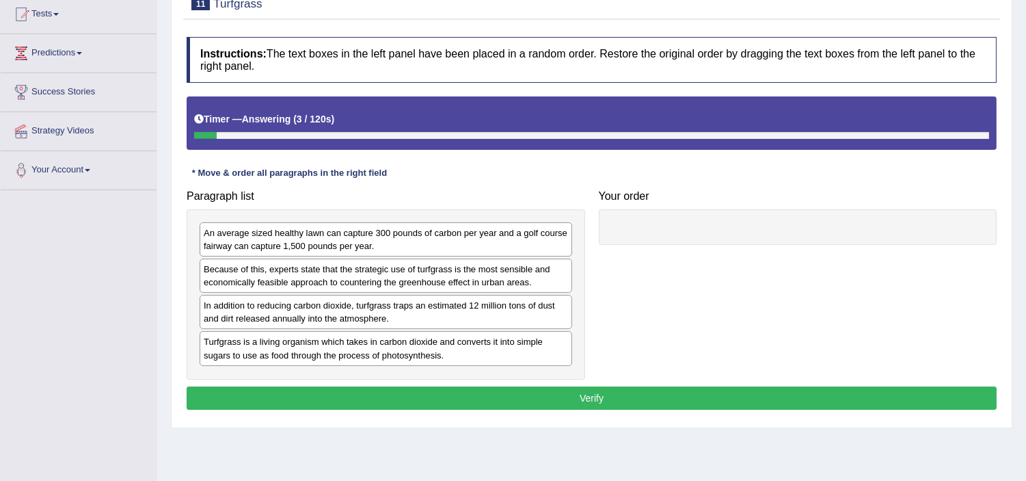
scroll to position [152, 0]
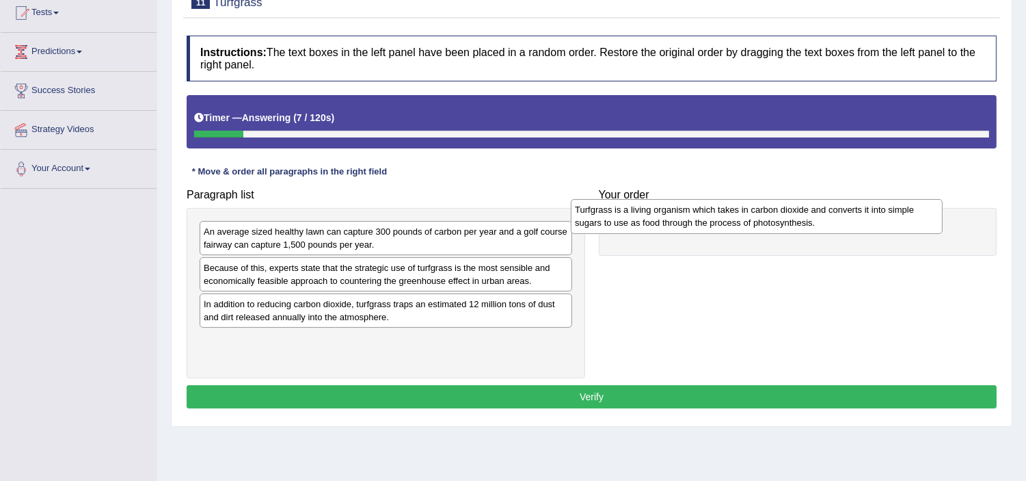
drag, startPoint x: 338, startPoint y: 363, endPoint x: 710, endPoint y: 231, distance: 394.0
click at [710, 231] on div "Turfgrass is a living organism which takes in carbon dioxide and converts it in…" at bounding box center [757, 216] width 372 height 34
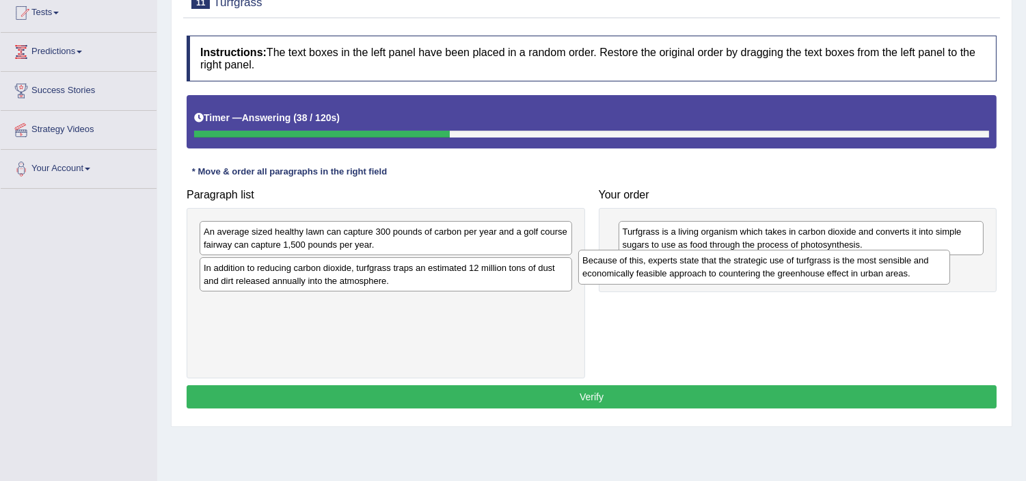
drag, startPoint x: 438, startPoint y: 278, endPoint x: 817, endPoint y: 272, distance: 378.8
click at [817, 272] on div "Because of this, experts state that the strategic use of turfgrass is the most …" at bounding box center [764, 267] width 372 height 34
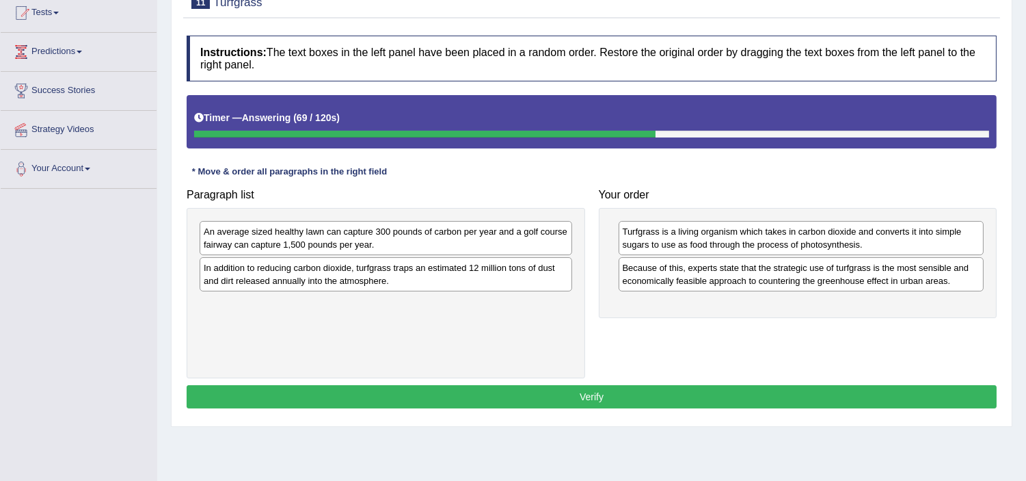
click at [377, 278] on div "In addition to reducing carbon dioxide, turfgrass traps an estimated 12 million…" at bounding box center [386, 274] width 373 height 34
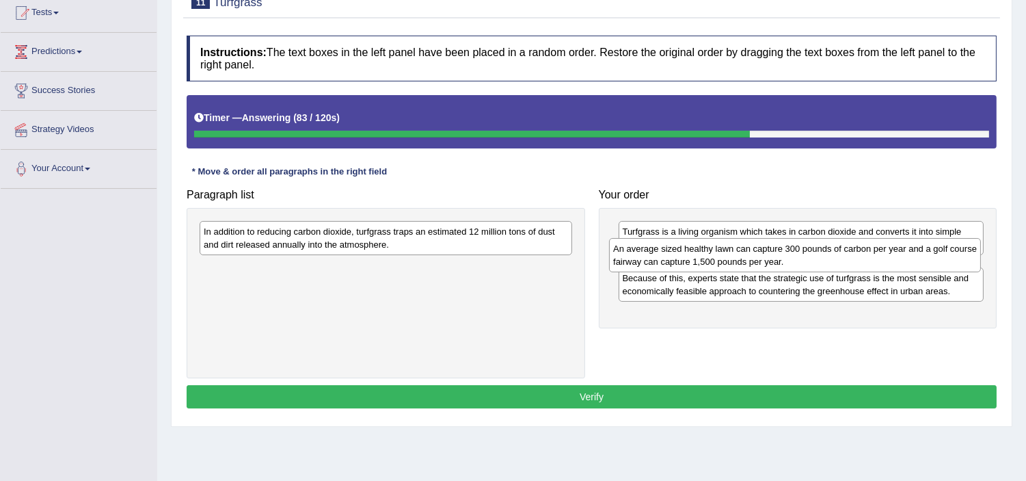
drag, startPoint x: 356, startPoint y: 242, endPoint x: 766, endPoint y: 258, distance: 409.8
click at [766, 258] on div "An average sized healthy lawn can capture 300 pounds of carbon per year and a g…" at bounding box center [795, 255] width 372 height 34
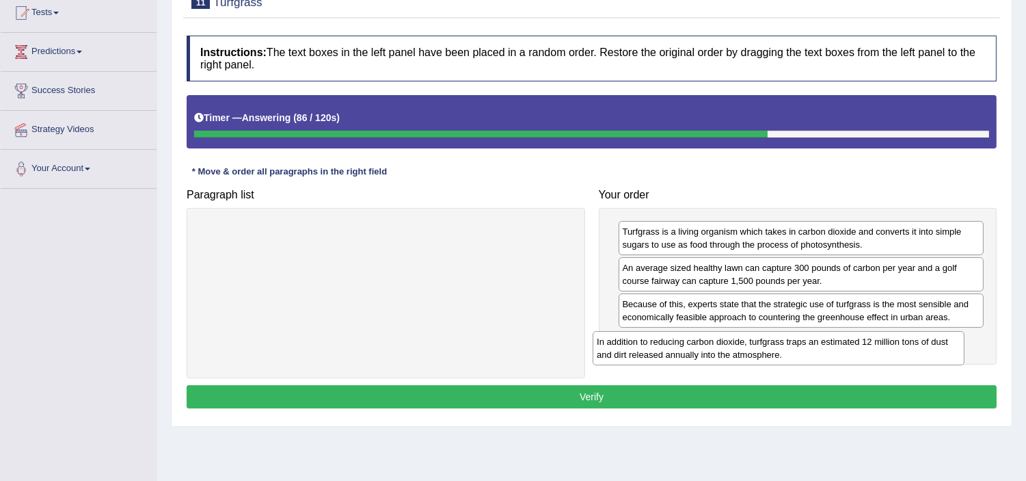
drag, startPoint x: 434, startPoint y: 231, endPoint x: 827, endPoint y: 342, distance: 408.4
click at [827, 342] on div "In addition to reducing carbon dioxide, turfgrass traps an estimated 12 million…" at bounding box center [779, 348] width 372 height 34
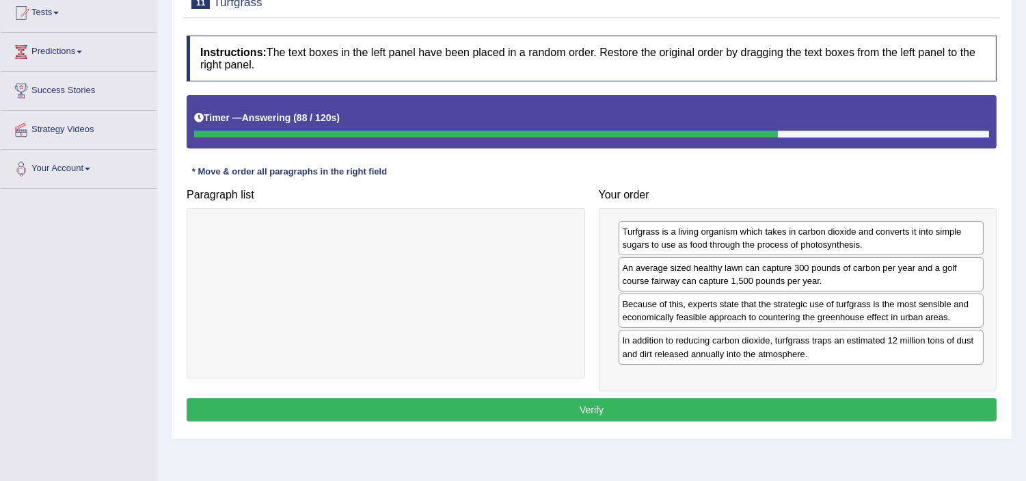
click at [688, 412] on button "Verify" at bounding box center [592, 409] width 810 height 23
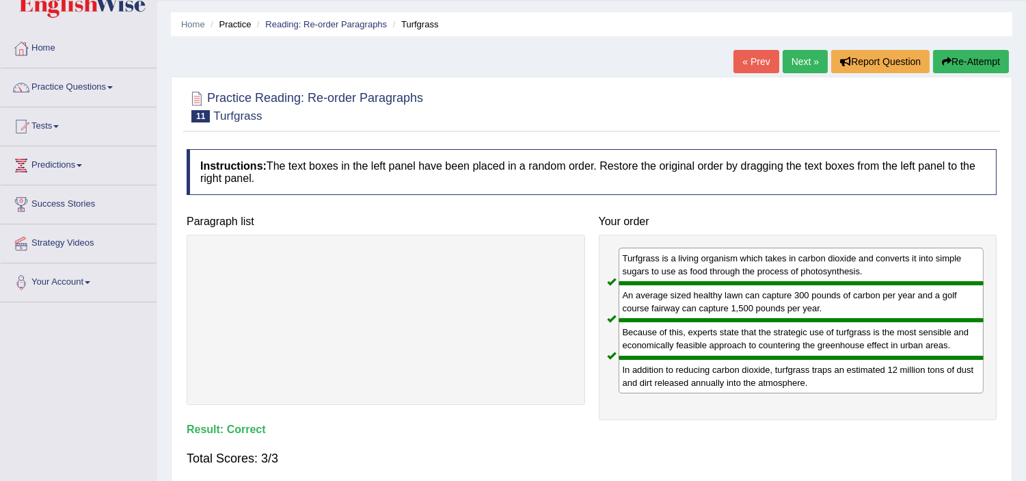
scroll to position [30, 0]
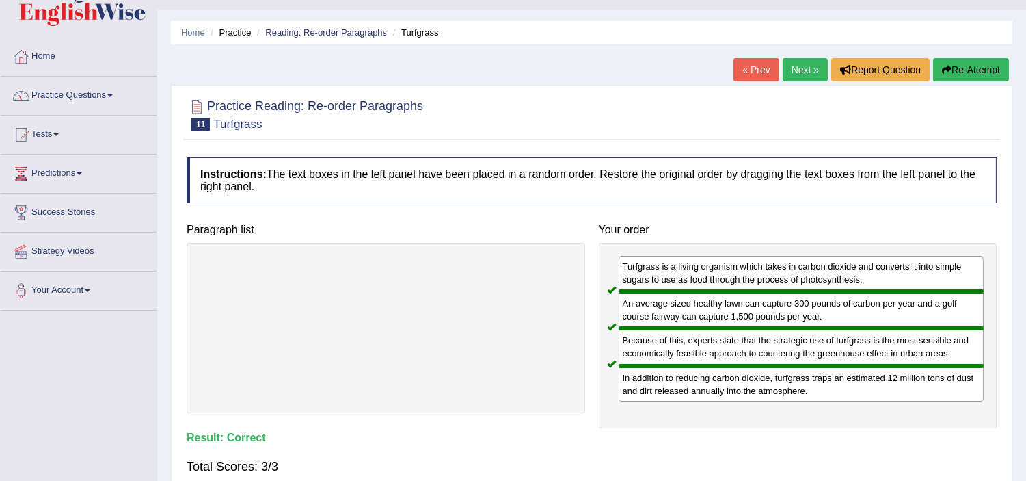
click at [796, 71] on link "Next »" at bounding box center [805, 69] width 45 height 23
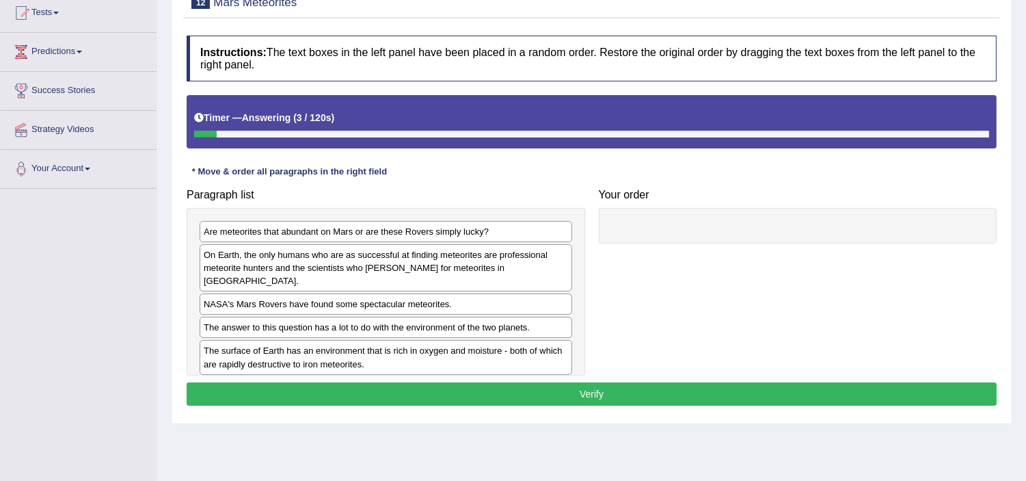
scroll to position [182, 0]
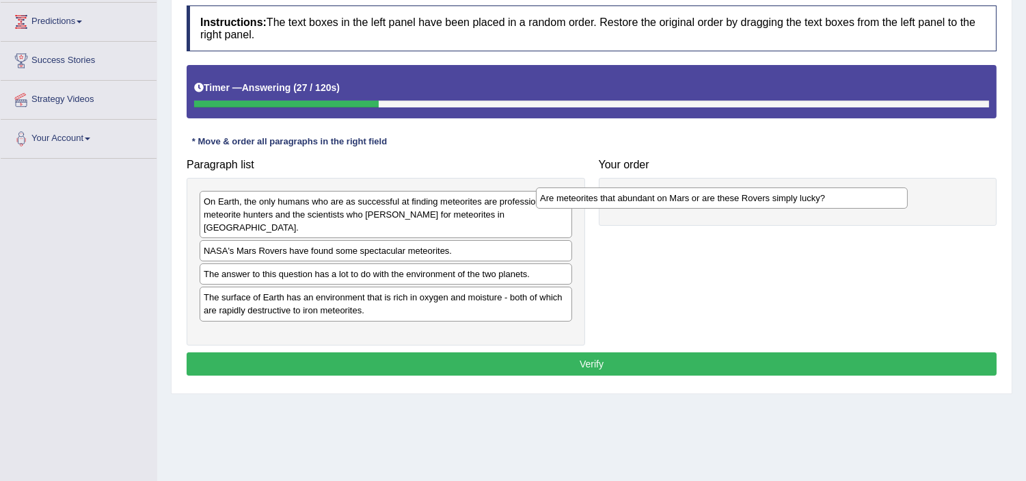
drag, startPoint x: 394, startPoint y: 201, endPoint x: 740, endPoint y: 201, distance: 345.9
click at [740, 201] on div "Are meteorites that abundant on Mars or are these Rovers simply lucky?" at bounding box center [722, 197] width 372 height 21
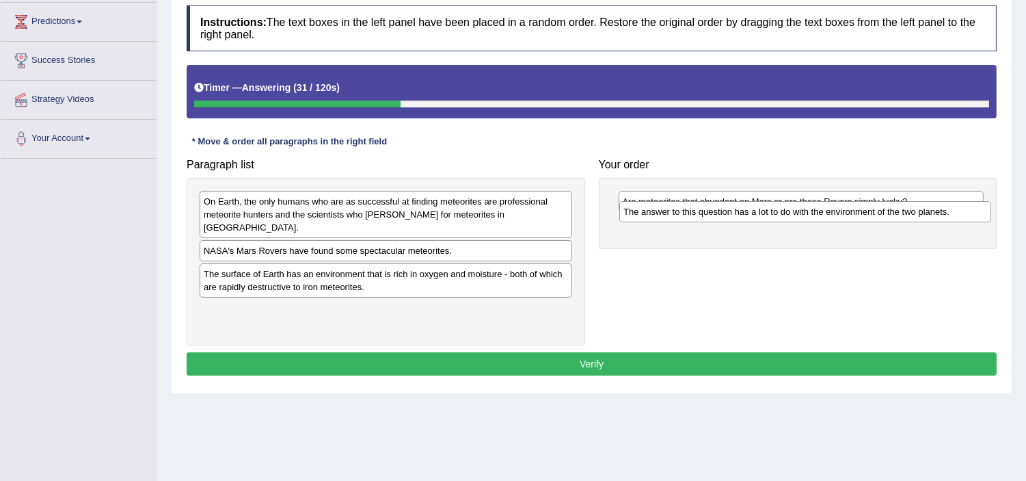
drag, startPoint x: 383, startPoint y: 267, endPoint x: 803, endPoint y: 217, distance: 422.8
click at [803, 217] on div "The answer to this question has a lot to do with the environment of the two pla…" at bounding box center [805, 211] width 372 height 21
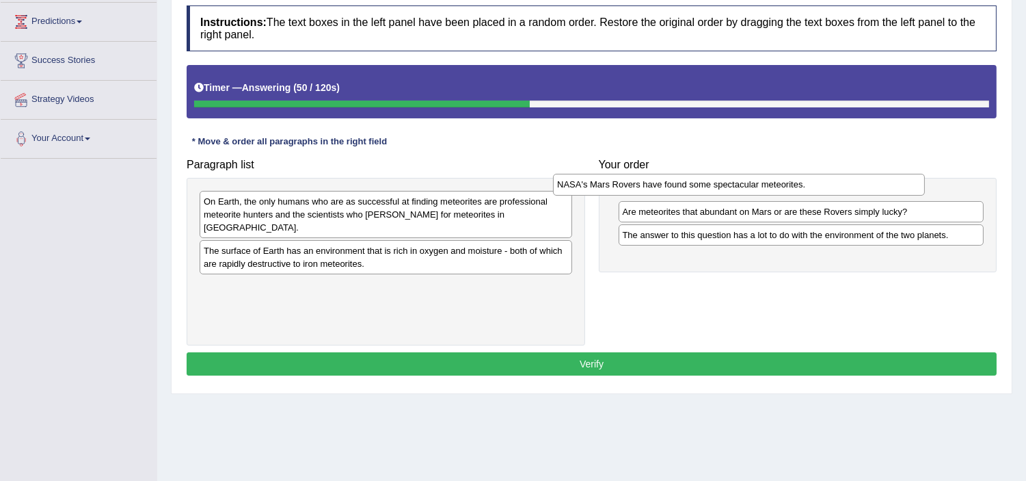
drag, startPoint x: 328, startPoint y: 241, endPoint x: 682, endPoint y: 187, distance: 357.6
click at [682, 187] on div "NASA's Mars Rovers have found some spectacular meteorites." at bounding box center [739, 184] width 372 height 21
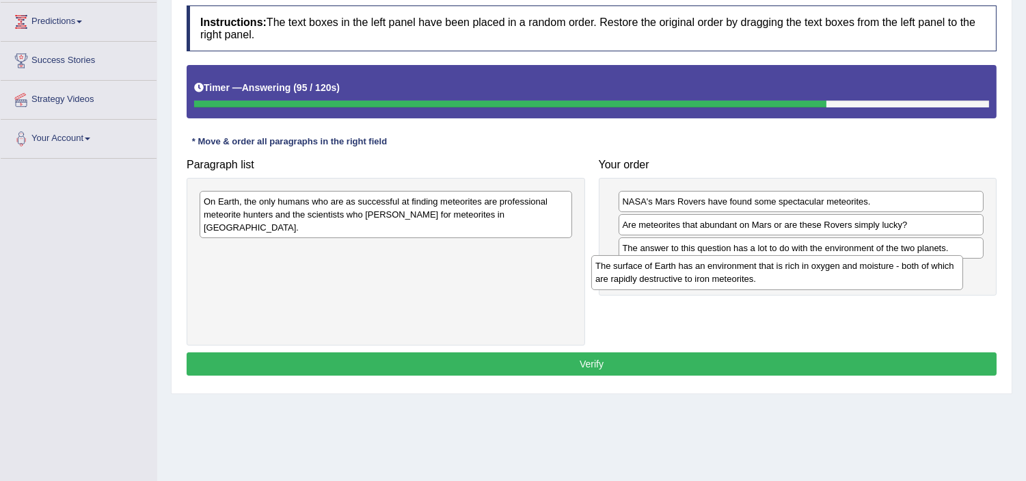
drag, startPoint x: 360, startPoint y: 254, endPoint x: 752, endPoint y: 282, distance: 392.7
click at [752, 282] on div "The surface of Earth has an environment that is rich in oxygen and moisture - b…" at bounding box center [777, 272] width 372 height 34
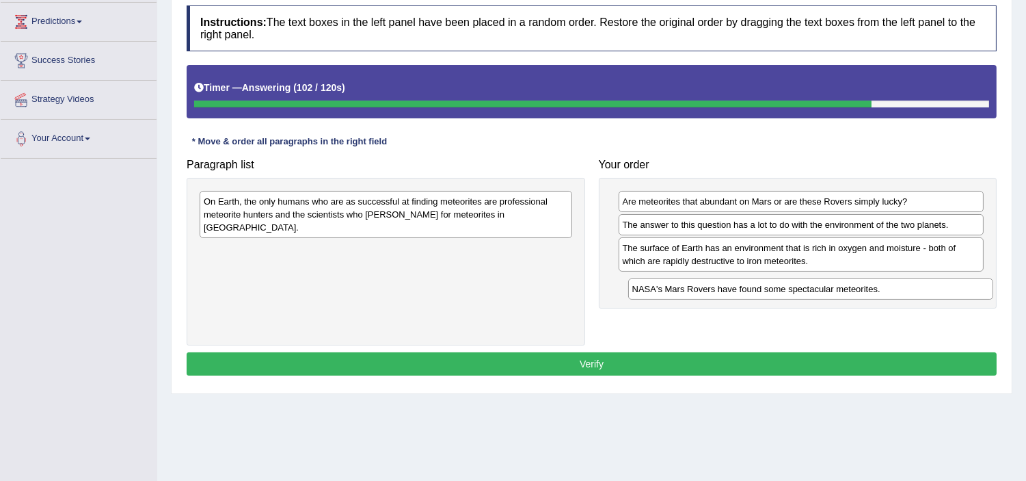
drag, startPoint x: 679, startPoint y: 202, endPoint x: 680, endPoint y: 275, distance: 72.5
click at [680, 278] on div "NASA's Mars Rovers have found some spectacular meteorites." at bounding box center [810, 288] width 365 height 21
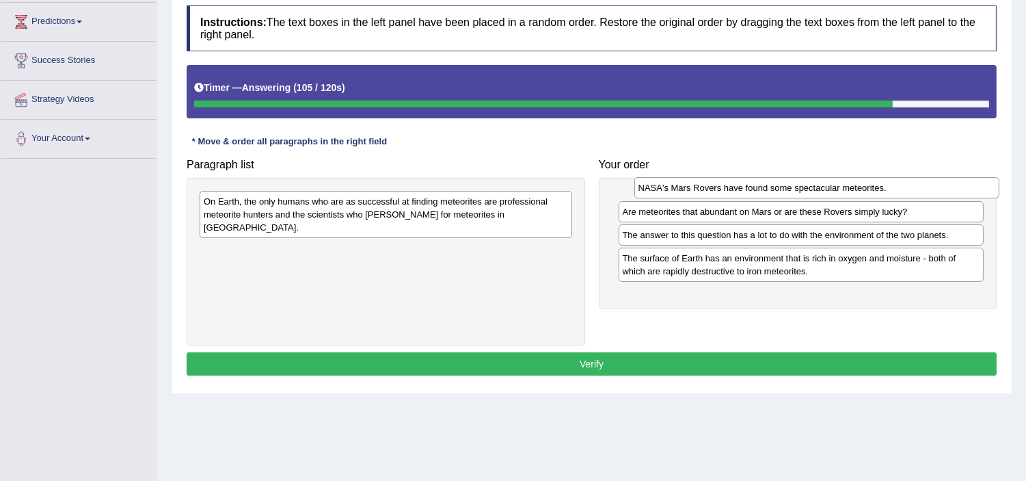
drag, startPoint x: 693, startPoint y: 288, endPoint x: 706, endPoint y: 190, distance: 98.6
click at [706, 190] on div "NASA's Mars Rovers have found some spectacular meteorites." at bounding box center [816, 187] width 365 height 21
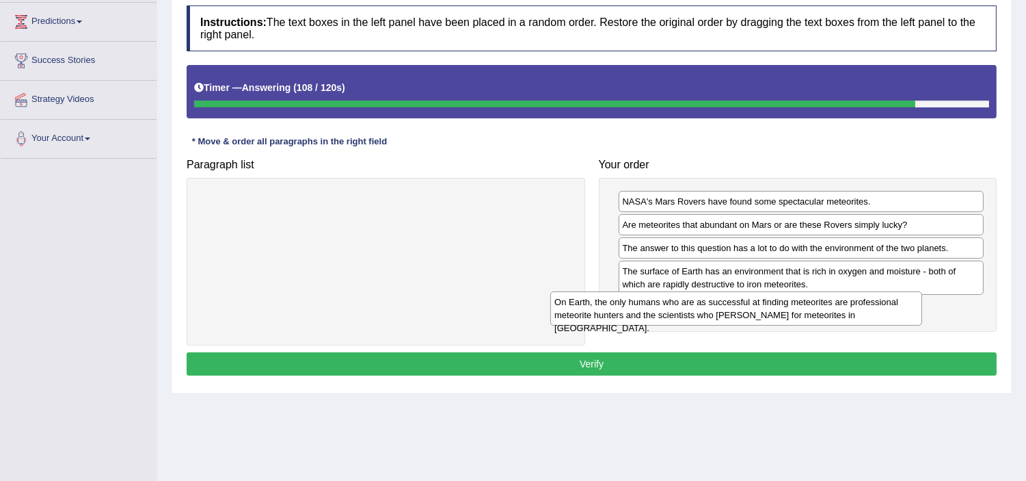
drag, startPoint x: 381, startPoint y: 212, endPoint x: 762, endPoint y: 313, distance: 394.0
click at [762, 313] on div "On Earth, the only humans who are as successful at finding meteorites are profe…" at bounding box center [736, 308] width 372 height 34
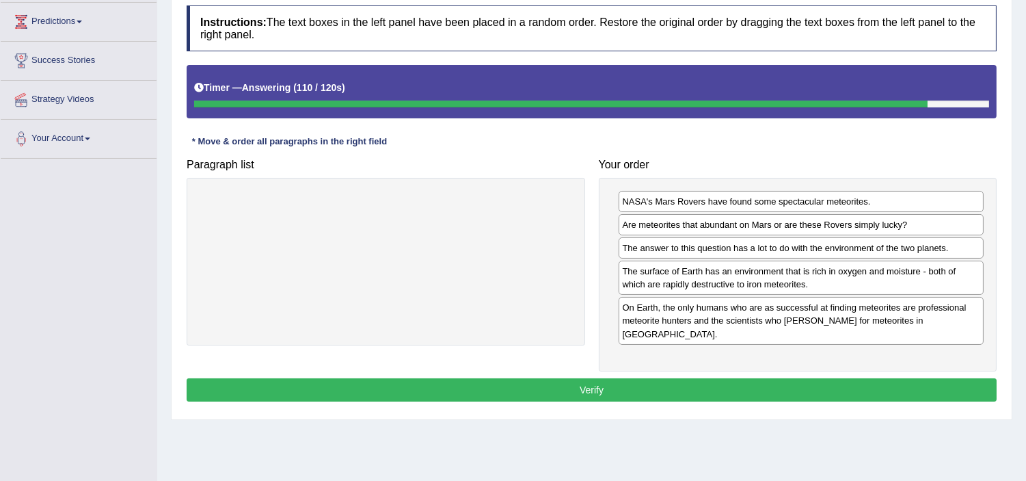
click at [610, 378] on button "Verify" at bounding box center [592, 389] width 810 height 23
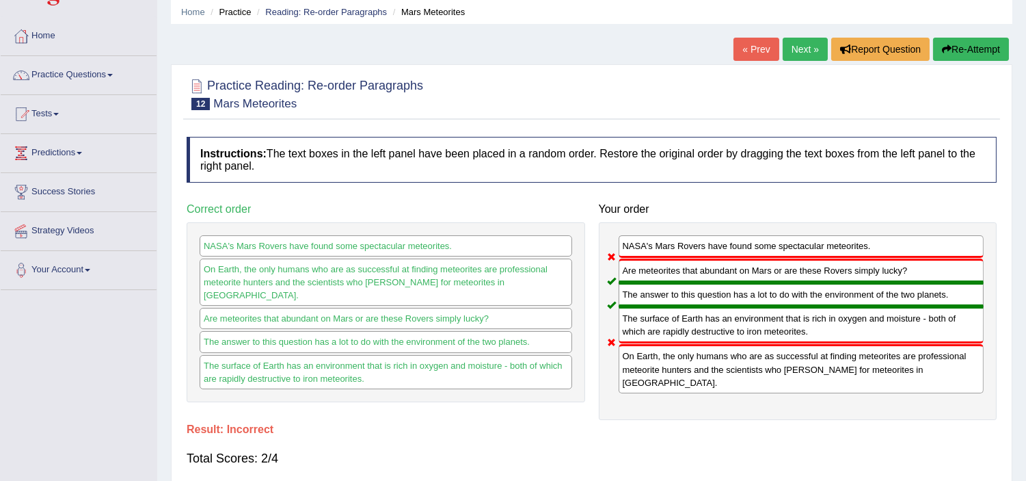
scroll to position [0, 0]
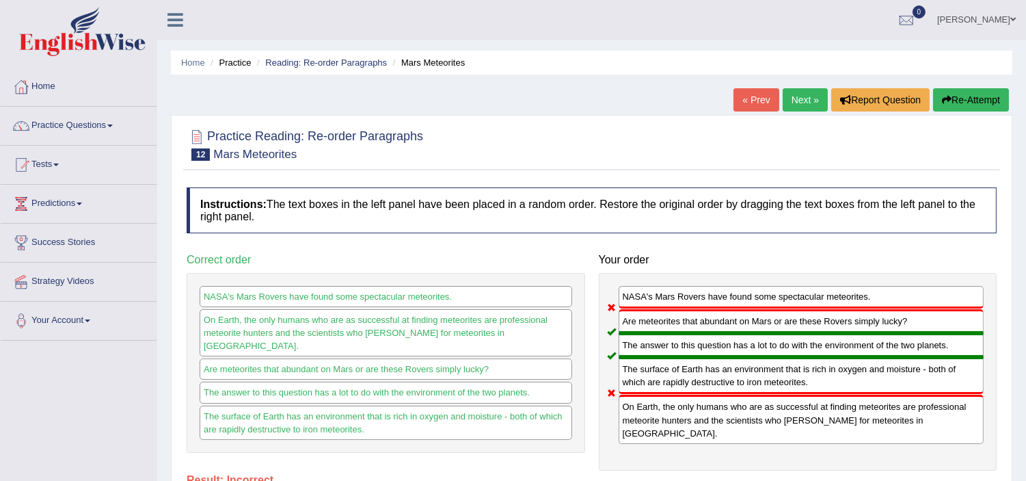
click at [800, 103] on link "Next »" at bounding box center [805, 99] width 45 height 23
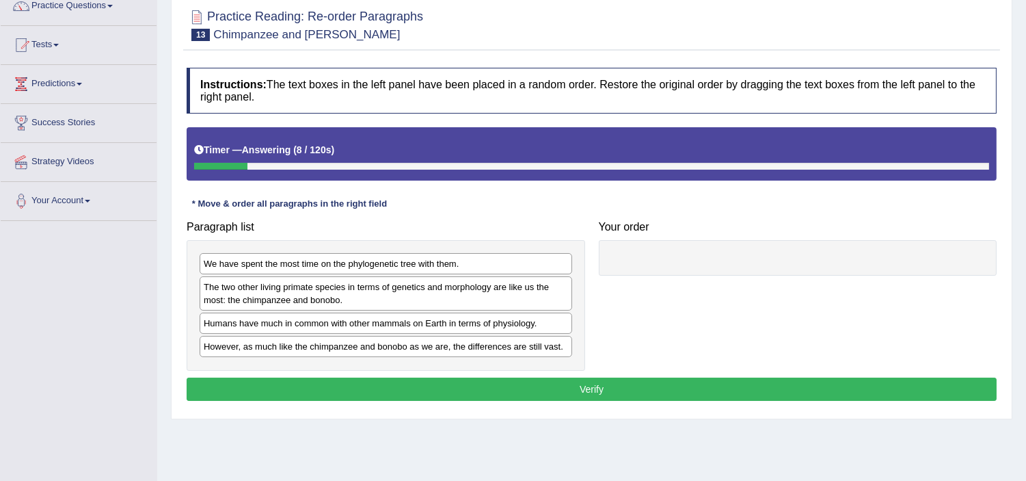
scroll to position [91, 0]
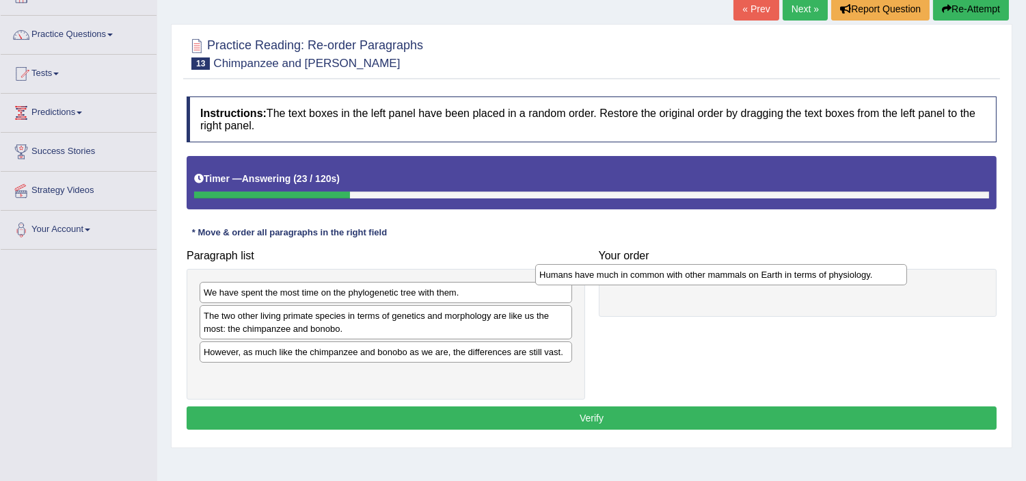
drag, startPoint x: 404, startPoint y: 349, endPoint x: 740, endPoint y: 271, distance: 345.4
click at [740, 271] on div "Humans have much in common with other mammals on Earth in terms of physiology." at bounding box center [721, 274] width 372 height 21
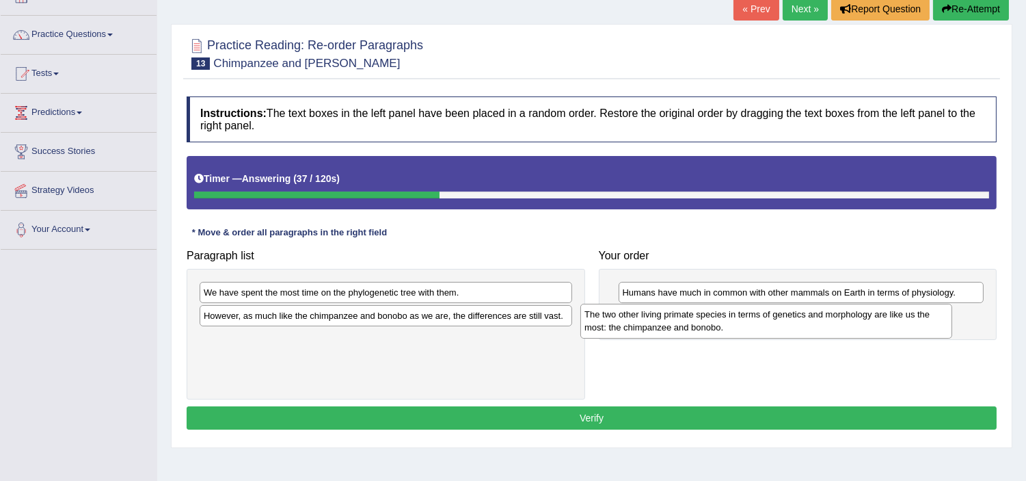
drag, startPoint x: 409, startPoint y: 334, endPoint x: 796, endPoint y: 332, distance: 387.0
click at [796, 332] on div "The two other living primate species in terms of genetics and morphology are li…" at bounding box center [766, 321] width 372 height 34
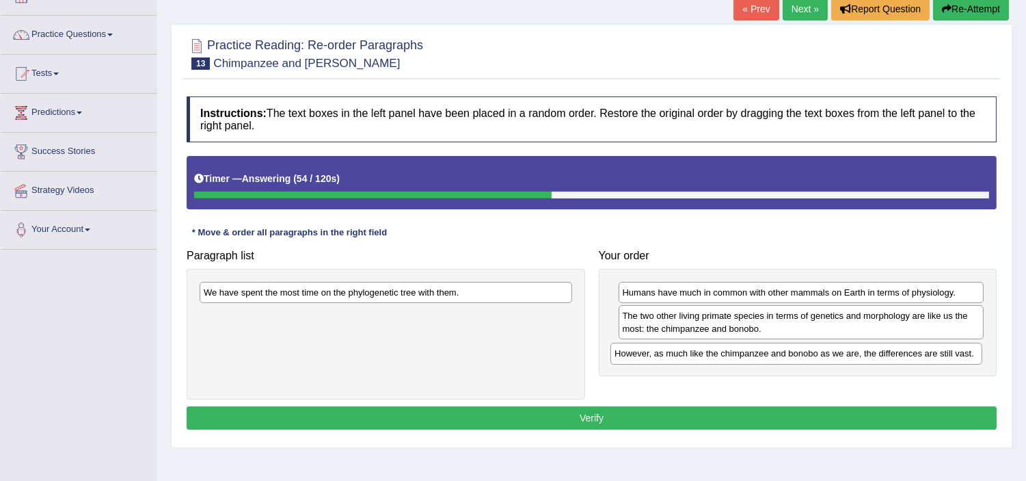
drag, startPoint x: 317, startPoint y: 317, endPoint x: 727, endPoint y: 353, distance: 412.5
click at [727, 353] on div "However, as much like the chimpanzee and bonobo as we are, the differences are …" at bounding box center [797, 353] width 372 height 21
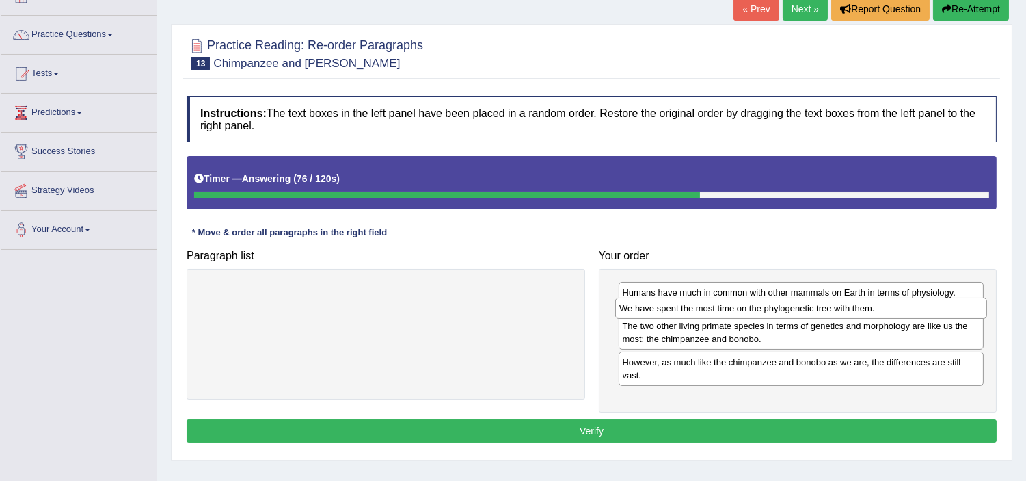
drag, startPoint x: 485, startPoint y: 297, endPoint x: 900, endPoint y: 312, distance: 415.3
click at [900, 312] on div "We have spent the most time on the phylogenetic tree with them." at bounding box center [801, 307] width 372 height 21
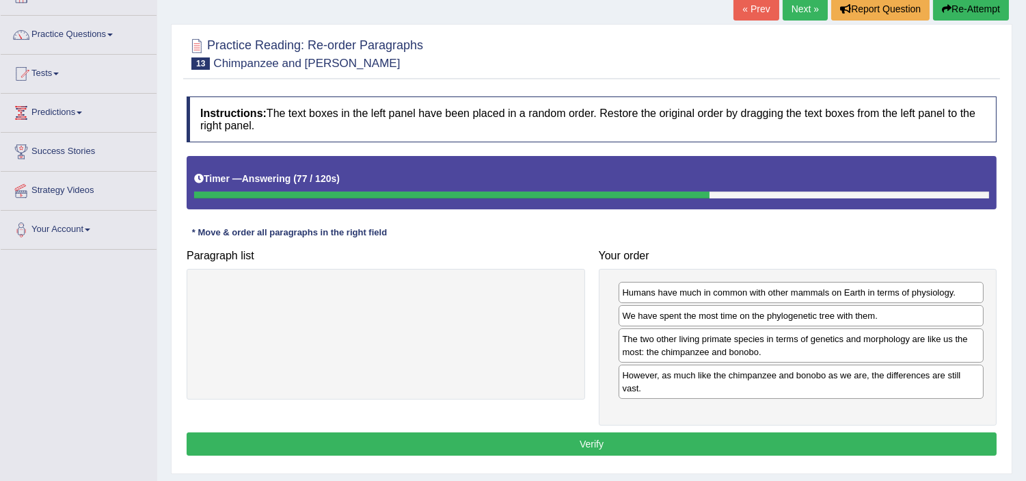
click at [619, 448] on button "Verify" at bounding box center [592, 443] width 810 height 23
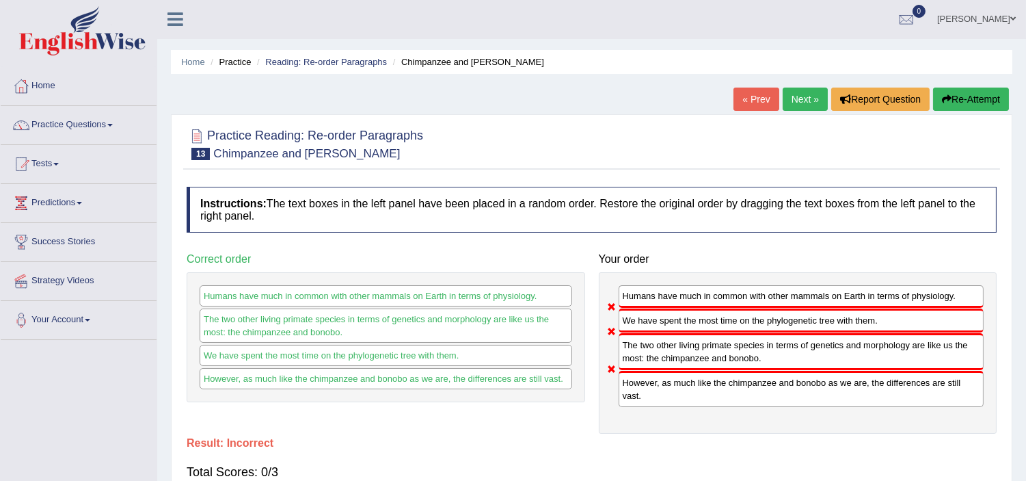
scroll to position [0, 0]
click at [792, 98] on link "Next »" at bounding box center [805, 99] width 45 height 23
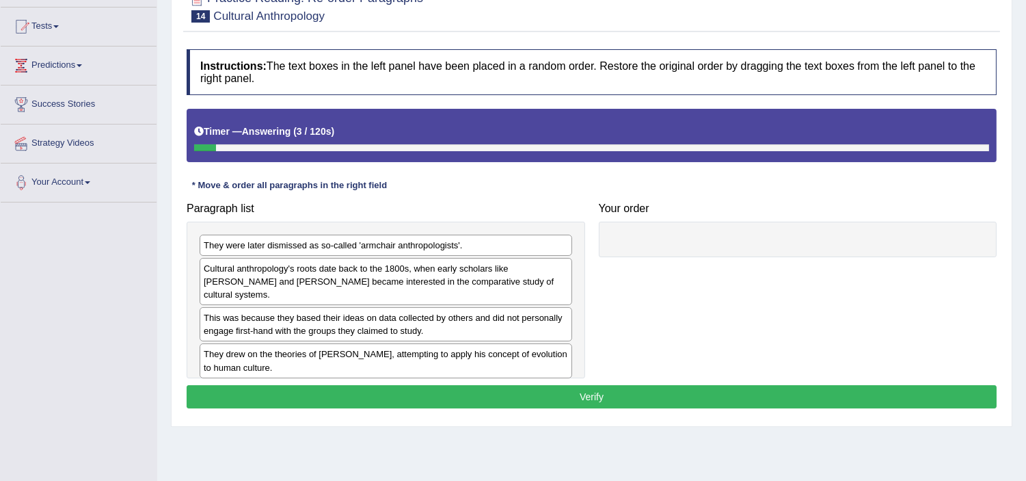
scroll to position [152, 0]
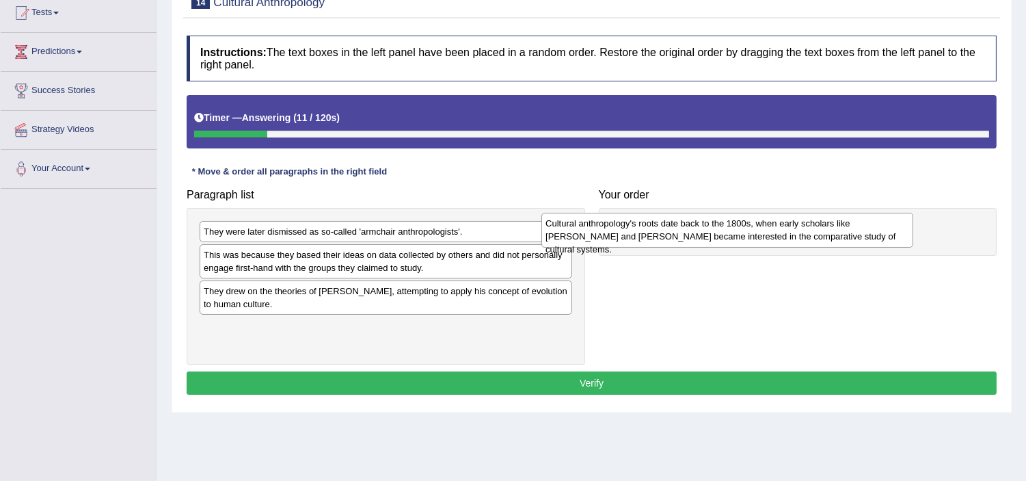
drag, startPoint x: 401, startPoint y: 265, endPoint x: 743, endPoint y: 235, distance: 343.2
click at [743, 235] on div "Cultural anthropology's roots date back to the 1800s, when early scholars like …" at bounding box center [727, 230] width 372 height 34
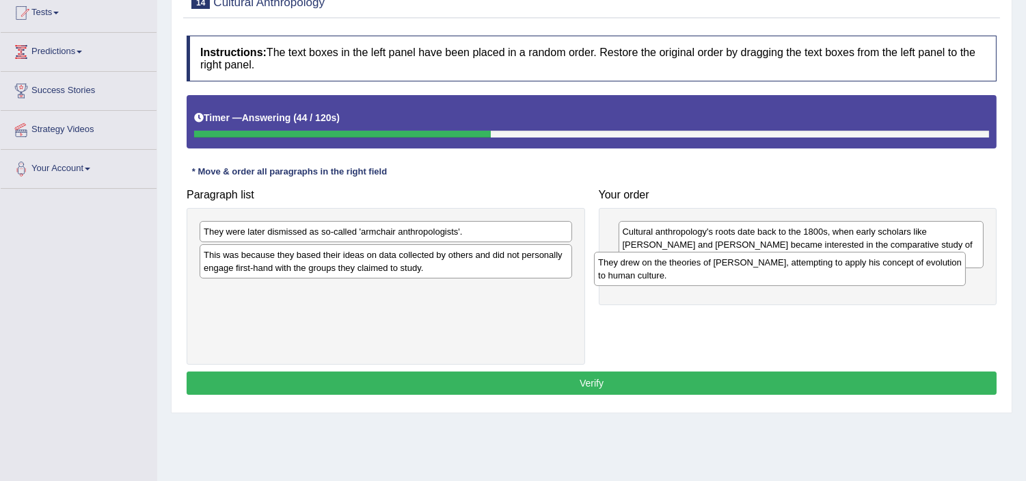
drag, startPoint x: 397, startPoint y: 304, endPoint x: 792, endPoint y: 275, distance: 395.6
click at [792, 275] on div "They drew on the theories of [PERSON_NAME], attempting to apply his concept of …" at bounding box center [780, 269] width 372 height 34
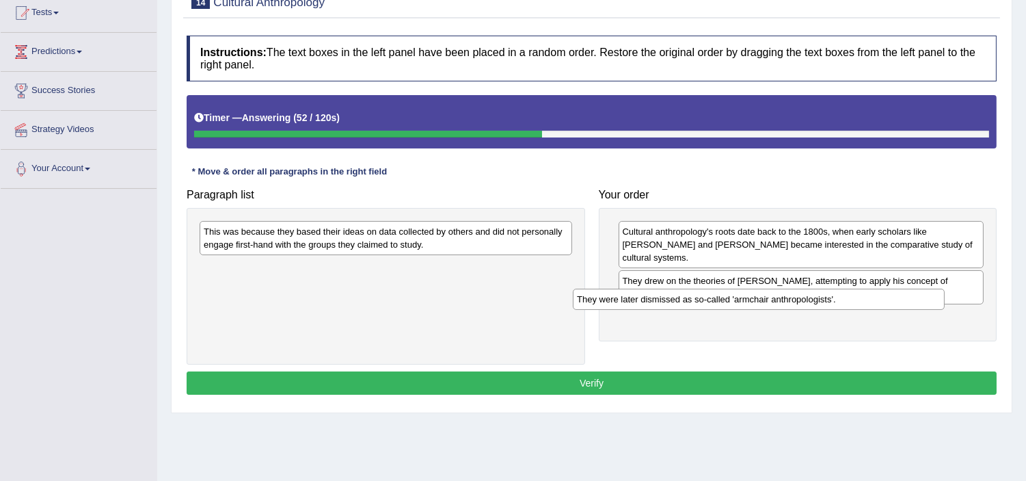
drag, startPoint x: 398, startPoint y: 229, endPoint x: 771, endPoint y: 297, distance: 379.4
click at [771, 297] on div "They were later dismissed as so-called 'armchair anthropologists'." at bounding box center [759, 299] width 372 height 21
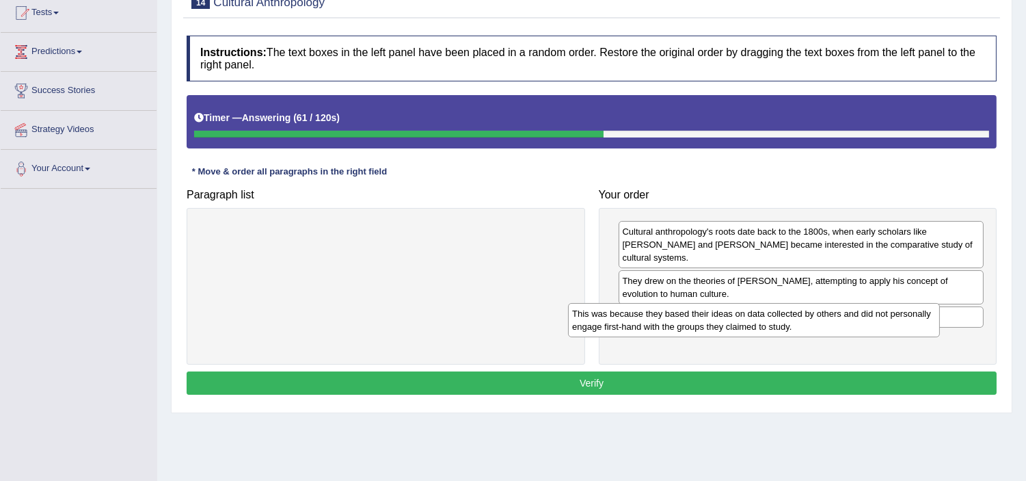
drag, startPoint x: 457, startPoint y: 244, endPoint x: 828, endPoint y: 325, distance: 379.9
click at [828, 325] on div "This was because they based their ideas on data collected by others and did not…" at bounding box center [754, 320] width 372 height 34
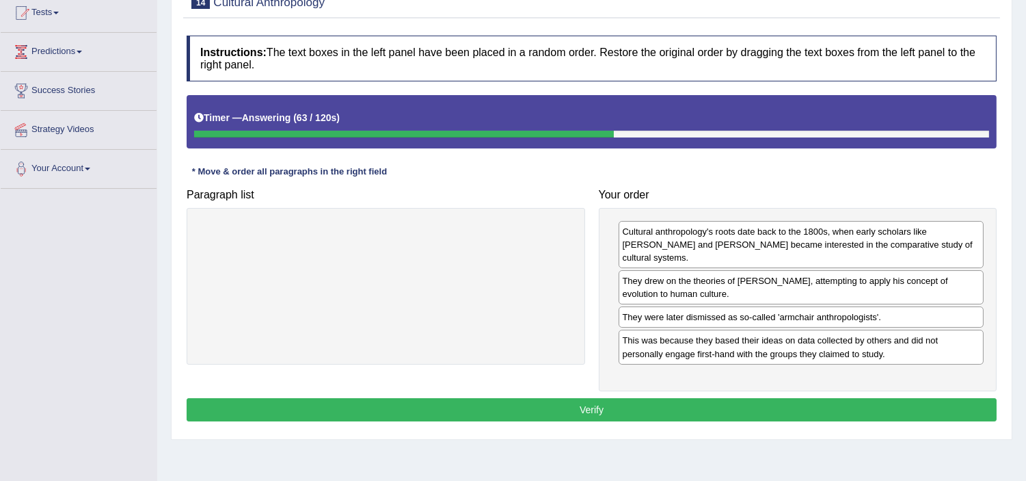
click at [684, 398] on button "Verify" at bounding box center [592, 409] width 810 height 23
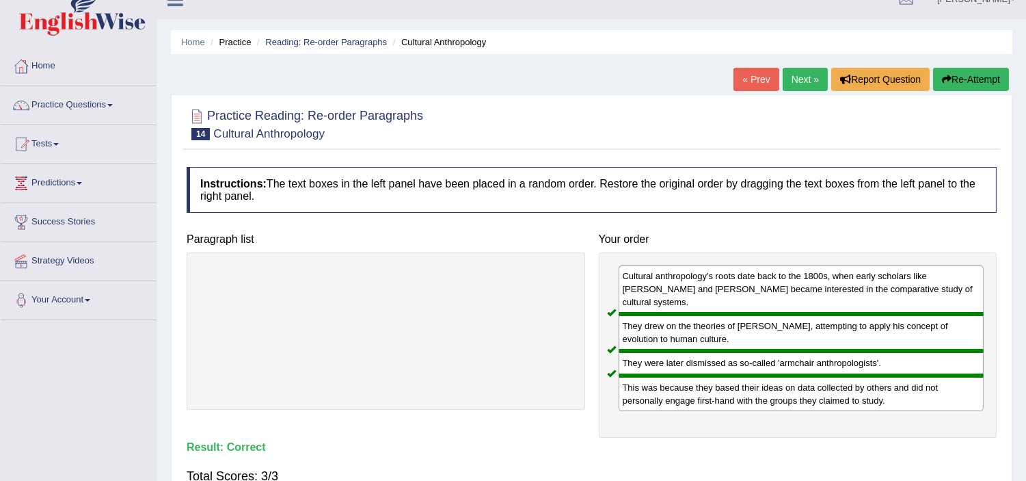
scroll to position [0, 0]
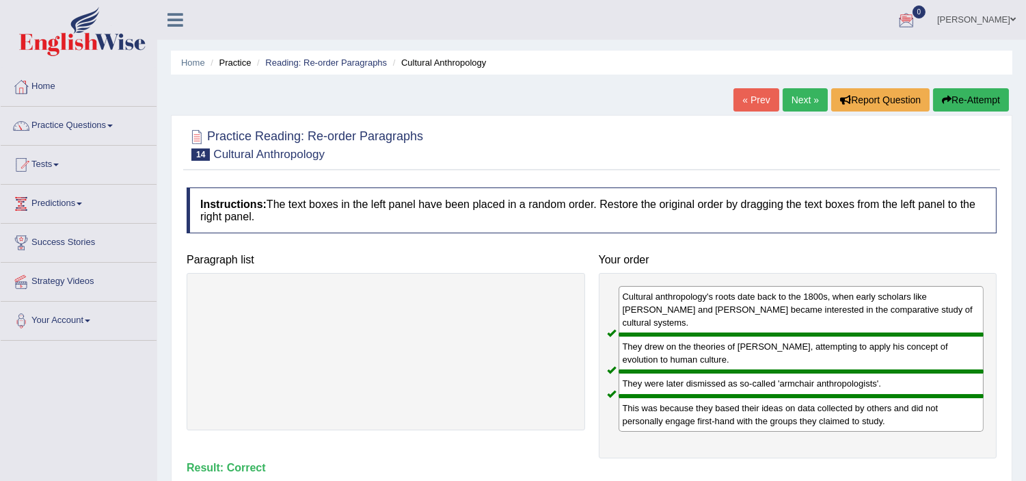
click at [797, 96] on link "Next »" at bounding box center [805, 99] width 45 height 23
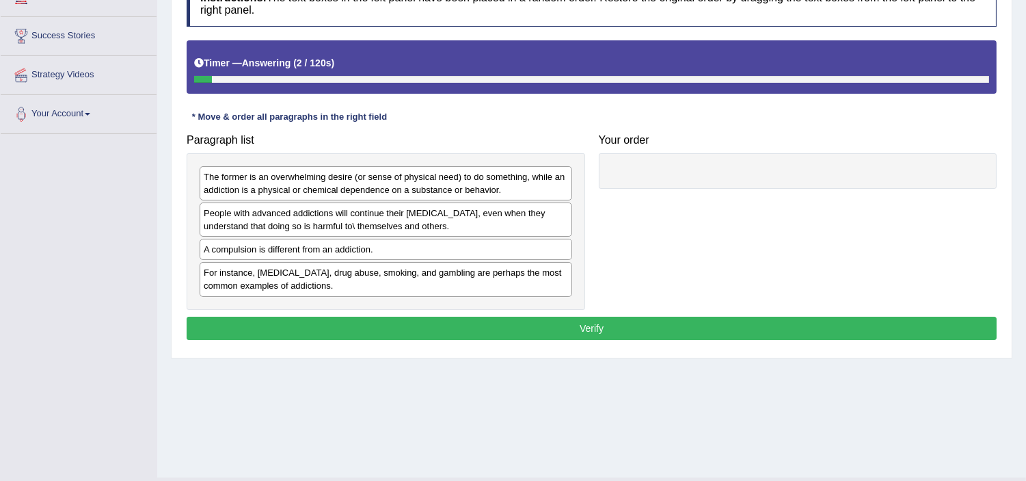
scroll to position [213, 0]
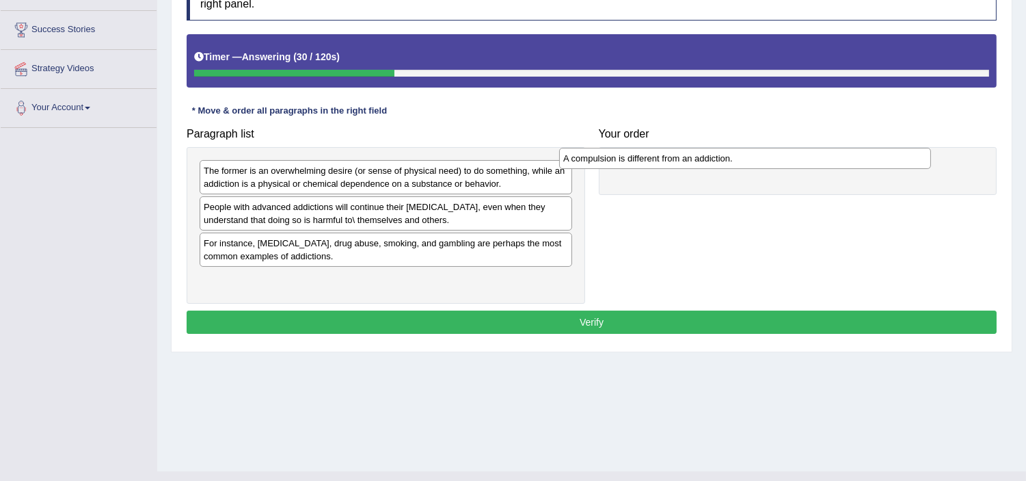
drag, startPoint x: 395, startPoint y: 244, endPoint x: 755, endPoint y: 159, distance: 369.5
click at [755, 159] on div "A compulsion is different from an addiction." at bounding box center [745, 158] width 372 height 21
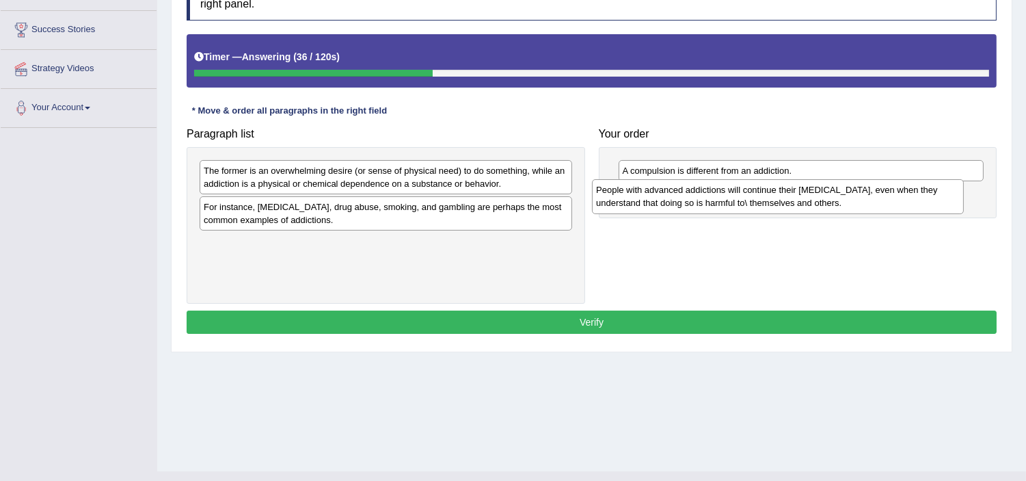
drag, startPoint x: 312, startPoint y: 217, endPoint x: 704, endPoint y: 200, distance: 392.8
click at [704, 200] on div "People with advanced addictions will continue their addictive behavior, even wh…" at bounding box center [778, 196] width 372 height 34
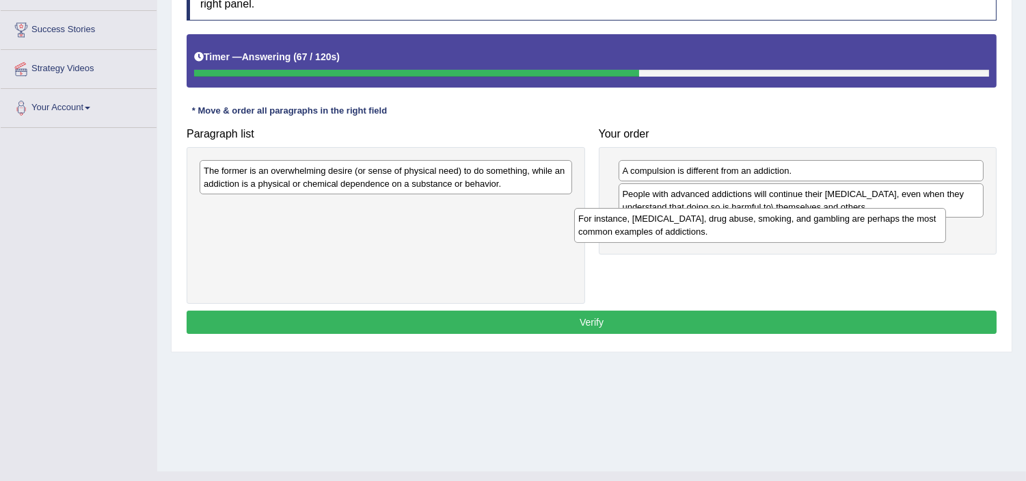
drag, startPoint x: 405, startPoint y: 217, endPoint x: 799, endPoint y: 233, distance: 394.1
click at [799, 233] on div "For instance, alcoholism, drug abuse, smoking, and gambling are perhaps the mos…" at bounding box center [760, 225] width 372 height 34
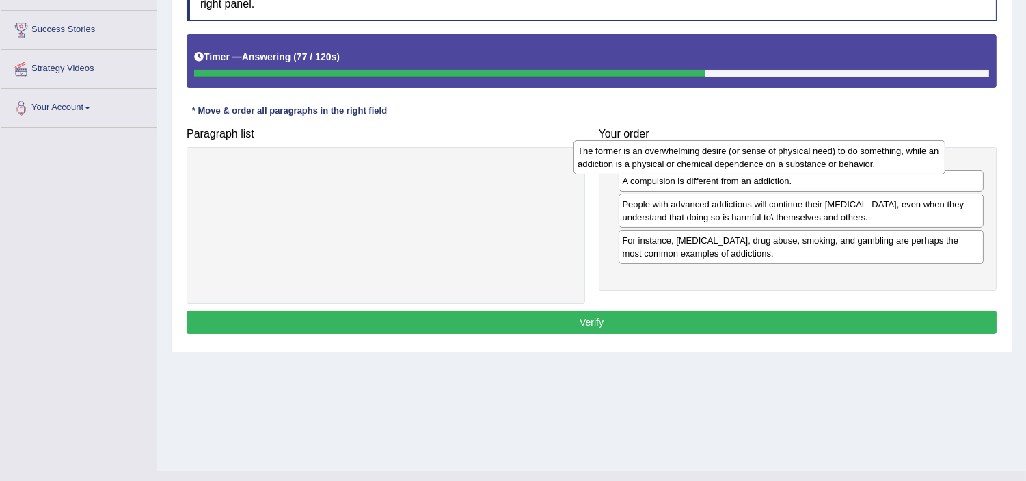
drag, startPoint x: 443, startPoint y: 178, endPoint x: 818, endPoint y: 158, distance: 375.2
click at [818, 158] on div "The former is an overwhelming desire (or sense of physical need) to do somethin…" at bounding box center [760, 157] width 372 height 34
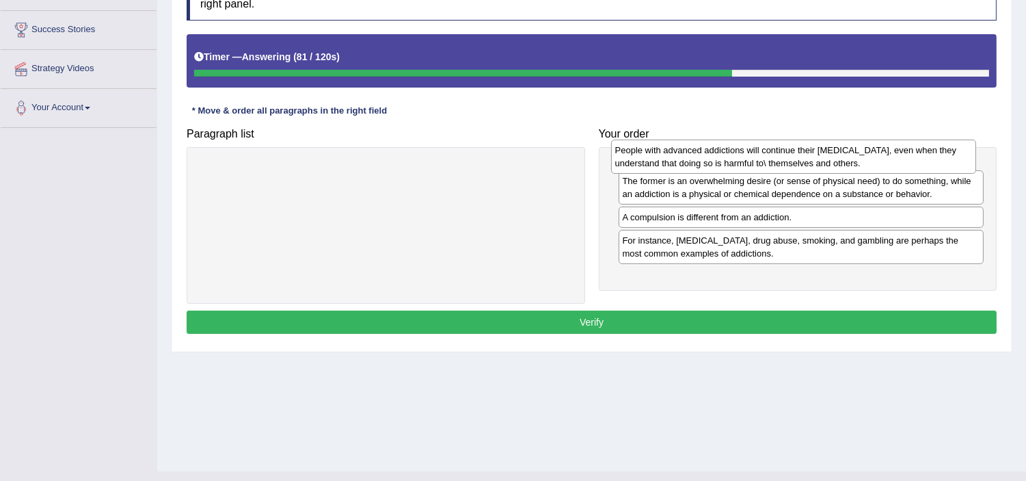
drag, startPoint x: 721, startPoint y: 246, endPoint x: 714, endPoint y: 165, distance: 81.0
click at [714, 165] on div "People with advanced addictions will continue their addictive behavior, even wh…" at bounding box center [793, 156] width 365 height 34
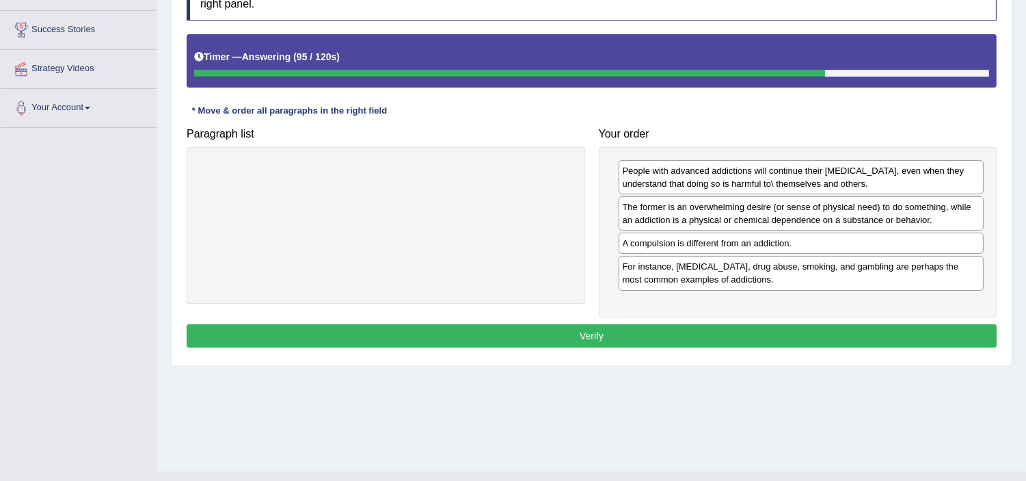
click at [665, 344] on button "Verify" at bounding box center [592, 335] width 810 height 23
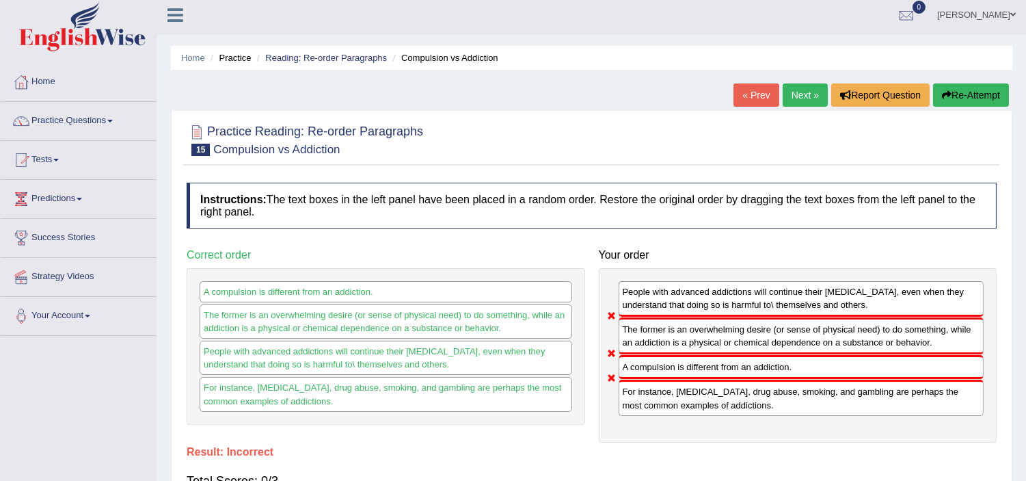
scroll to position [0, 0]
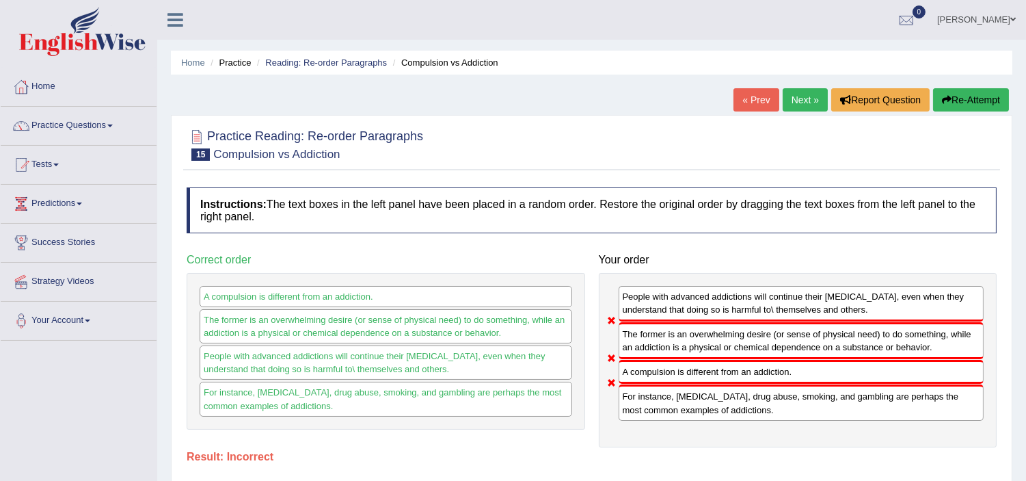
click at [786, 94] on link "Next »" at bounding box center [805, 99] width 45 height 23
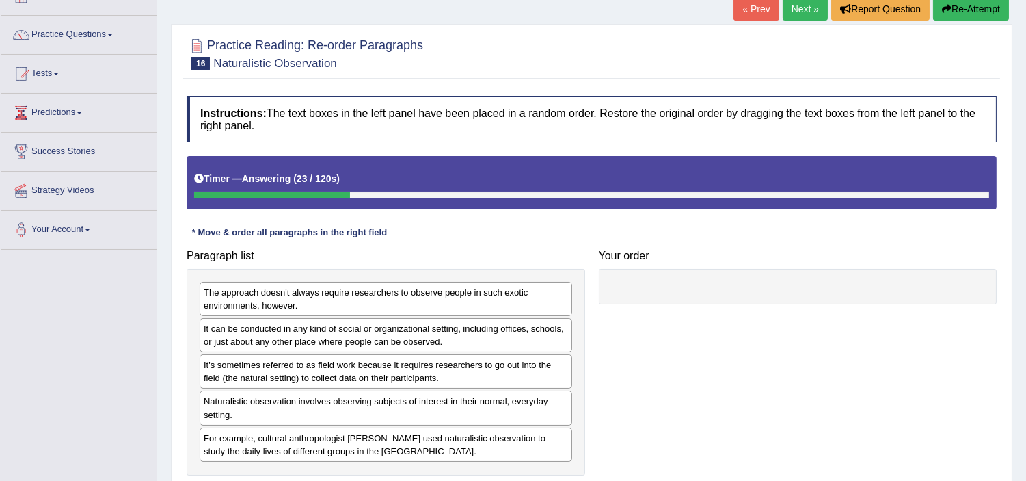
scroll to position [121, 0]
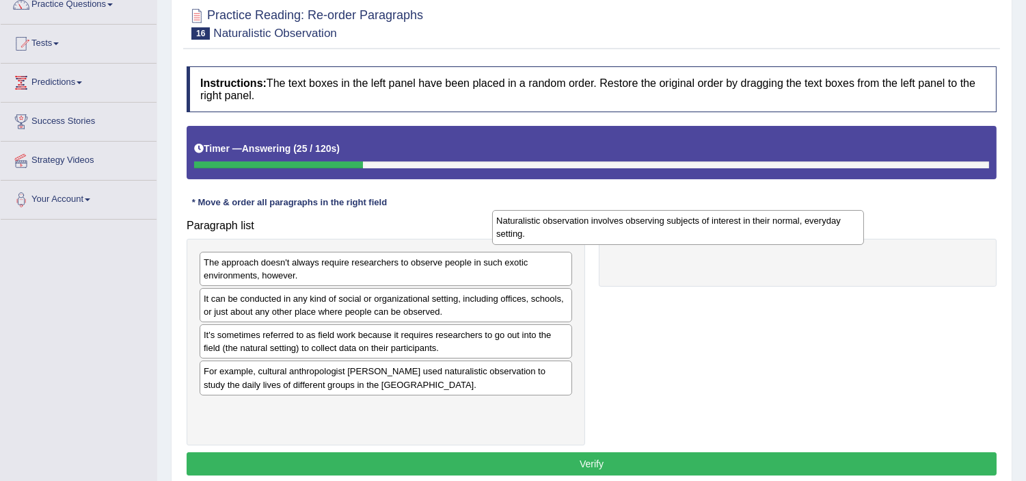
drag, startPoint x: 487, startPoint y: 378, endPoint x: 797, endPoint y: 212, distance: 351.4
click at [794, 216] on div "Naturalistic observation involves observing subjects of interest in their norma…" at bounding box center [678, 227] width 372 height 34
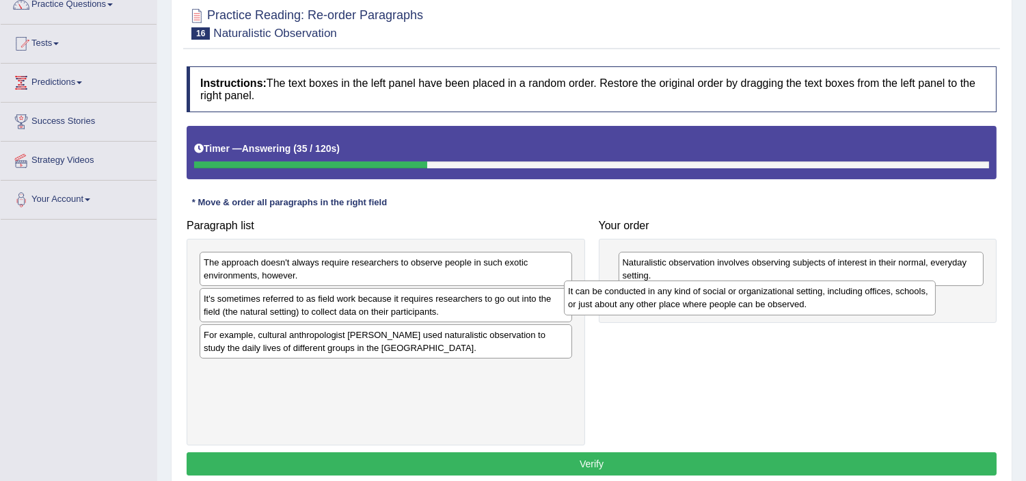
drag, startPoint x: 468, startPoint y: 308, endPoint x: 844, endPoint y: 297, distance: 376.2
click at [844, 297] on div "It can be conducted in any kind of social or organizational setting, including …" at bounding box center [750, 297] width 372 height 34
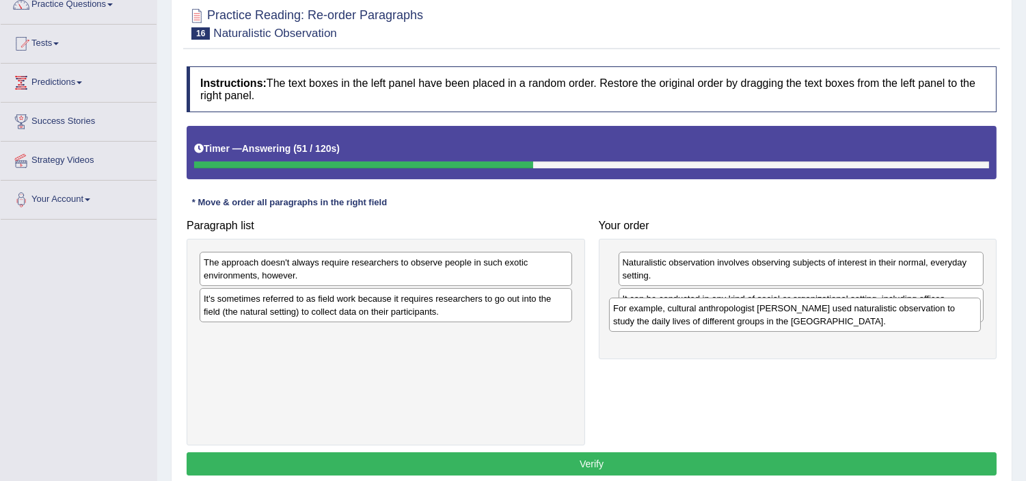
drag, startPoint x: 412, startPoint y: 344, endPoint x: 822, endPoint y: 317, distance: 410.4
click at [822, 317] on div "For example, cultural anthropologist [PERSON_NAME] used naturalistic observatio…" at bounding box center [795, 314] width 372 height 34
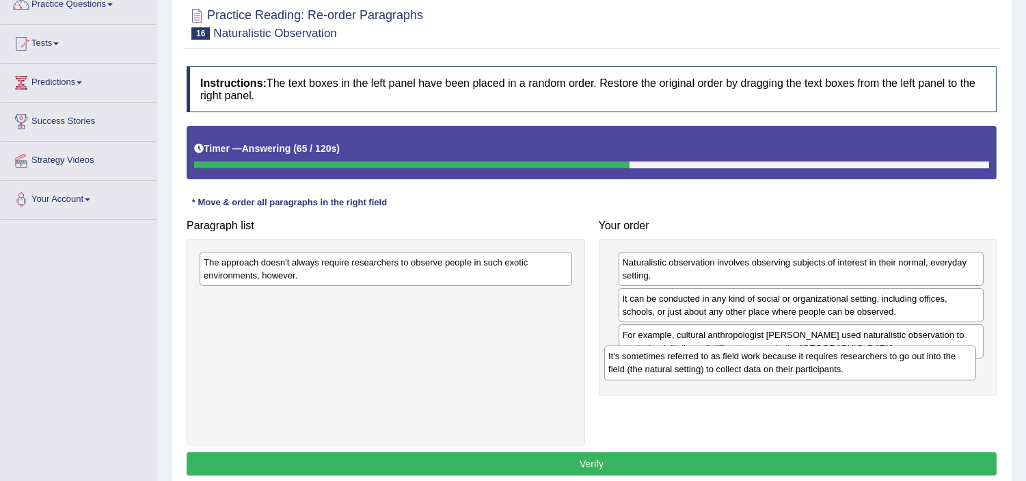
drag, startPoint x: 392, startPoint y: 308, endPoint x: 796, endPoint y: 365, distance: 408.7
click at [796, 365] on div "It's sometimes referred to as field work because it requires researchers to go …" at bounding box center [790, 362] width 372 height 34
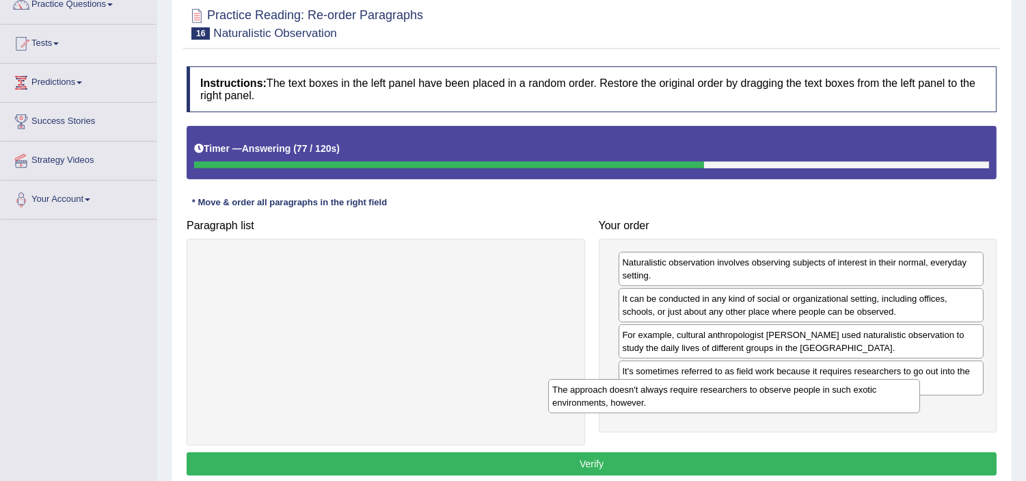
drag, startPoint x: 489, startPoint y: 271, endPoint x: 853, endPoint y: 395, distance: 384.4
click at [853, 395] on div "The approach doesn't always require researchers to observe people in such exoti…" at bounding box center [734, 396] width 372 height 34
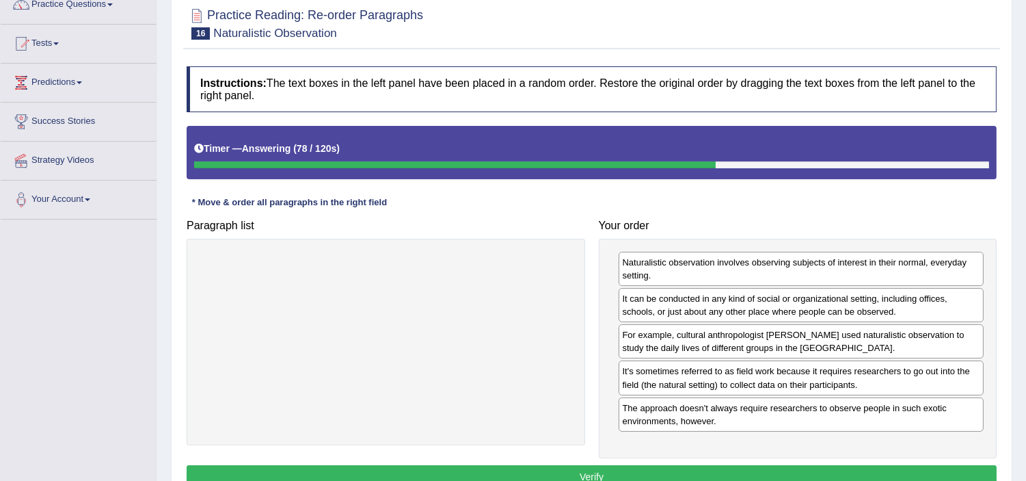
click at [835, 469] on button "Verify" at bounding box center [592, 476] width 810 height 23
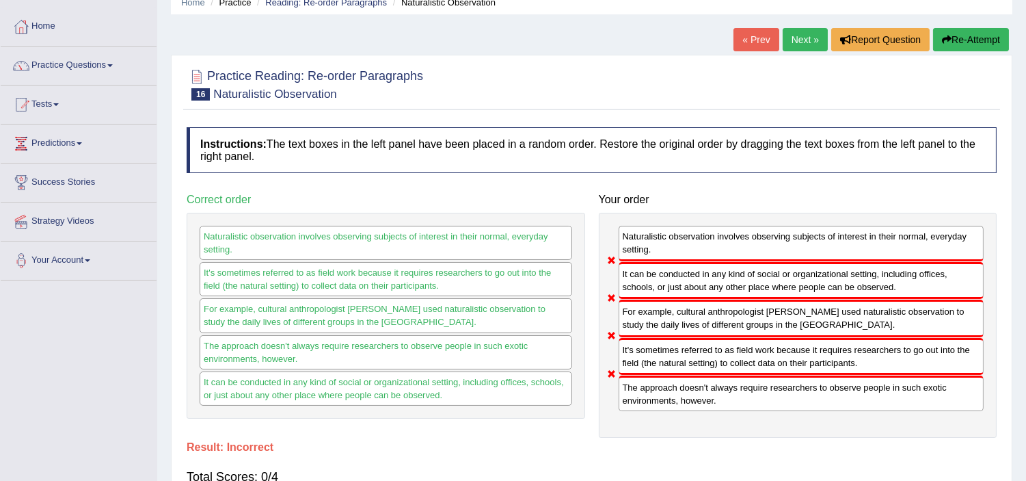
scroll to position [0, 0]
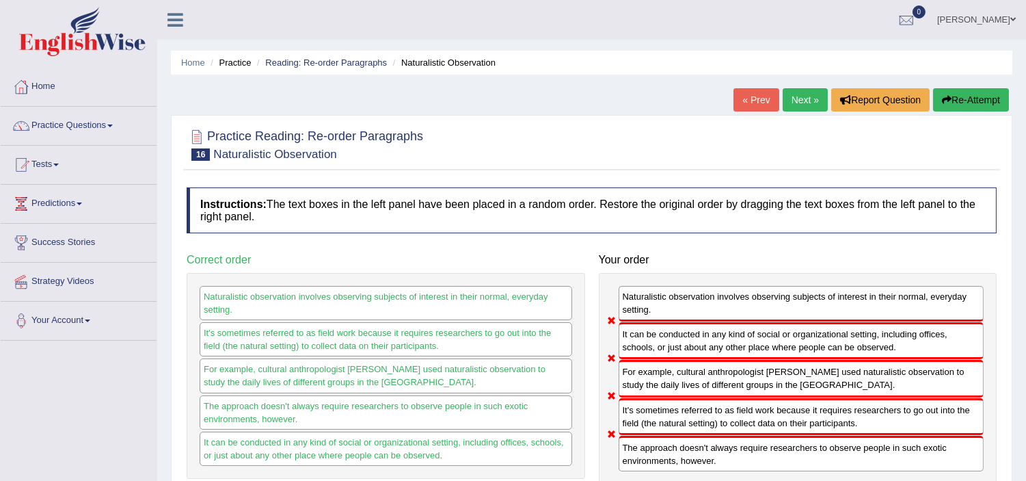
click at [794, 92] on link "Next »" at bounding box center [805, 99] width 45 height 23
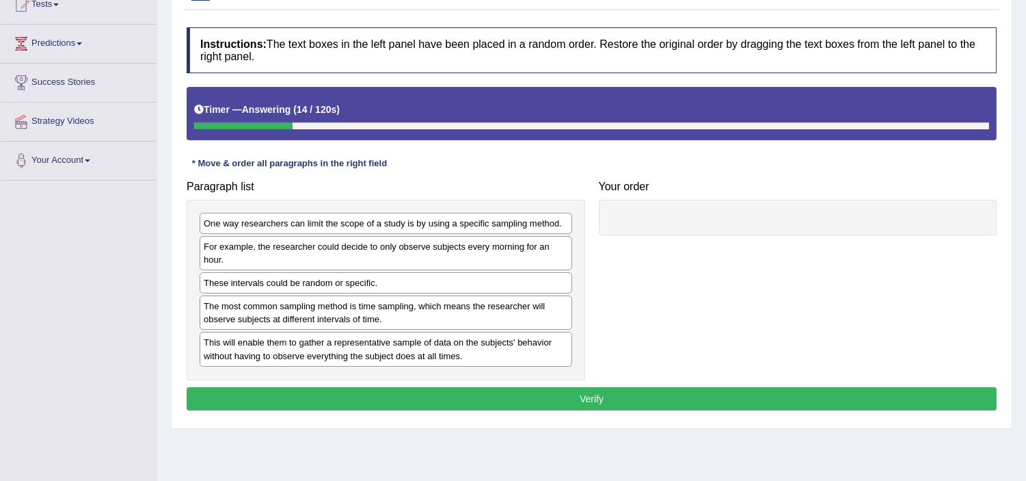
scroll to position [152, 0]
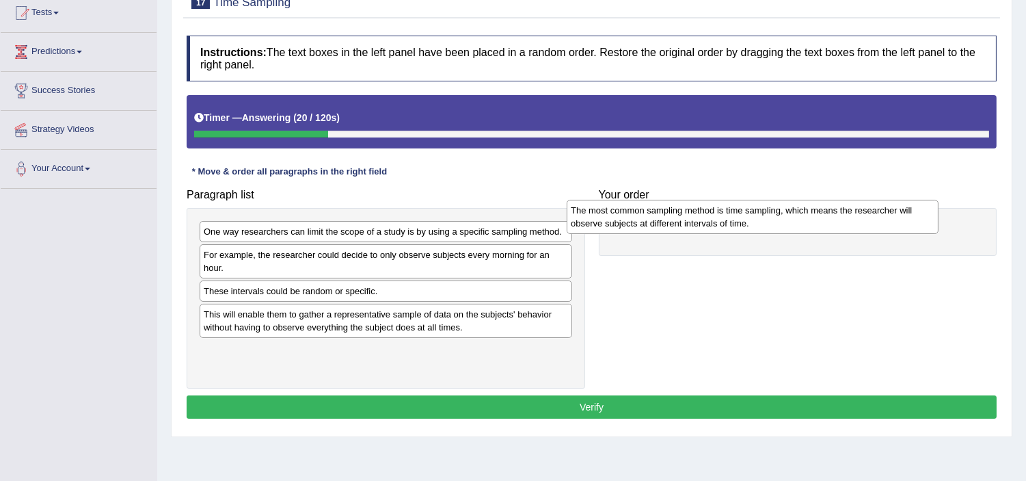
drag, startPoint x: 385, startPoint y: 325, endPoint x: 752, endPoint y: 220, distance: 381.7
click at [752, 220] on div "The most common sampling method is time sampling, which means the researcher wi…" at bounding box center [753, 217] width 372 height 34
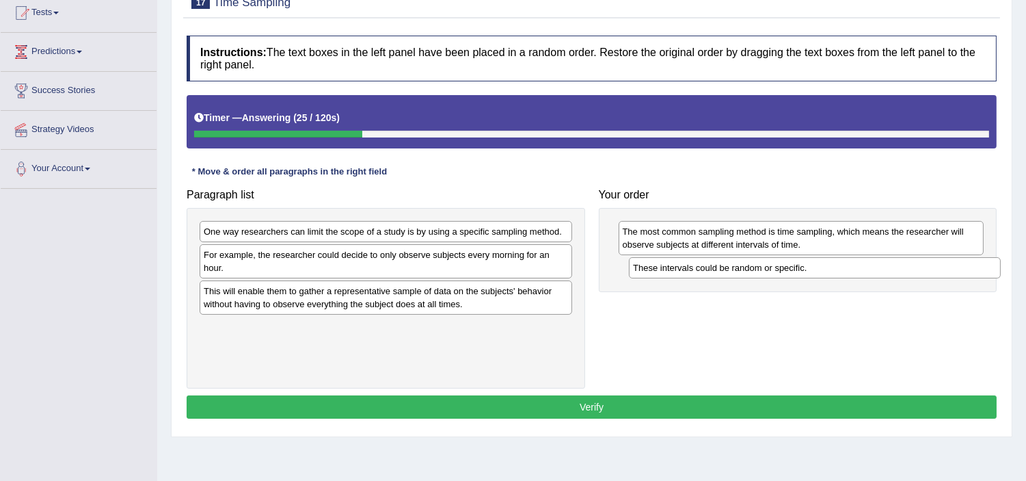
drag, startPoint x: 394, startPoint y: 291, endPoint x: 824, endPoint y: 267, distance: 430.0
click at [824, 267] on div "These intervals could be random or specific." at bounding box center [815, 267] width 372 height 21
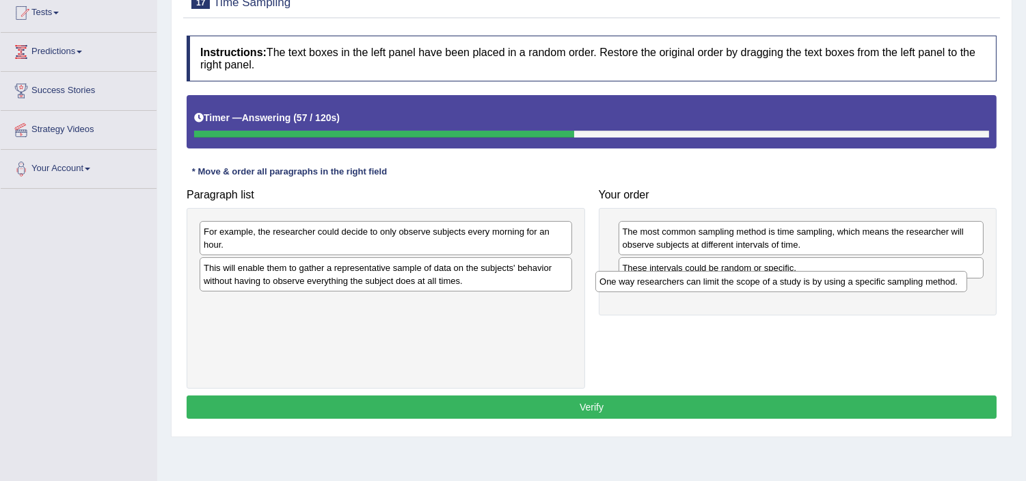
drag, startPoint x: 392, startPoint y: 233, endPoint x: 789, endPoint y: 284, distance: 400.5
click at [789, 284] on div "One way researchers can limit the scope of a study is by using a specific sampl…" at bounding box center [781, 281] width 372 height 21
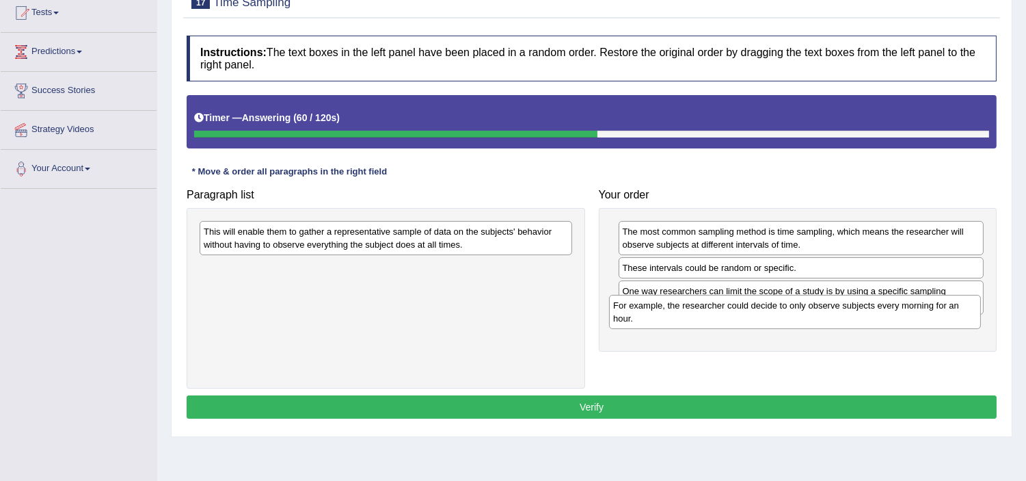
drag, startPoint x: 484, startPoint y: 243, endPoint x: 898, endPoint y: 322, distance: 421.8
click at [898, 322] on div "For example, the researcher could decide to only observe subjects every morning…" at bounding box center [795, 312] width 372 height 34
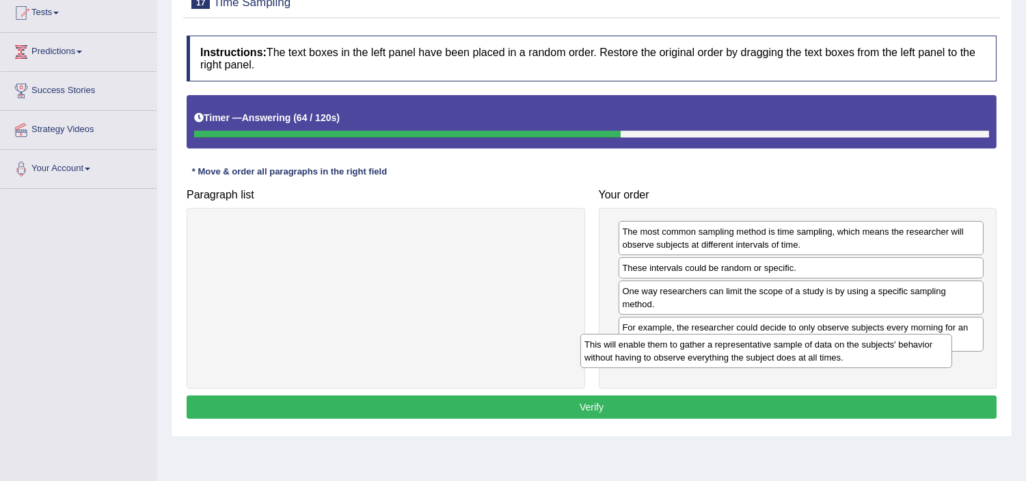
drag, startPoint x: 472, startPoint y: 243, endPoint x: 874, endPoint y: 370, distance: 421.4
click at [874, 368] on div "This will enable them to gather a representative sample of data on the subjects…" at bounding box center [766, 351] width 372 height 34
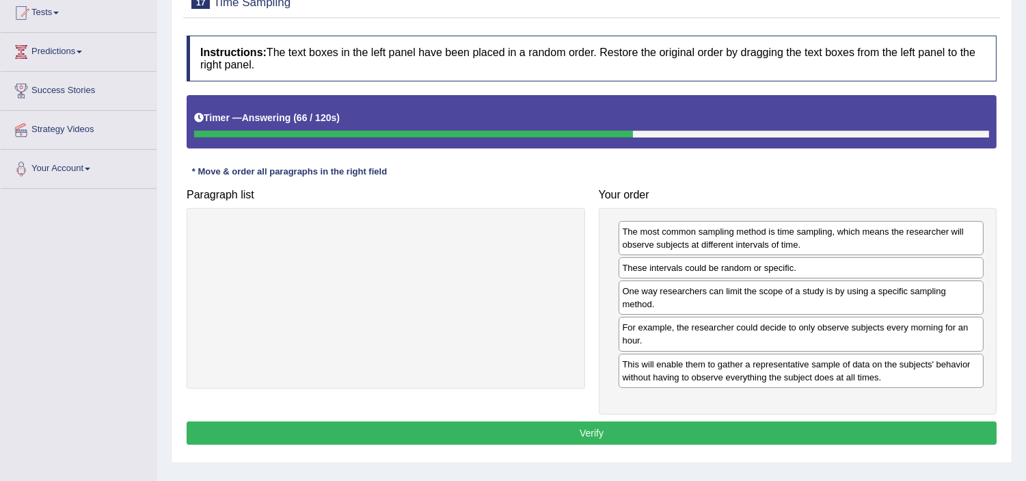
click at [654, 434] on button "Verify" at bounding box center [592, 432] width 810 height 23
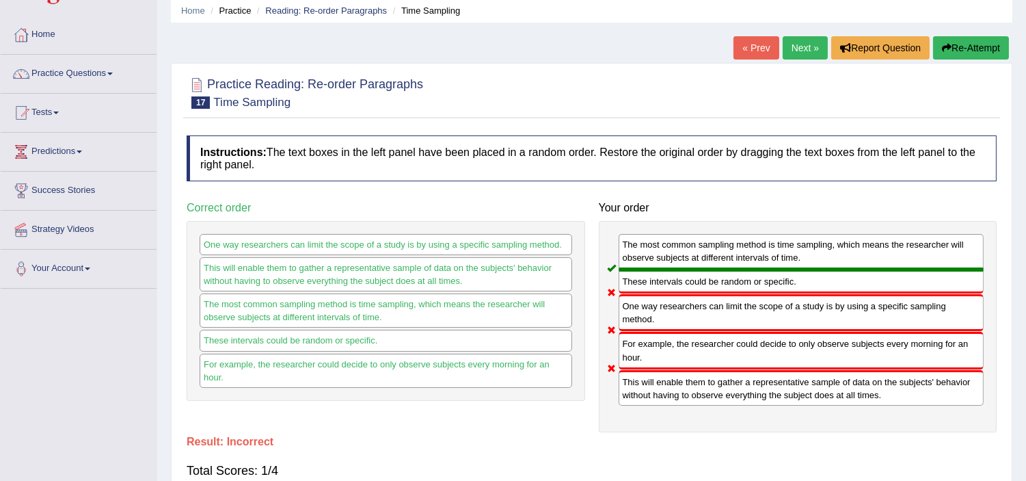
scroll to position [30, 0]
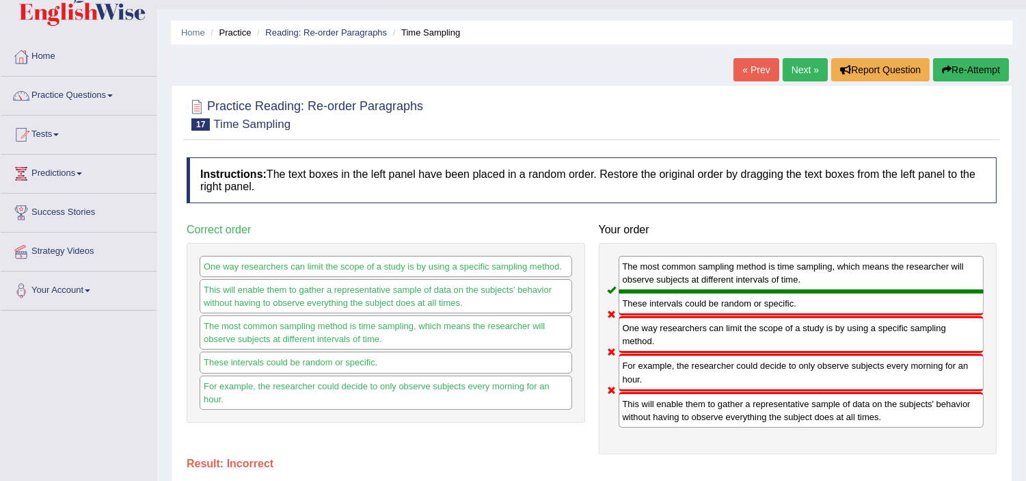
click at [792, 71] on link "Next »" at bounding box center [805, 69] width 45 height 23
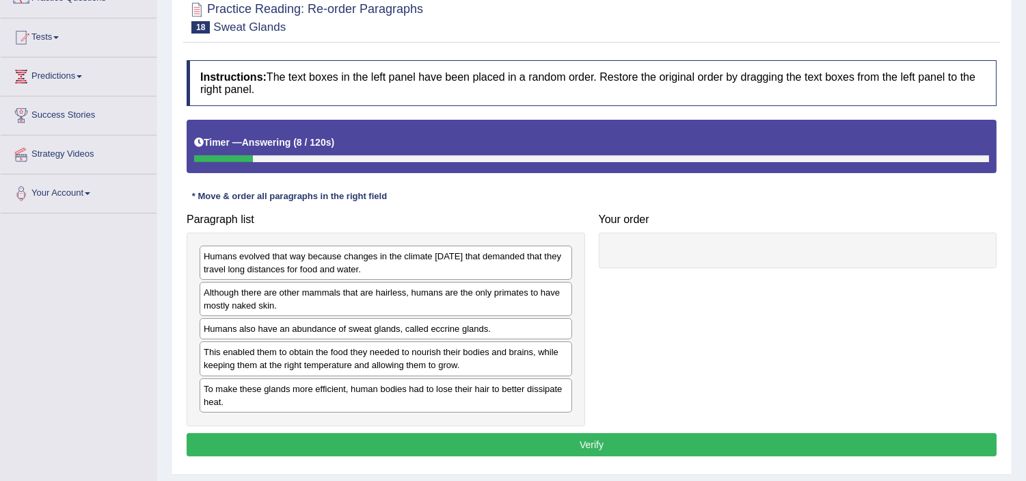
scroll to position [120, 0]
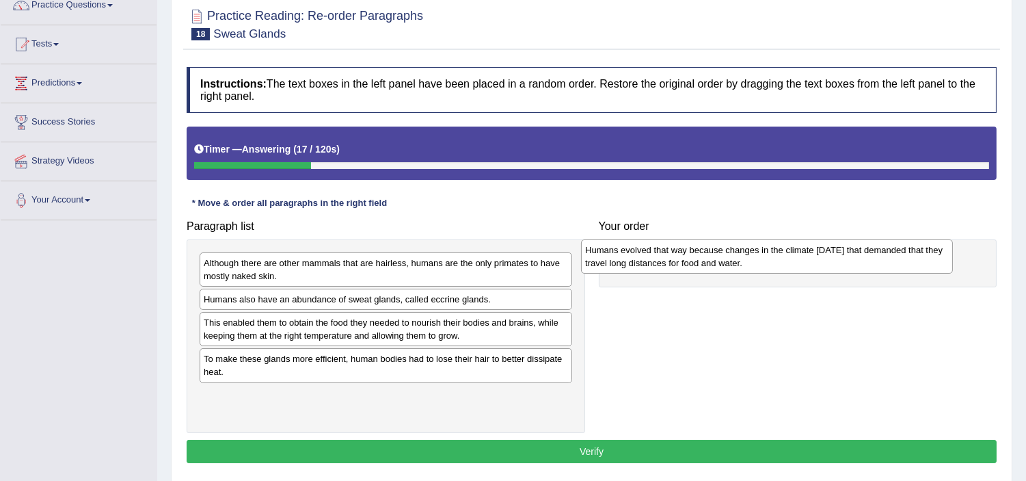
drag, startPoint x: 420, startPoint y: 271, endPoint x: 801, endPoint y: 258, distance: 381.7
click at [801, 258] on div "Humans evolved that way because changes in the climate [DATE] that demanded tha…" at bounding box center [767, 256] width 372 height 34
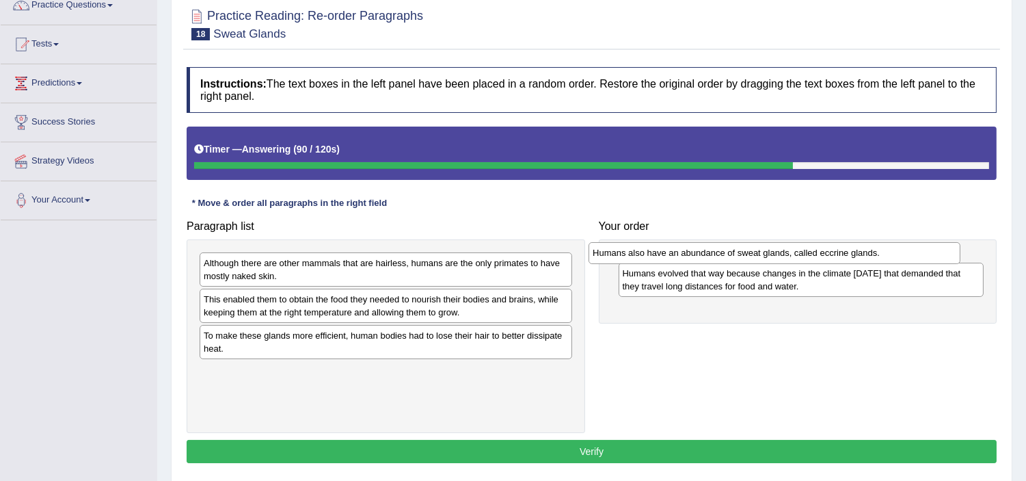
drag, startPoint x: 357, startPoint y: 299, endPoint x: 746, endPoint y: 254, distance: 391.7
click at [746, 254] on div "Humans also have an abundance of sweat glands, called eccrine glands." at bounding box center [775, 252] width 372 height 21
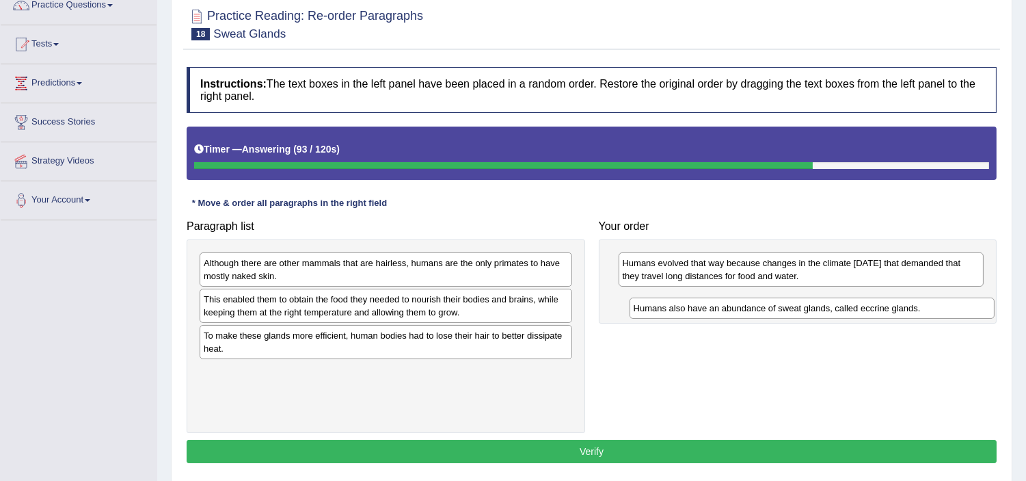
drag, startPoint x: 708, startPoint y: 260, endPoint x: 718, endPoint y: 306, distance: 46.9
click at [718, 306] on div "Humans also have an abundance of sweat glands, called eccrine glands." at bounding box center [812, 307] width 365 height 21
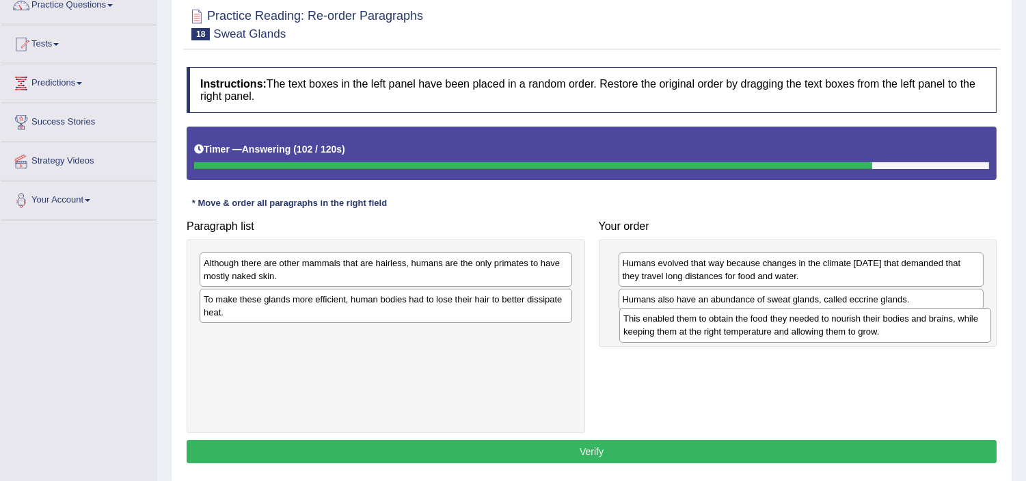
drag, startPoint x: 360, startPoint y: 308, endPoint x: 779, endPoint y: 327, distance: 420.2
click at [779, 327] on div "This enabled them to obtain the food they needed to nourish their bodies and br…" at bounding box center [805, 325] width 372 height 34
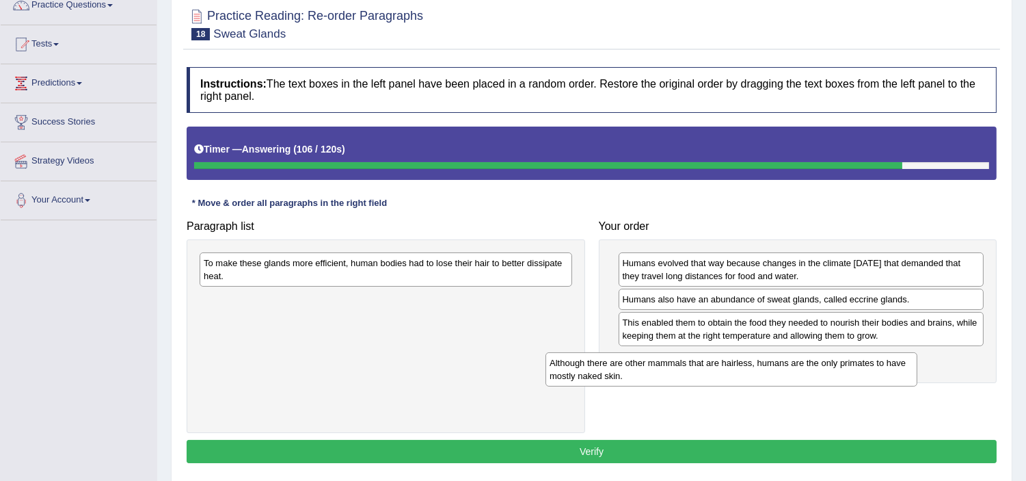
drag, startPoint x: 393, startPoint y: 275, endPoint x: 754, endPoint y: 367, distance: 372.6
click at [754, 367] on div "Although there are other mammals that are hairless, humans are the only primate…" at bounding box center [732, 369] width 372 height 34
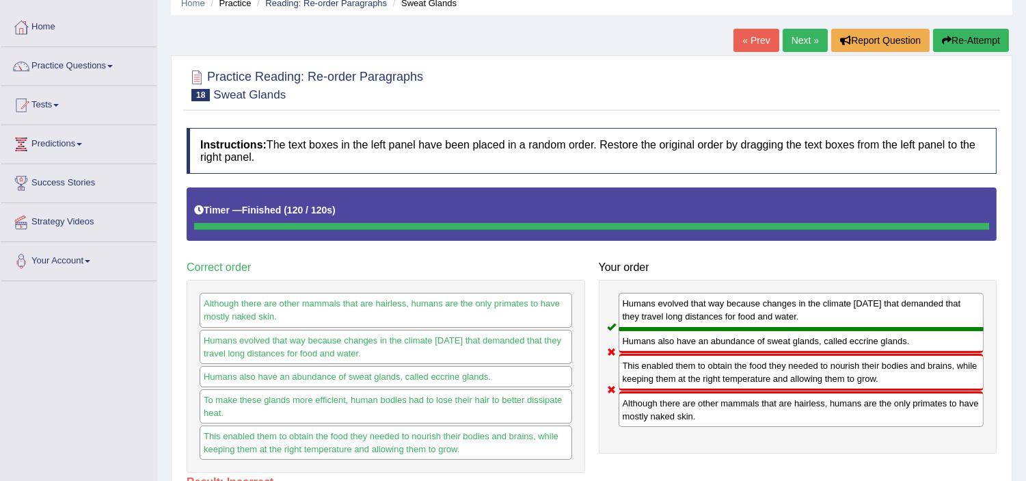
scroll to position [29, 0]
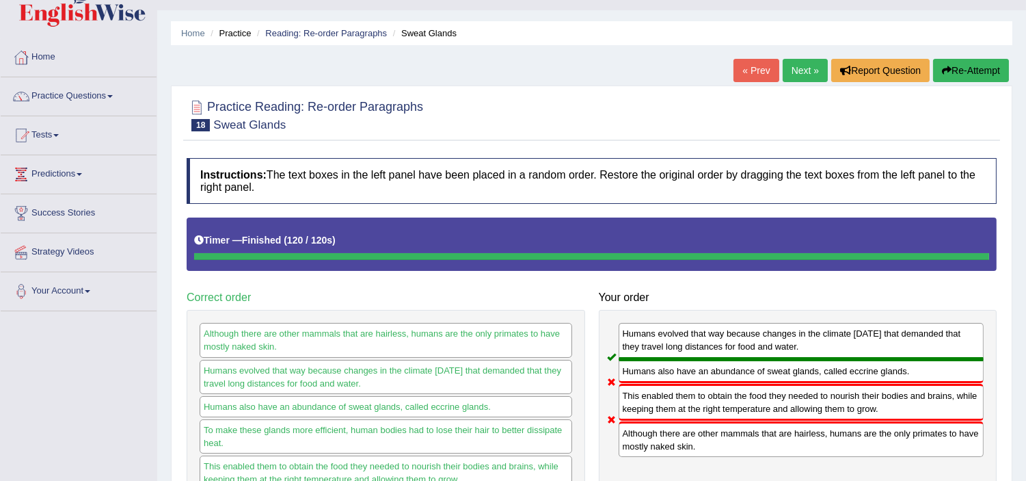
click at [799, 70] on link "Next »" at bounding box center [805, 70] width 45 height 23
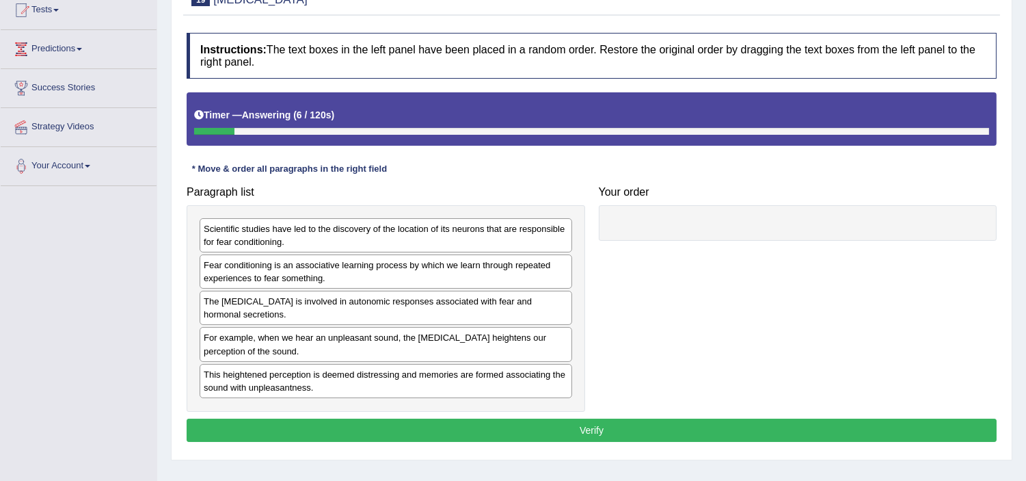
scroll to position [146, 0]
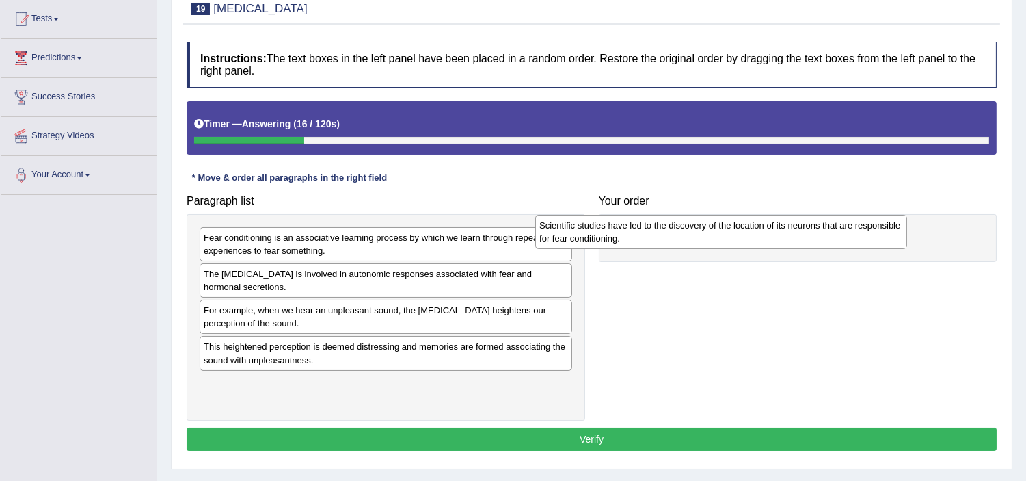
drag, startPoint x: 309, startPoint y: 253, endPoint x: 654, endPoint y: 239, distance: 344.8
click at [654, 239] on div "Scientific studies have led to the discovery of the location of its neurons tha…" at bounding box center [721, 232] width 372 height 34
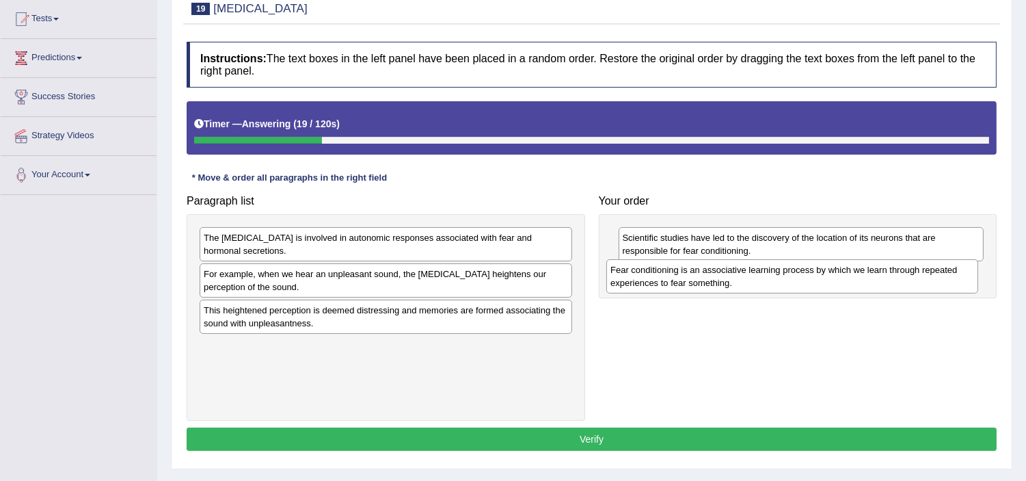
drag, startPoint x: 420, startPoint y: 243, endPoint x: 830, endPoint y: 276, distance: 410.8
click at [830, 276] on div "Fear conditioning is an associative learning process by which we learn through …" at bounding box center [792, 276] width 372 height 34
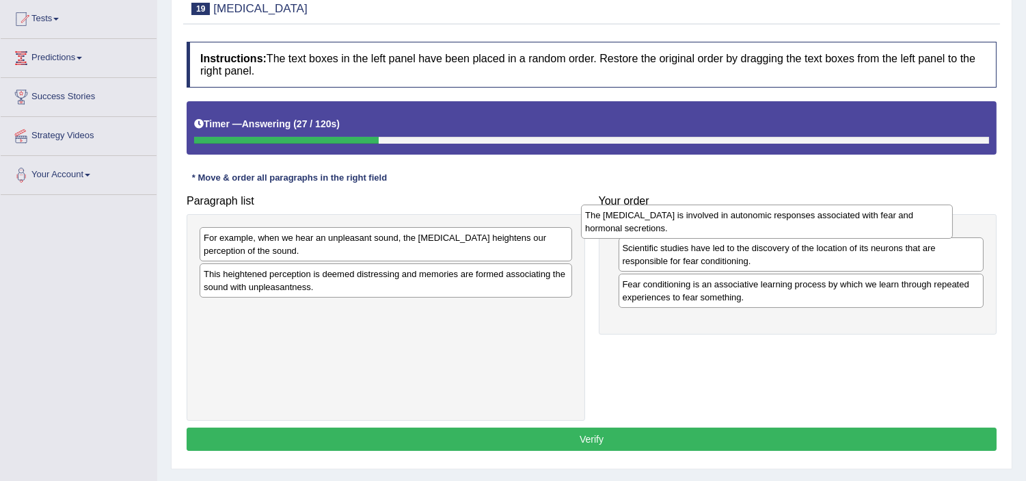
drag, startPoint x: 367, startPoint y: 248, endPoint x: 753, endPoint y: 226, distance: 386.9
click at [753, 226] on div "The [MEDICAL_DATA] is involved in autonomic responses associated with fear and …" at bounding box center [767, 221] width 372 height 34
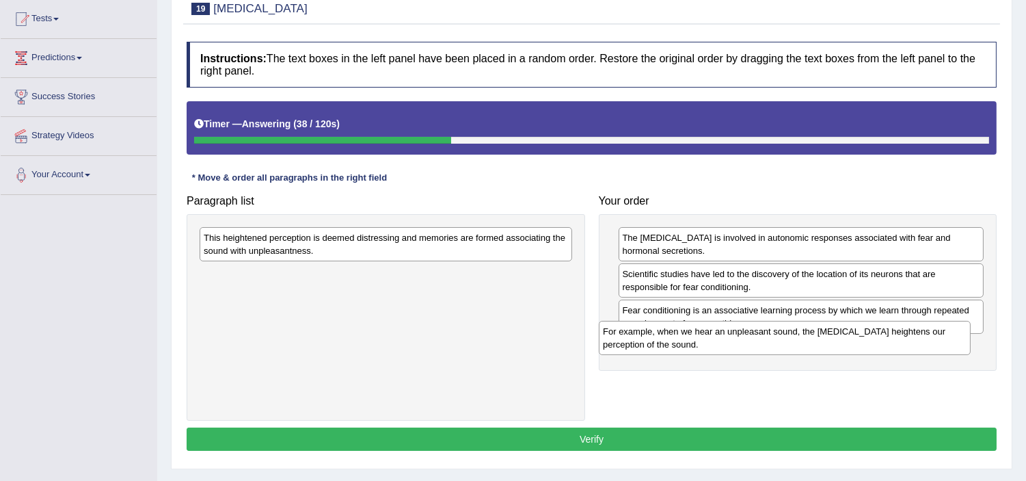
drag, startPoint x: 453, startPoint y: 249, endPoint x: 877, endPoint y: 342, distance: 433.9
click at [877, 342] on div "For example, when we hear an unpleasant sound, the [MEDICAL_DATA] heightens our…" at bounding box center [785, 338] width 372 height 34
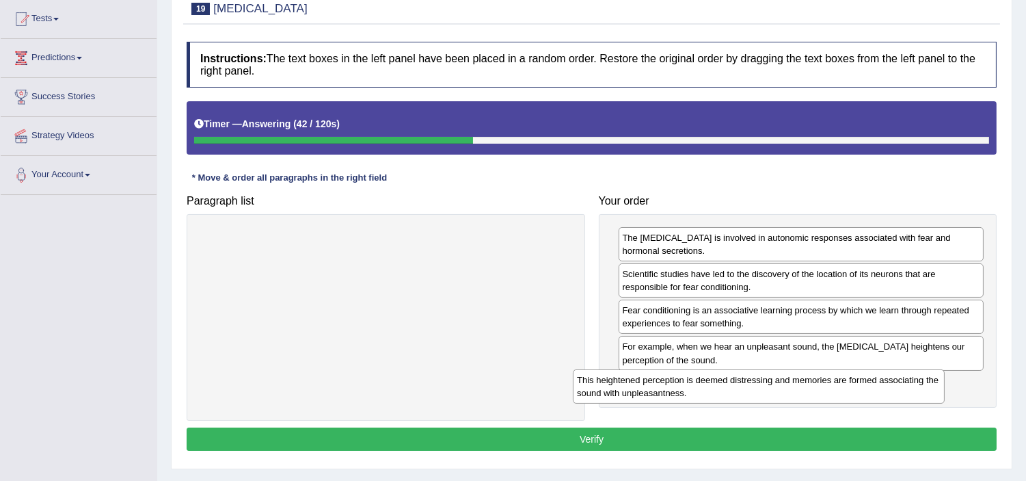
drag, startPoint x: 496, startPoint y: 243, endPoint x: 869, endPoint y: 386, distance: 399.7
click at [869, 386] on div "This heightened perception is deemed distressing and memories are formed associ…" at bounding box center [759, 386] width 372 height 34
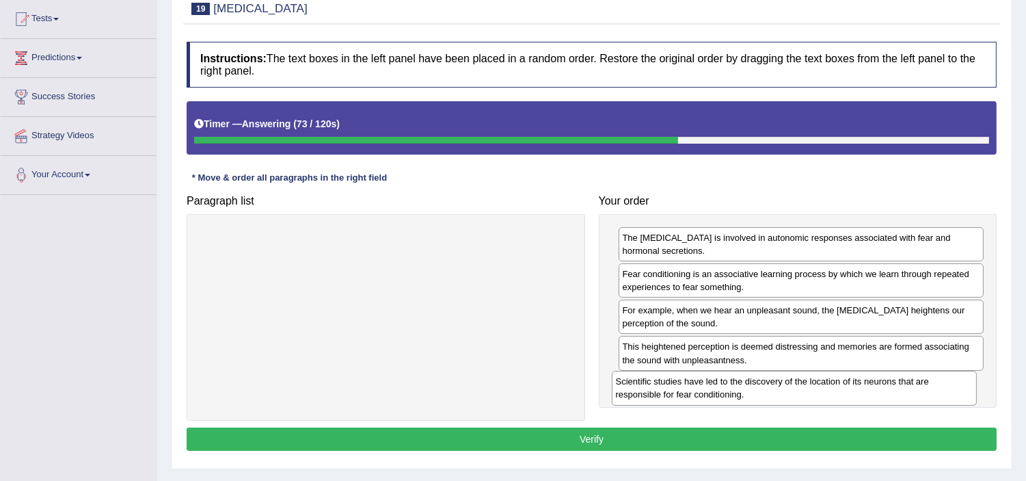
drag, startPoint x: 710, startPoint y: 280, endPoint x: 703, endPoint y: 387, distance: 106.9
click at [703, 387] on div "Scientific studies have led to the discovery of the location of its neurons tha…" at bounding box center [794, 388] width 365 height 34
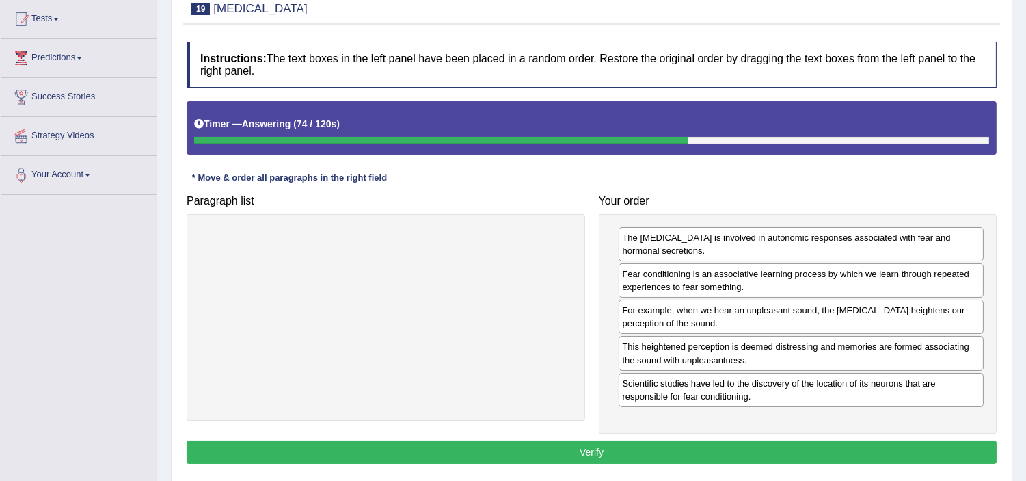
click at [645, 455] on button "Verify" at bounding box center [592, 451] width 810 height 23
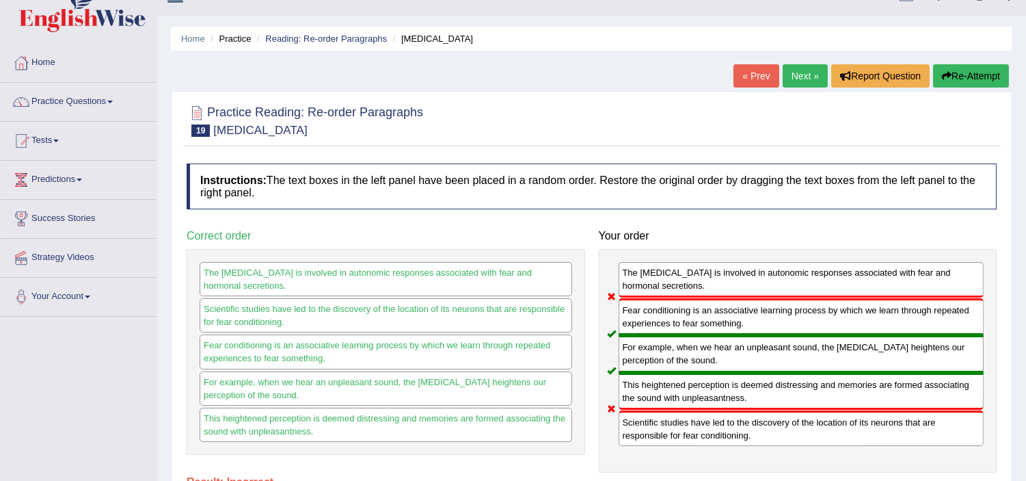
scroll to position [0, 0]
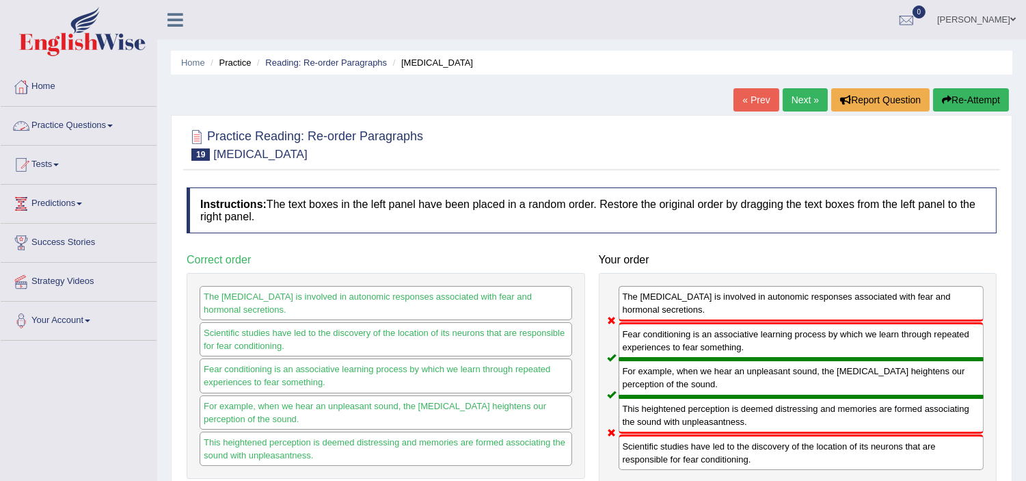
click at [73, 116] on link "Practice Questions" at bounding box center [79, 124] width 156 height 34
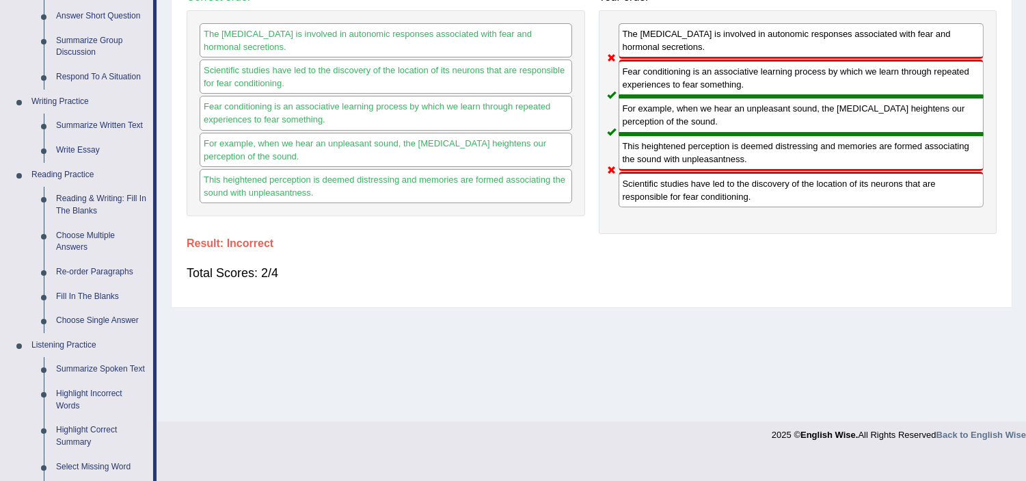
scroll to position [304, 0]
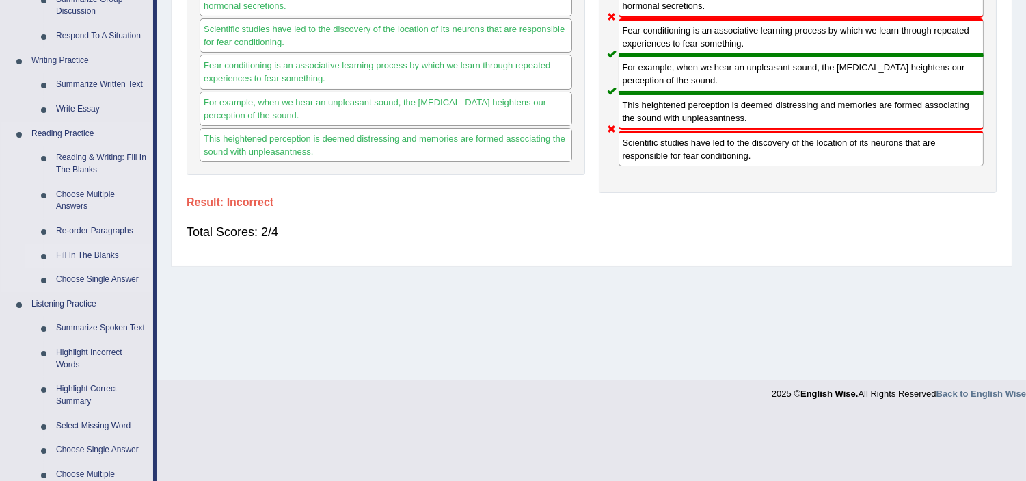
click at [88, 253] on link "Fill In The Blanks" at bounding box center [101, 255] width 103 height 25
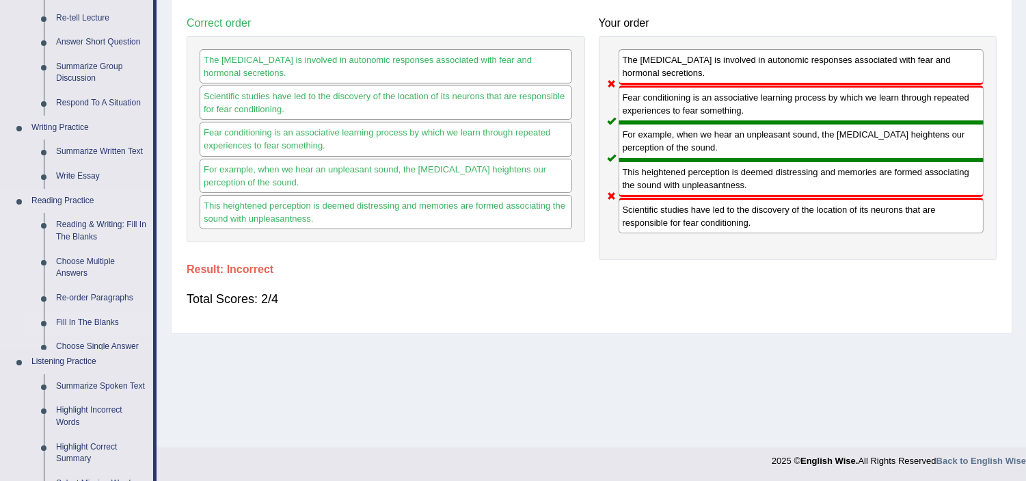
scroll to position [563, 0]
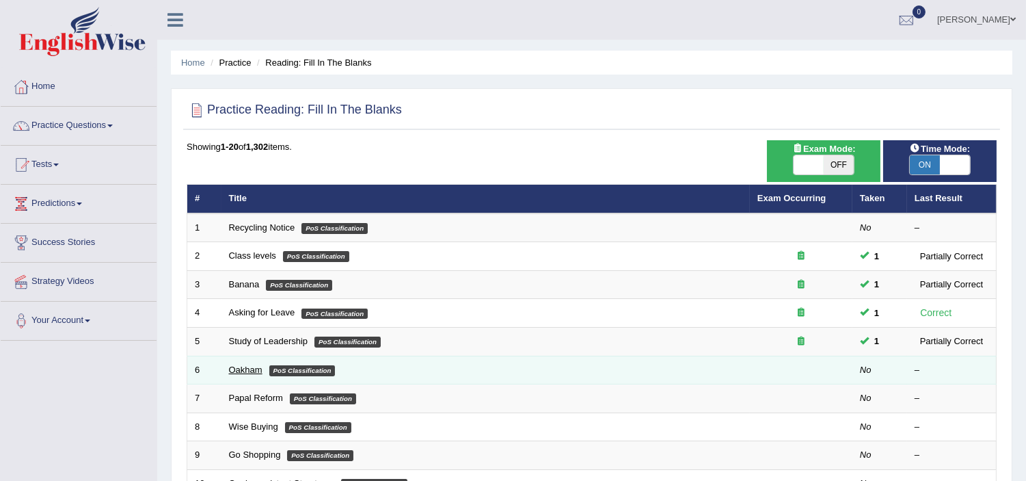
click at [254, 372] on link "Oakham" at bounding box center [245, 369] width 33 height 10
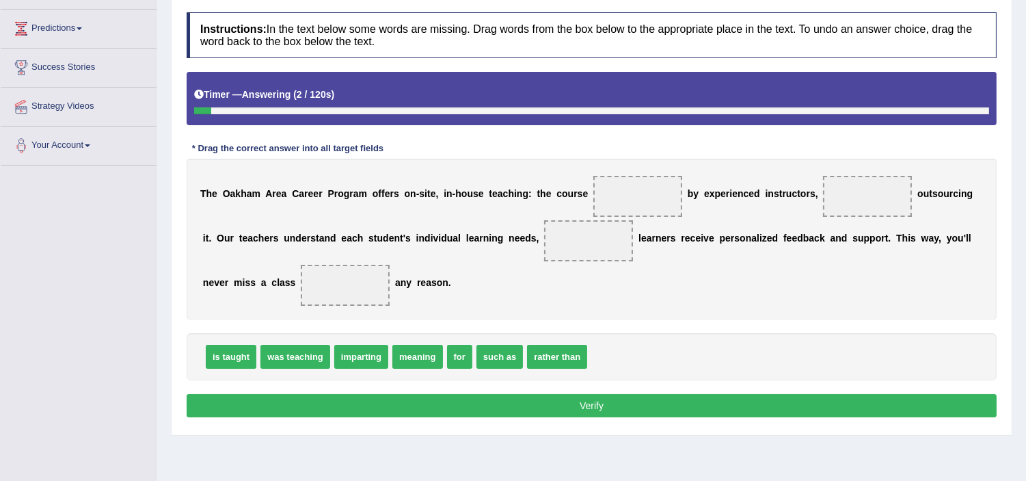
scroll to position [182, 0]
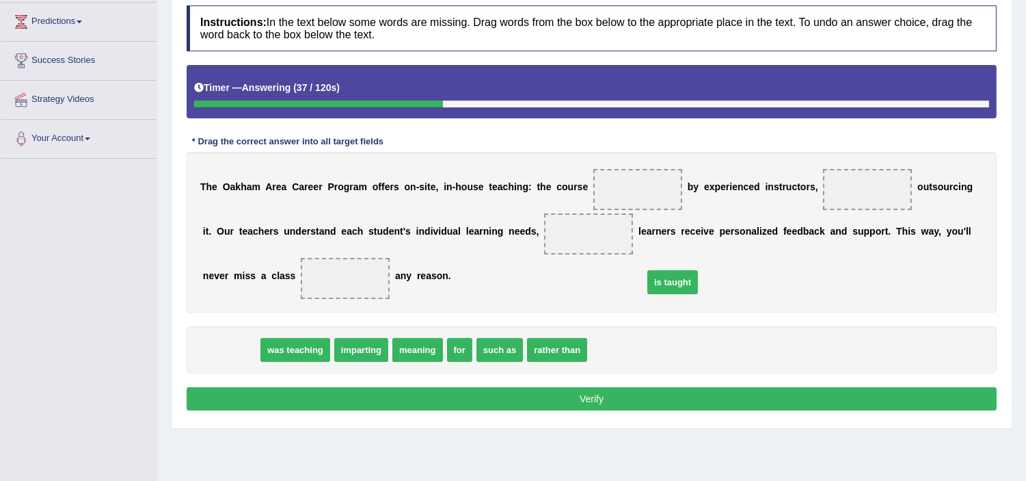
drag, startPoint x: 243, startPoint y: 353, endPoint x: 714, endPoint y: 232, distance: 487.0
click at [698, 270] on span "is taught" at bounding box center [672, 282] width 51 height 24
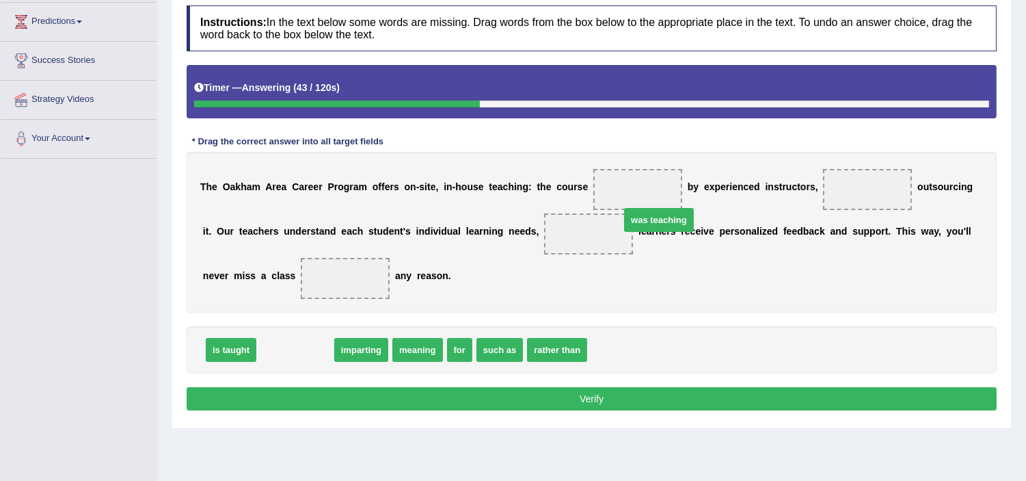
drag, startPoint x: 288, startPoint y: 349, endPoint x: 671, endPoint y: 208, distance: 408.2
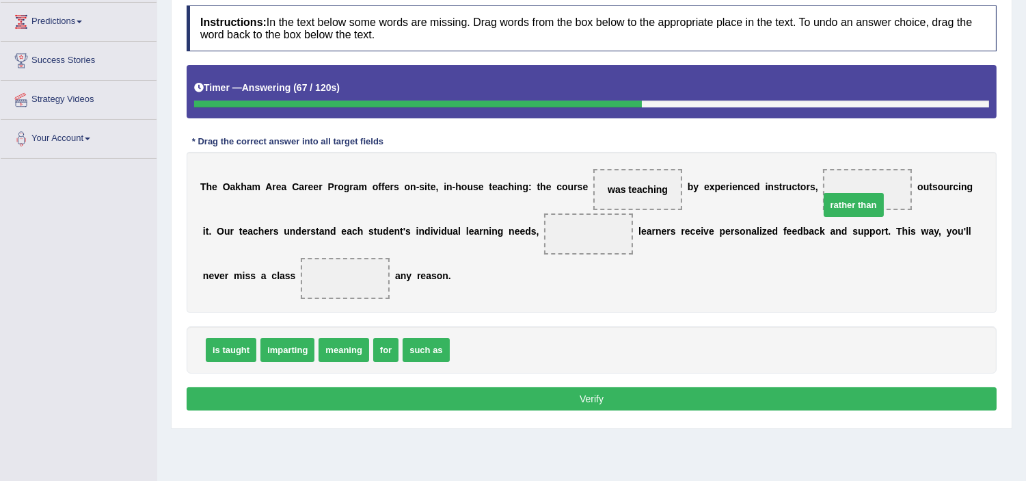
drag, startPoint x: 480, startPoint y: 352, endPoint x: 852, endPoint y: 206, distance: 399.7
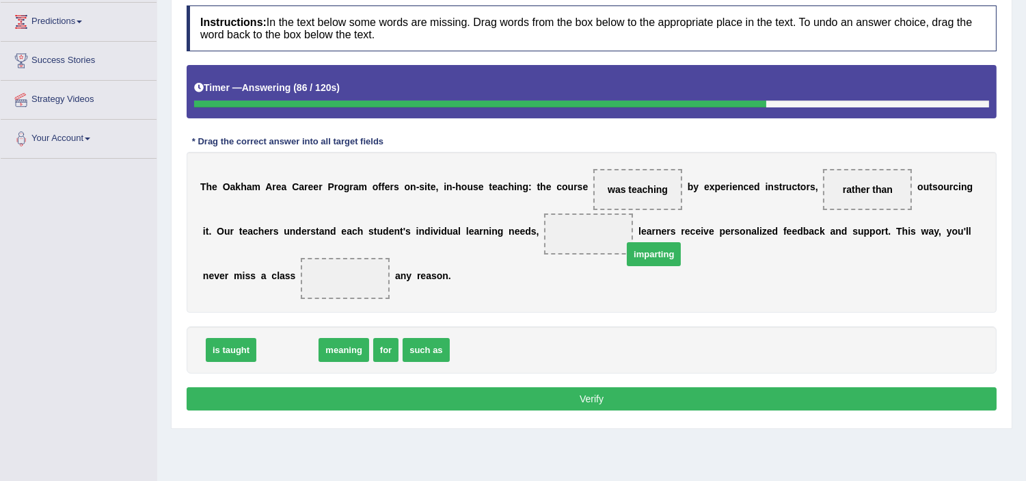
drag, startPoint x: 294, startPoint y: 353, endPoint x: 660, endPoint y: 258, distance: 378.7
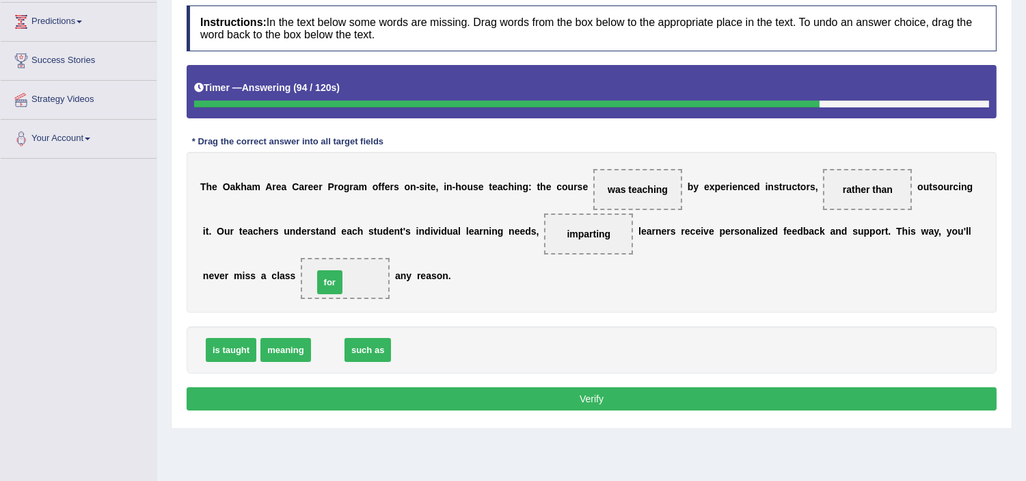
drag, startPoint x: 329, startPoint y: 351, endPoint x: 331, endPoint y: 283, distance: 67.7
click at [425, 400] on button "Verify" at bounding box center [592, 398] width 810 height 23
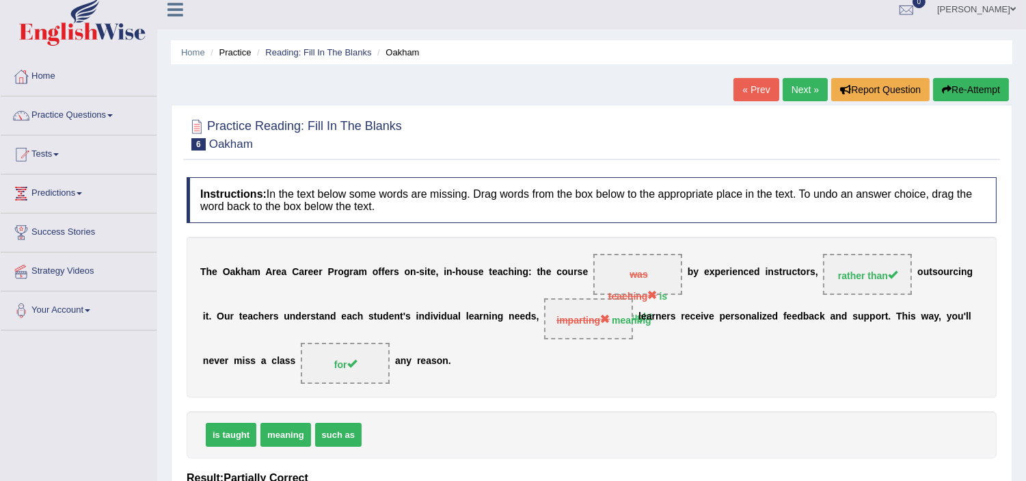
scroll to position [0, 0]
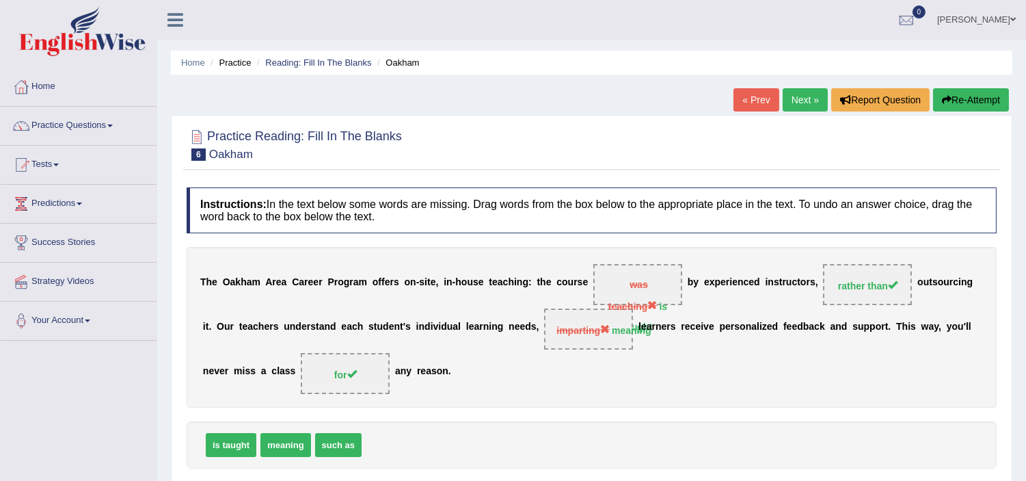
click at [797, 96] on link "Next »" at bounding box center [805, 99] width 45 height 23
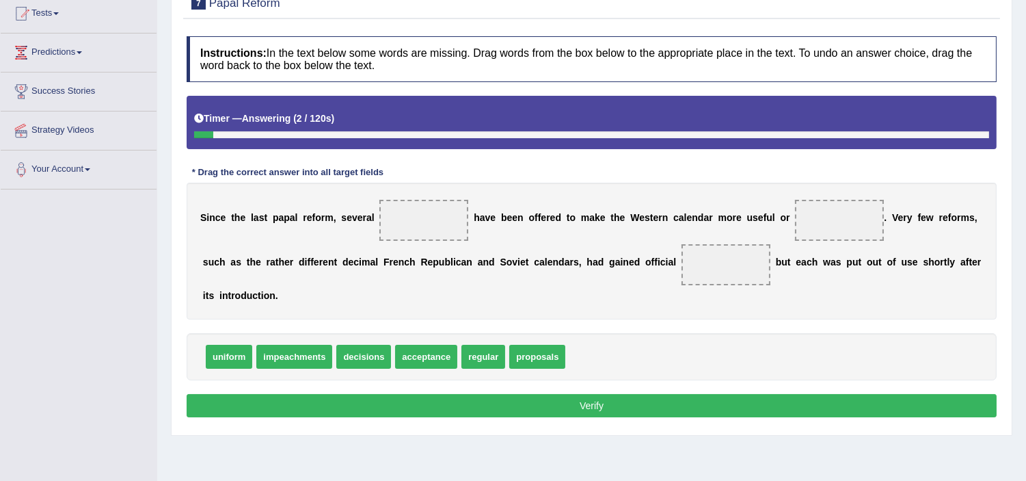
scroll to position [152, 0]
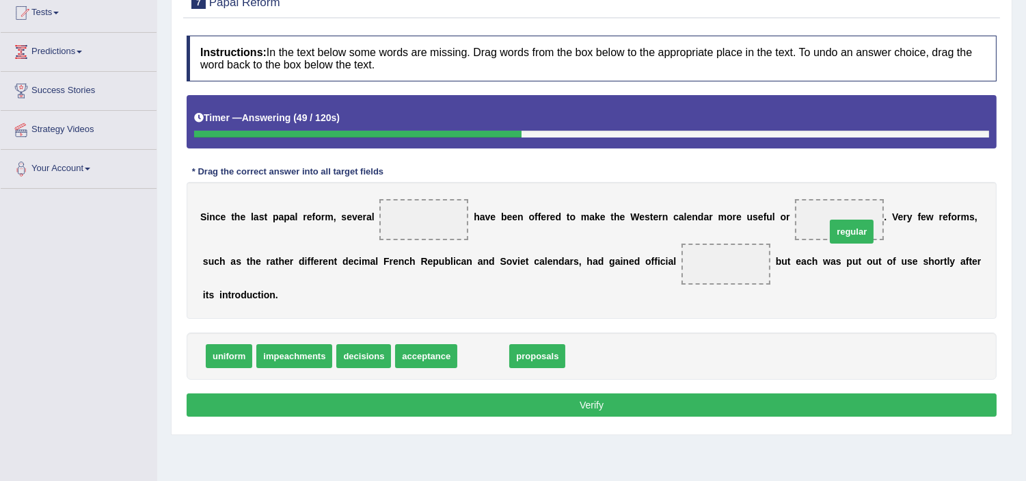
drag, startPoint x: 481, startPoint y: 358, endPoint x: 849, endPoint y: 234, distance: 388.9
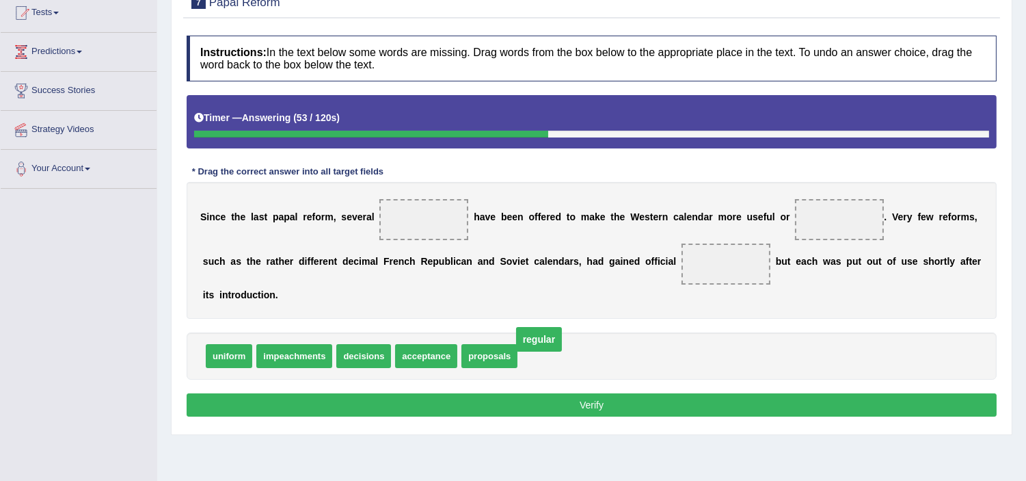
drag, startPoint x: 840, startPoint y: 215, endPoint x: 538, endPoint y: 335, distance: 324.6
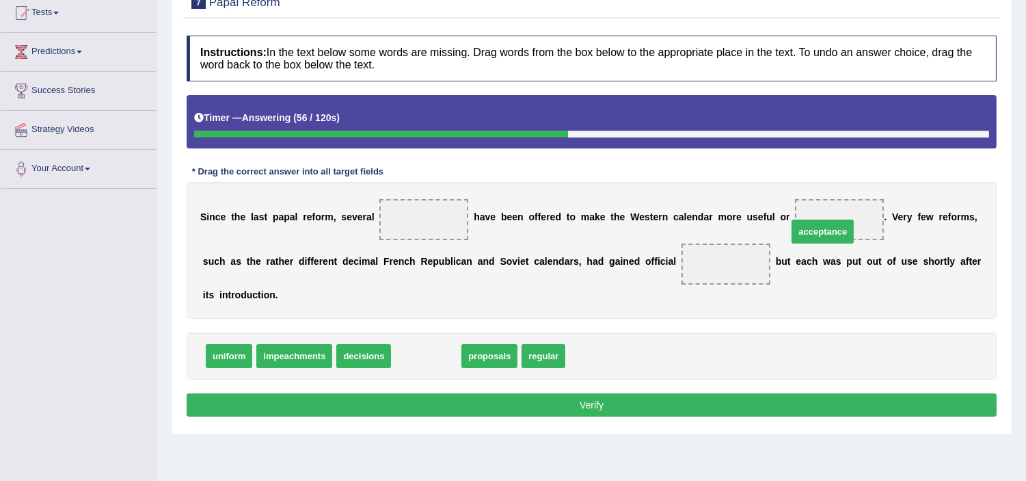
drag, startPoint x: 419, startPoint y: 356, endPoint x: 816, endPoint y: 231, distance: 415.8
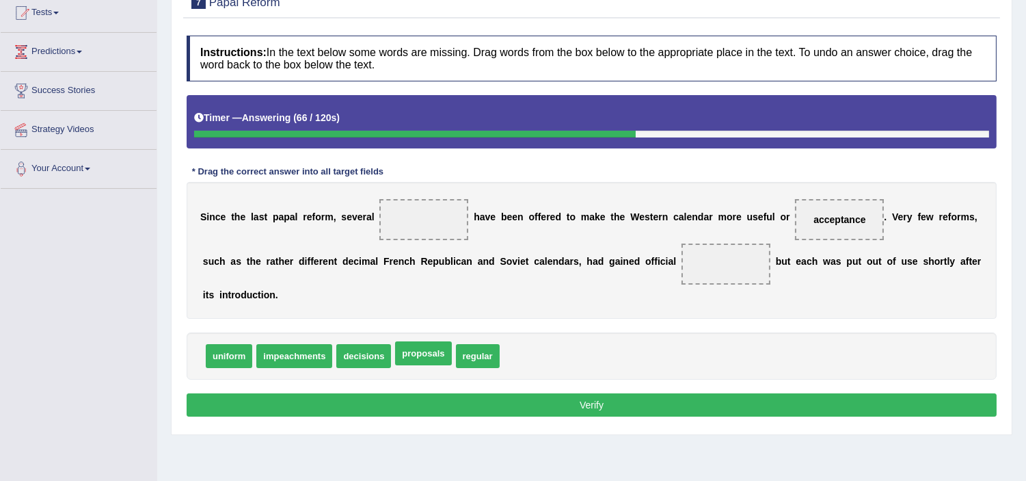
drag, startPoint x: 431, startPoint y: 358, endPoint x: 433, endPoint y: 273, distance: 84.8
click at [433, 341] on span "proposals" at bounding box center [423, 353] width 56 height 24
drag, startPoint x: 416, startPoint y: 353, endPoint x: 427, endPoint y: 224, distance: 129.7
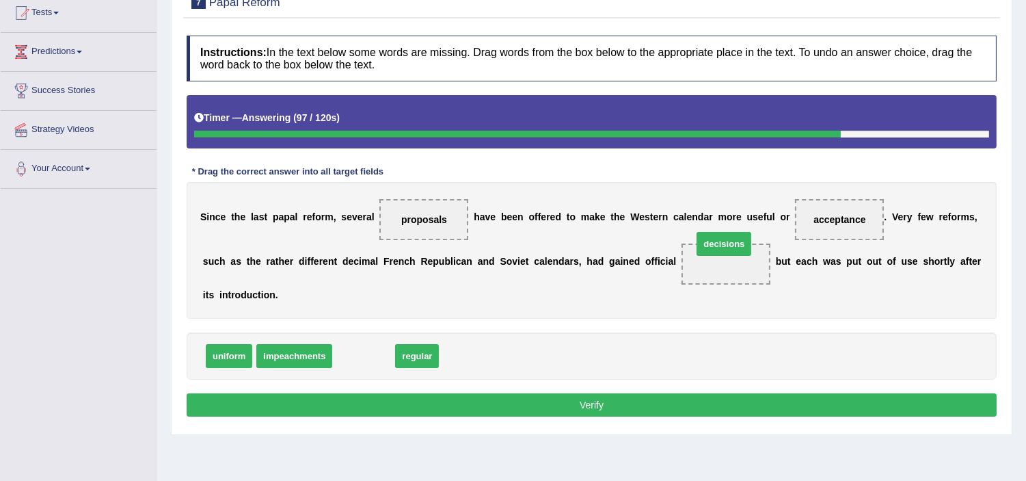
drag, startPoint x: 375, startPoint y: 351, endPoint x: 743, endPoint y: 239, distance: 385.2
click at [603, 405] on button "Verify" at bounding box center [592, 404] width 810 height 23
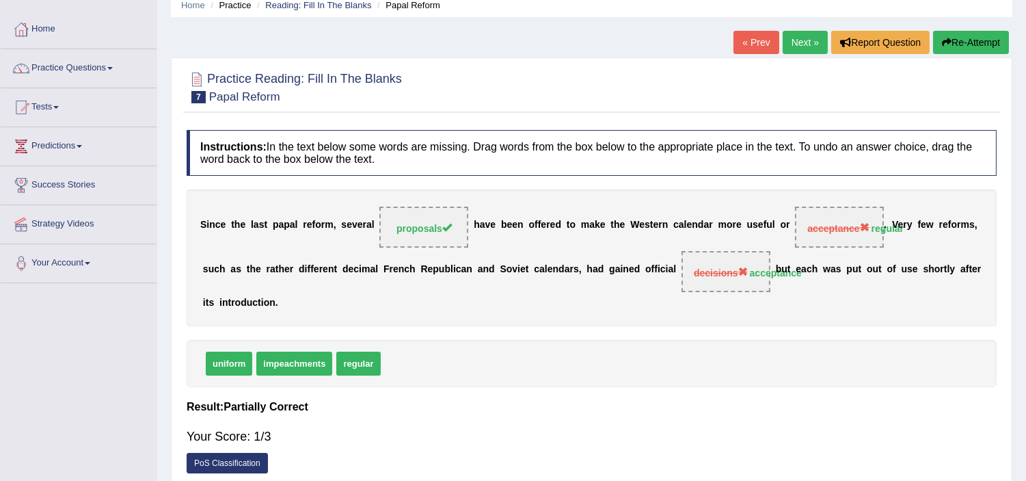
scroll to position [30, 0]
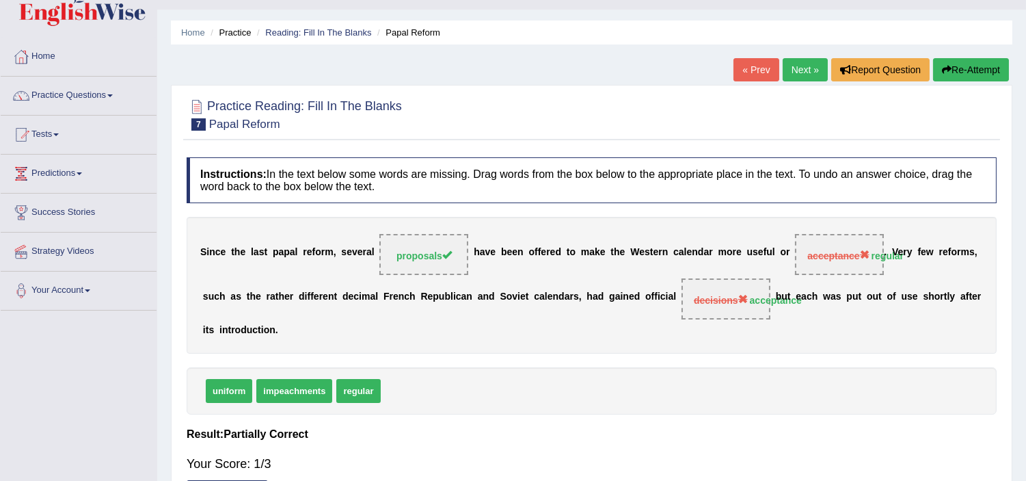
click at [809, 65] on link "Next »" at bounding box center [805, 69] width 45 height 23
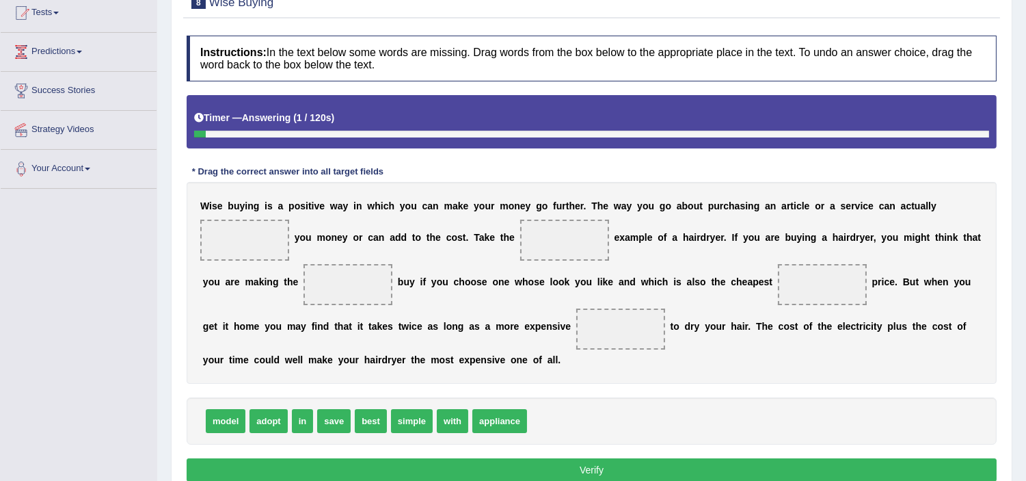
scroll to position [213, 0]
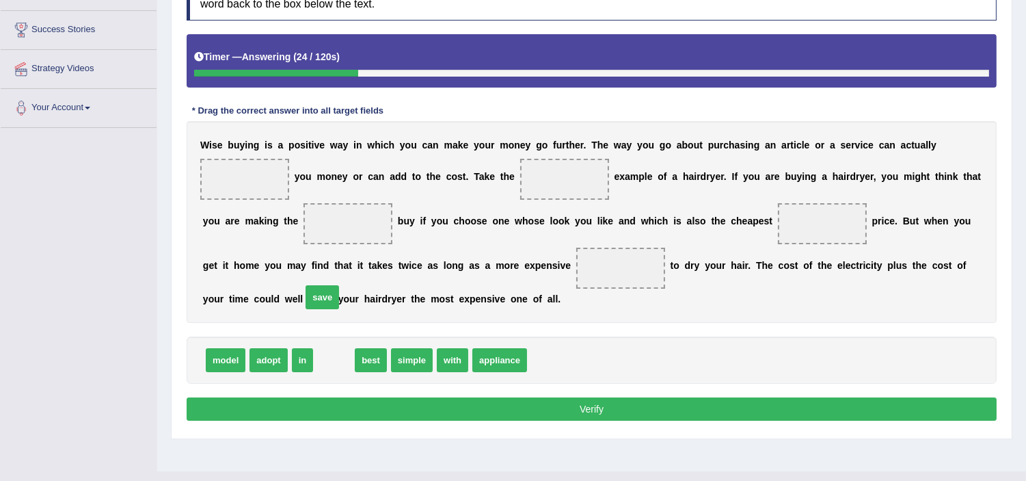
drag, startPoint x: 334, startPoint y: 360, endPoint x: 256, endPoint y: 210, distance: 169.4
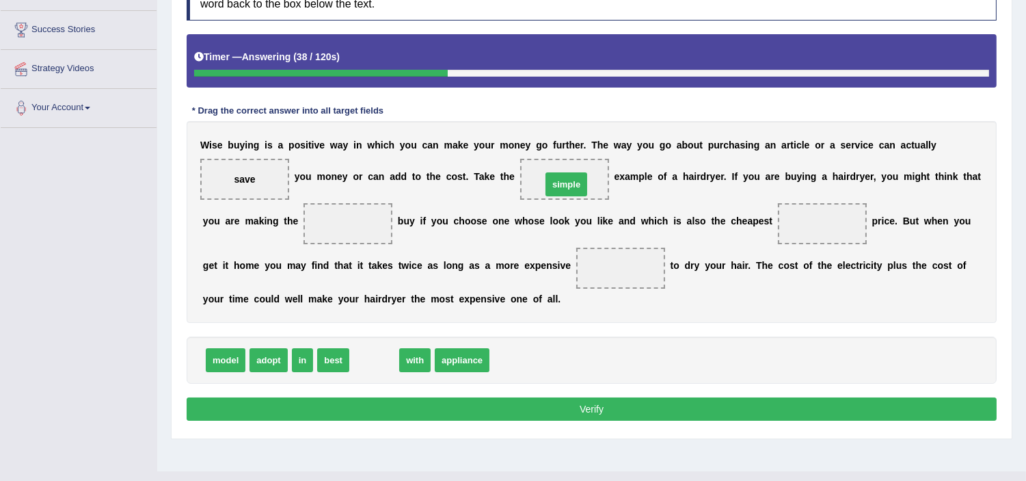
drag, startPoint x: 377, startPoint y: 360, endPoint x: 571, endPoint y: 182, distance: 262.7
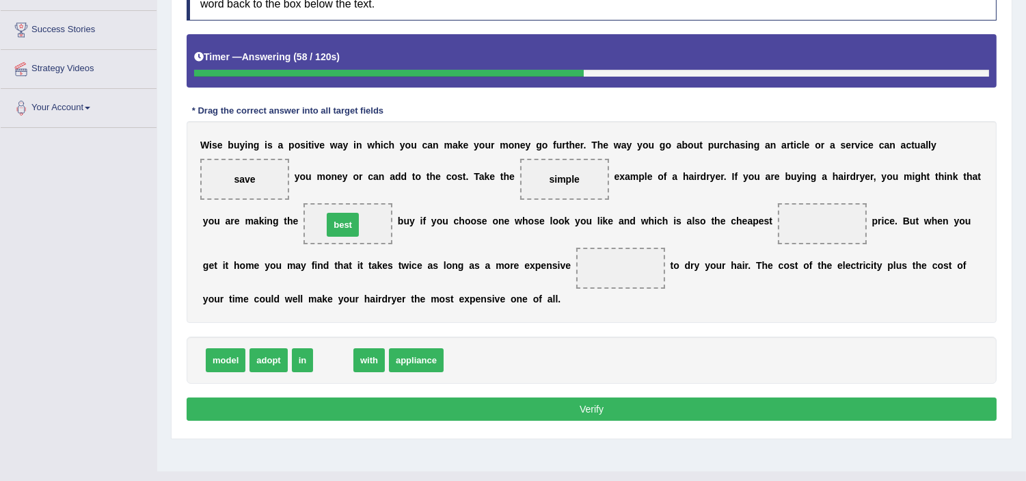
drag, startPoint x: 337, startPoint y: 364, endPoint x: 347, endPoint y: 228, distance: 135.7
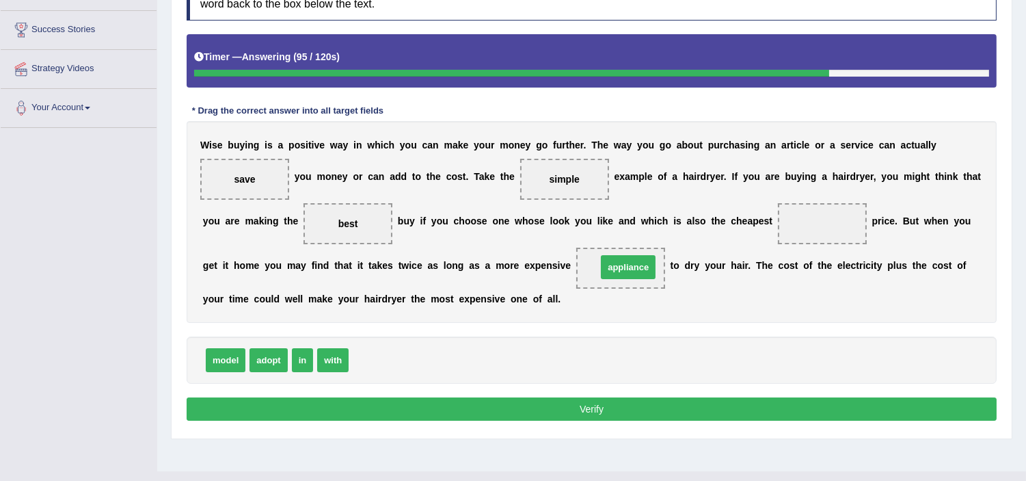
drag, startPoint x: 373, startPoint y: 363, endPoint x: 619, endPoint y: 270, distance: 263.1
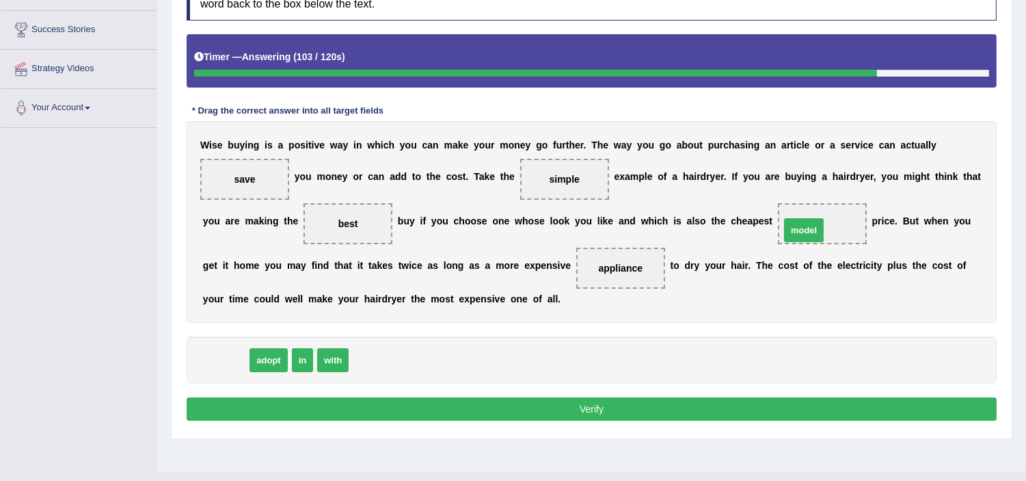
drag, startPoint x: 227, startPoint y: 366, endPoint x: 808, endPoint y: 237, distance: 595.5
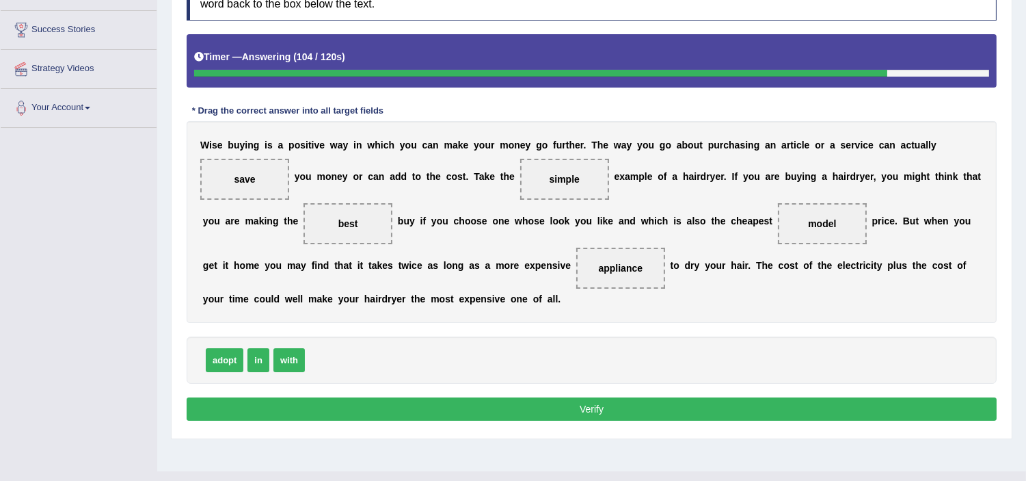
click at [604, 406] on button "Verify" at bounding box center [592, 408] width 810 height 23
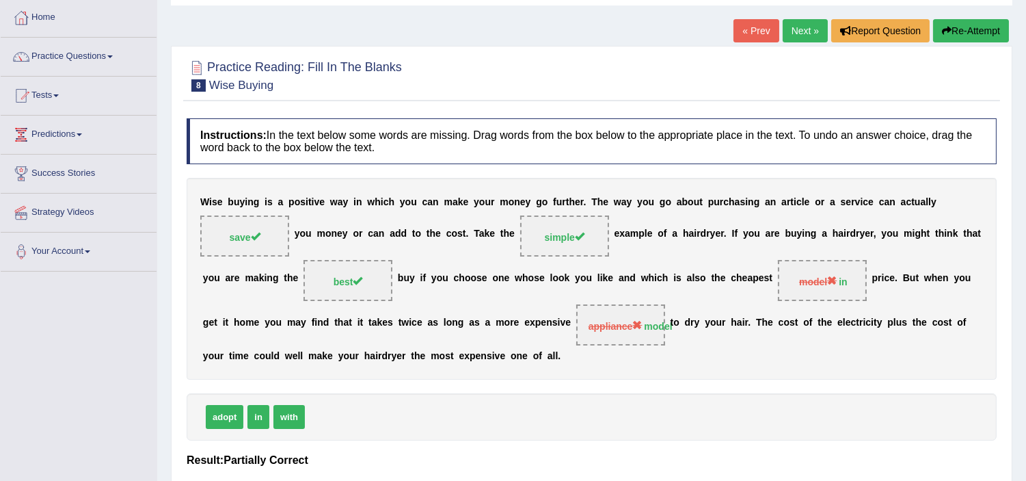
scroll to position [60, 0]
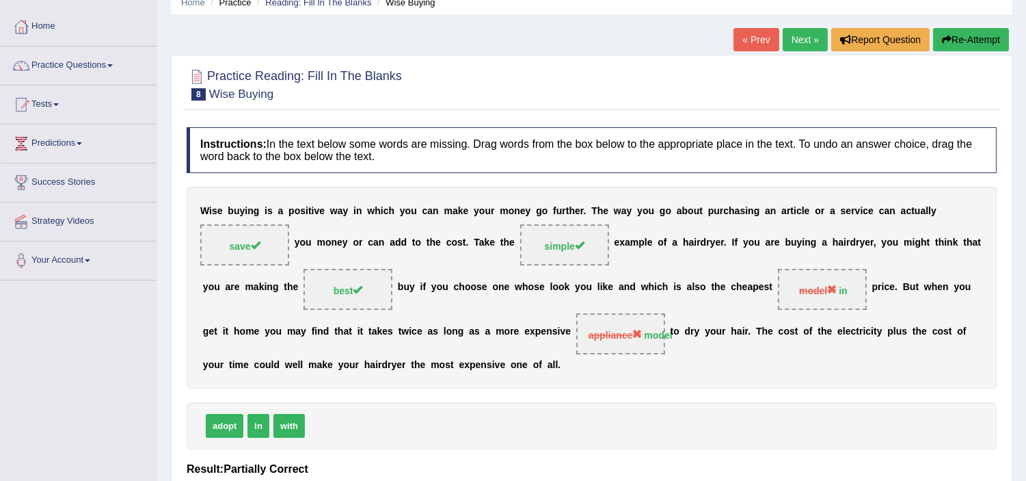
click at [809, 45] on link "Next »" at bounding box center [805, 39] width 45 height 23
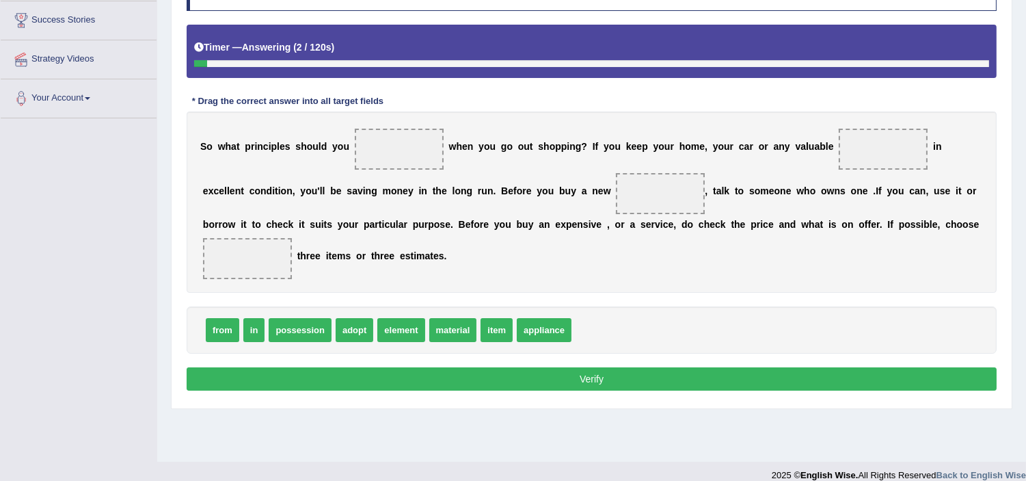
scroll to position [237, 0]
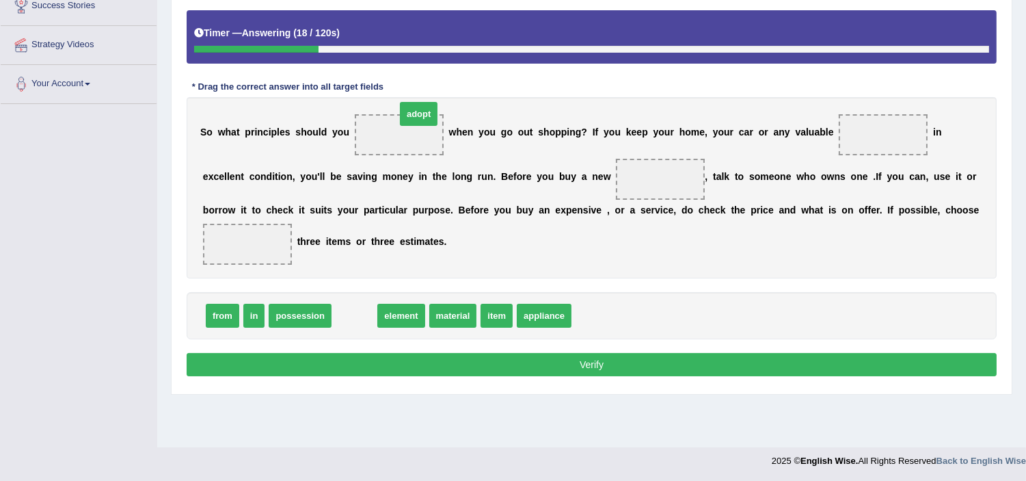
drag, startPoint x: 360, startPoint y: 317, endPoint x: 425, endPoint y: 115, distance: 211.7
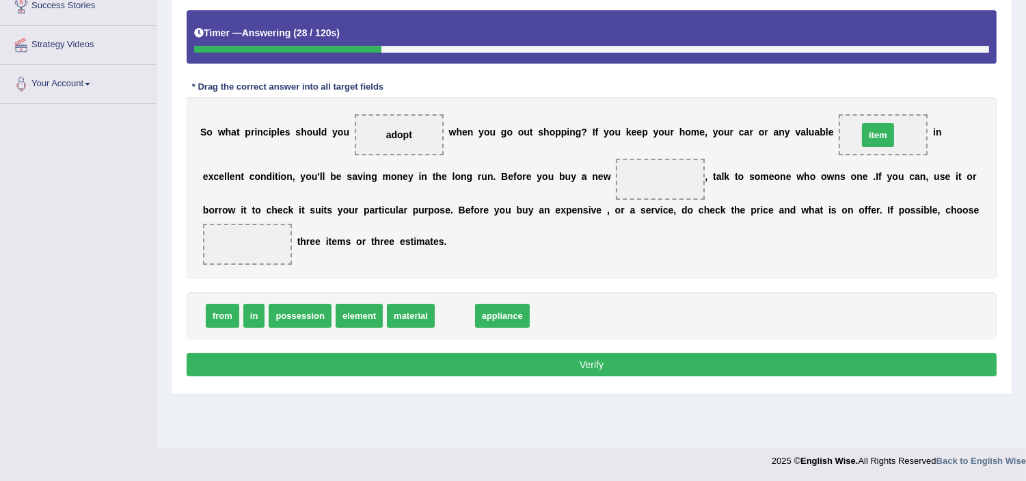
drag, startPoint x: 453, startPoint y: 314, endPoint x: 877, endPoint y: 133, distance: 461.6
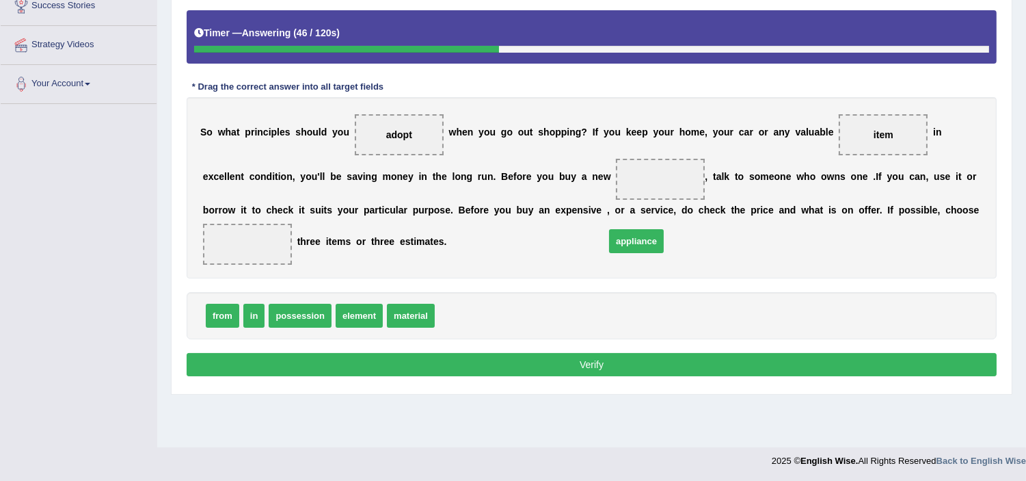
drag, startPoint x: 468, startPoint y: 317, endPoint x: 636, endPoint y: 220, distance: 193.6
click at [636, 229] on span "appliance" at bounding box center [636, 241] width 55 height 24
drag, startPoint x: 472, startPoint y: 314, endPoint x: 665, endPoint y: 175, distance: 238.5
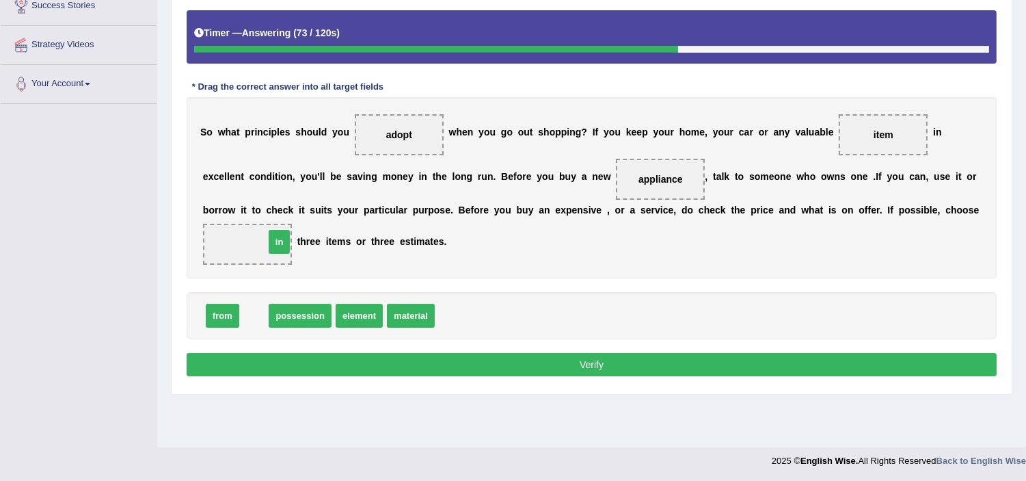
drag, startPoint x: 250, startPoint y: 319, endPoint x: 276, endPoint y: 245, distance: 78.0
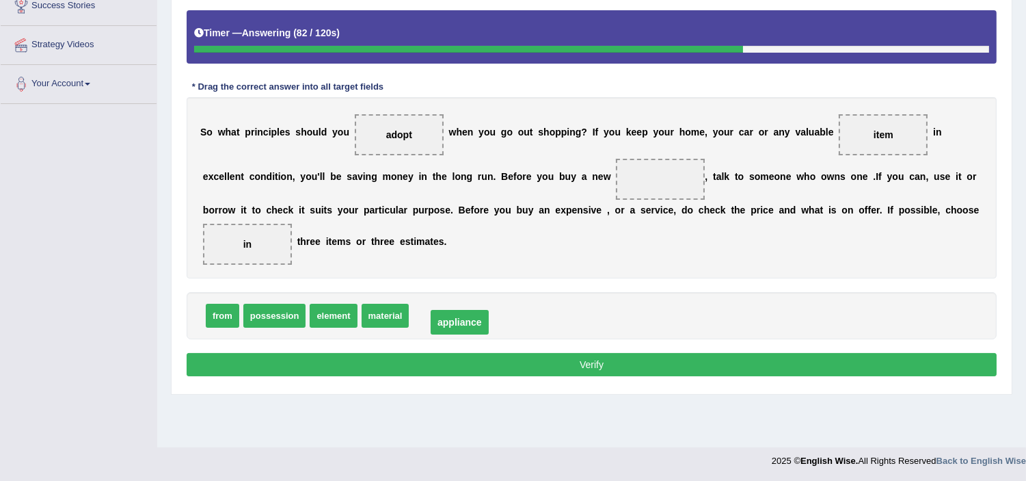
drag, startPoint x: 671, startPoint y: 175, endPoint x: 463, endPoint y: 318, distance: 252.8
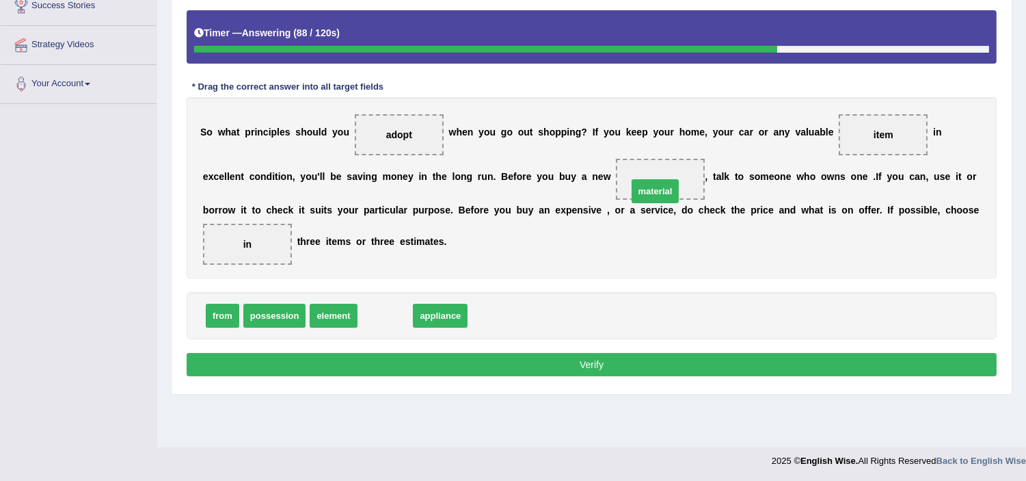
drag, startPoint x: 391, startPoint y: 317, endPoint x: 662, endPoint y: 193, distance: 297.7
click at [608, 363] on button "Verify" at bounding box center [592, 364] width 810 height 23
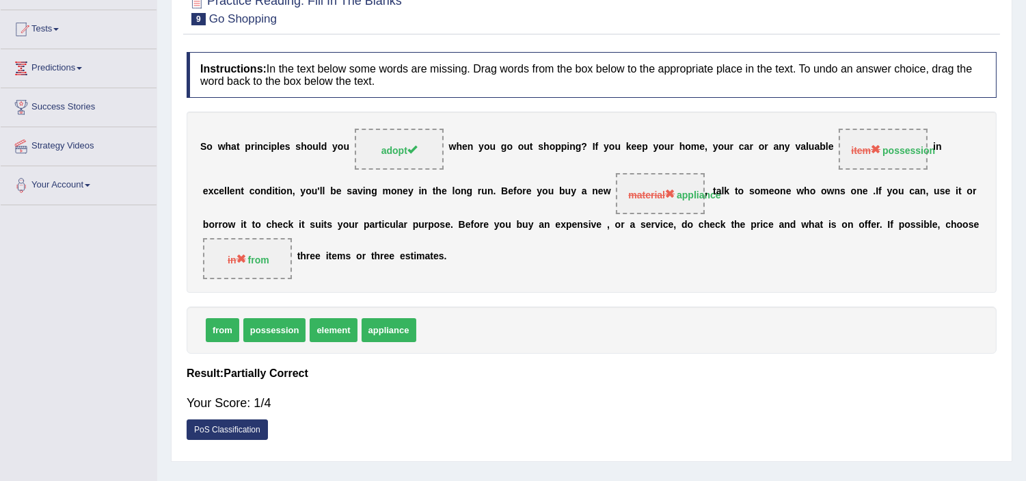
scroll to position [75, 0]
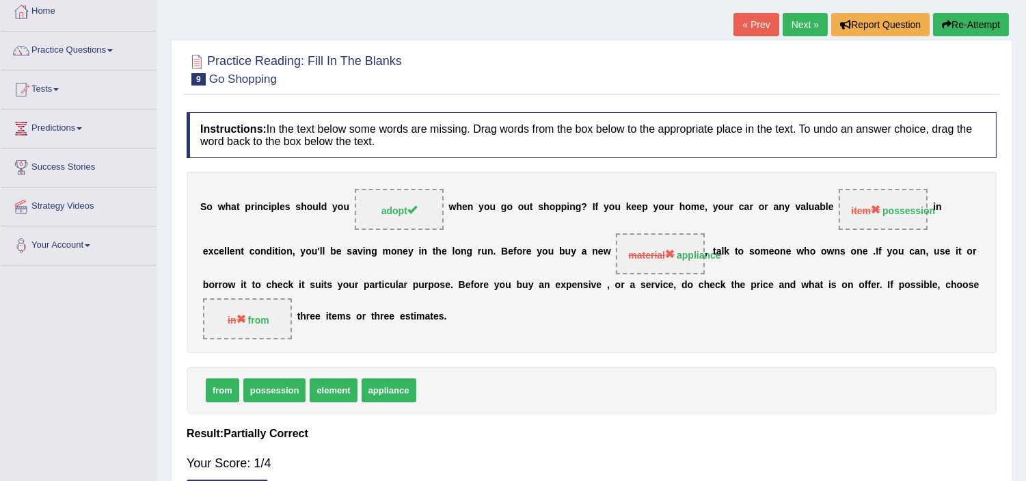
click at [794, 27] on link "Next »" at bounding box center [805, 24] width 45 height 23
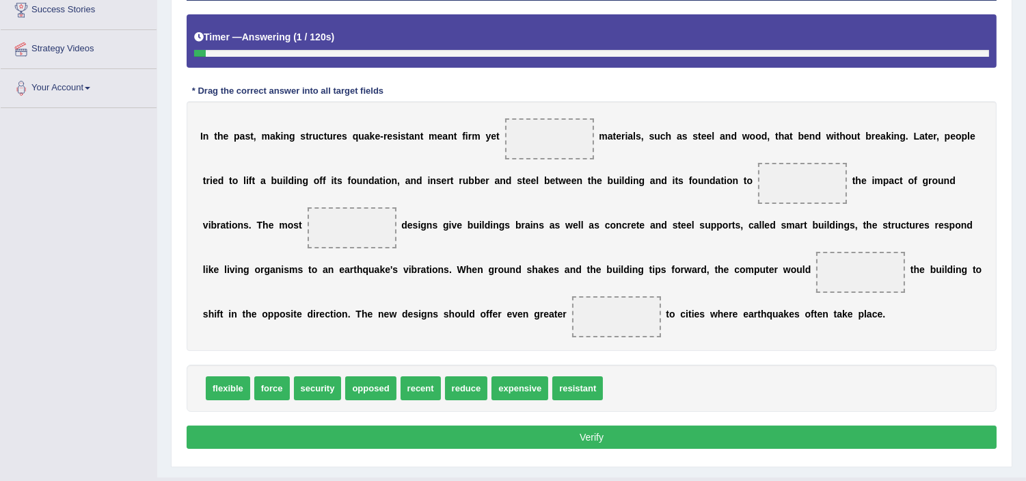
scroll to position [263, 0]
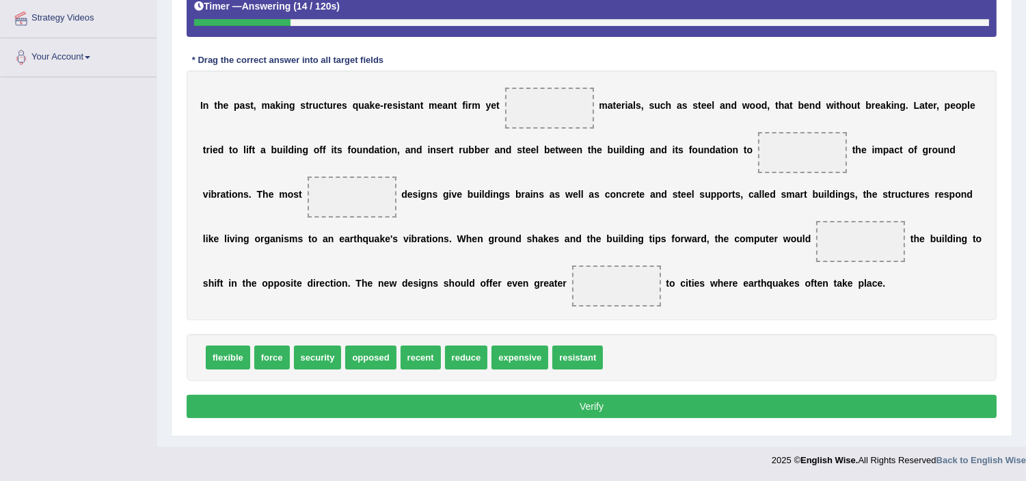
click at [548, 412] on button "Verify" at bounding box center [592, 405] width 810 height 23
drag, startPoint x: 231, startPoint y: 360, endPoint x: 508, endPoint y: 172, distance: 334.7
click at [508, 172] on span "flexible" at bounding box center [499, 173] width 44 height 24
drag, startPoint x: 231, startPoint y: 359, endPoint x: 571, endPoint y: 105, distance: 424.0
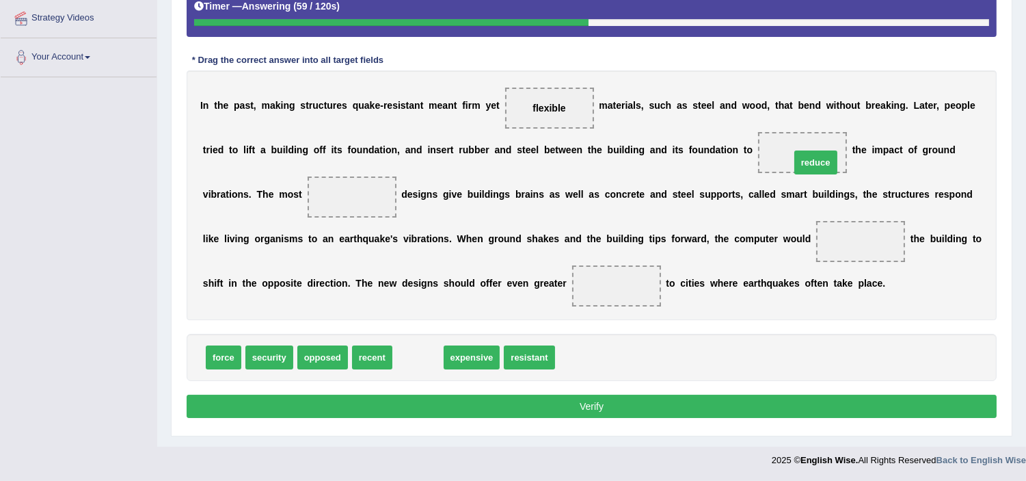
drag, startPoint x: 420, startPoint y: 360, endPoint x: 818, endPoint y: 165, distance: 442.4
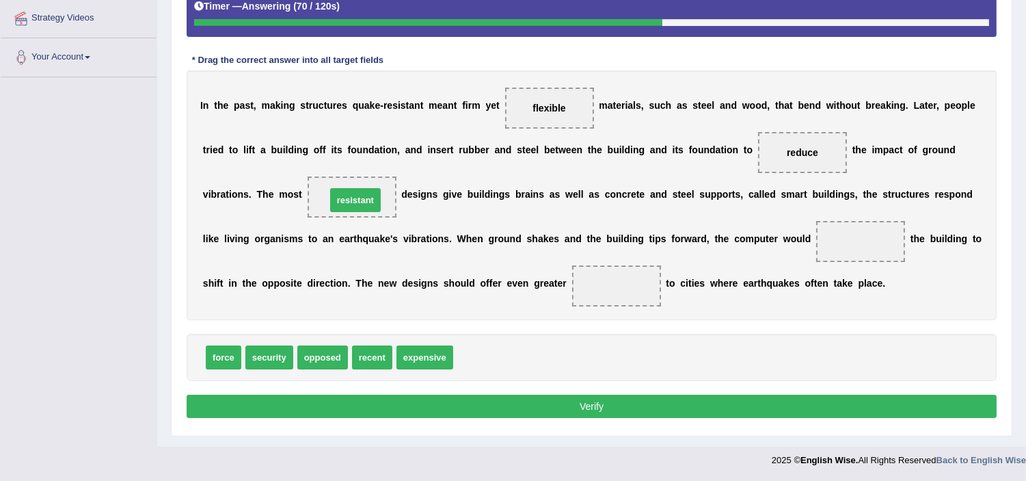
drag, startPoint x: 491, startPoint y: 358, endPoint x: 364, endPoint y: 196, distance: 205.4
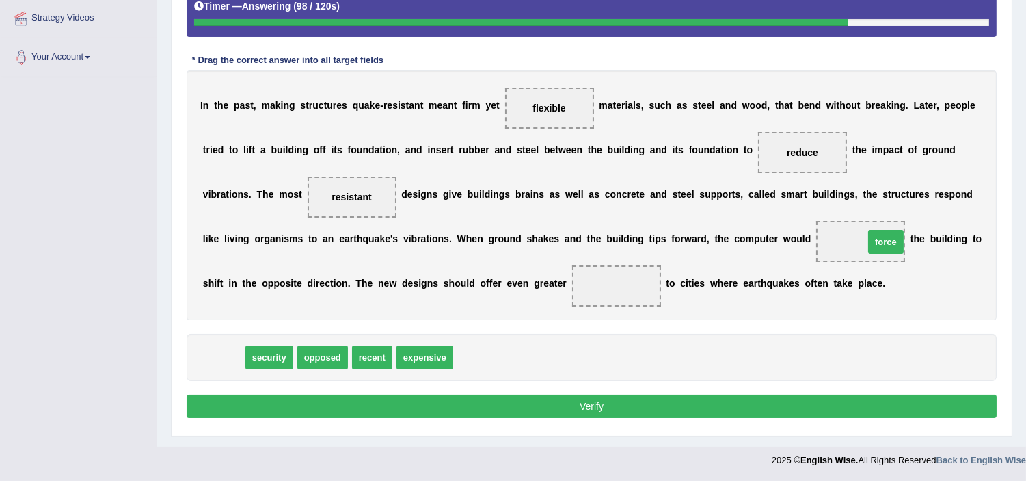
drag, startPoint x: 220, startPoint y: 357, endPoint x: 883, endPoint y: 241, distance: 672.5
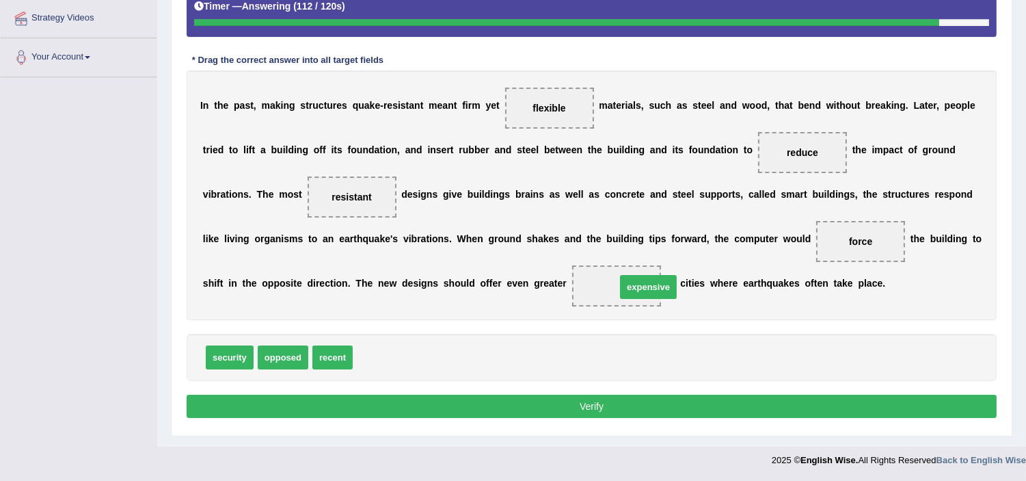
drag, startPoint x: 384, startPoint y: 356, endPoint x: 645, endPoint y: 285, distance: 270.7
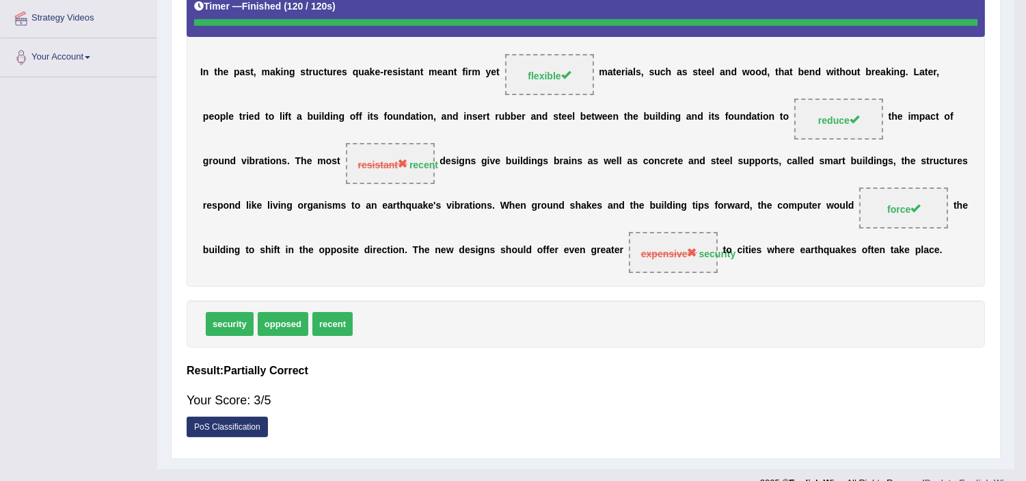
scroll to position [237, 0]
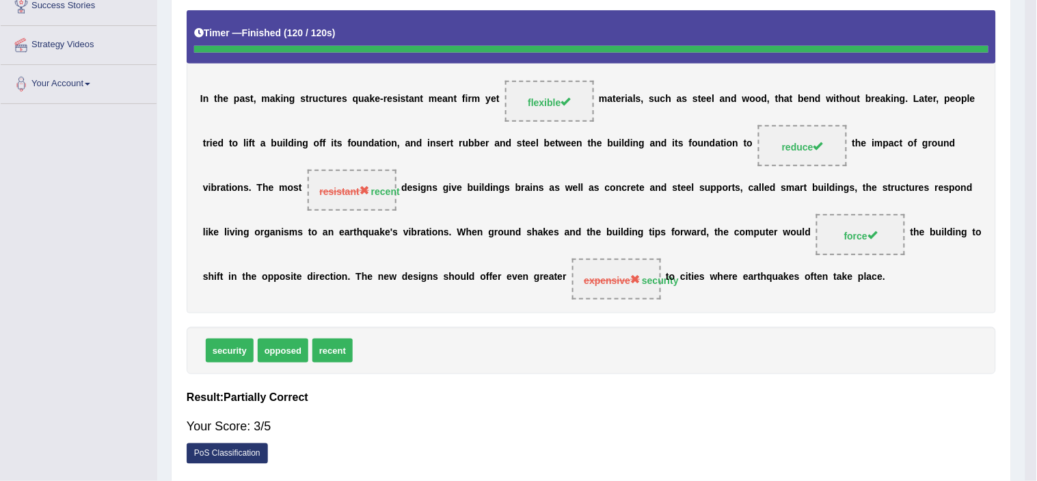
click at [541, 412] on div "Instructions: In the text below some words are missing. Drag words from the box…" at bounding box center [591, 211] width 816 height 534
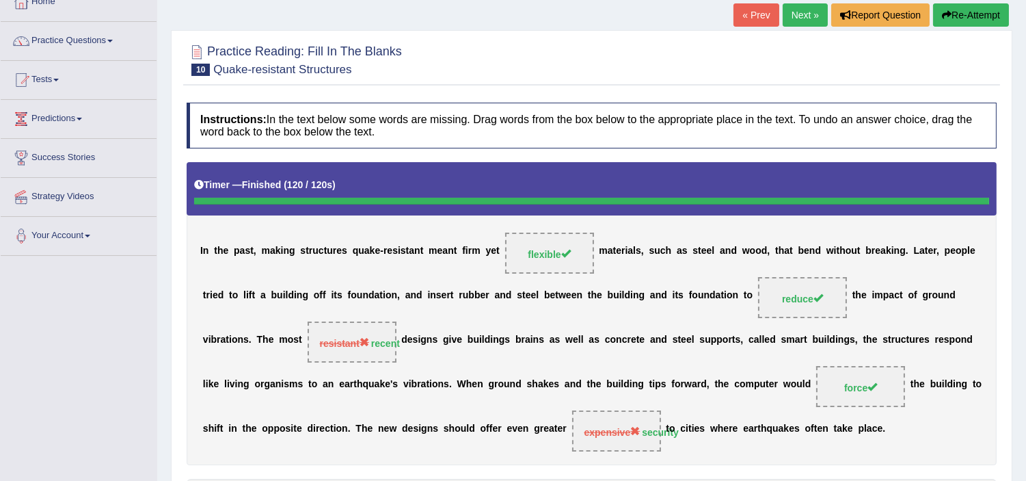
scroll to position [55, 0]
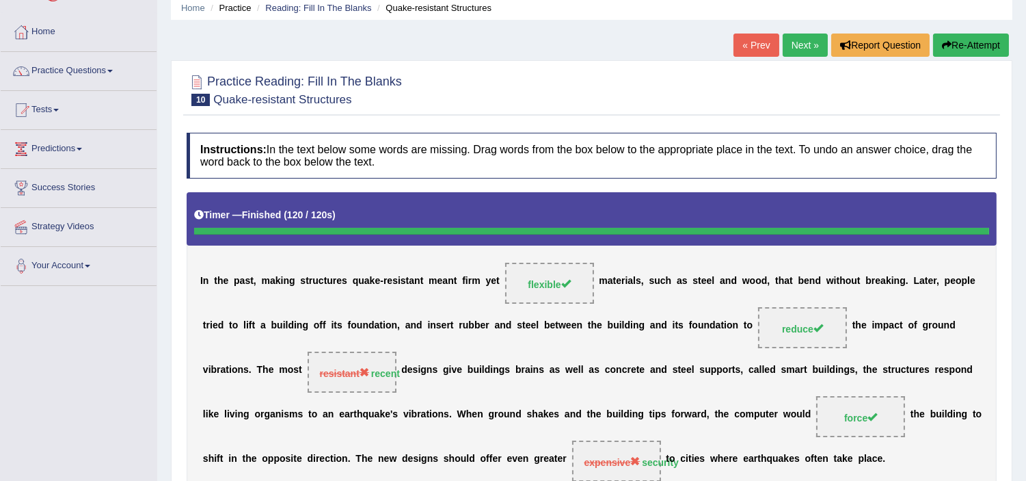
click at [783, 42] on link "Next »" at bounding box center [805, 44] width 45 height 23
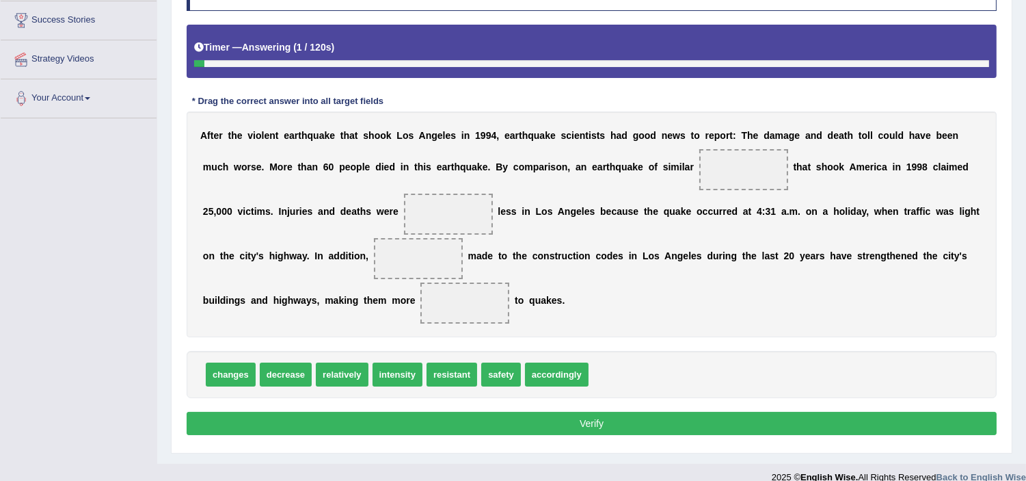
scroll to position [240, 0]
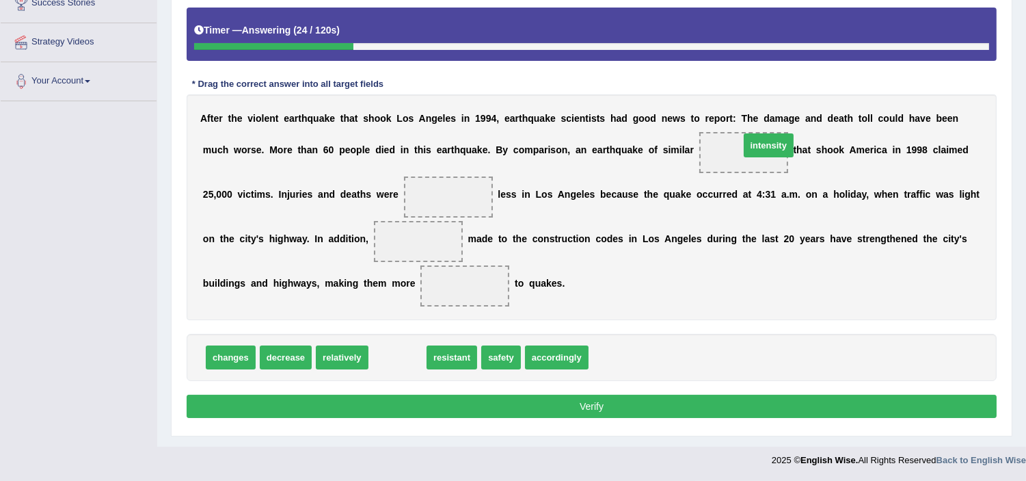
drag, startPoint x: 393, startPoint y: 358, endPoint x: 763, endPoint y: 146, distance: 426.3
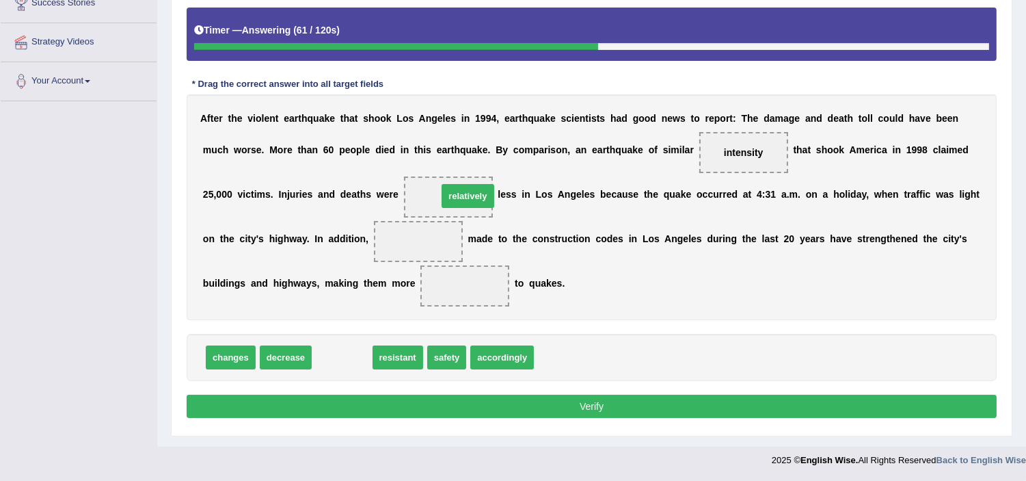
drag, startPoint x: 340, startPoint y: 359, endPoint x: 466, endPoint y: 196, distance: 205.7
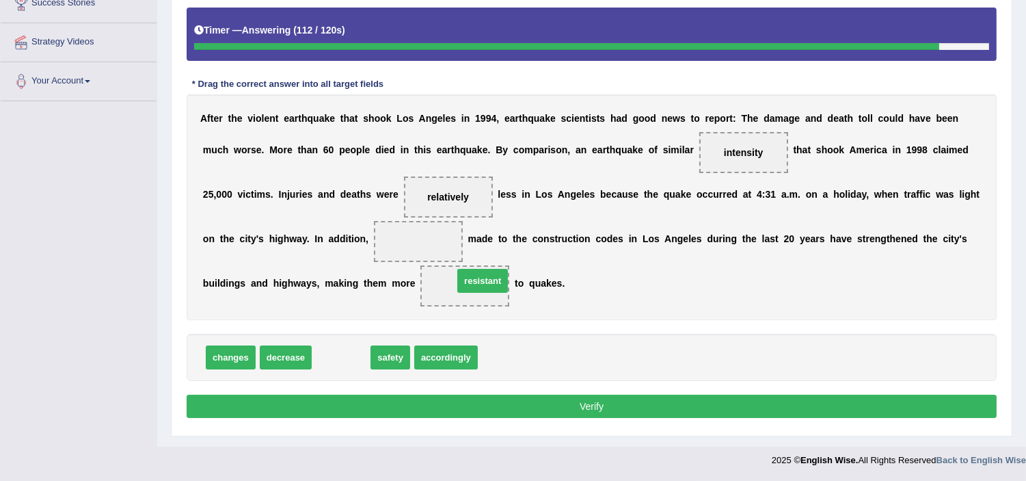
drag, startPoint x: 340, startPoint y: 359, endPoint x: 481, endPoint y: 282, distance: 160.9
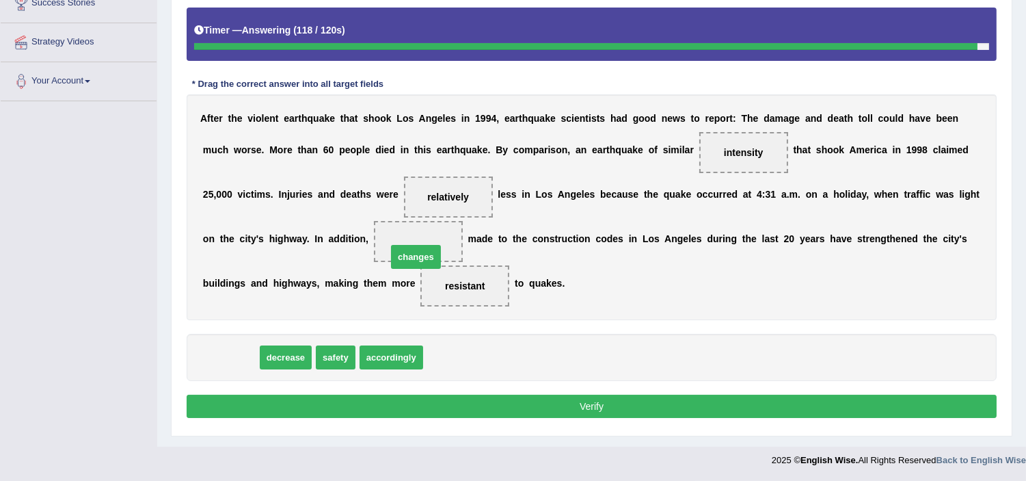
drag, startPoint x: 232, startPoint y: 356, endPoint x: 422, endPoint y: 252, distance: 216.3
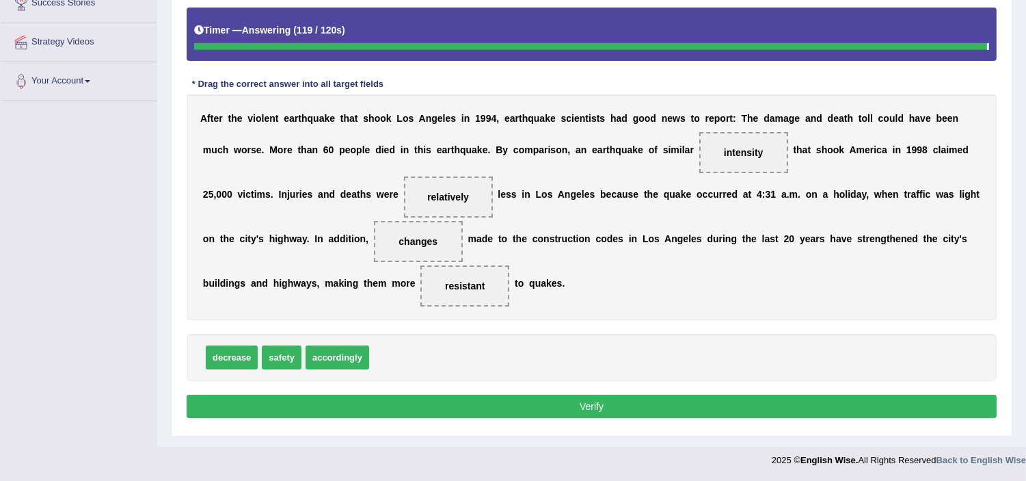
click at [510, 408] on div "Home Practice Reading: Fill In The Blanks Earthquake « Prev Next » Report Quest…" at bounding box center [591, 104] width 869 height 686
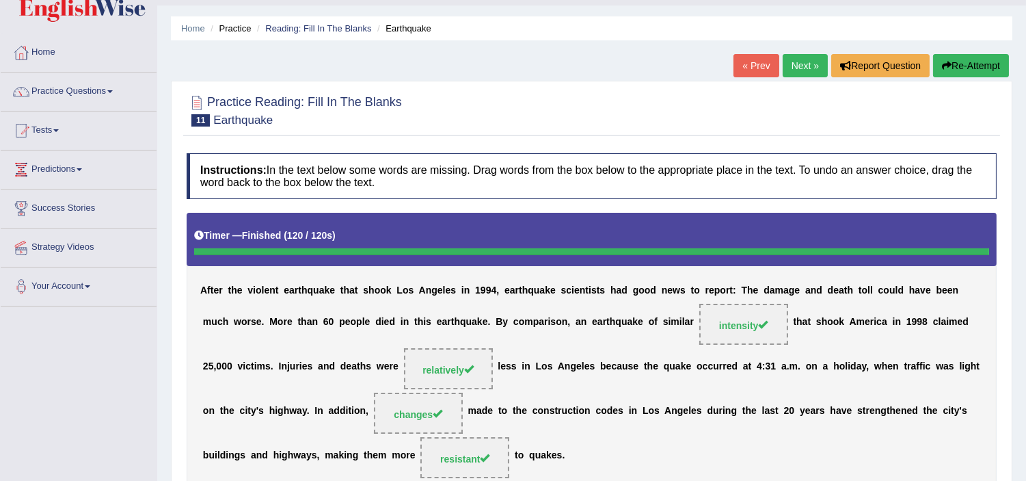
scroll to position [24, 0]
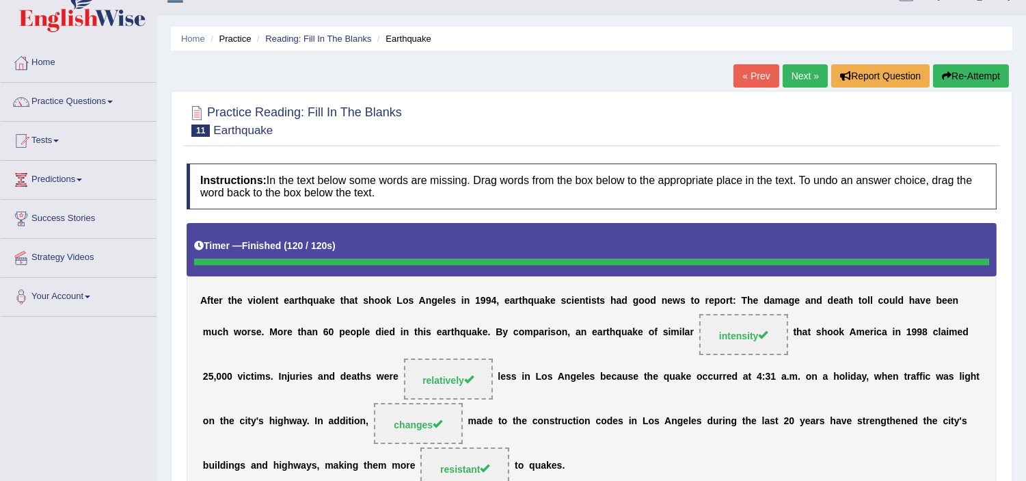
click at [798, 73] on link "Next »" at bounding box center [805, 75] width 45 height 23
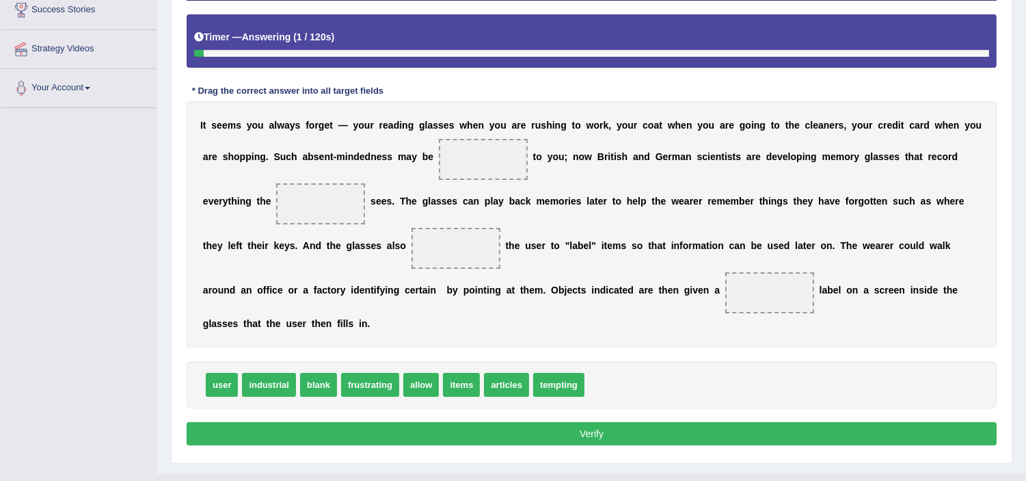
scroll to position [260, 0]
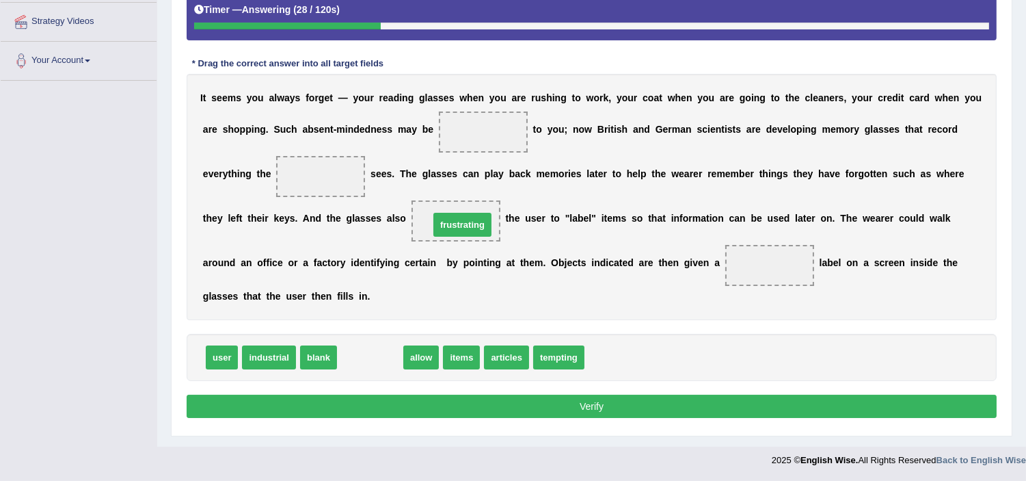
drag, startPoint x: 373, startPoint y: 359, endPoint x: 477, endPoint y: 172, distance: 214.5
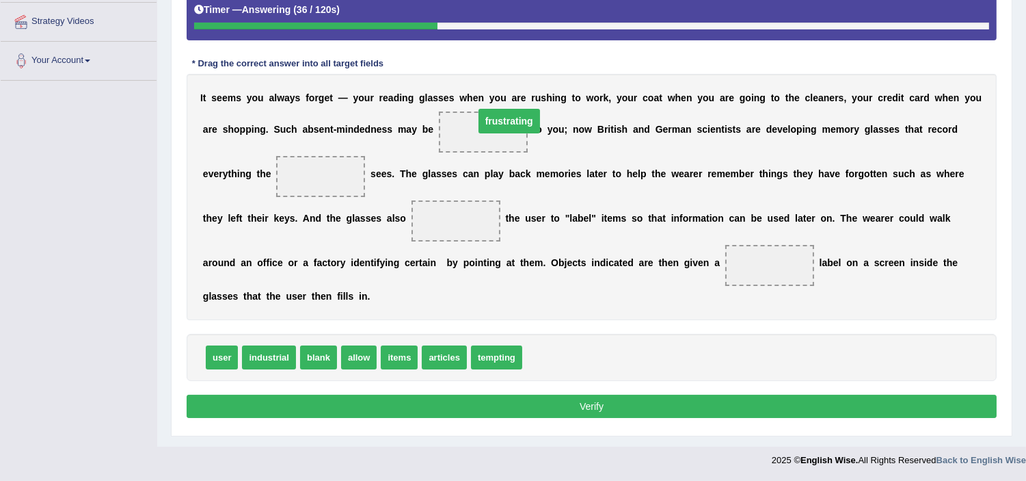
drag, startPoint x: 454, startPoint y: 219, endPoint x: 507, endPoint y: 119, distance: 112.8
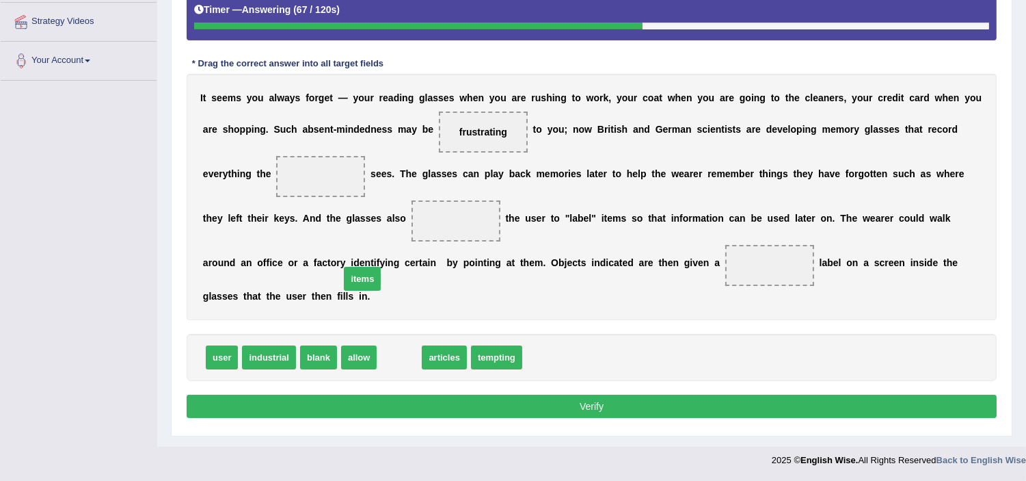
drag, startPoint x: 405, startPoint y: 359, endPoint x: 343, endPoint y: 228, distance: 145.3
click at [344, 267] on span "items" at bounding box center [362, 279] width 37 height 24
drag, startPoint x: 391, startPoint y: 363, endPoint x: 301, endPoint y: 183, distance: 200.9
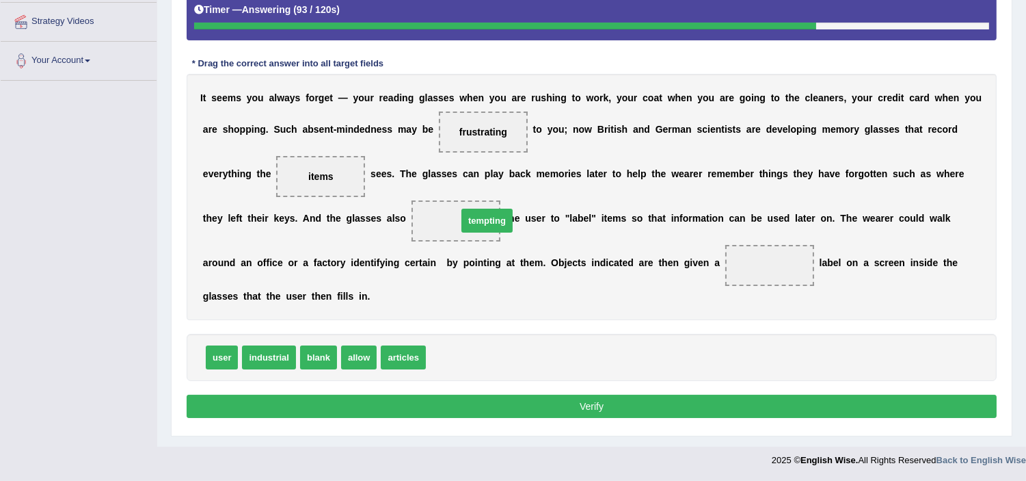
drag, startPoint x: 451, startPoint y: 360, endPoint x: 468, endPoint y: 221, distance: 139.8
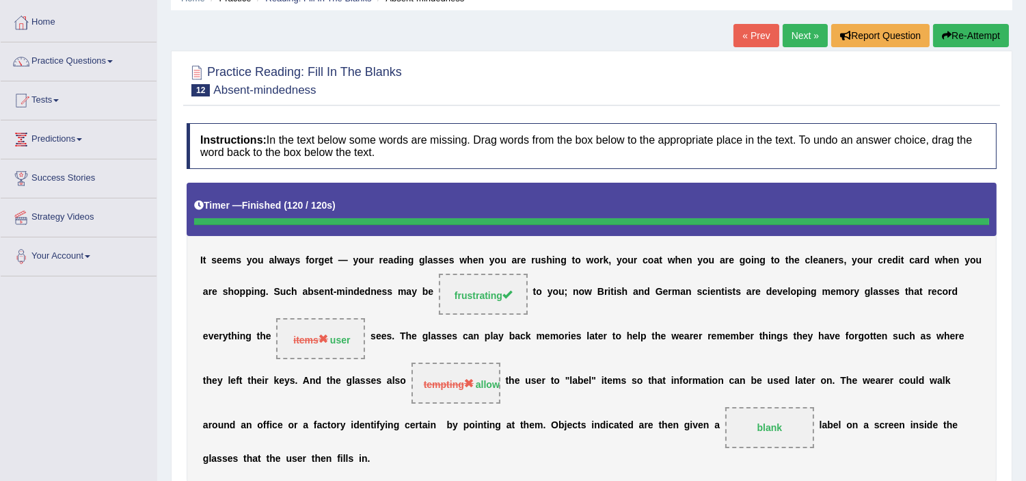
scroll to position [3, 0]
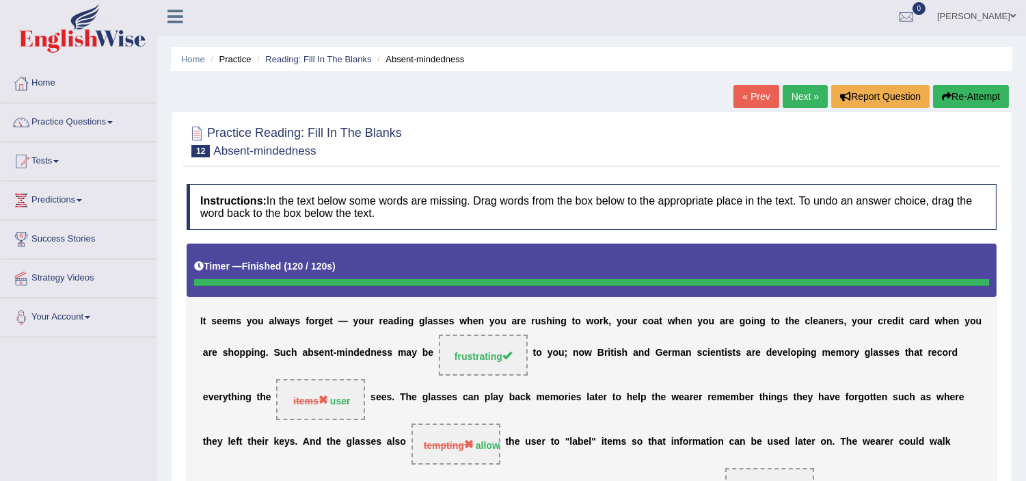
click at [787, 100] on link "Next »" at bounding box center [805, 96] width 45 height 23
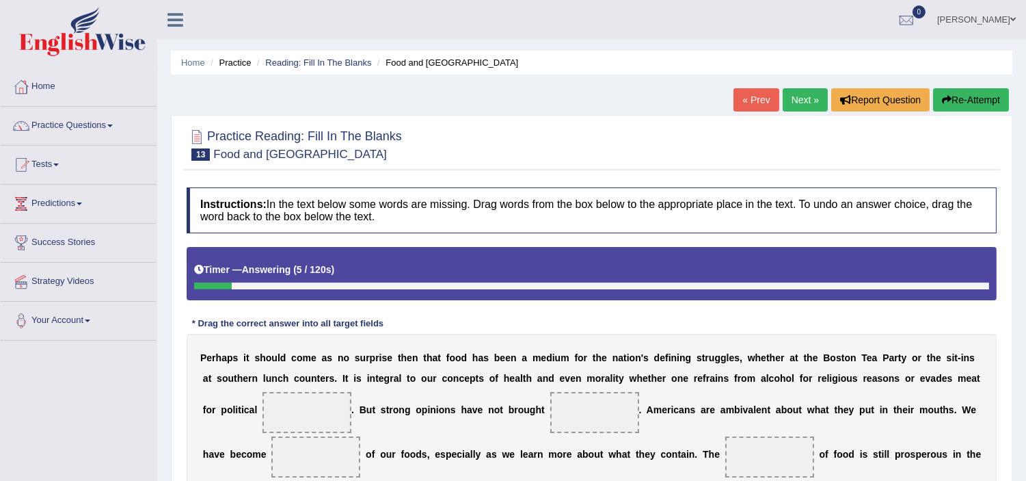
click at [966, 15] on link "[PERSON_NAME]" at bounding box center [976, 18] width 99 height 36
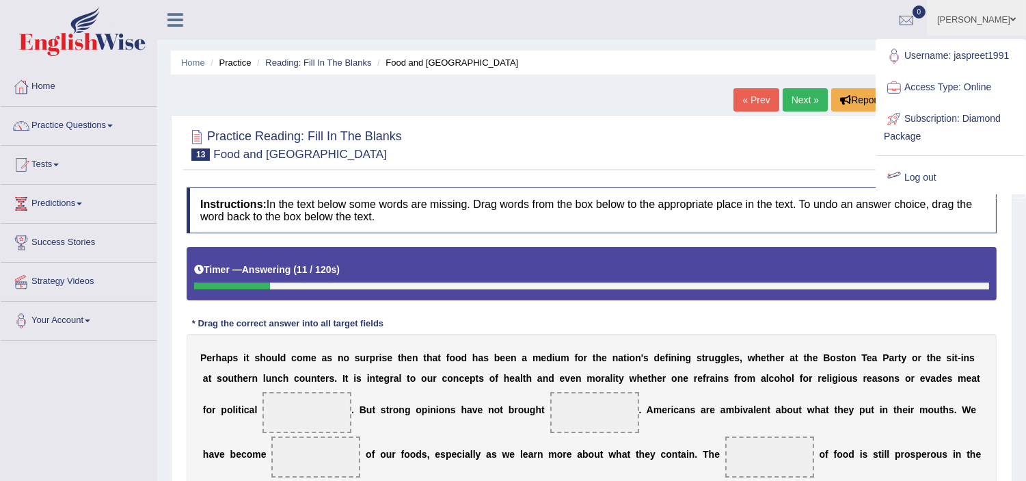
click at [928, 176] on link "Log out" at bounding box center [951, 177] width 148 height 31
